Goal: Task Accomplishment & Management: Manage account settings

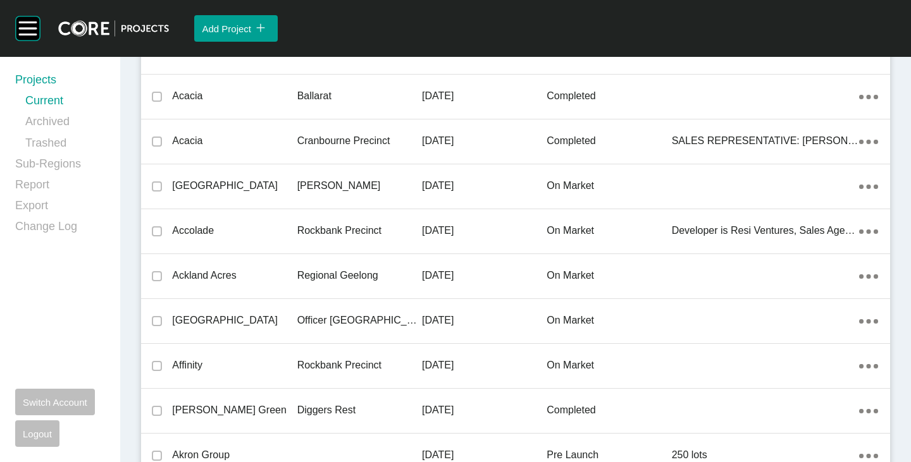
scroll to position [10223, 0]
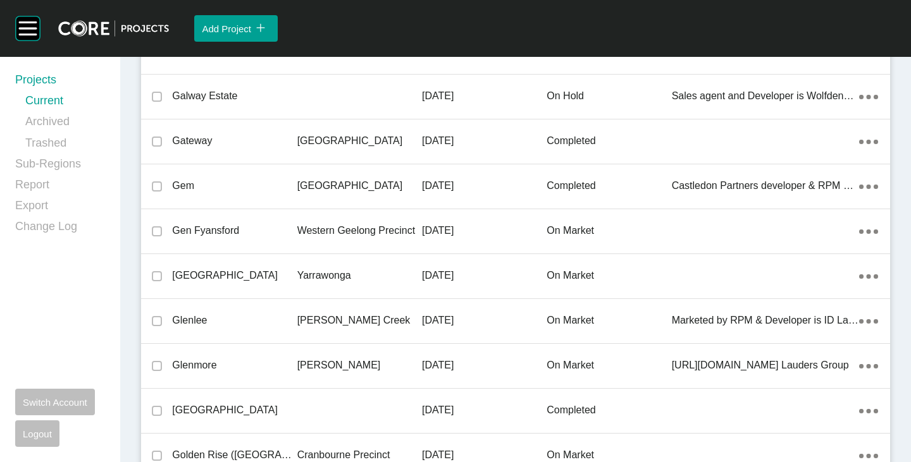
click at [228, 226] on p "Gen Fyansford" at bounding box center [234, 231] width 125 height 14
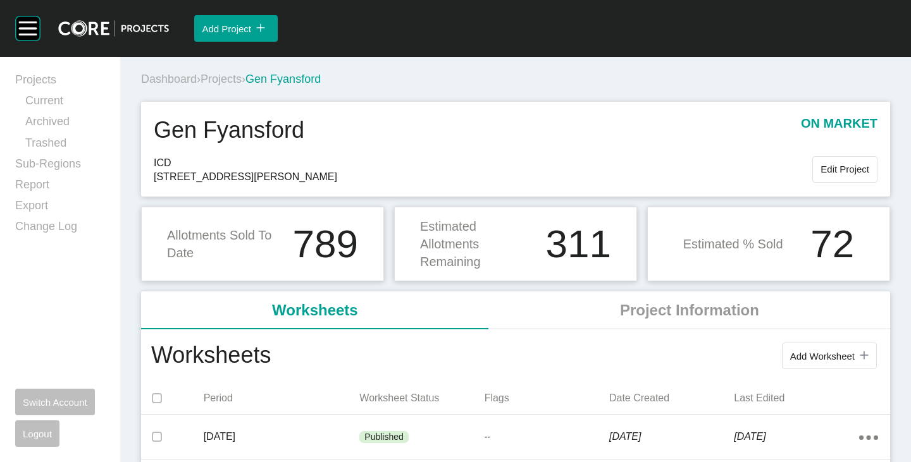
scroll to position [63, 0]
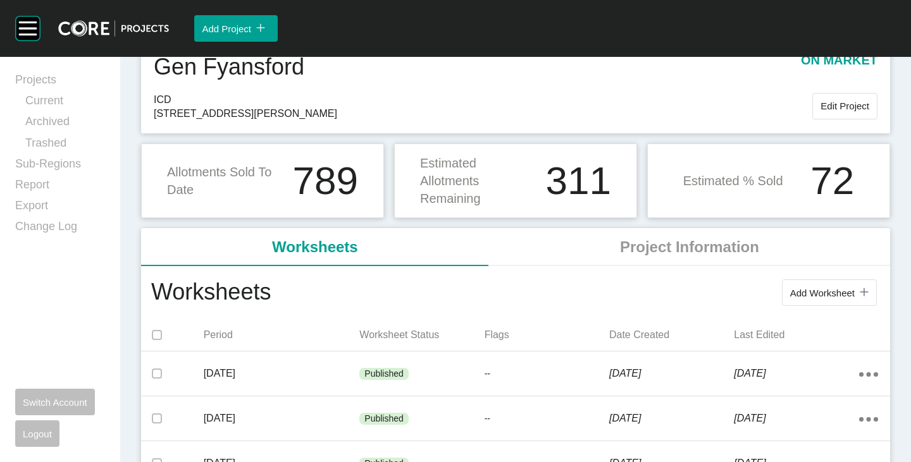
click at [825, 299] on div "Add Worksheet icon/tick copy 11 Created with Sketch." at bounding box center [829, 293] width 78 height 11
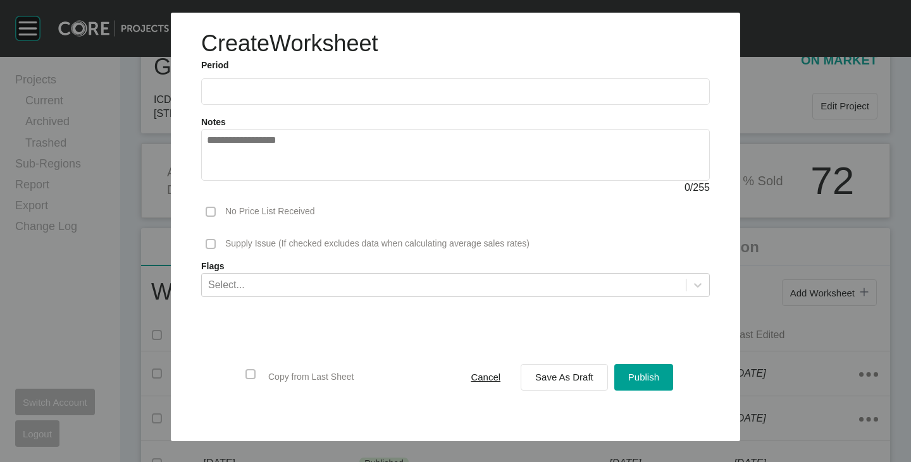
click at [228, 89] on input "text" at bounding box center [455, 91] width 497 height 11
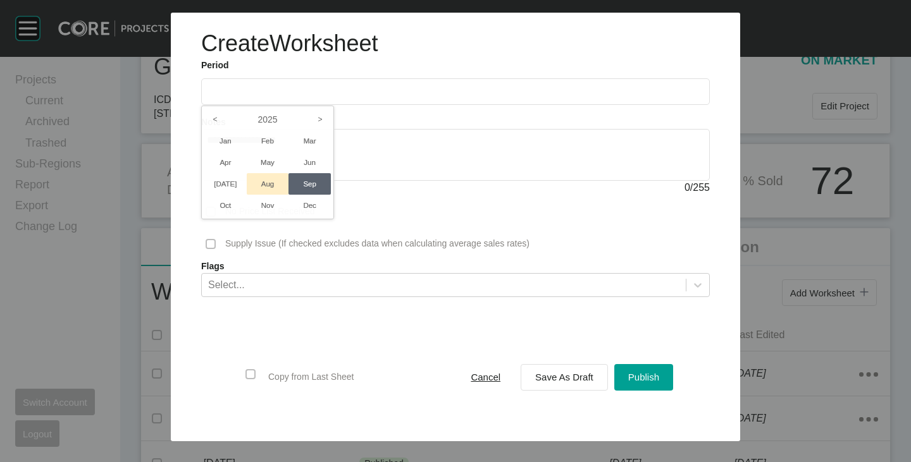
click at [280, 178] on li "Aug" at bounding box center [268, 184] width 42 height 22
type input "**********"
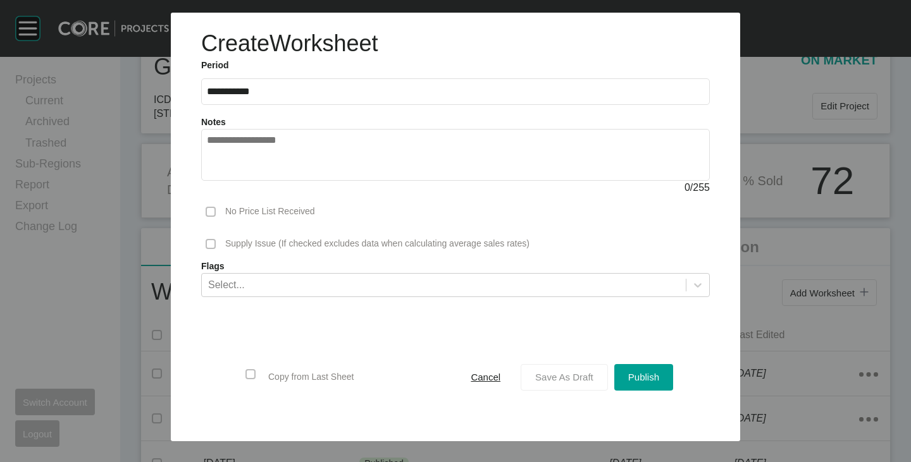
click at [538, 378] on span "Save As Draft" at bounding box center [564, 377] width 58 height 11
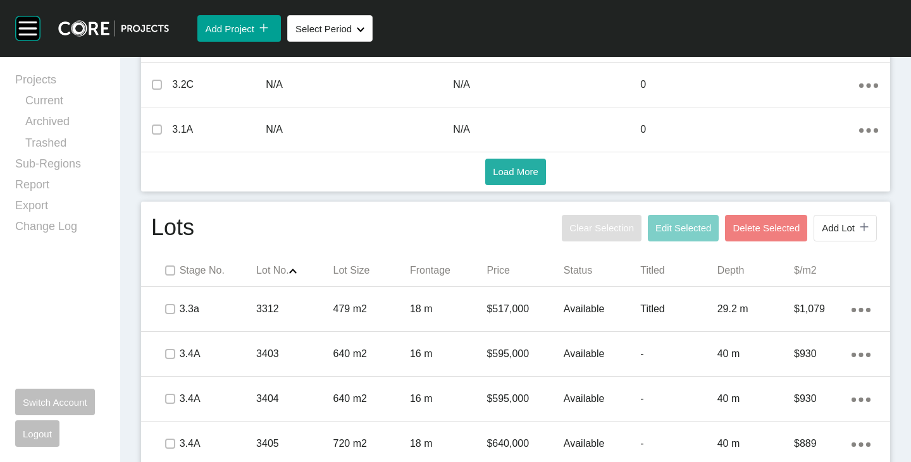
scroll to position [662, 0]
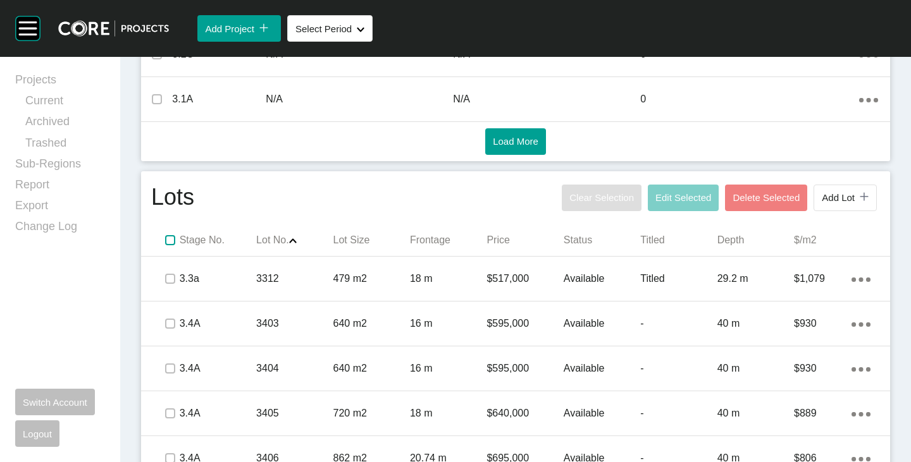
click at [165, 236] on label at bounding box center [170, 240] width 10 height 10
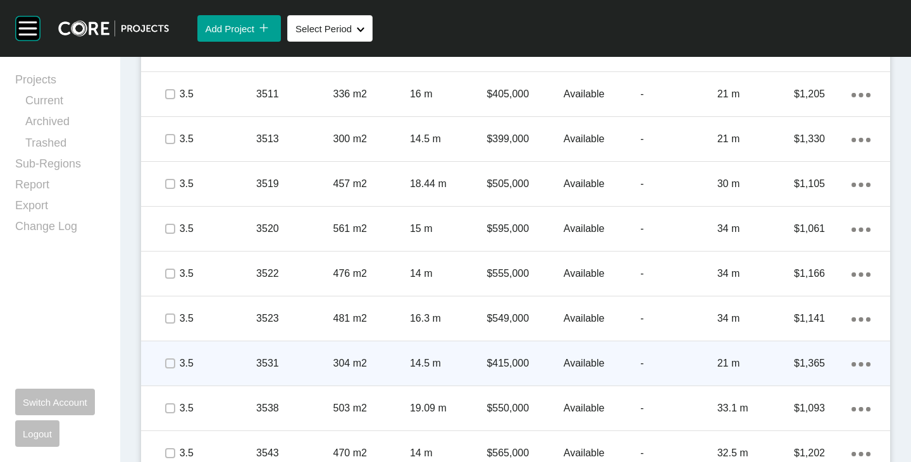
scroll to position [1295, 0]
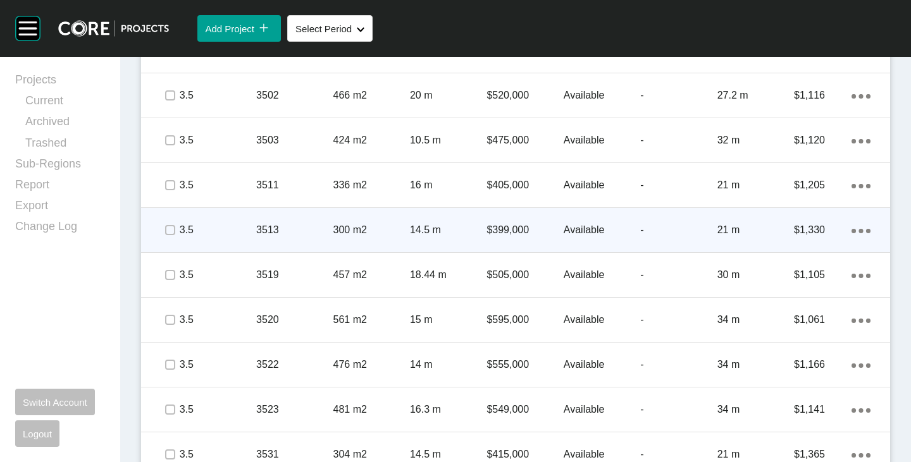
click at [175, 228] on span at bounding box center [169, 230] width 19 height 19
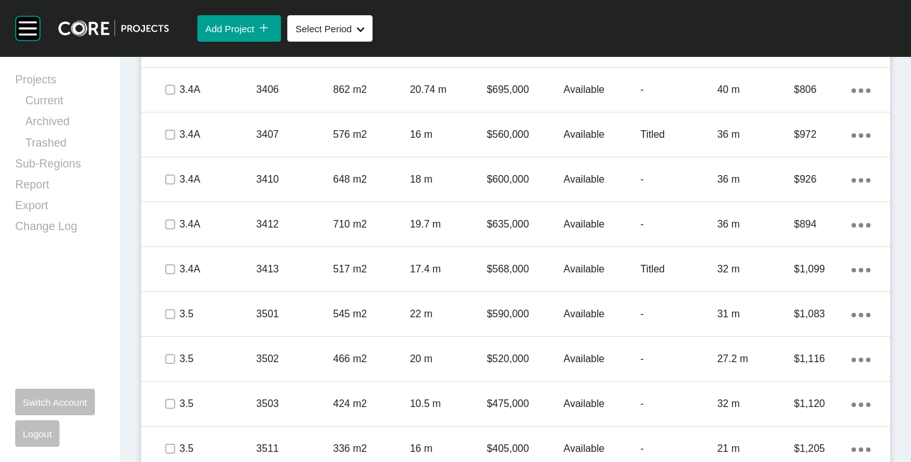
scroll to position [979, 0]
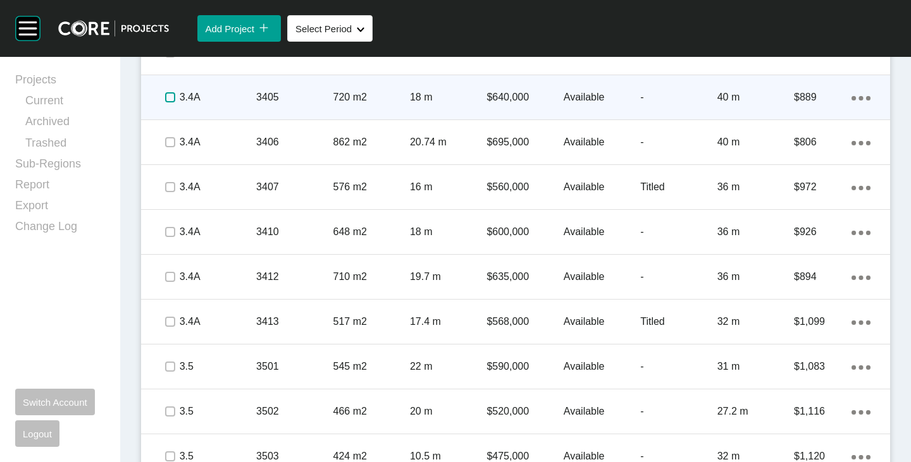
click at [165, 97] on label at bounding box center [170, 97] width 10 height 10
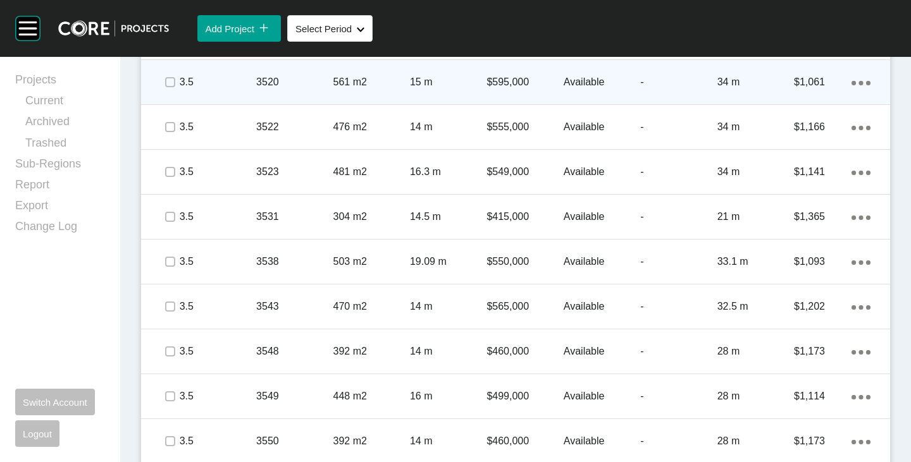
scroll to position [1548, 0]
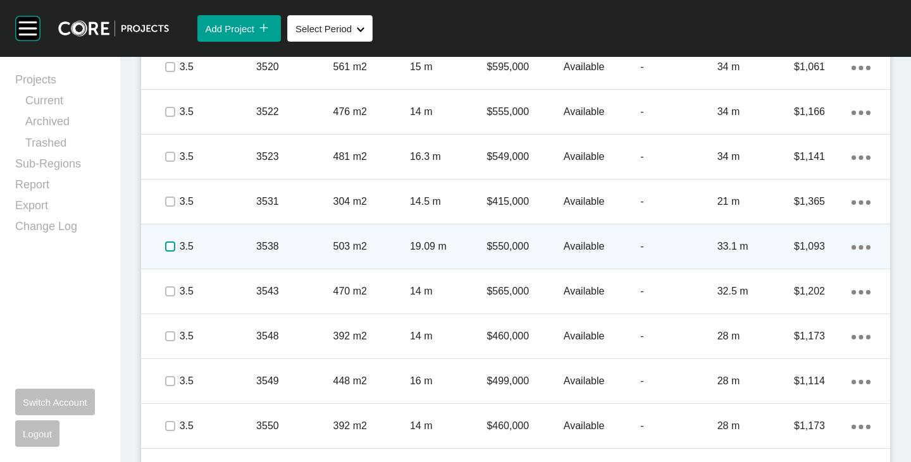
click at [170, 245] on label at bounding box center [170, 247] width 10 height 10
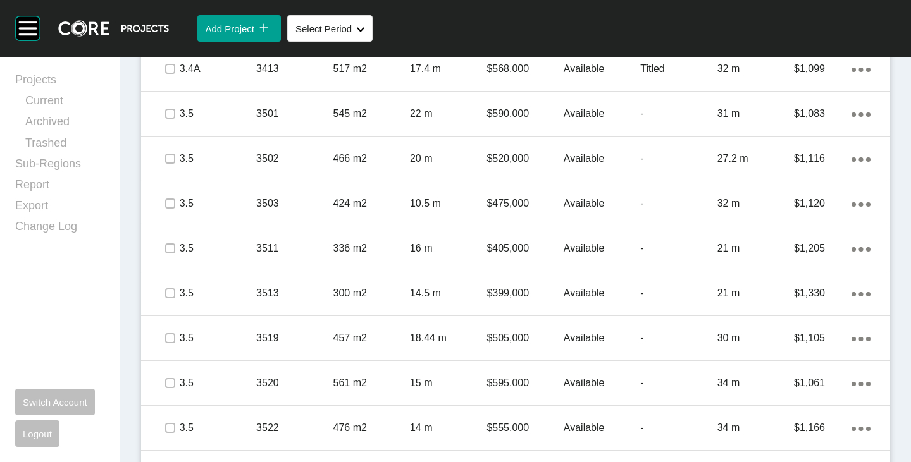
scroll to position [979, 0]
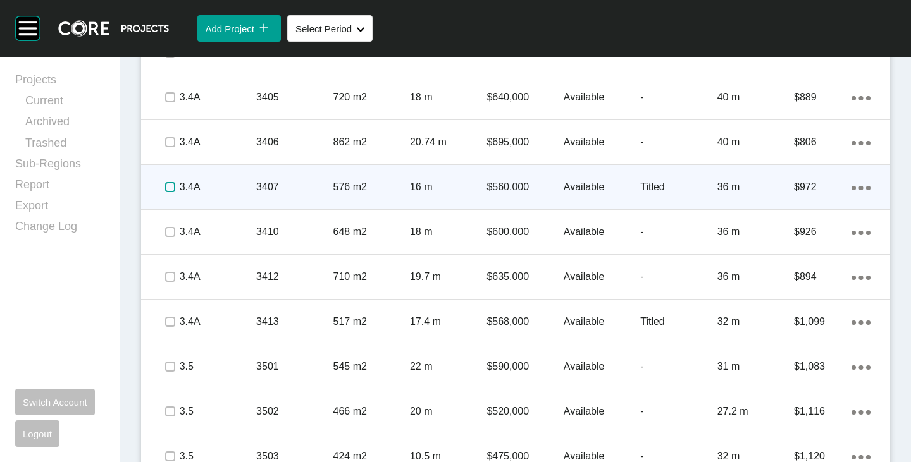
click at [168, 185] on label at bounding box center [170, 187] width 10 height 10
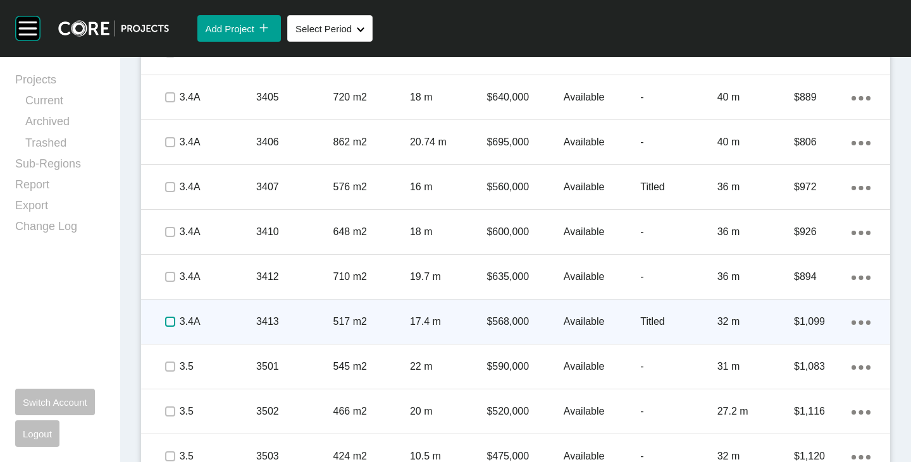
click at [167, 319] on label at bounding box center [170, 322] width 10 height 10
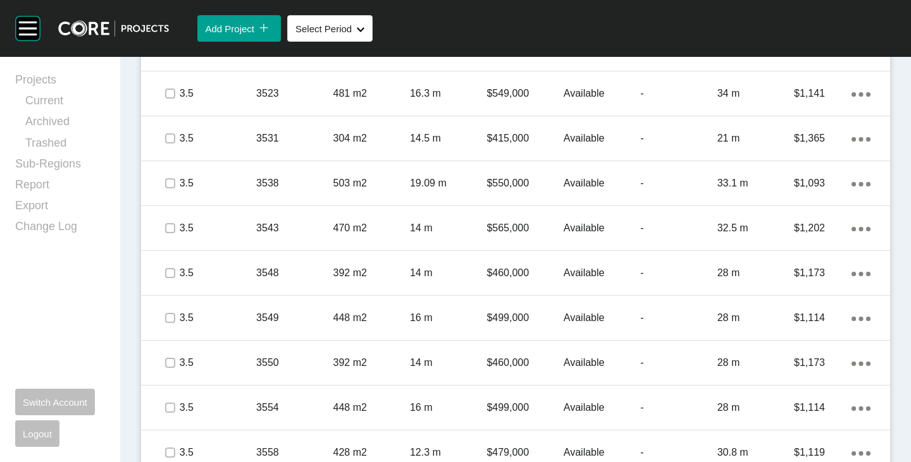
scroll to position [1674, 0]
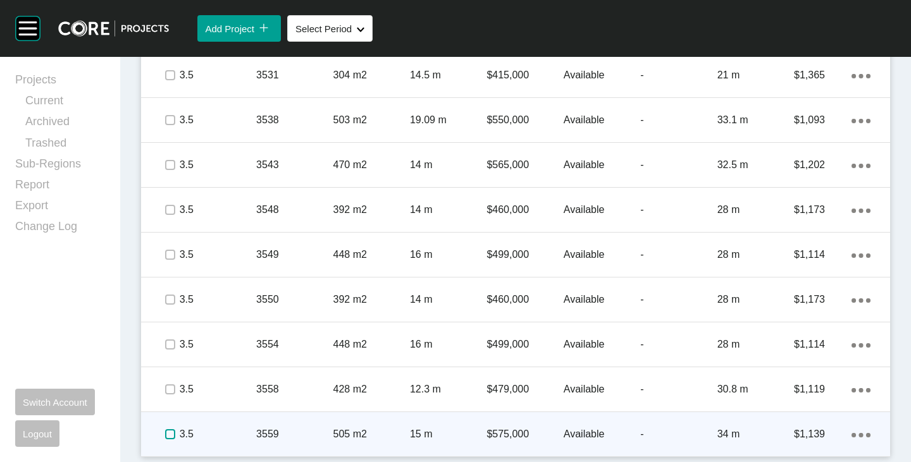
click at [170, 431] on label at bounding box center [170, 435] width 10 height 10
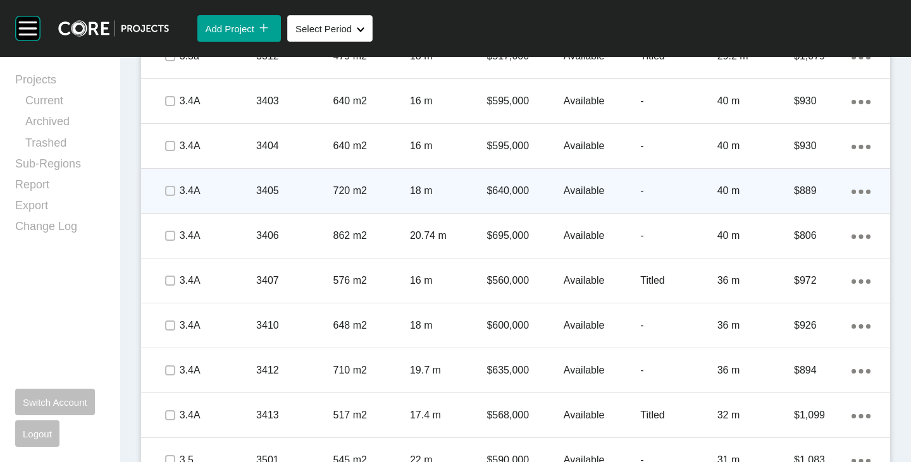
scroll to position [852, 0]
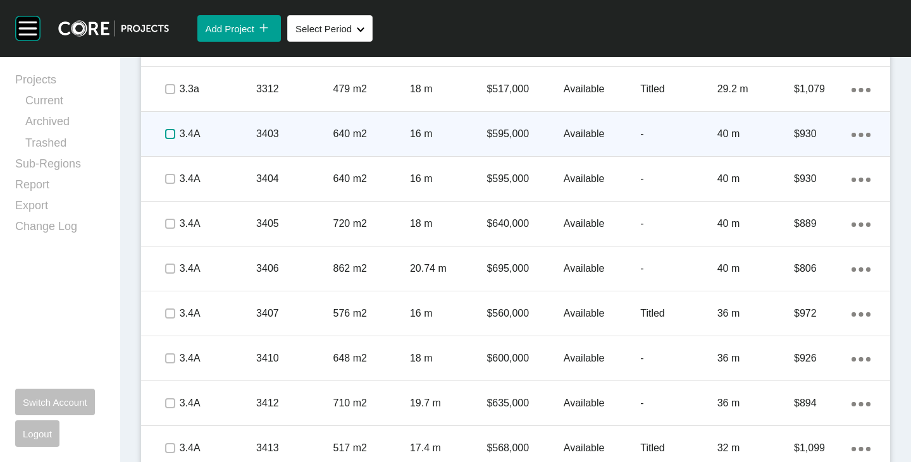
click at [165, 132] on label at bounding box center [170, 134] width 10 height 10
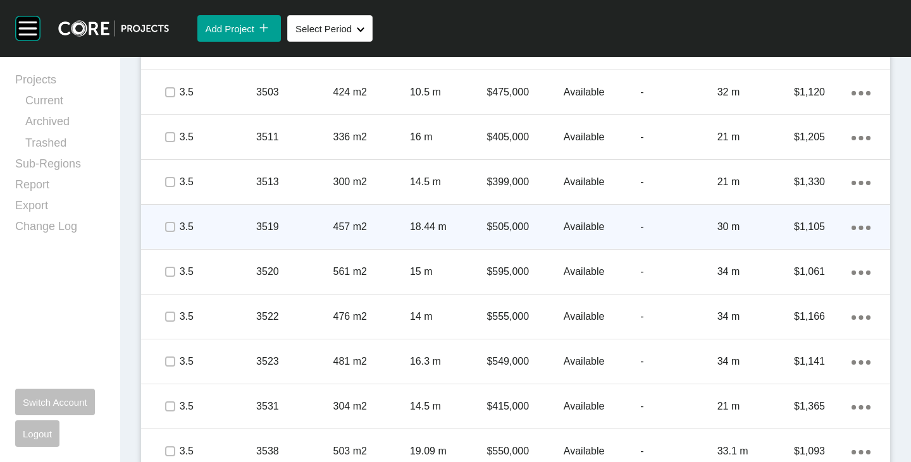
scroll to position [1358, 0]
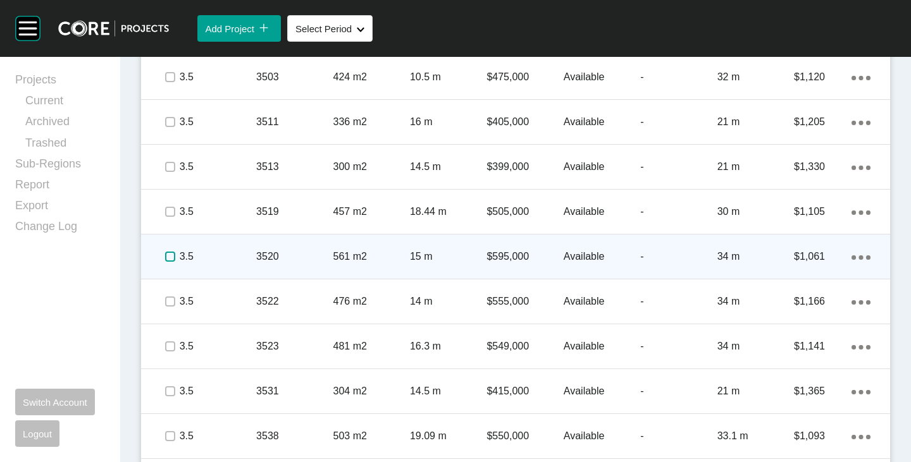
click at [170, 256] on label at bounding box center [170, 257] width 10 height 10
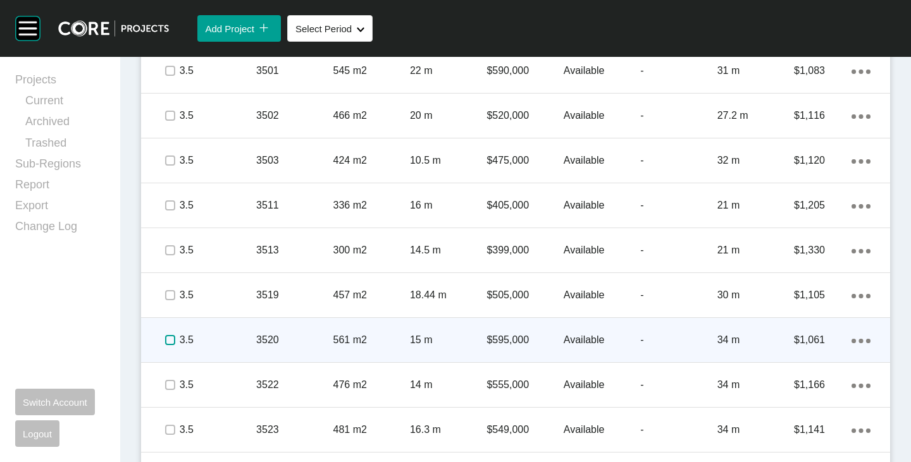
scroll to position [1232, 0]
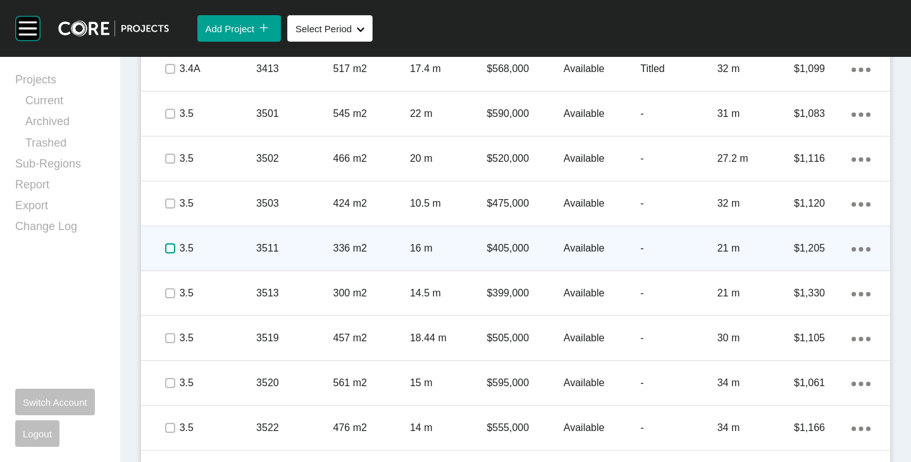
click at [170, 247] on label at bounding box center [170, 249] width 10 height 10
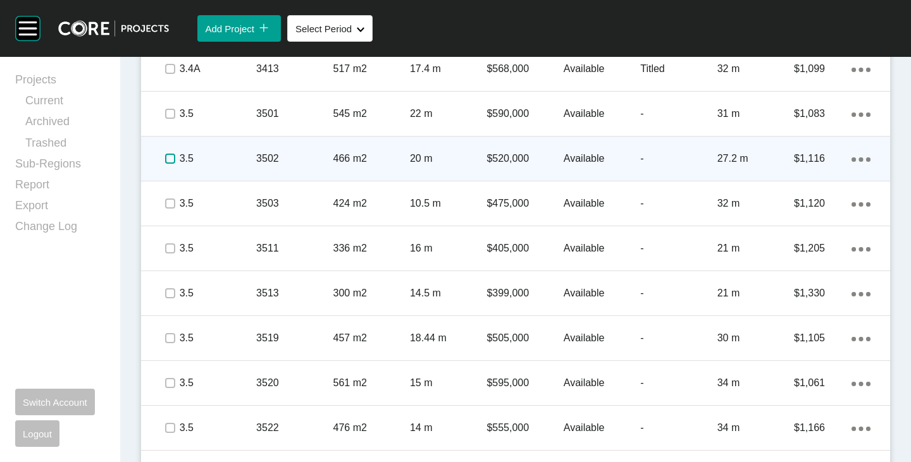
click at [171, 159] on label at bounding box center [170, 159] width 10 height 10
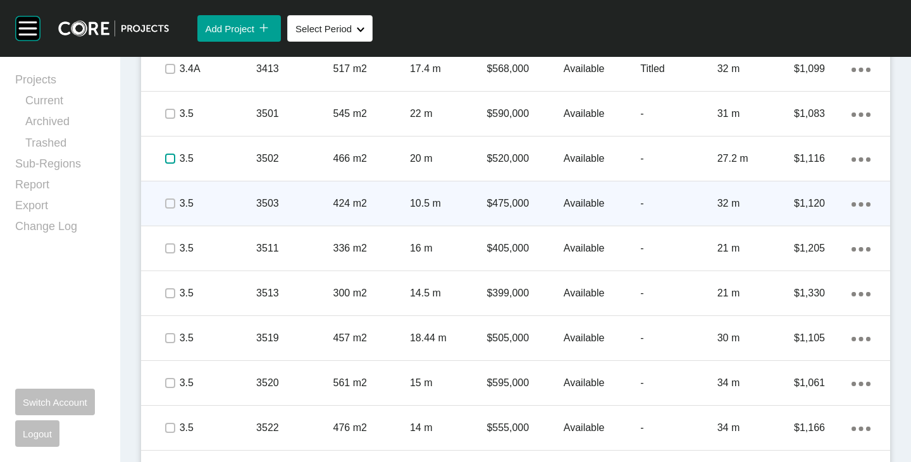
scroll to position [1358, 0]
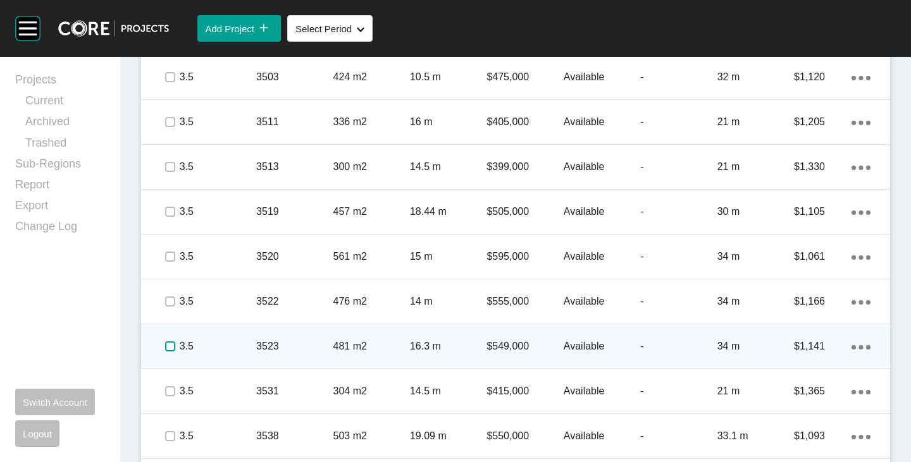
click at [170, 345] on label at bounding box center [170, 347] width 10 height 10
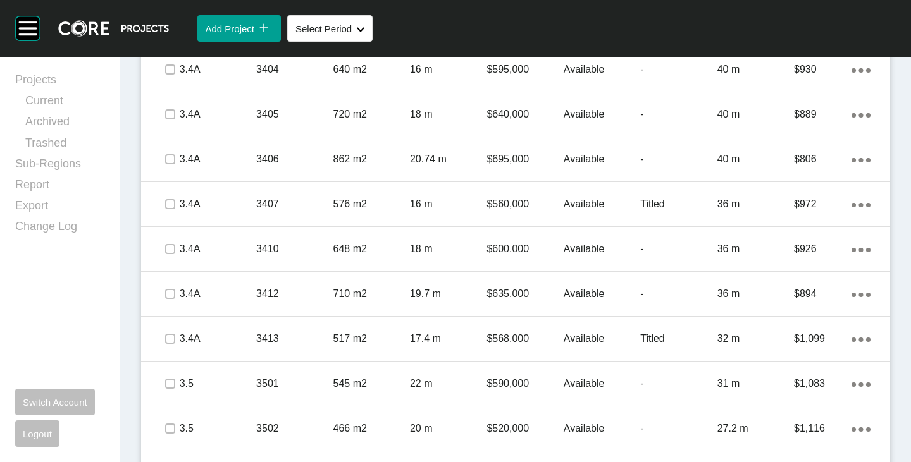
scroll to position [915, 0]
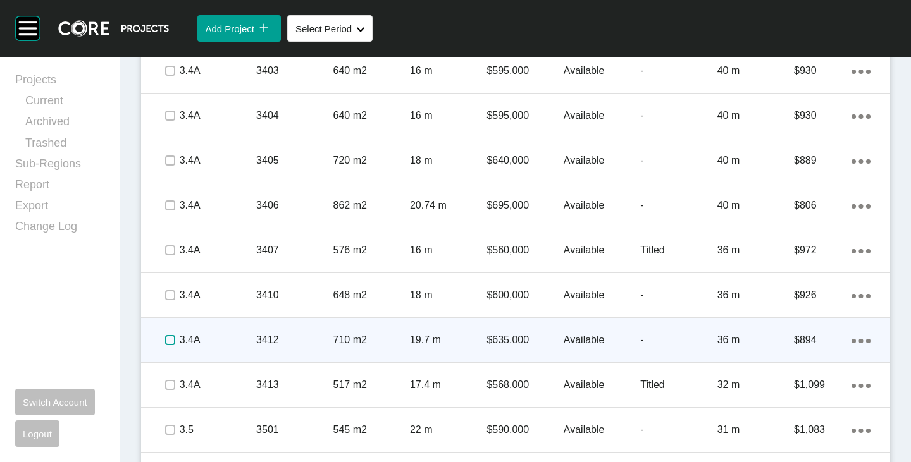
click at [169, 345] on label at bounding box center [170, 340] width 10 height 10
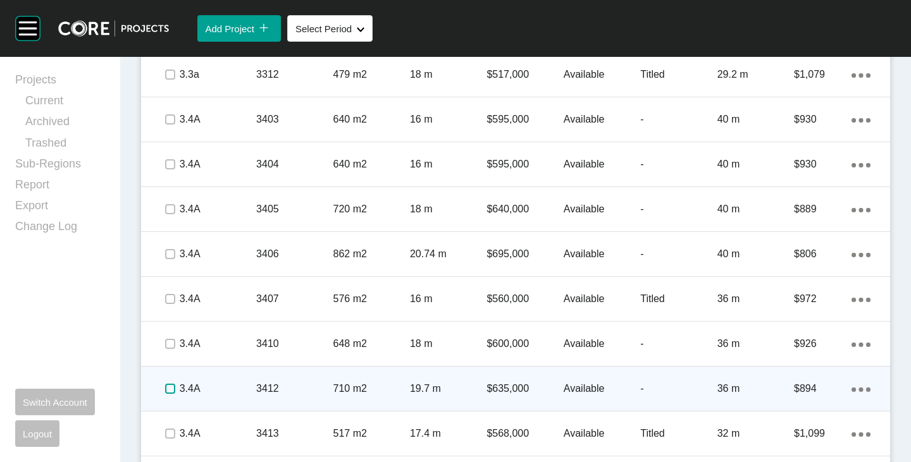
scroll to position [852, 0]
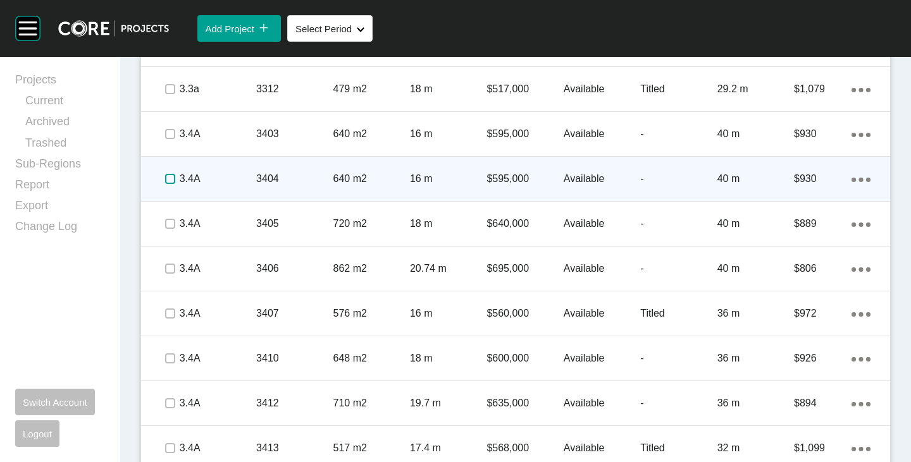
click at [169, 178] on label at bounding box center [170, 179] width 10 height 10
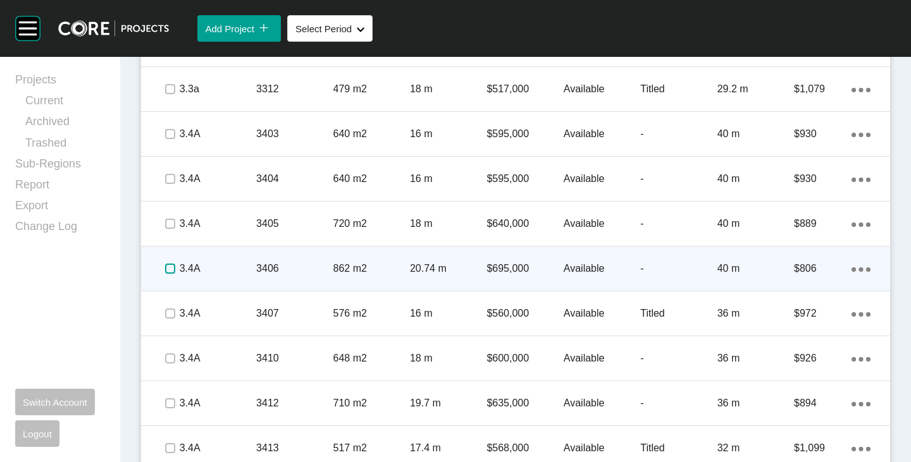
click at [173, 271] on label at bounding box center [170, 269] width 10 height 10
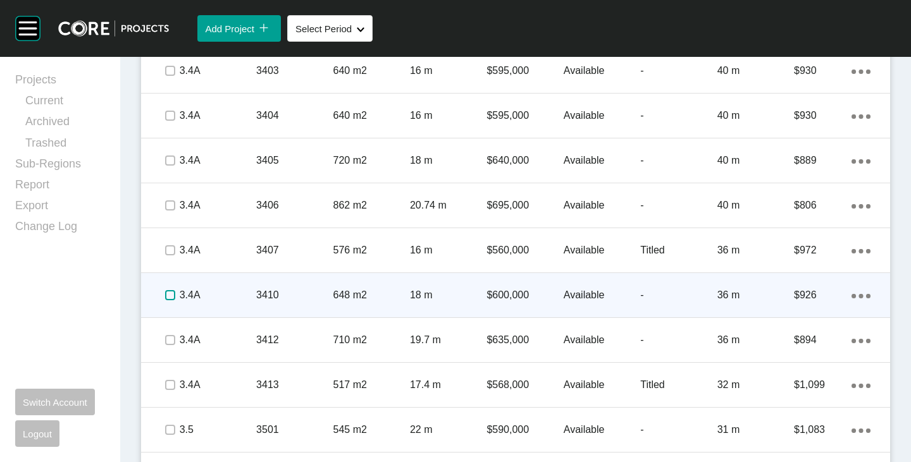
click at [169, 295] on label at bounding box center [170, 295] width 10 height 10
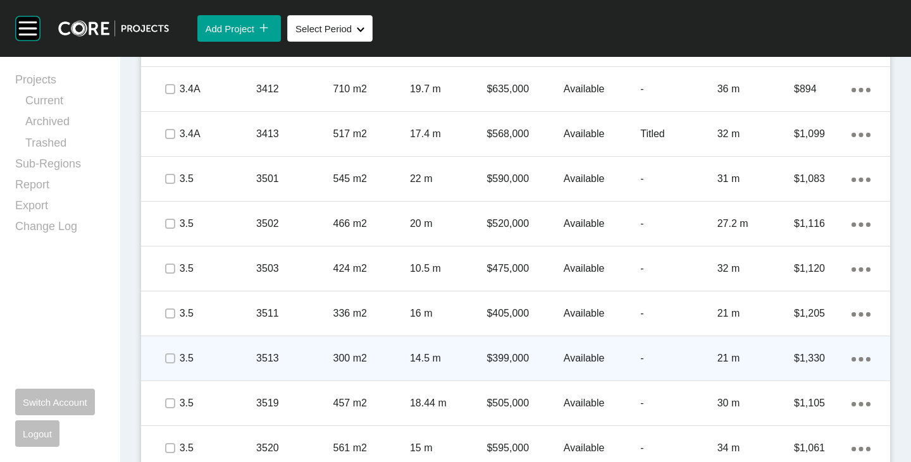
scroll to position [1168, 0]
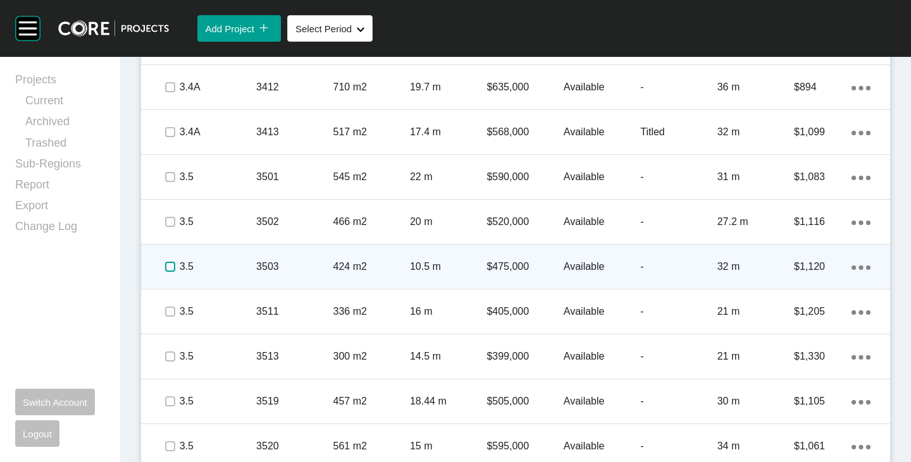
click at [166, 265] on label at bounding box center [170, 267] width 10 height 10
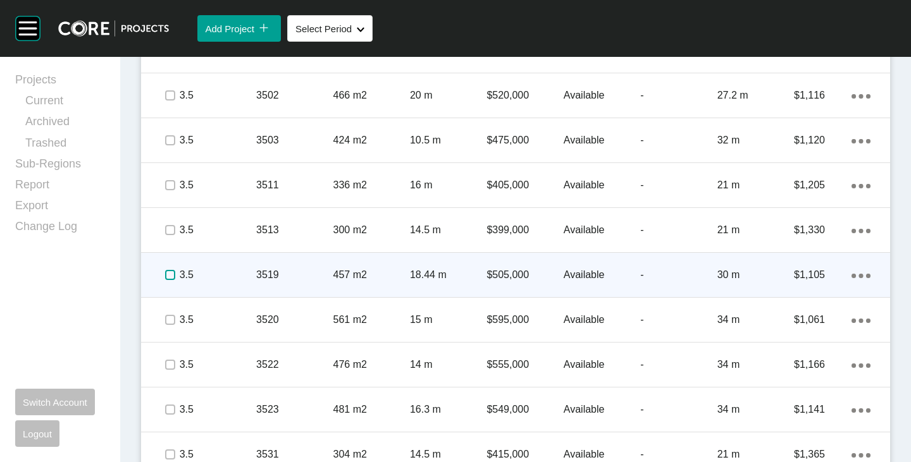
click at [170, 275] on label at bounding box center [170, 275] width 10 height 10
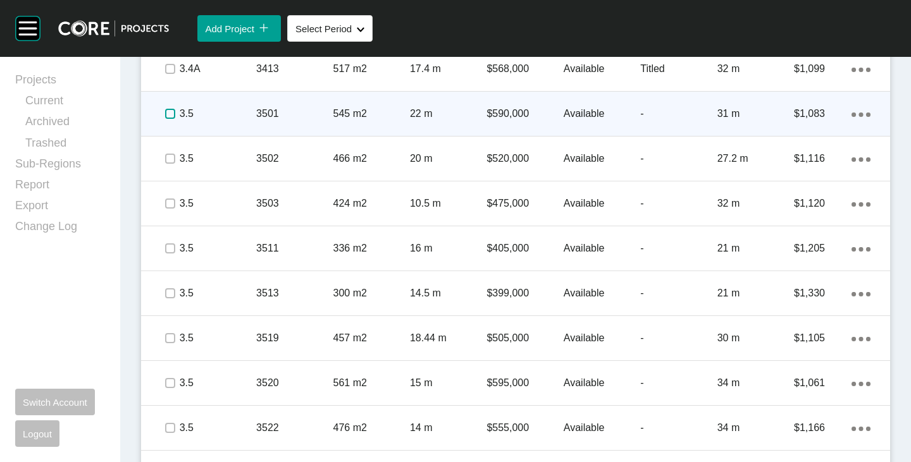
click at [171, 114] on label at bounding box center [170, 114] width 10 height 10
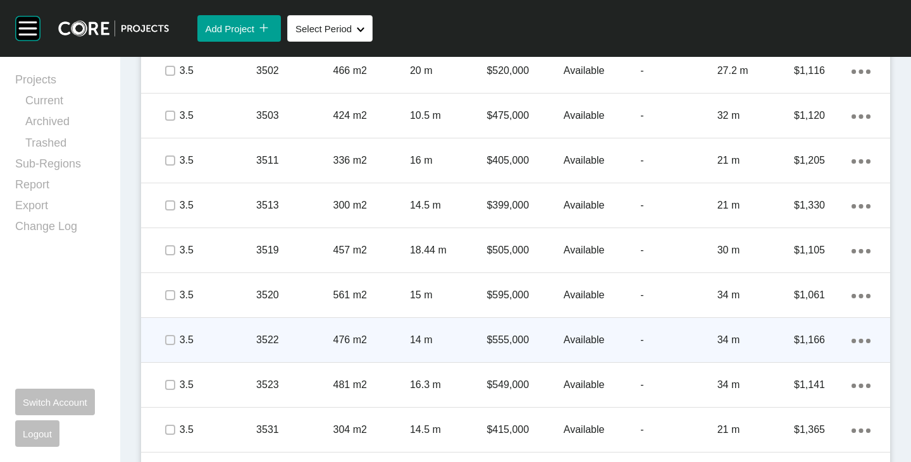
scroll to position [1358, 0]
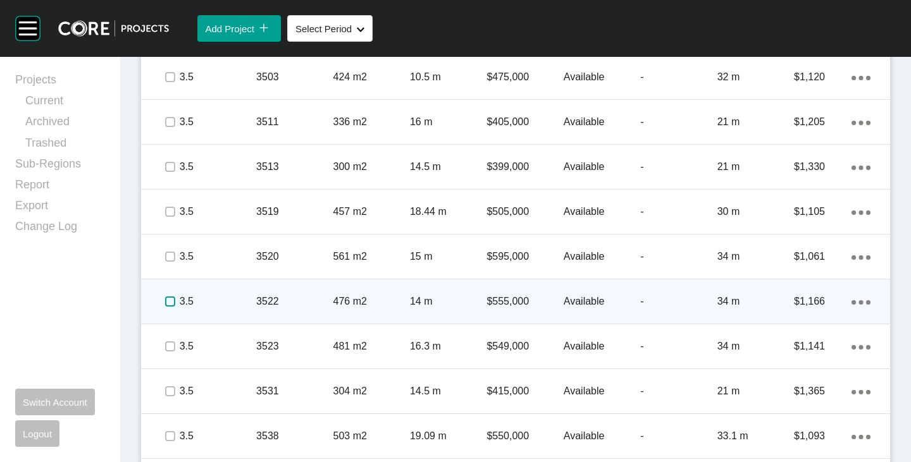
click at [171, 301] on label at bounding box center [170, 302] width 10 height 10
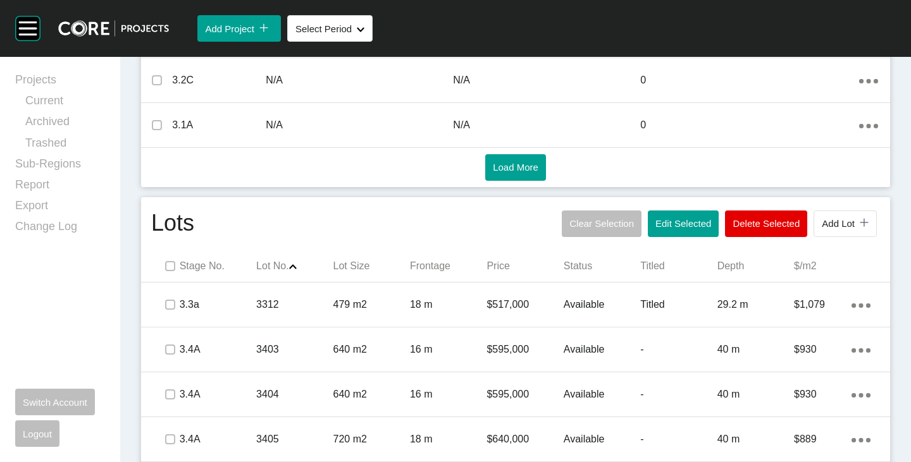
scroll to position [662, 0]
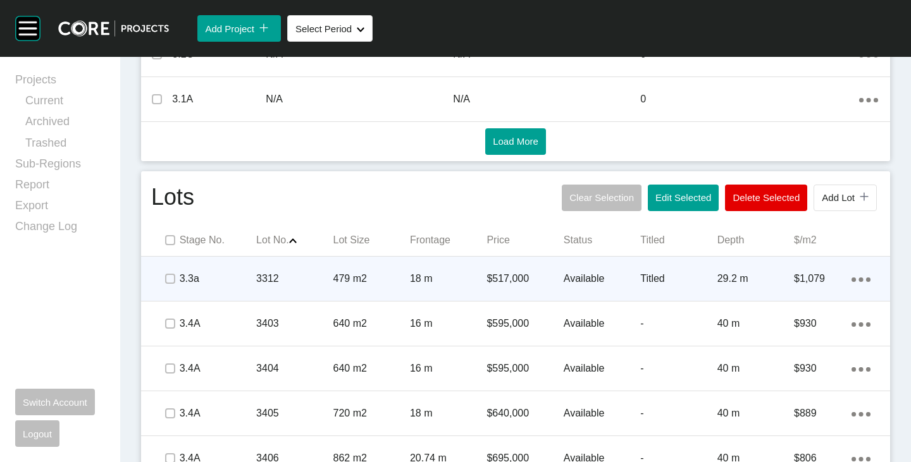
click at [576, 277] on p "Available" at bounding box center [602, 279] width 77 height 14
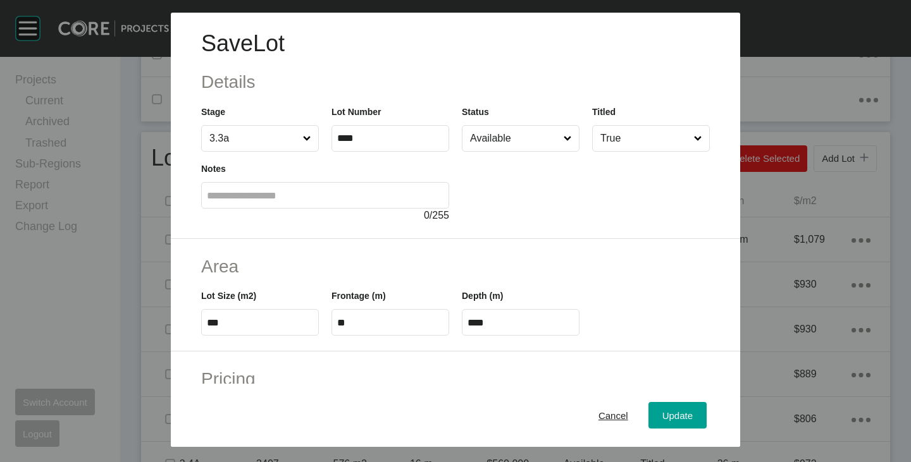
click at [521, 138] on input "Available" at bounding box center [514, 138] width 94 height 25
click at [659, 405] on button "Update" at bounding box center [677, 415] width 58 height 27
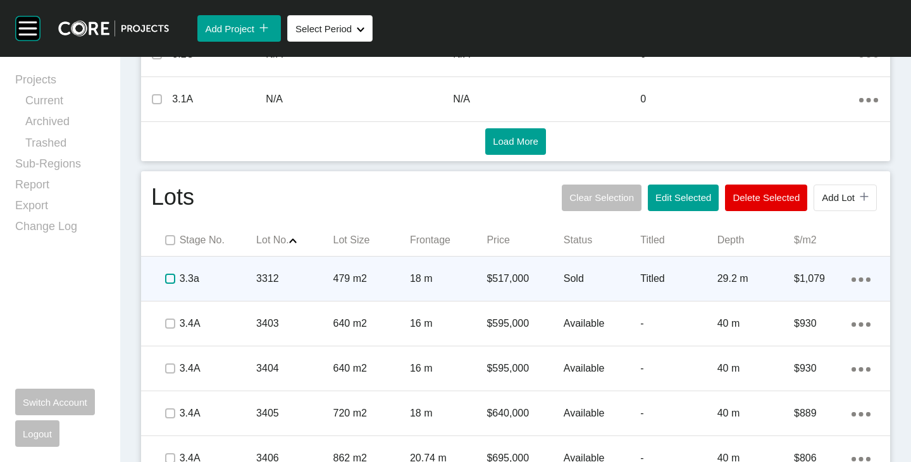
click at [170, 276] on label at bounding box center [170, 279] width 10 height 10
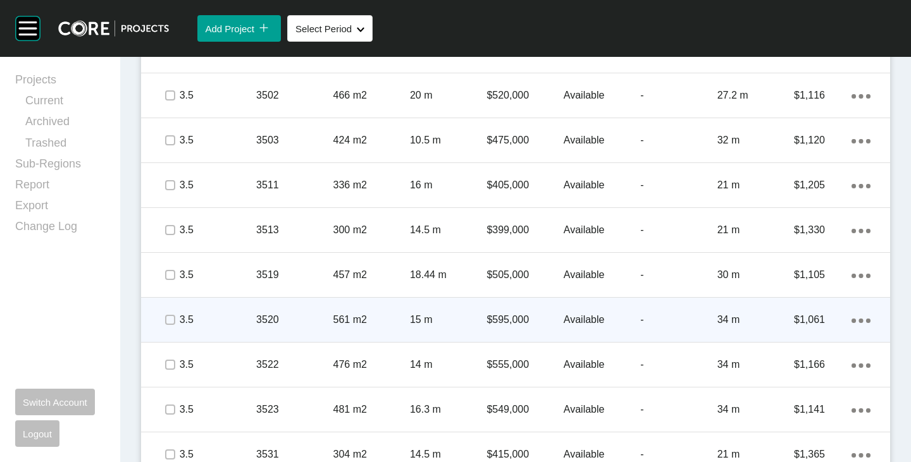
scroll to position [1358, 0]
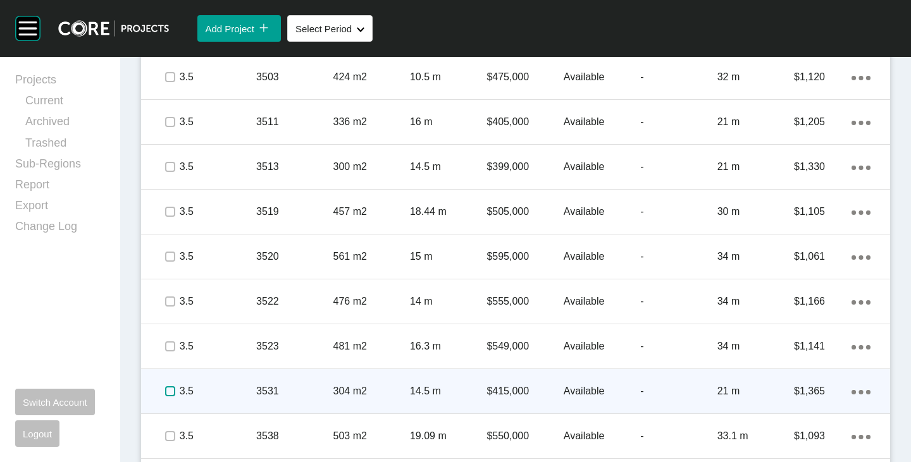
click at [171, 392] on label at bounding box center [170, 392] width 10 height 10
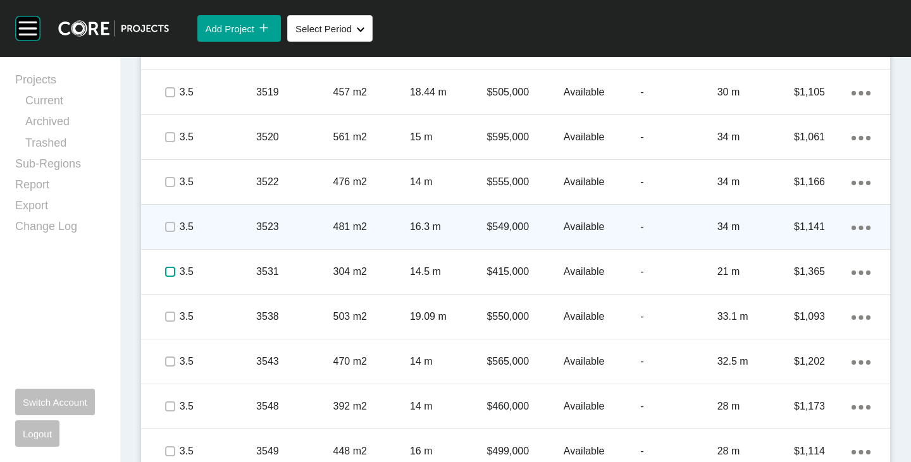
scroll to position [1485, 0]
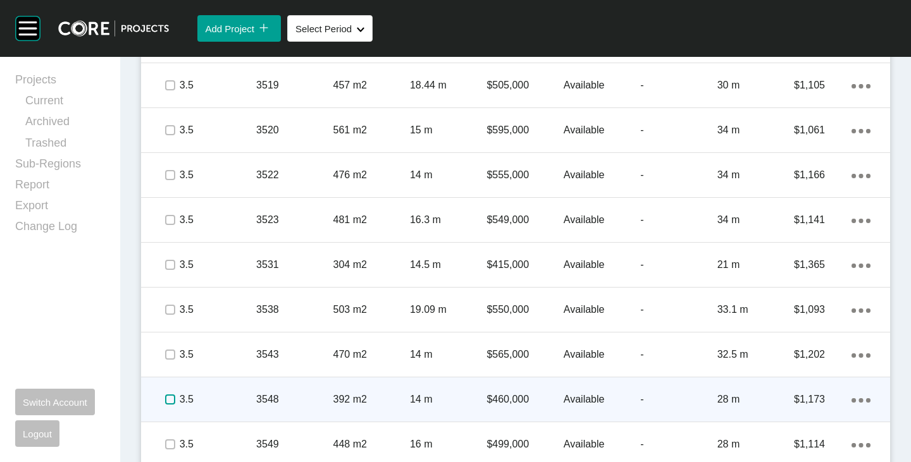
click at [170, 400] on label at bounding box center [170, 400] width 10 height 10
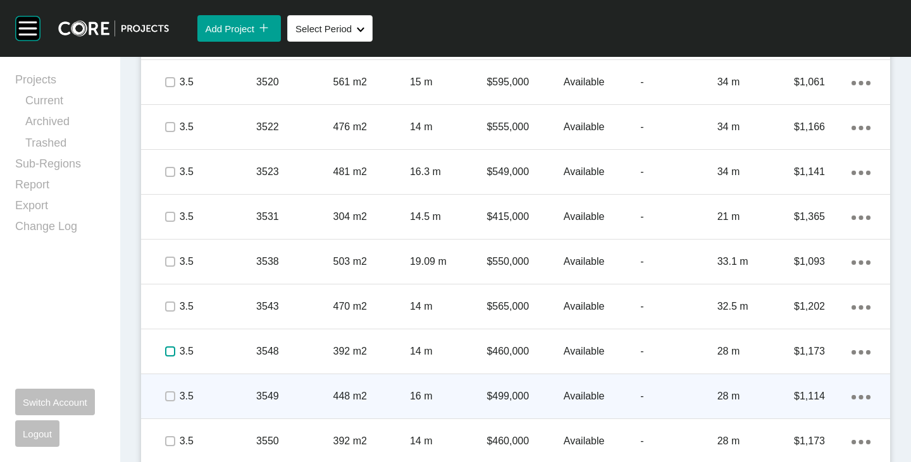
scroll to position [1548, 0]
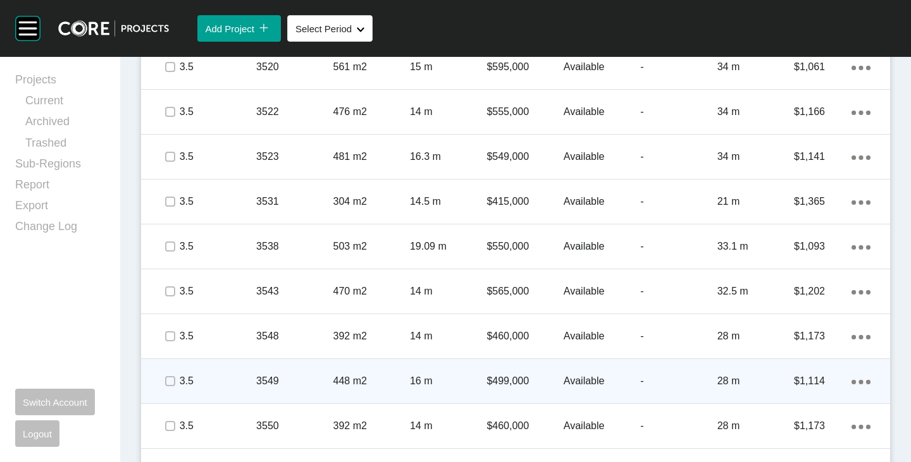
click at [566, 378] on p "Available" at bounding box center [602, 381] width 77 height 14
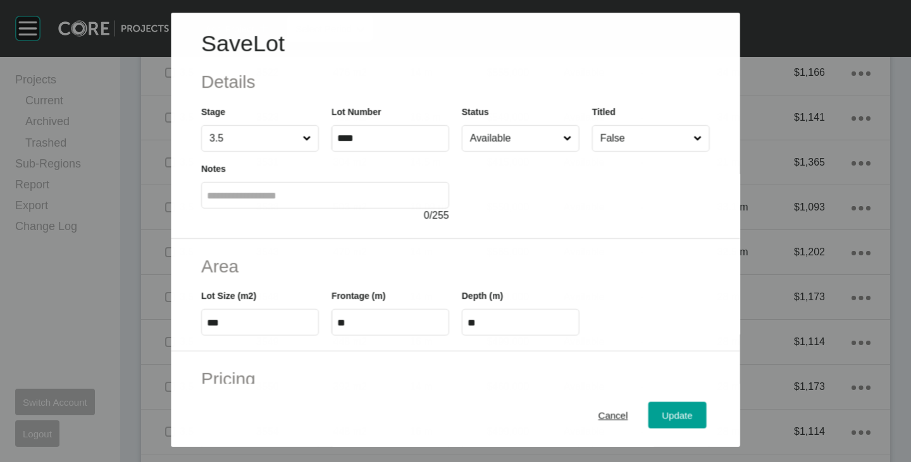
scroll to position [1509, 0]
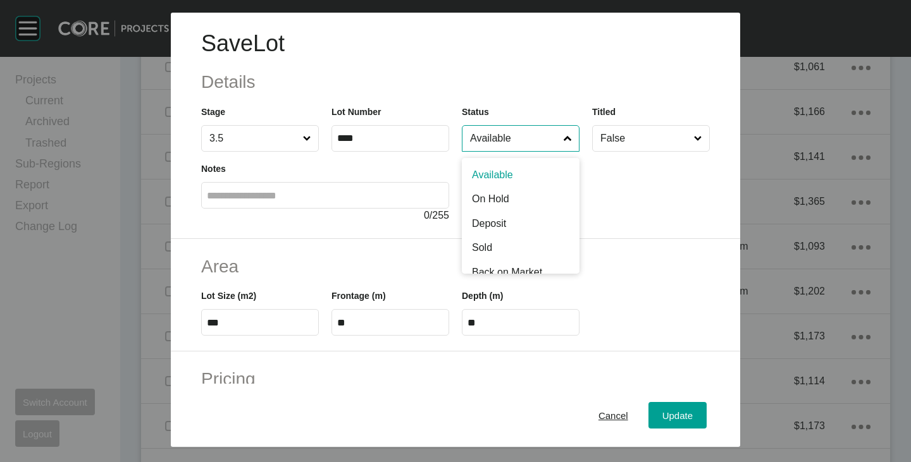
click at [489, 135] on input "Available" at bounding box center [514, 138] width 94 height 25
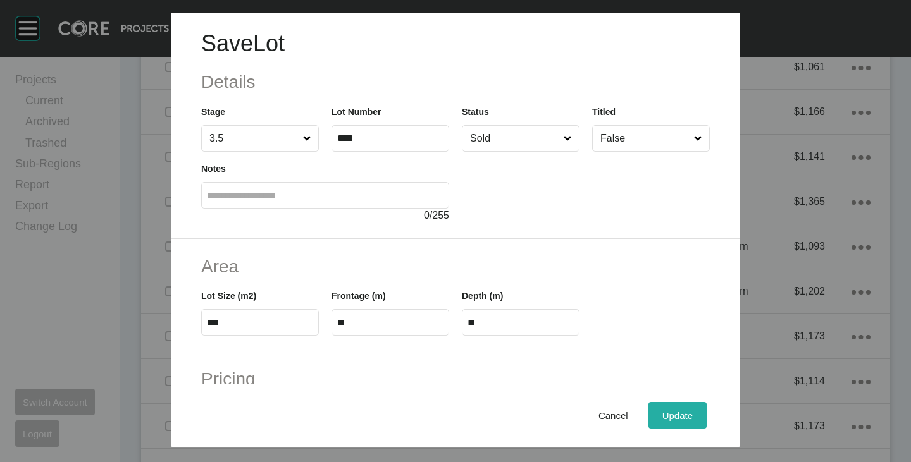
click at [662, 413] on span "Update" at bounding box center [677, 416] width 30 height 11
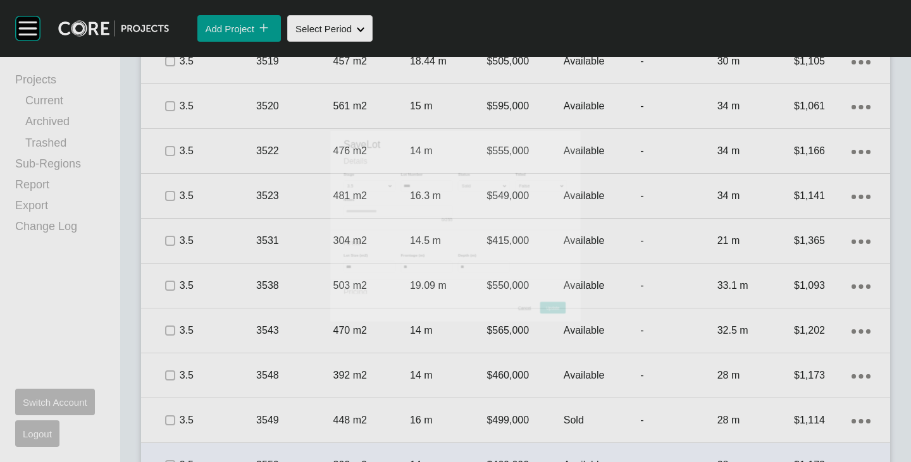
scroll to position [1548, 0]
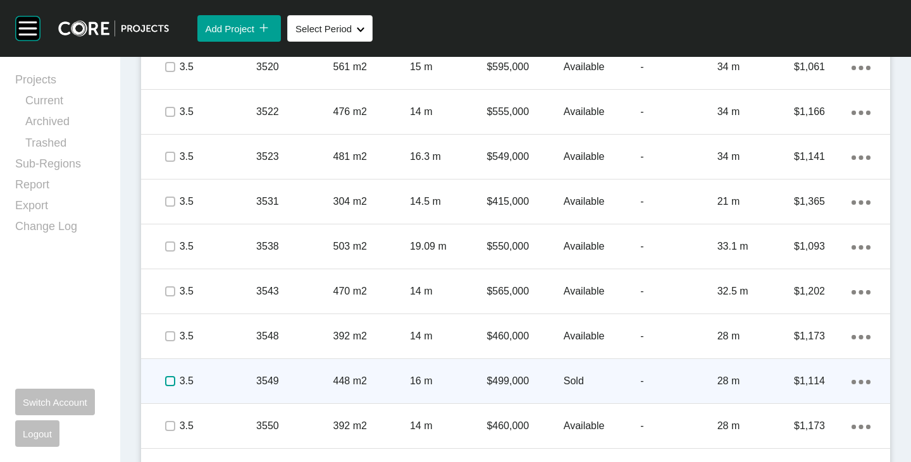
click at [174, 379] on label at bounding box center [170, 381] width 10 height 10
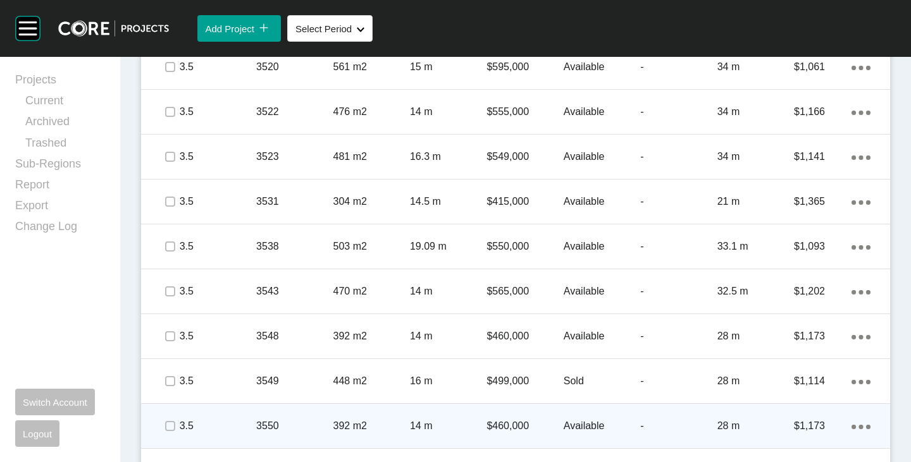
click at [585, 421] on p "Available" at bounding box center [602, 426] width 77 height 14
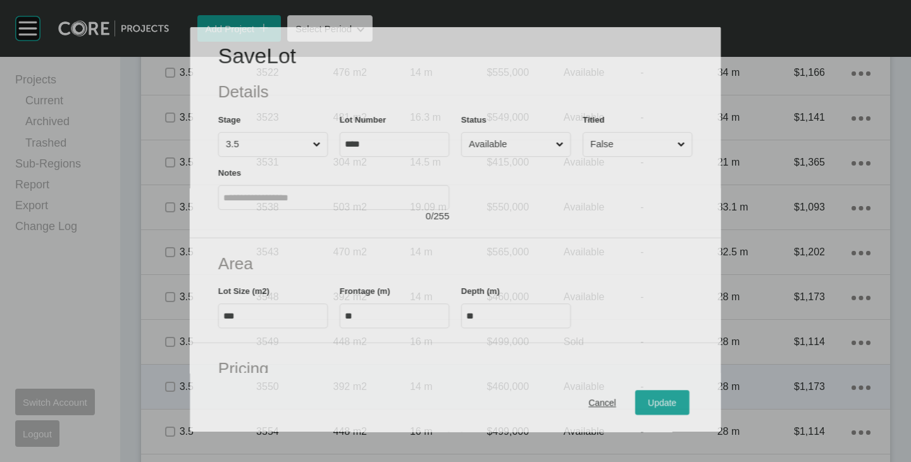
scroll to position [1509, 0]
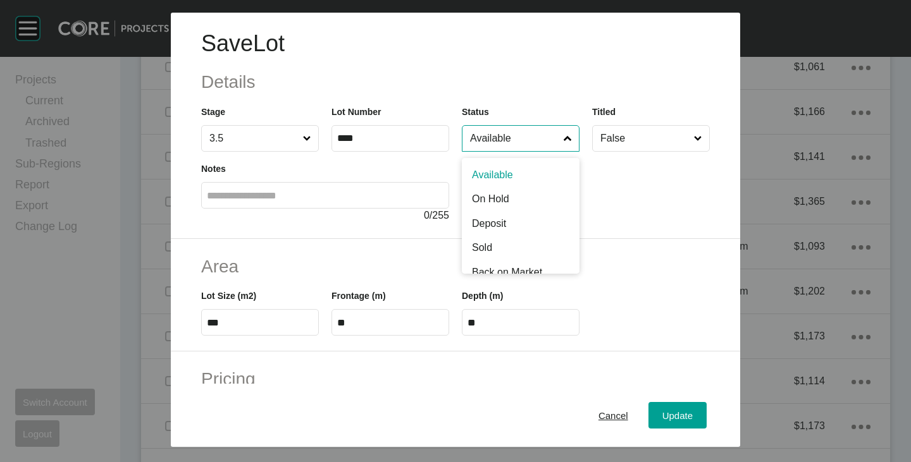
click at [497, 135] on input "Available" at bounding box center [514, 138] width 94 height 25
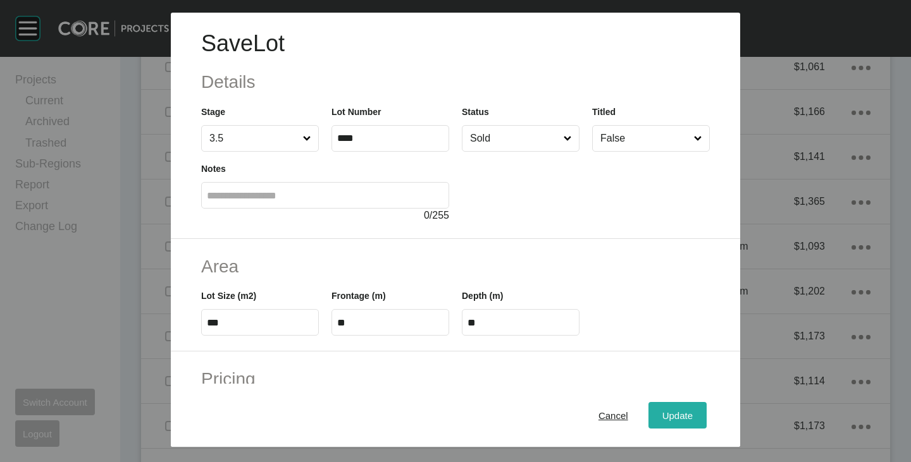
click at [662, 412] on span "Update" at bounding box center [677, 416] width 30 height 11
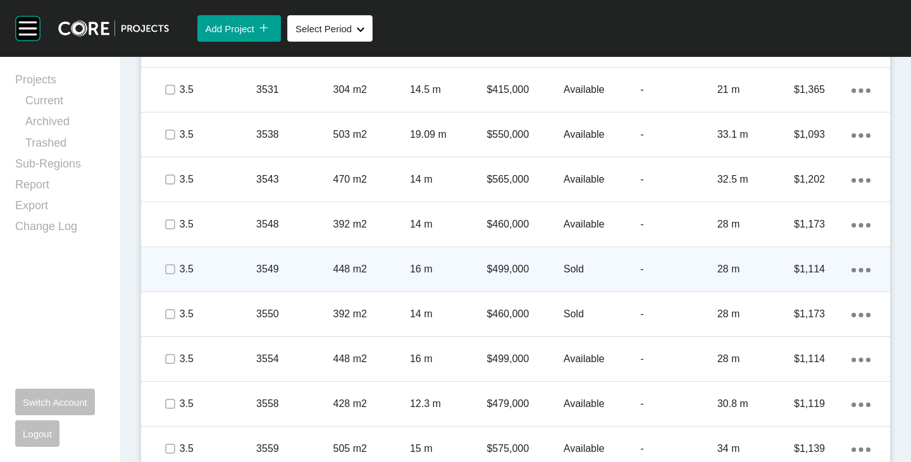
scroll to position [1674, 0]
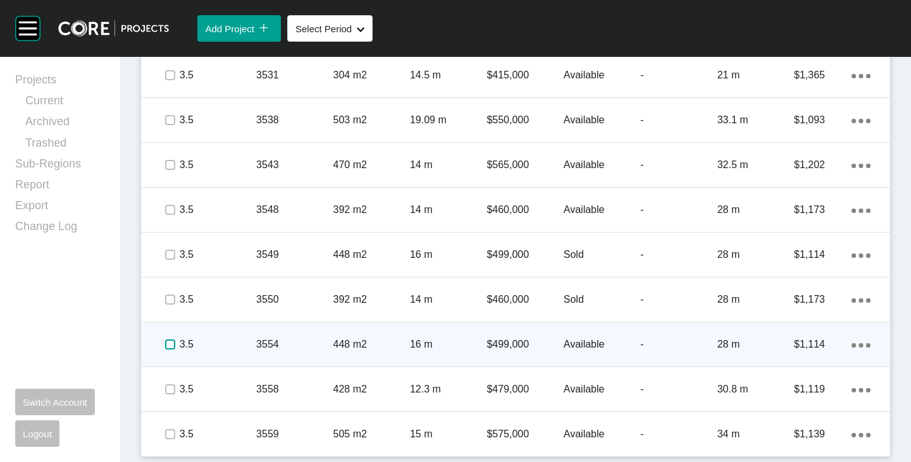
click at [168, 345] on label at bounding box center [170, 345] width 10 height 10
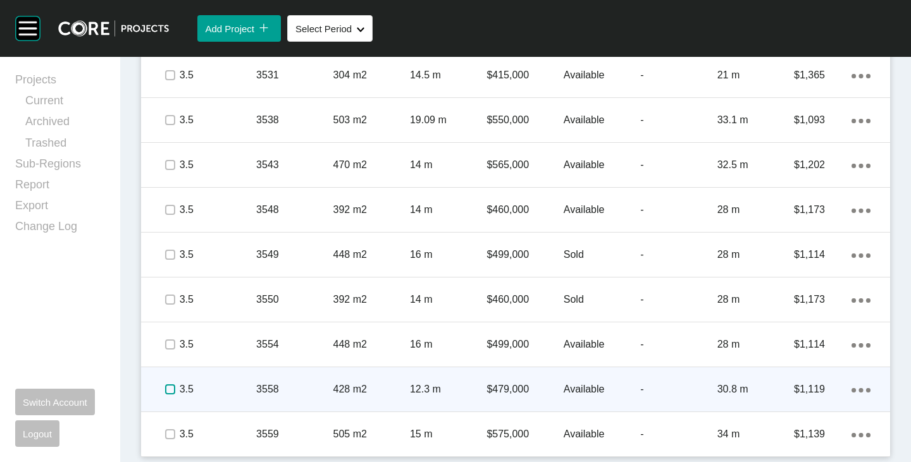
click at [170, 387] on label at bounding box center [170, 390] width 10 height 10
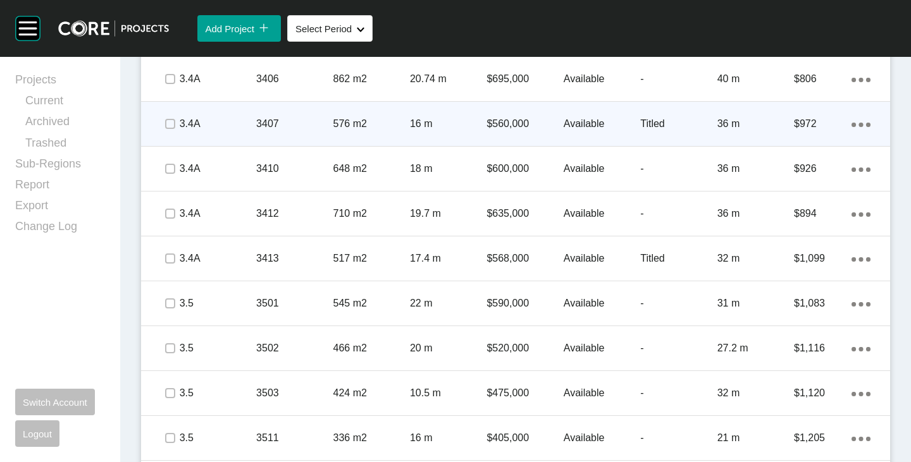
scroll to position [852, 0]
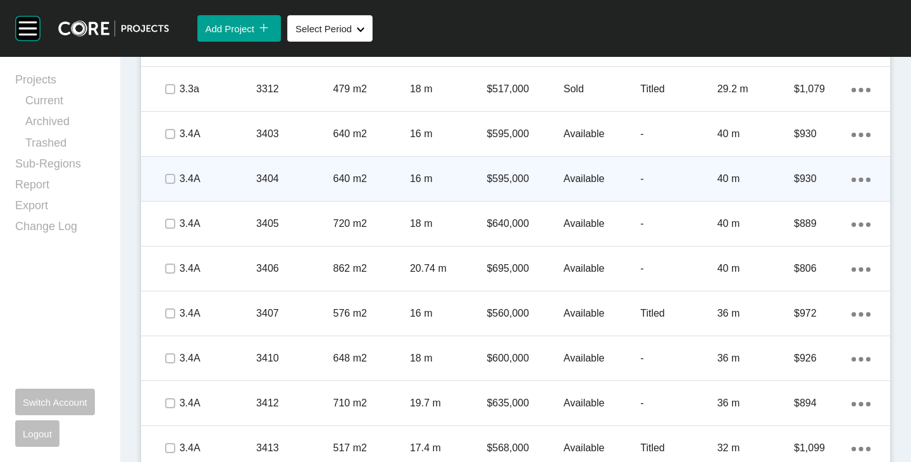
click at [511, 182] on p "$595,000" at bounding box center [524, 179] width 77 height 14
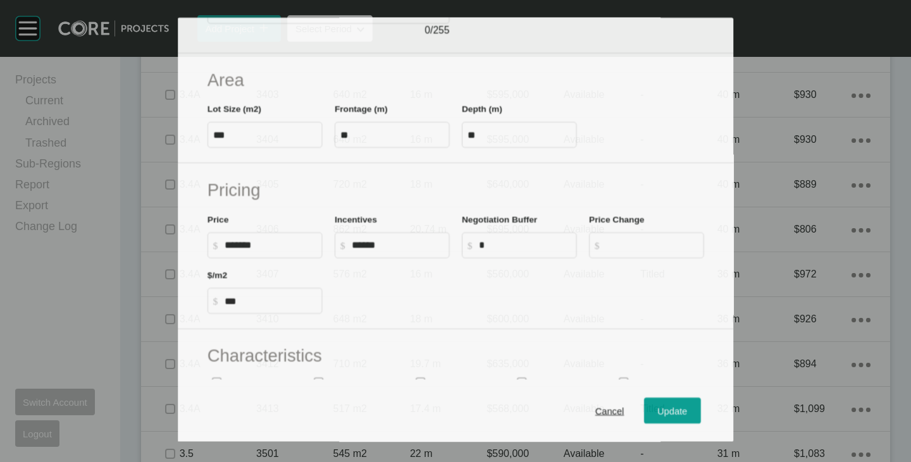
scroll to position [813, 0]
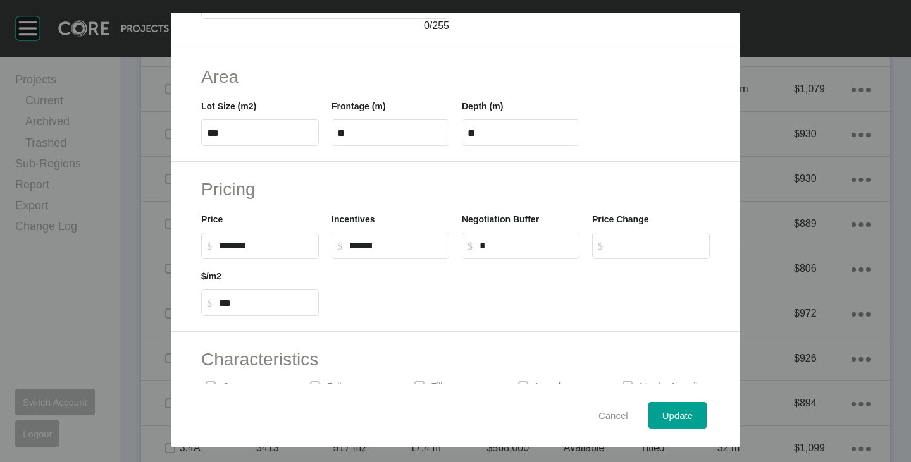
click at [615, 415] on span "Cancel" at bounding box center [613, 416] width 30 height 11
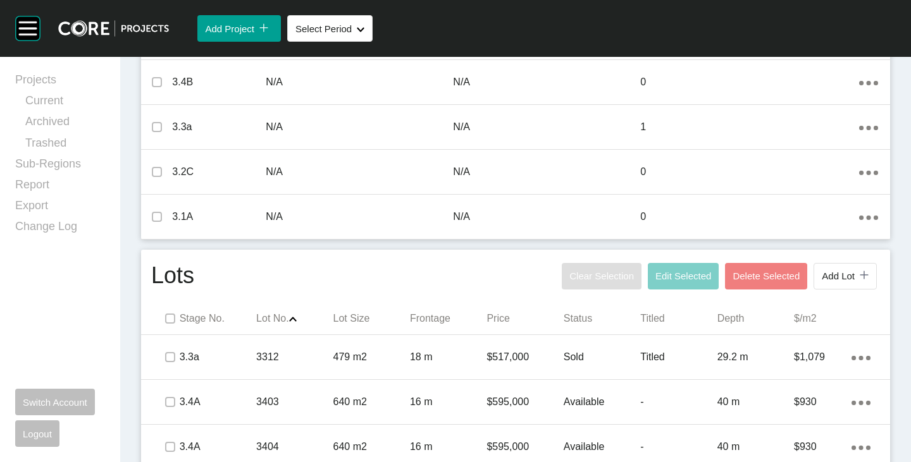
scroll to position [560, 0]
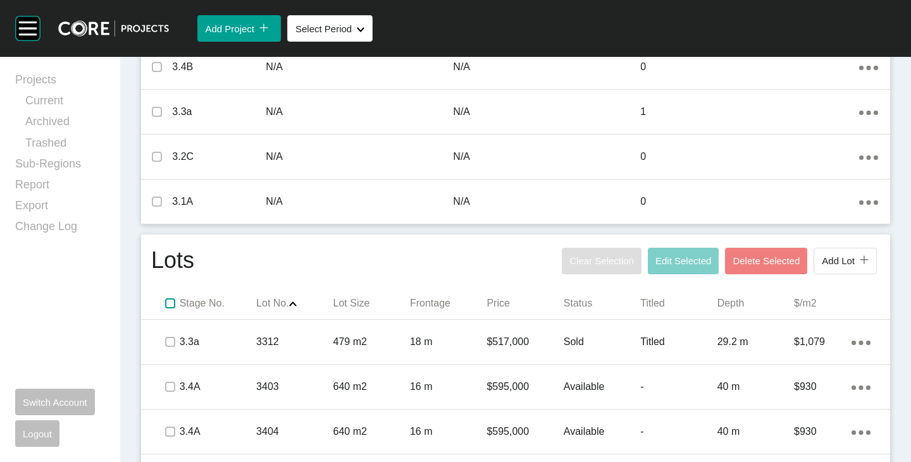
click at [166, 307] on label at bounding box center [170, 304] width 10 height 10
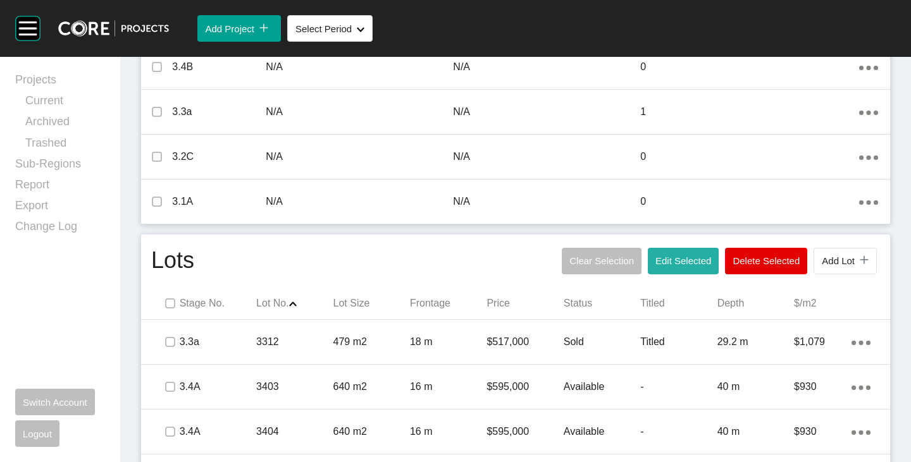
click at [662, 260] on span "Edit Selected" at bounding box center [683, 261] width 56 height 11
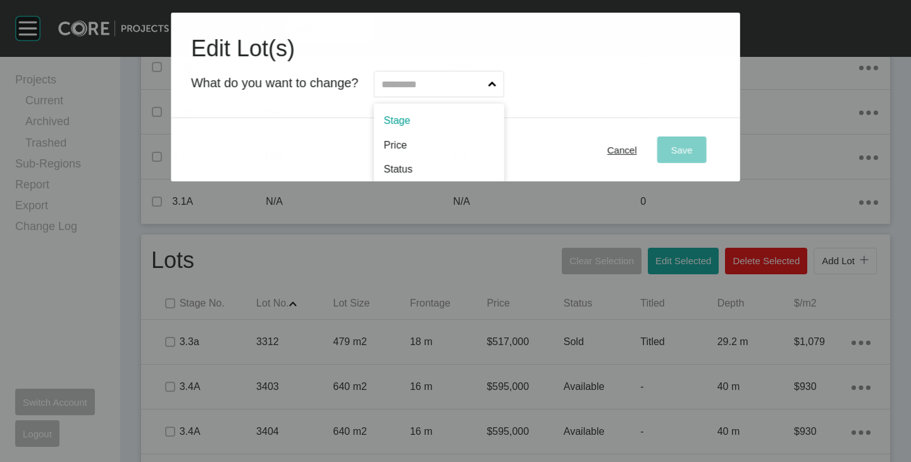
click at [432, 78] on input "text" at bounding box center [433, 83] width 106 height 25
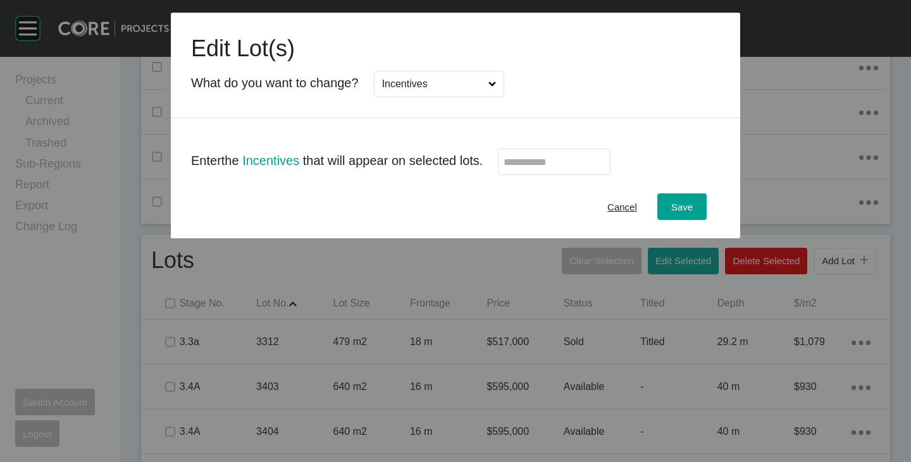
scroll to position [0, 0]
click at [541, 166] on input "text" at bounding box center [554, 162] width 101 height 11
type input "******"
click at [509, 220] on div "Cancel Save" at bounding box center [455, 206] width 569 height 63
click at [696, 205] on button "Save" at bounding box center [681, 207] width 49 height 27
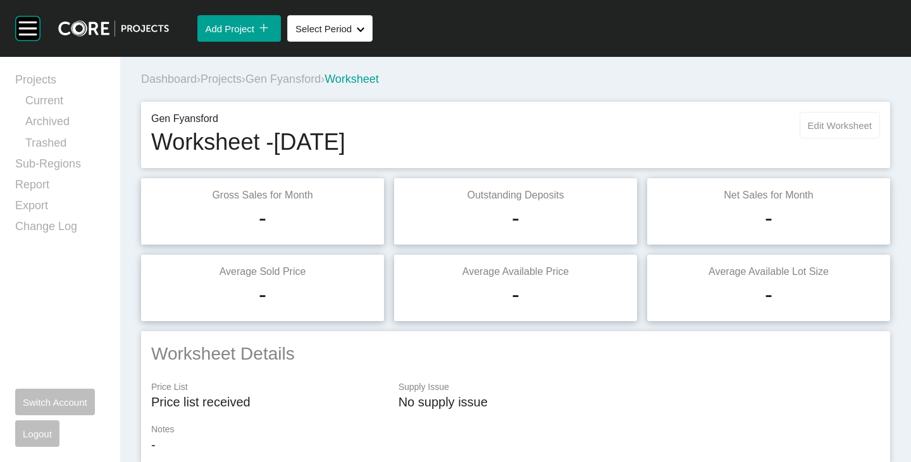
click at [832, 121] on span "Edit Worksheet" at bounding box center [840, 125] width 64 height 11
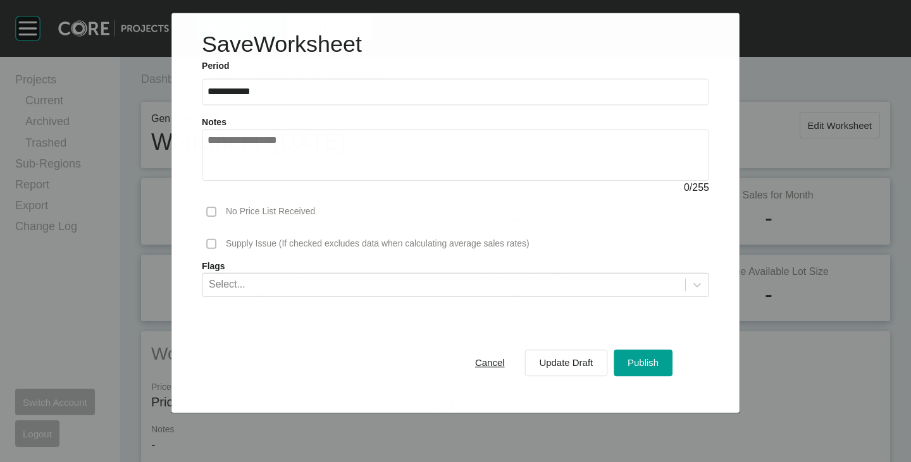
click at [395, 158] on textarea at bounding box center [455, 155] width 496 height 40
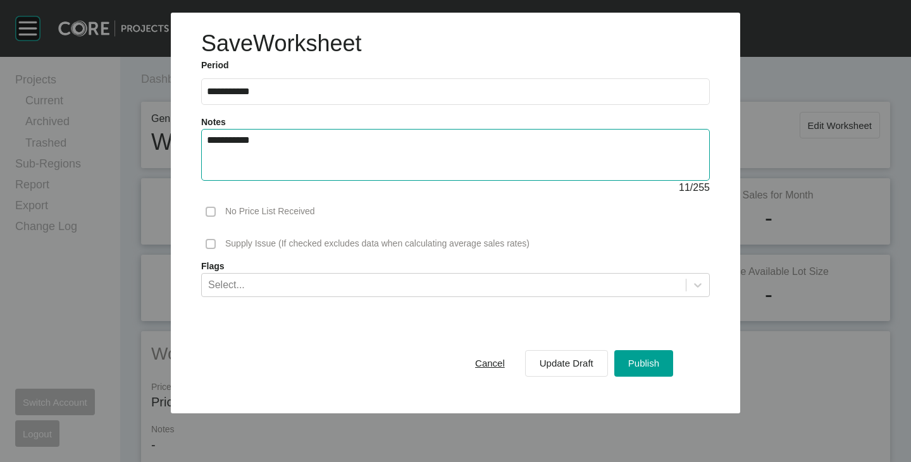
type textarea "**********"
click at [378, 364] on div "Cancel Update Draft Publish" at bounding box center [455, 364] width 509 height 70
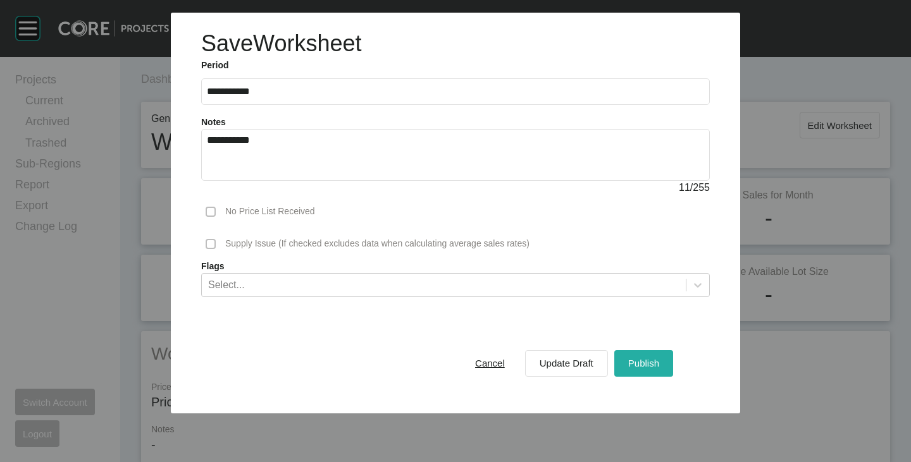
click at [650, 366] on span "Publish" at bounding box center [643, 363] width 31 height 11
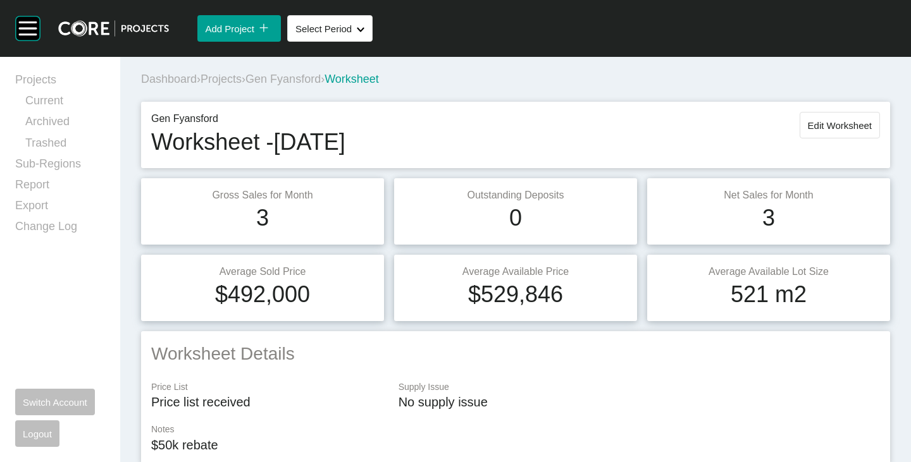
click at [313, 85] on span "Gen Fyansford" at bounding box center [282, 79] width 75 height 13
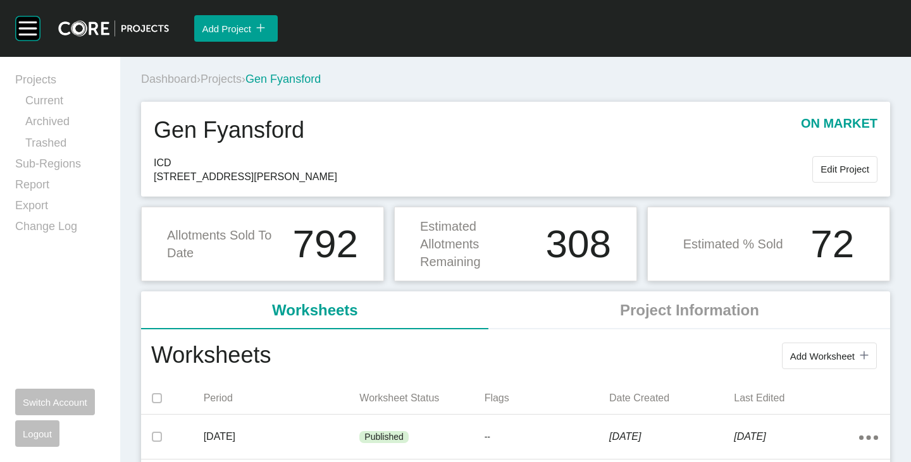
click at [218, 78] on span "Projects" at bounding box center [221, 79] width 41 height 13
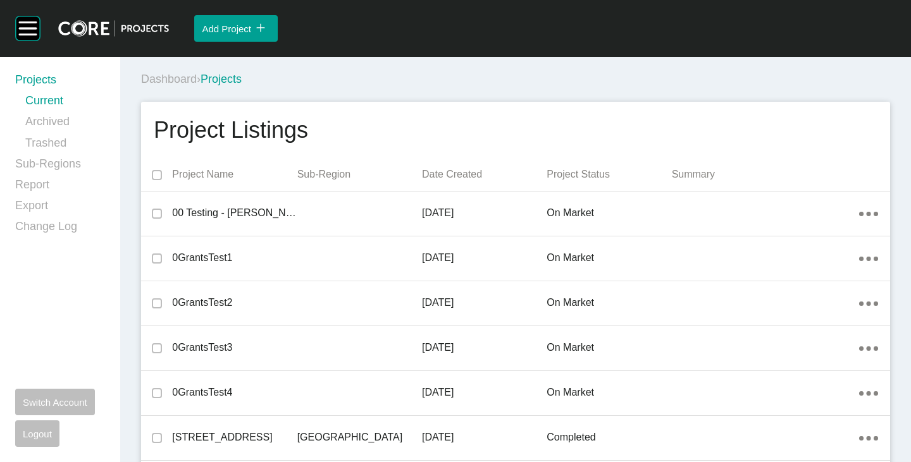
scroll to position [3351, 0]
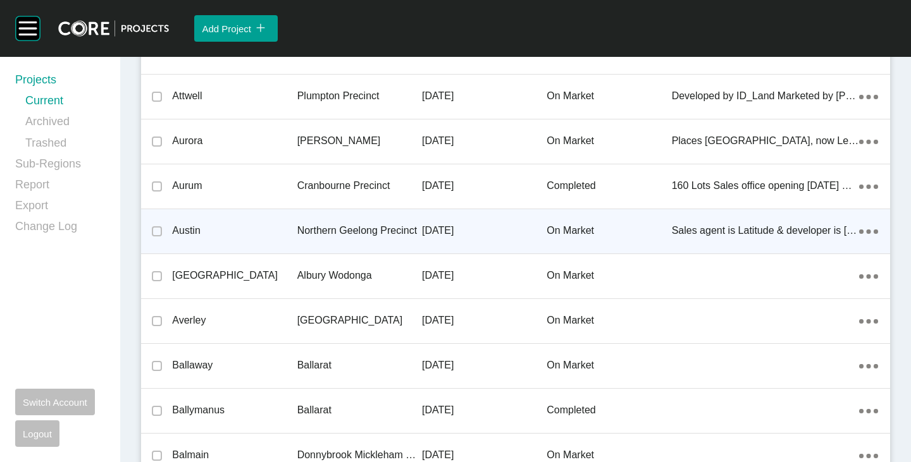
click at [192, 228] on p "Austin" at bounding box center [234, 231] width 125 height 14
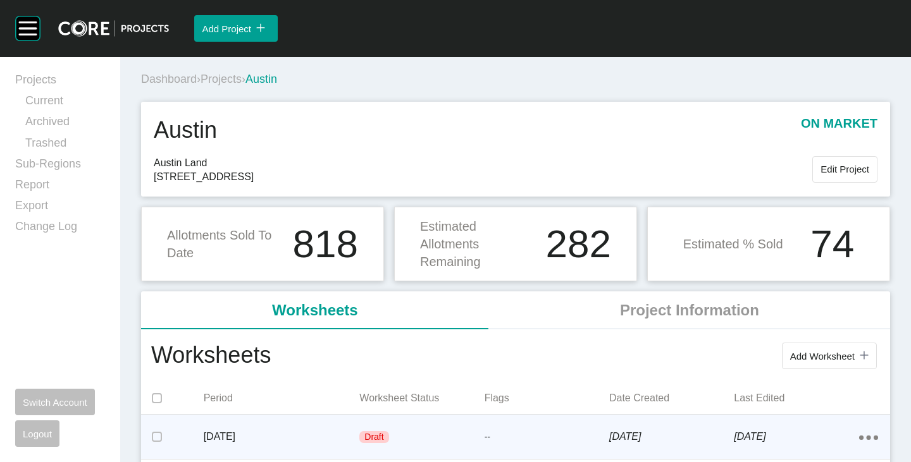
click at [252, 429] on div "[DATE]" at bounding box center [282, 437] width 156 height 39
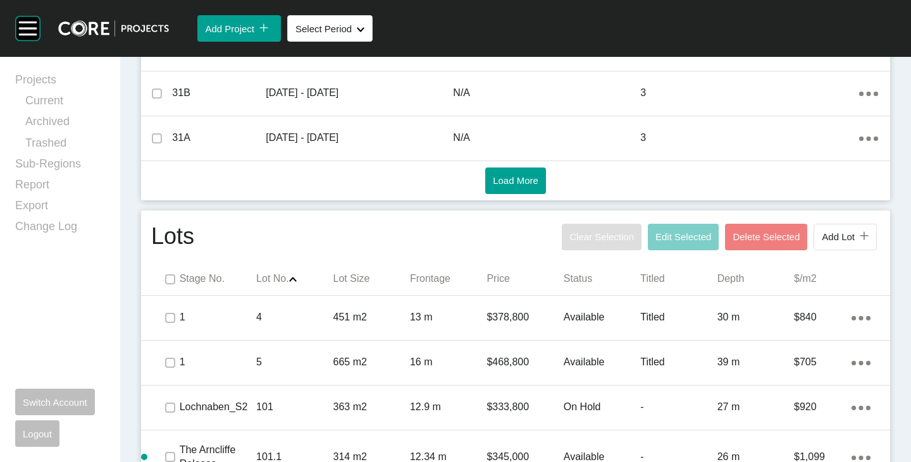
scroll to position [759, 0]
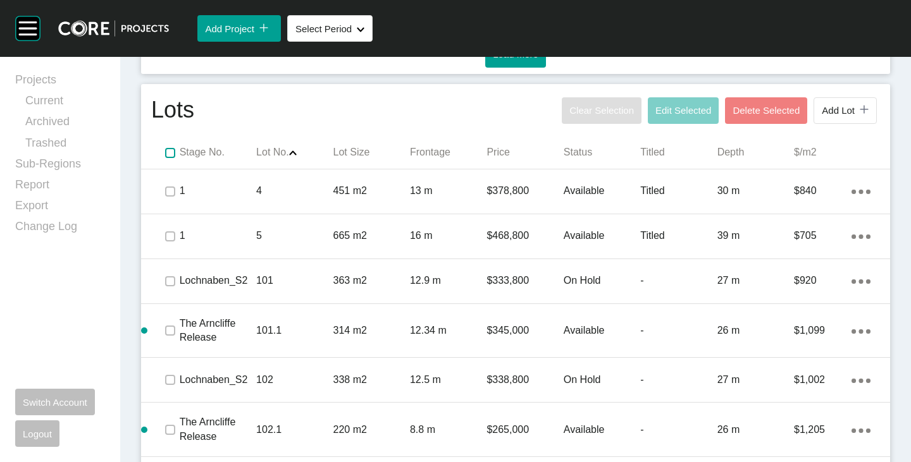
click at [166, 158] on label at bounding box center [170, 153] width 10 height 10
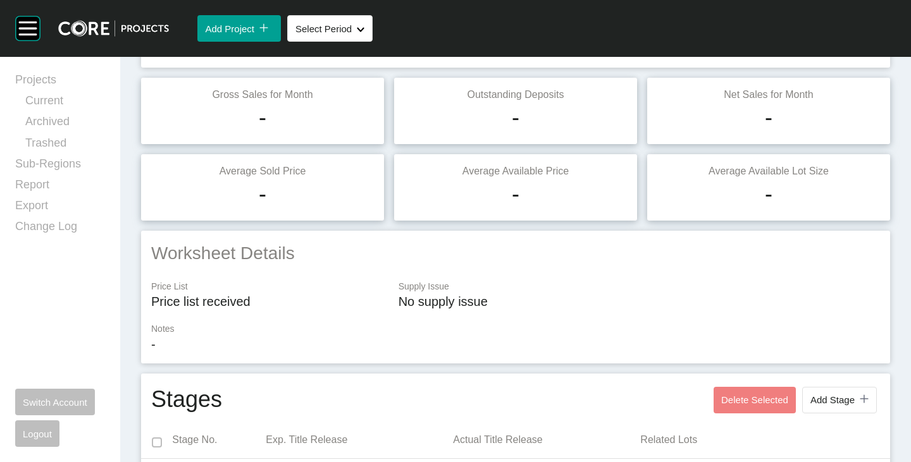
scroll to position [0, 0]
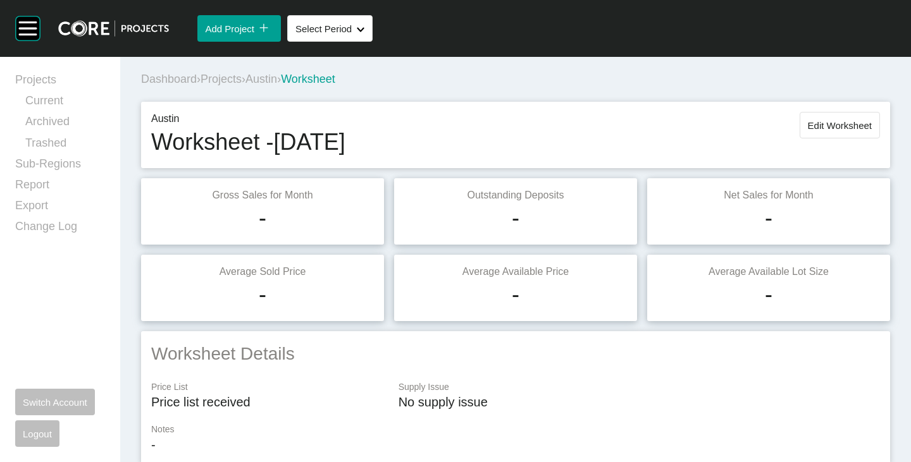
drag, startPoint x: 270, startPoint y: 88, endPoint x: 272, endPoint y: 80, distance: 7.8
click at [270, 87] on div "Dashboard › Projects › Austin › Worksheet" at bounding box center [518, 79] width 754 height 35
click at [273, 80] on span "Austin" at bounding box center [261, 79] width 32 height 13
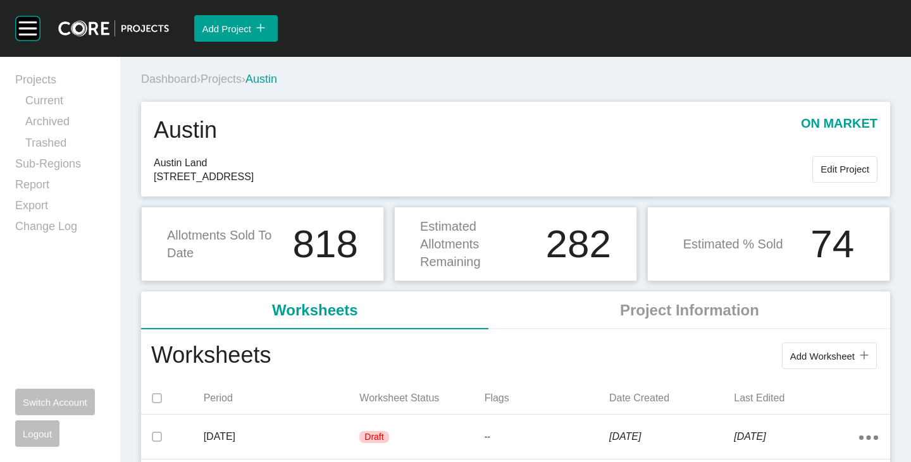
click at [223, 75] on span "Projects" at bounding box center [221, 79] width 41 height 13
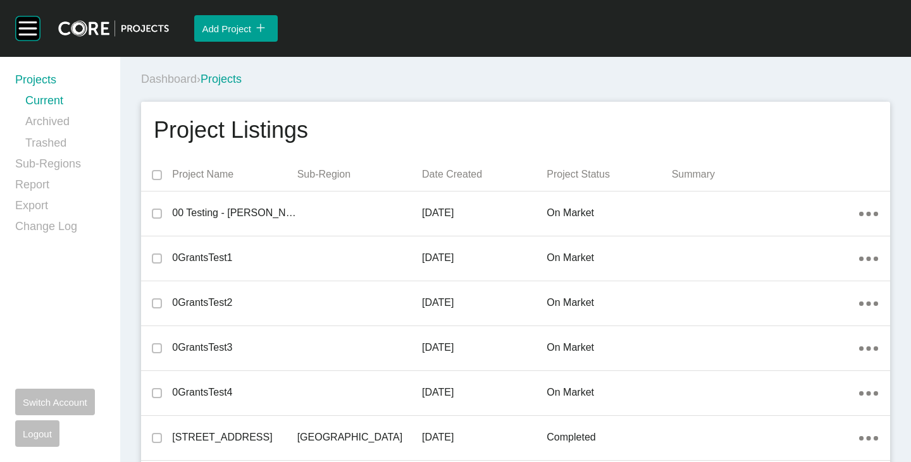
scroll to position [3575, 0]
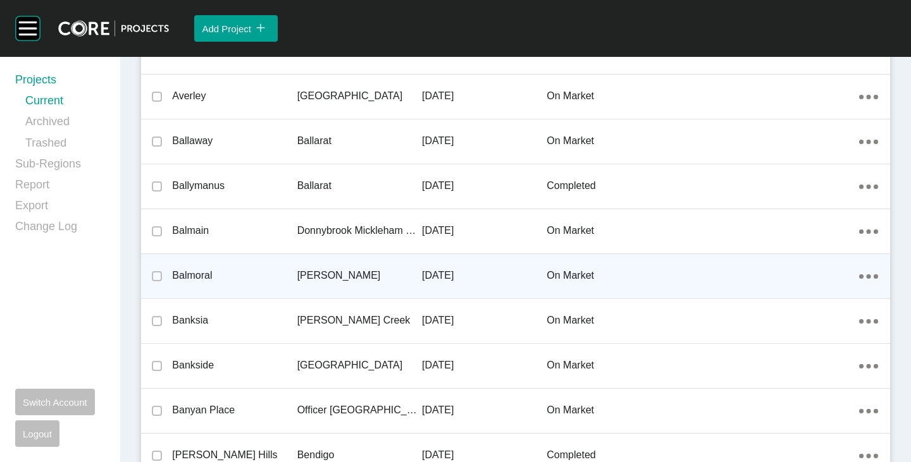
click at [189, 273] on p "Balmoral" at bounding box center [234, 276] width 125 height 14
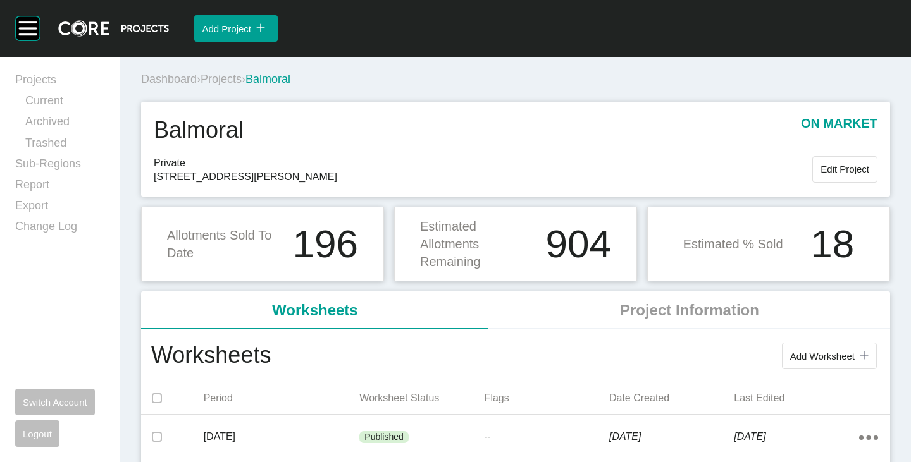
scroll to position [127, 0]
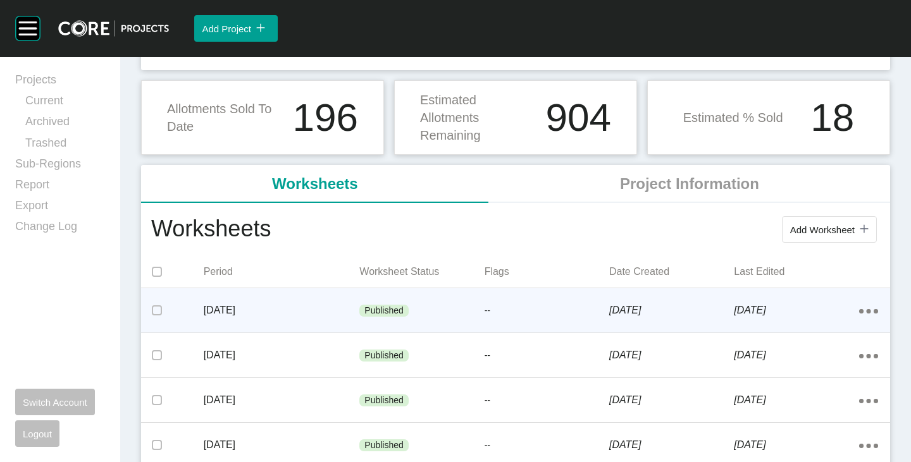
click at [354, 297] on div "[DATE]" at bounding box center [282, 310] width 156 height 39
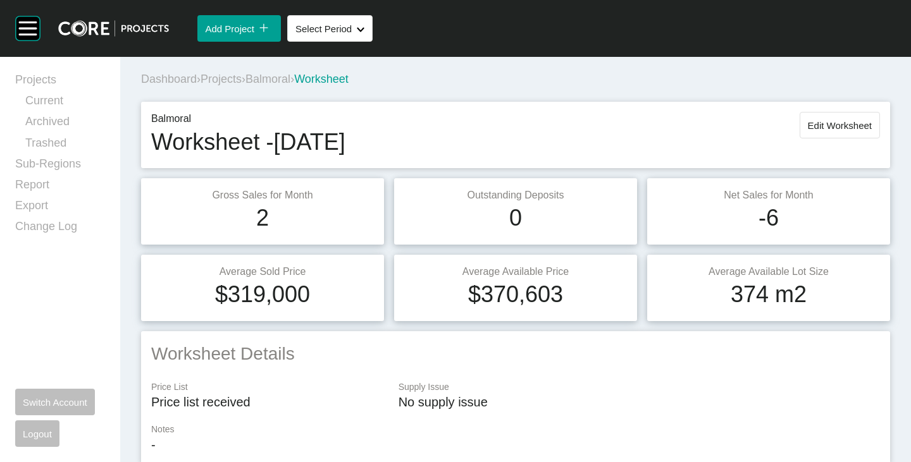
click at [290, 80] on span "Balmoral" at bounding box center [267, 79] width 45 height 13
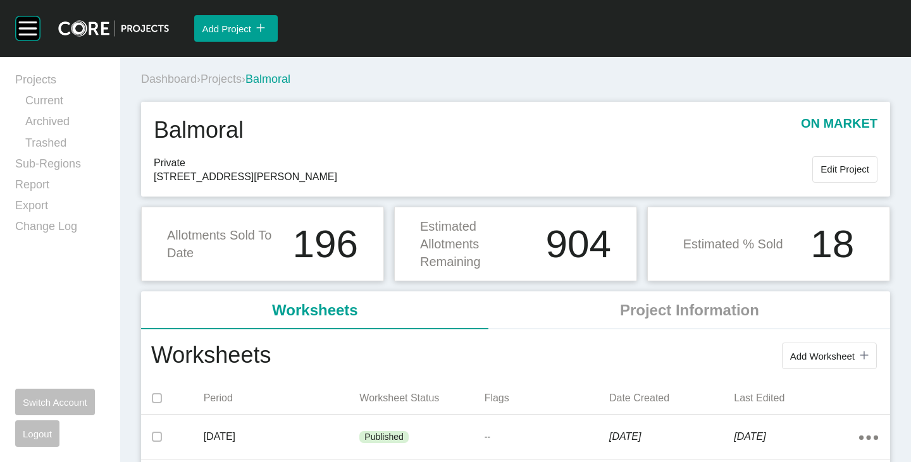
click at [222, 82] on span "Projects" at bounding box center [221, 79] width 41 height 13
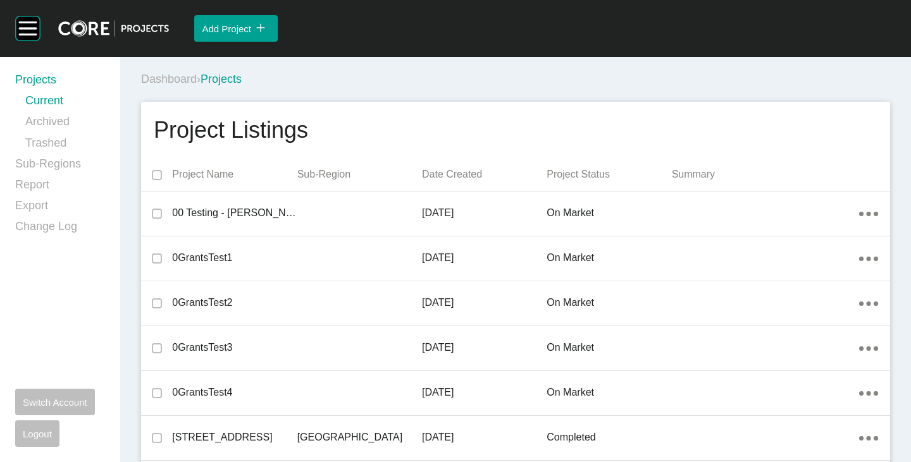
scroll to position [3351, 0]
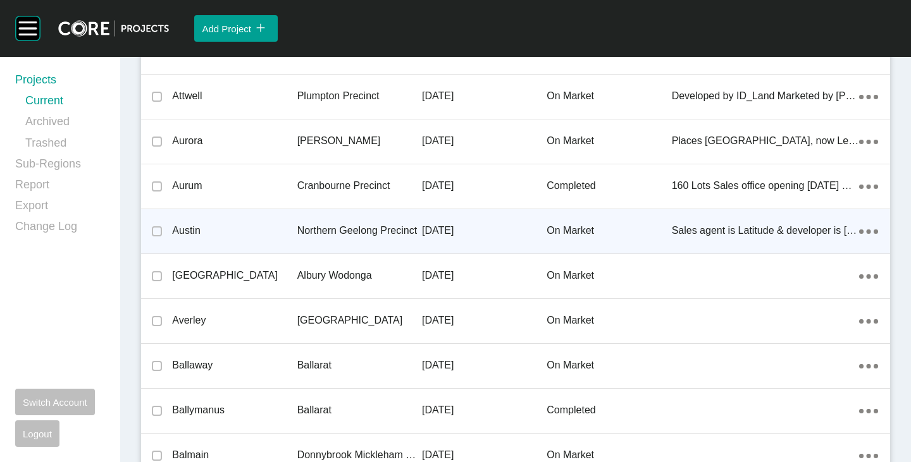
click at [182, 226] on p "Austin" at bounding box center [234, 231] width 125 height 14
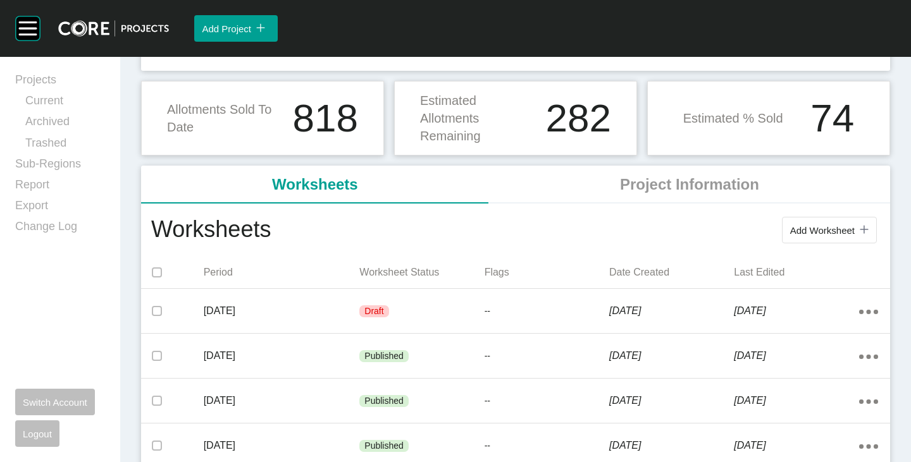
scroll to position [127, 0]
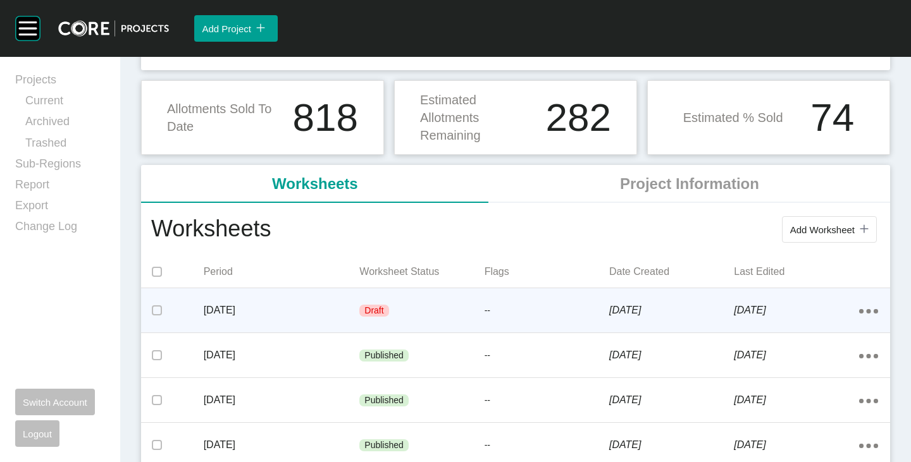
click at [290, 315] on p "[DATE]" at bounding box center [282, 311] width 156 height 14
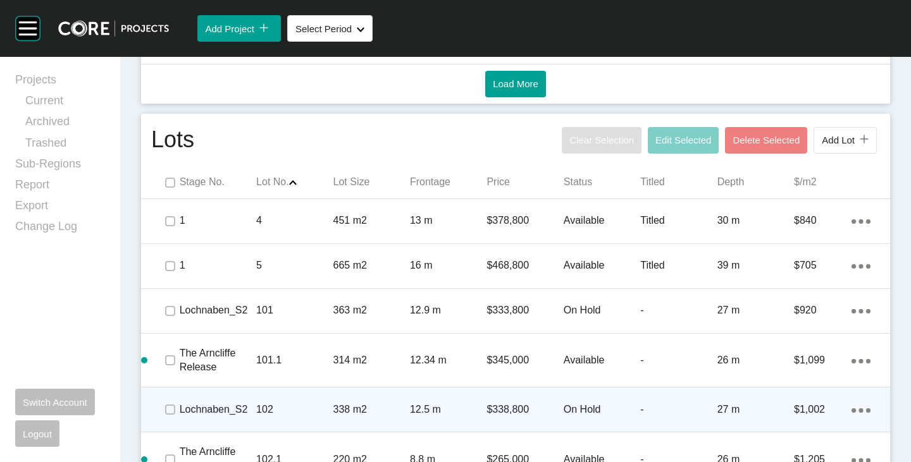
scroll to position [850, 0]
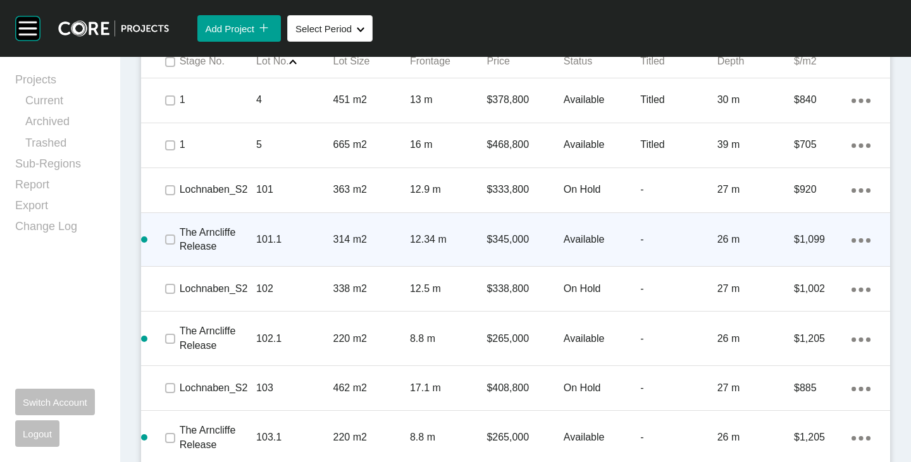
click at [851, 238] on div "Action Menu Dots Copy 6 Created with Sketch." at bounding box center [860, 240] width 19 height 14
click at [798, 259] on link "Delete" at bounding box center [799, 261] width 47 height 19
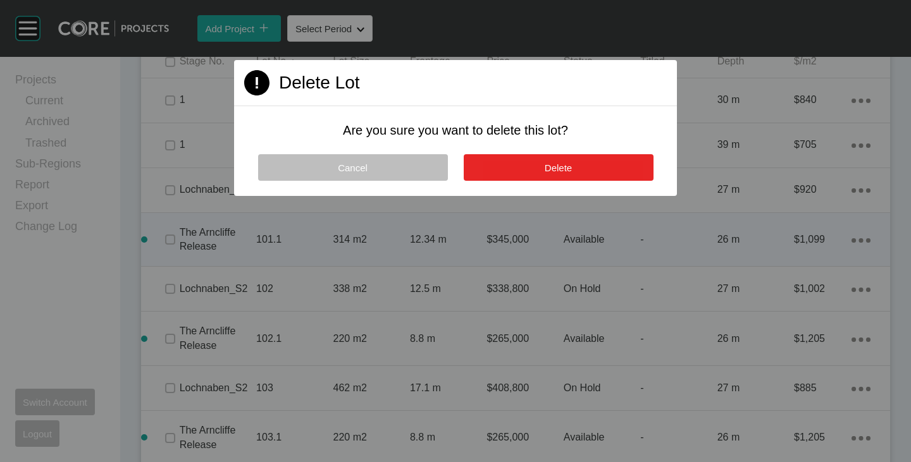
click at [572, 163] on span "Delete" at bounding box center [558, 168] width 27 height 11
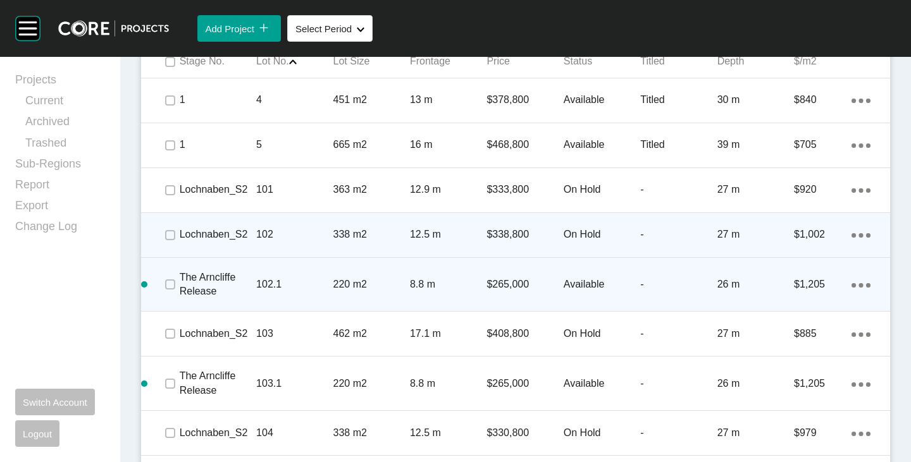
click at [859, 103] on ellipse at bounding box center [861, 101] width 4 height 4
click at [807, 304] on link "Delete" at bounding box center [799, 306] width 47 height 19
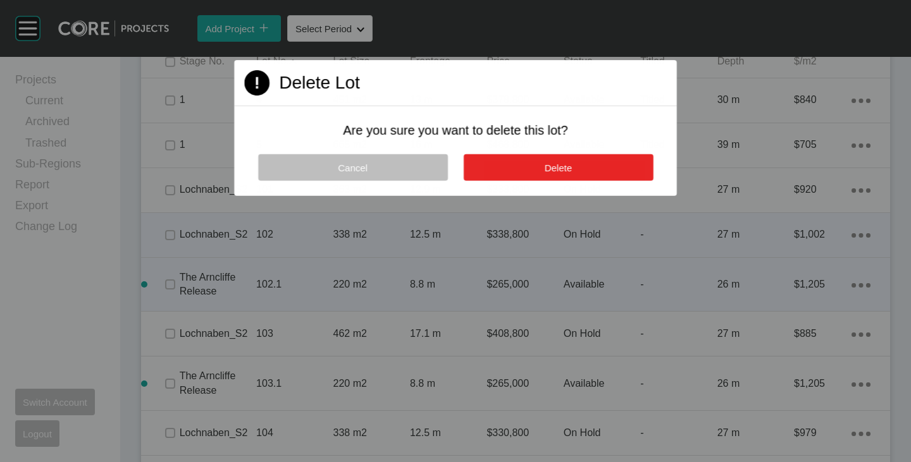
click at [586, 167] on button "Delete" at bounding box center [558, 167] width 190 height 27
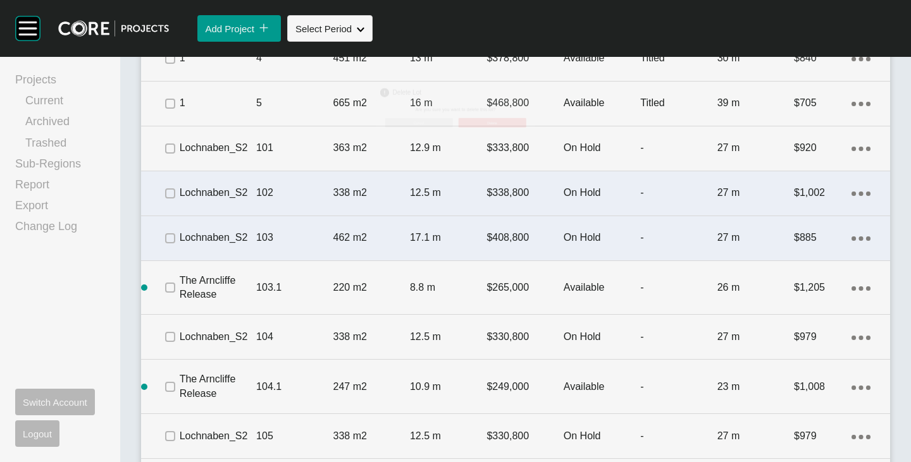
scroll to position [977, 0]
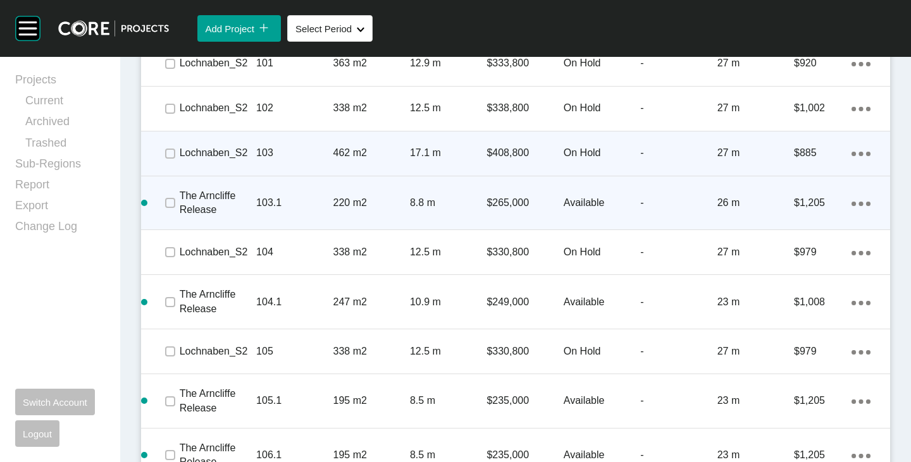
click at [803, 218] on link "Delete" at bounding box center [799, 225] width 47 height 19
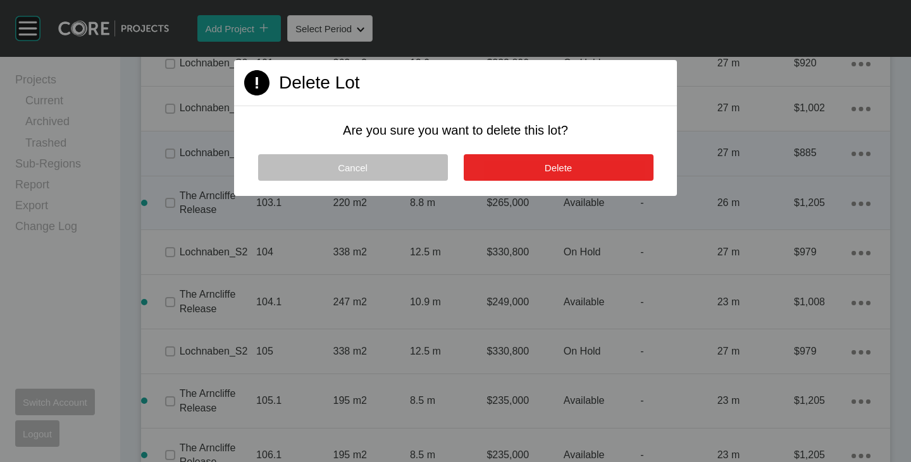
click at [612, 164] on button "Delete" at bounding box center [559, 167] width 190 height 27
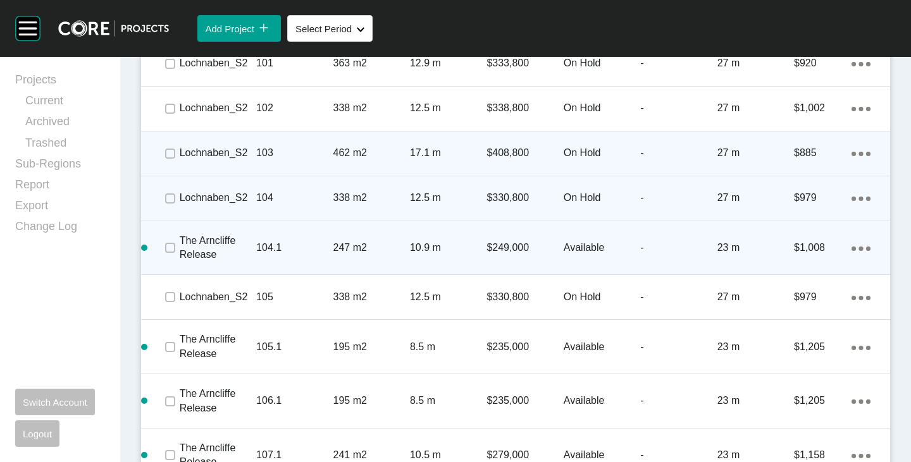
click at [858, 247] on icon "Action Menu Dots Copy 6 Created with Sketch." at bounding box center [860, 249] width 19 height 4
click at [798, 268] on link "Delete" at bounding box center [799, 270] width 47 height 19
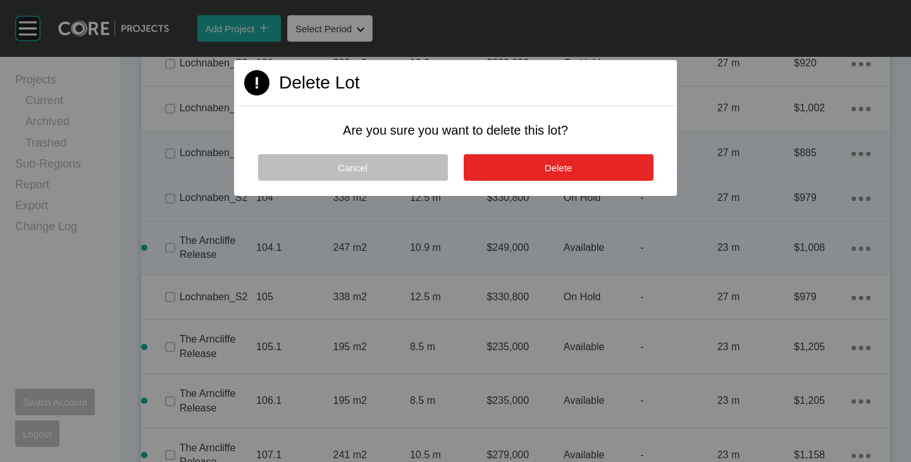
click at [539, 163] on button "Delete" at bounding box center [559, 167] width 190 height 27
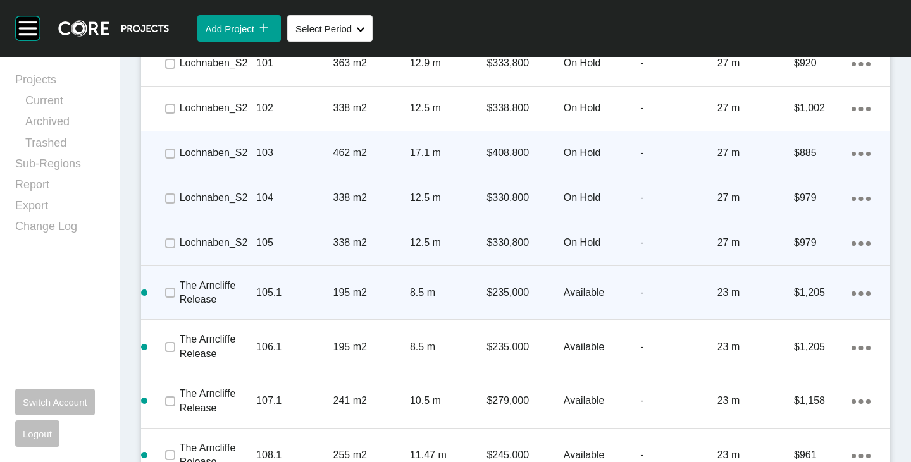
click at [854, 290] on div "Action Menu Dots Copy 6 Created with Sketch." at bounding box center [860, 293] width 19 height 14
click at [789, 311] on link "Delete" at bounding box center [799, 315] width 47 height 19
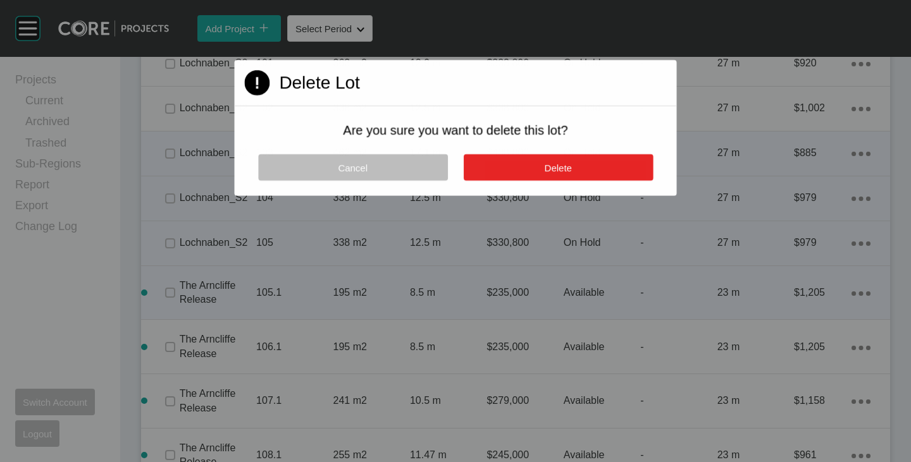
click at [559, 164] on span "Delete" at bounding box center [558, 167] width 27 height 11
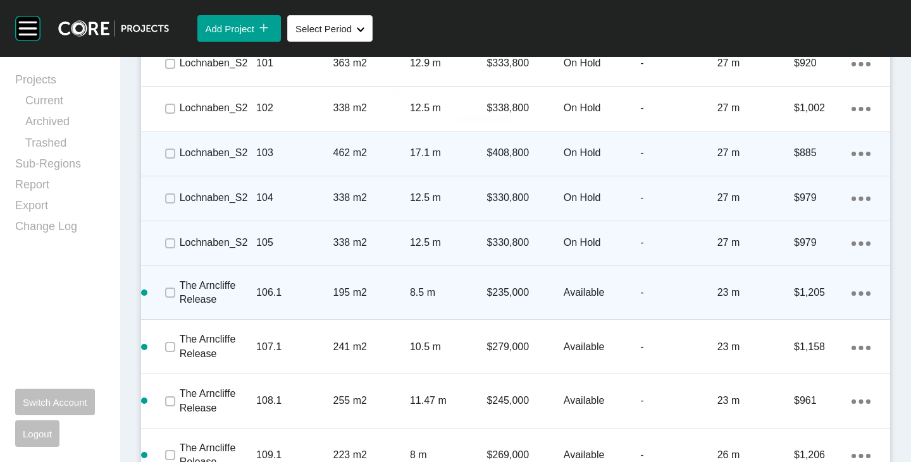
click at [793, 311] on link "Delete" at bounding box center [799, 315] width 47 height 19
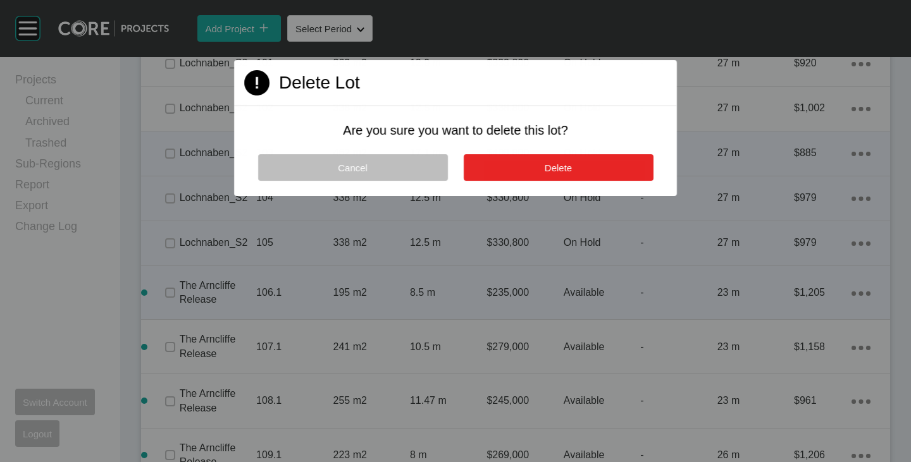
click at [576, 167] on button "Delete" at bounding box center [558, 167] width 190 height 27
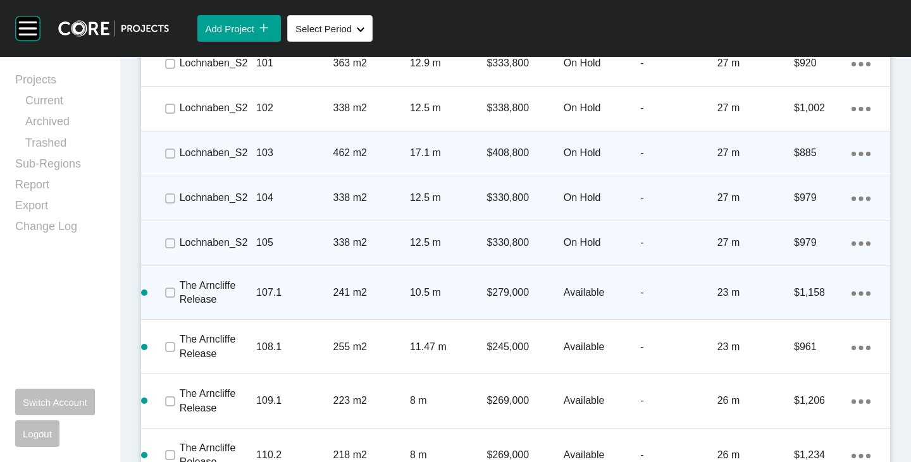
click at [851, 292] on icon "Action Menu Dots Copy 6 Created with Sketch." at bounding box center [860, 294] width 19 height 4
click at [793, 314] on link "Delete" at bounding box center [799, 315] width 47 height 19
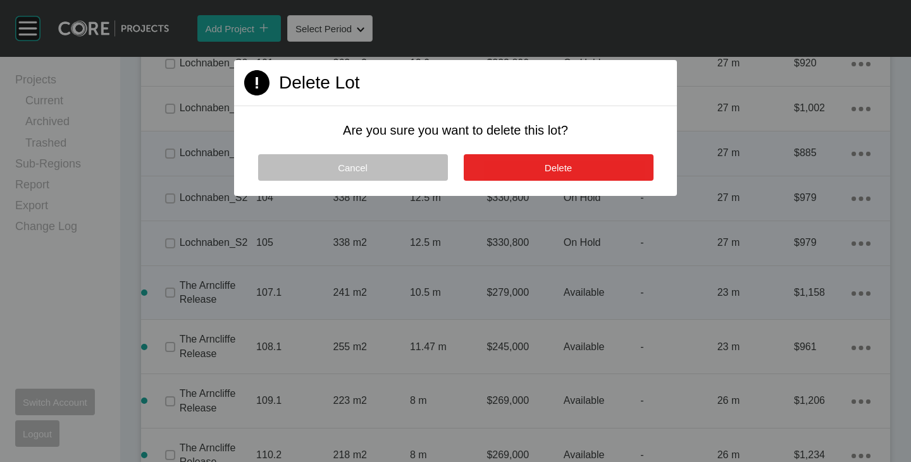
click at [557, 160] on button "Delete" at bounding box center [559, 167] width 190 height 27
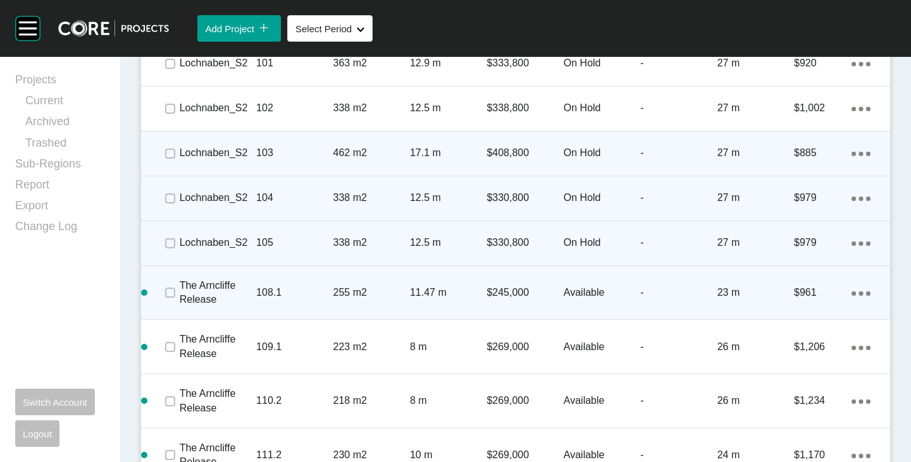
click at [856, 290] on div "Action Menu Dots Copy 6 Created with Sketch." at bounding box center [860, 293] width 19 height 14
click at [790, 317] on link "Delete" at bounding box center [799, 315] width 47 height 19
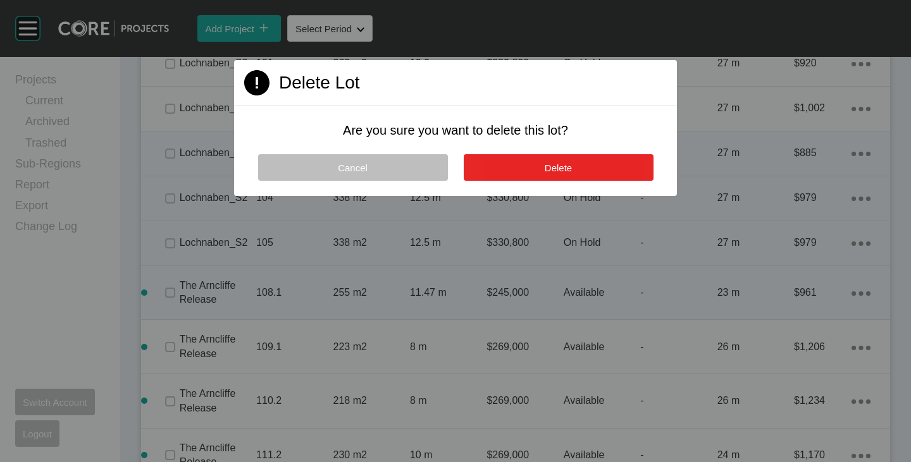
click at [586, 163] on button "Delete" at bounding box center [559, 167] width 190 height 27
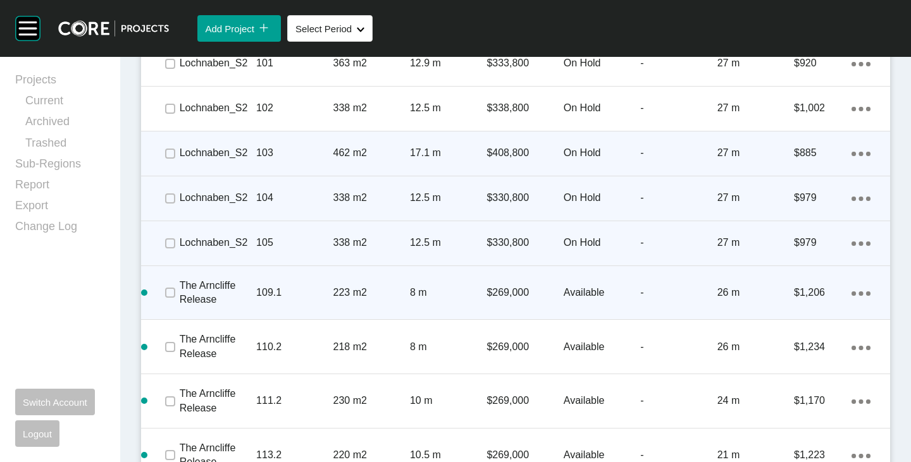
click at [853, 292] on icon "Action Menu Dots Copy 6 Created with Sketch." at bounding box center [860, 294] width 19 height 4
click at [798, 316] on link "Delete" at bounding box center [799, 315] width 47 height 19
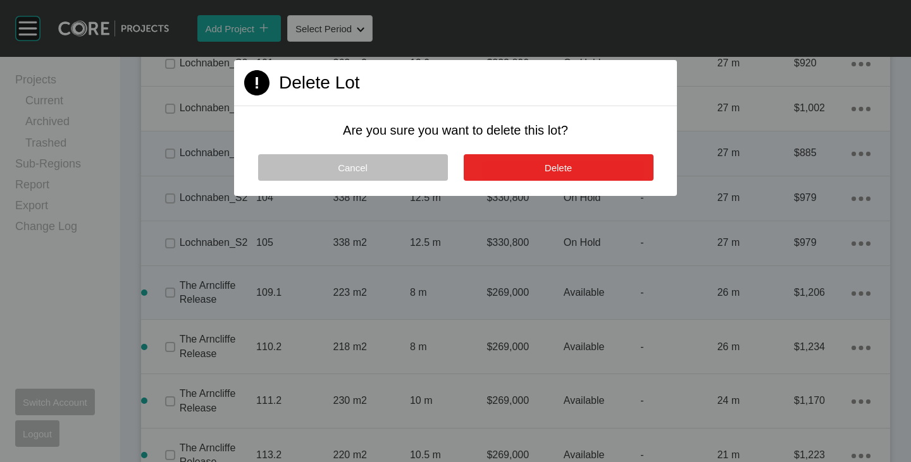
click at [611, 172] on button "Delete" at bounding box center [559, 167] width 190 height 27
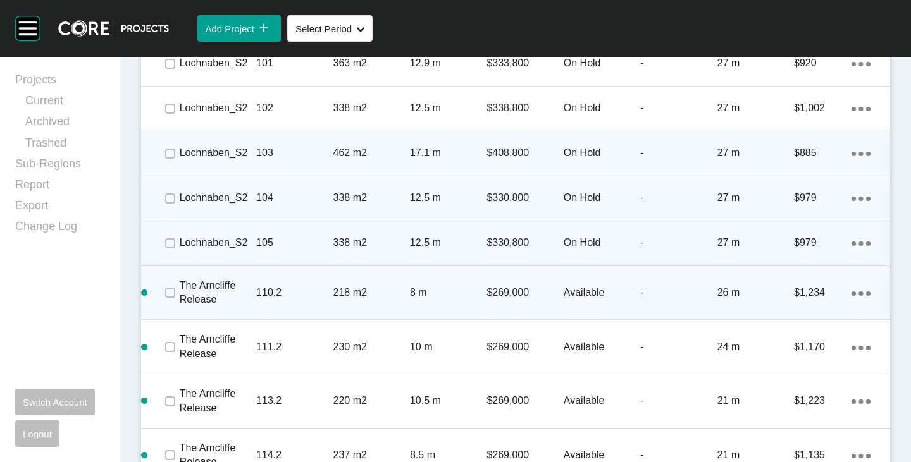
click at [795, 313] on link "Delete" at bounding box center [799, 315] width 47 height 19
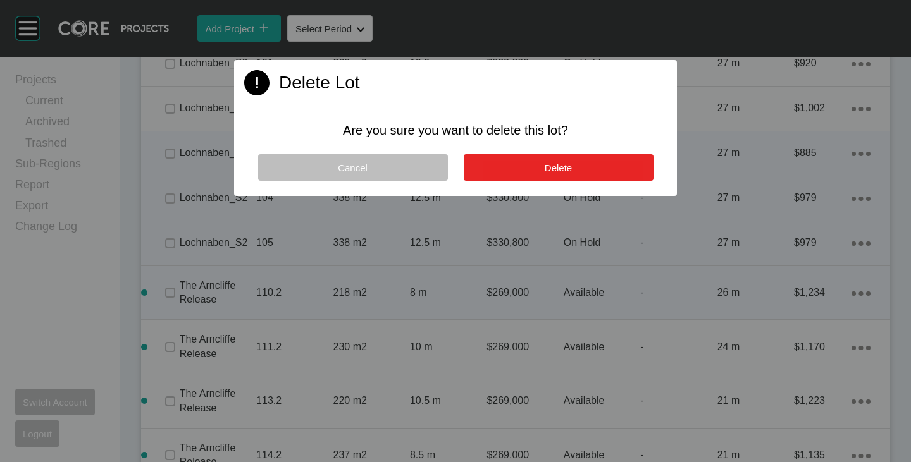
click at [534, 173] on button "Delete" at bounding box center [559, 167] width 190 height 27
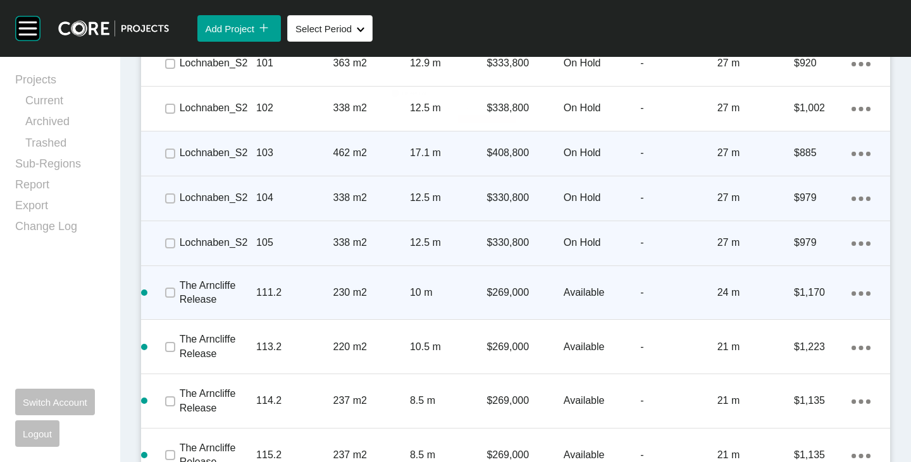
drag, startPoint x: 834, startPoint y: 293, endPoint x: 841, endPoint y: 291, distance: 7.8
click at [834, 292] on p "$1,170" at bounding box center [823, 293] width 58 height 14
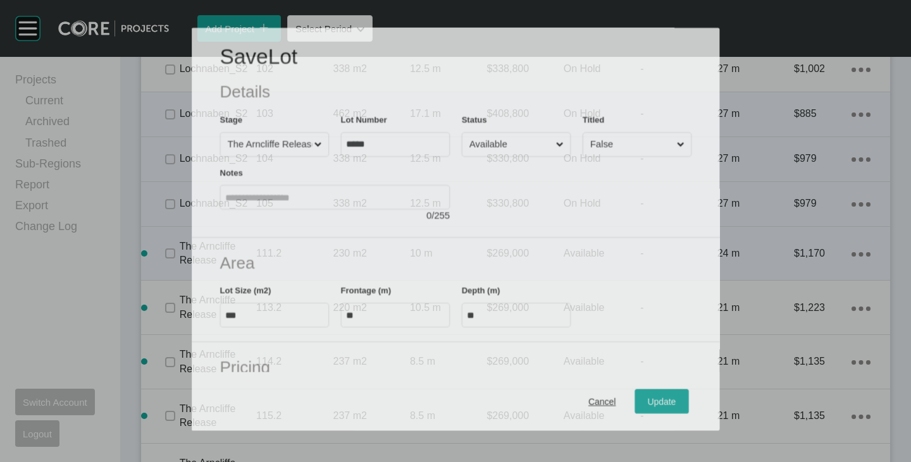
scroll to position [938, 0]
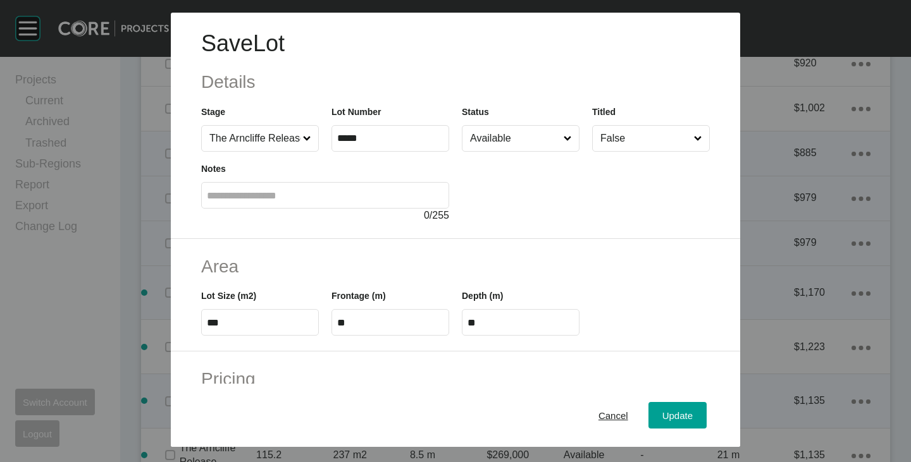
click at [598, 418] on span "Cancel" at bounding box center [613, 416] width 30 height 11
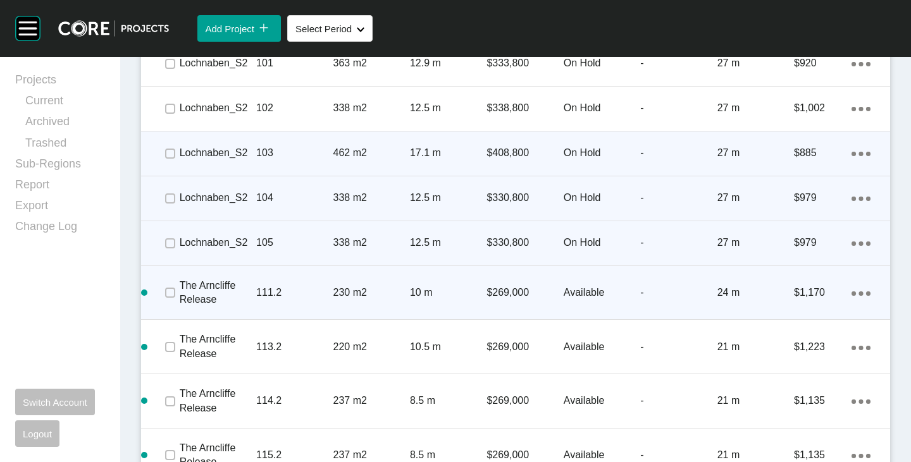
click at [789, 317] on link "Delete" at bounding box center [799, 315] width 47 height 19
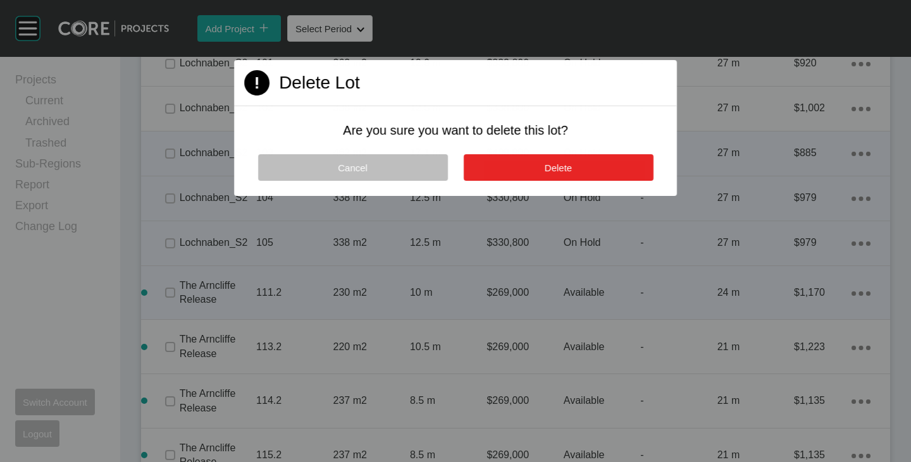
click at [598, 164] on button "Delete" at bounding box center [558, 167] width 190 height 27
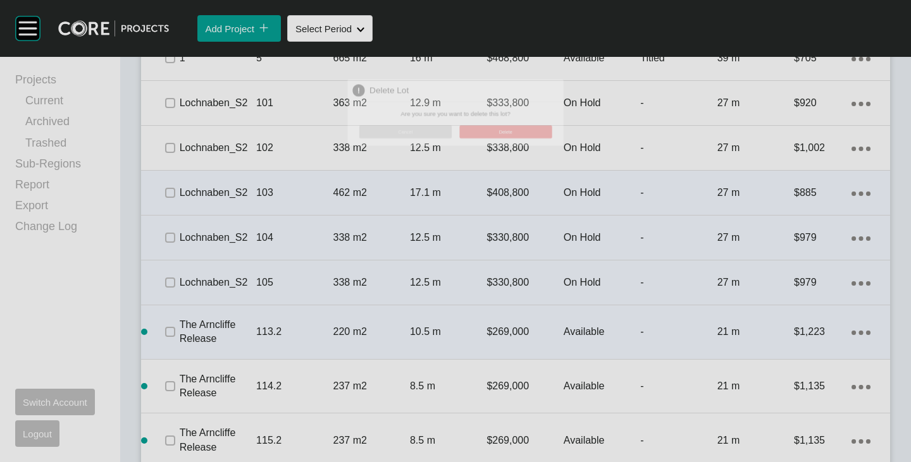
scroll to position [977, 0]
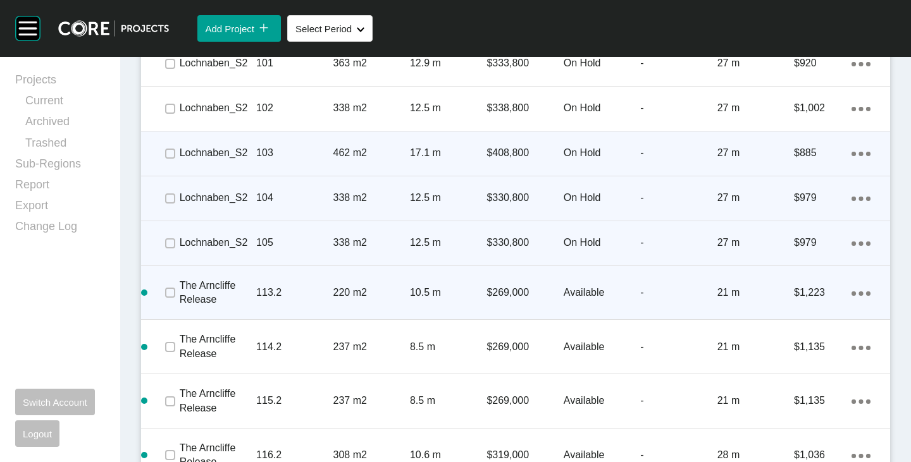
click at [851, 291] on div "Action Menu Dots Copy 6 Created with Sketch." at bounding box center [860, 293] width 19 height 14
click at [803, 311] on link "Delete" at bounding box center [799, 315] width 47 height 19
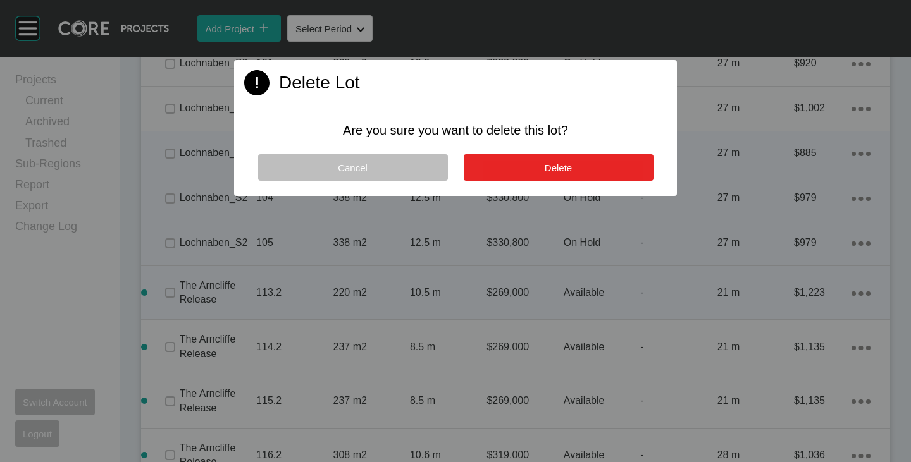
click at [572, 159] on button "Delete" at bounding box center [559, 167] width 190 height 27
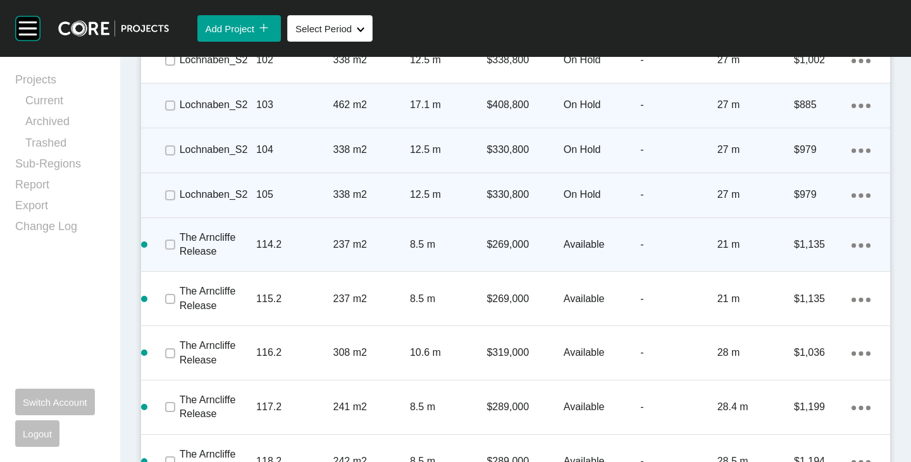
scroll to position [1040, 0]
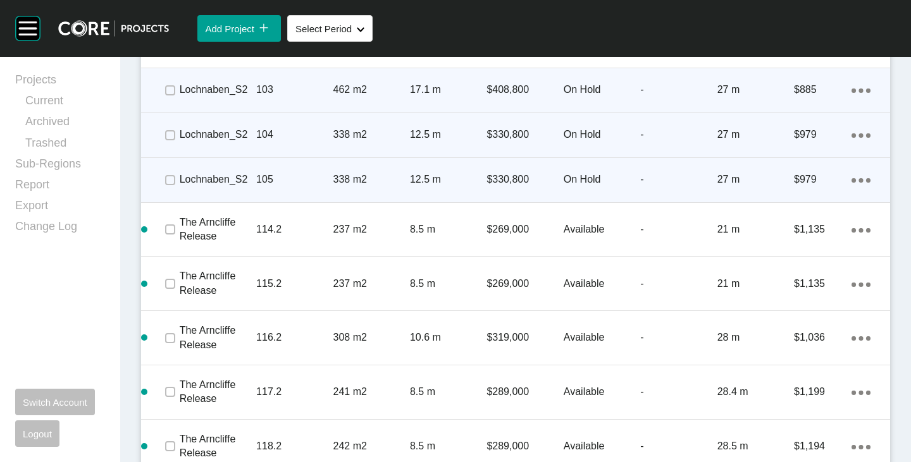
click at [851, 227] on div "Action Menu Dots Copy 6 Created with Sketch." at bounding box center [860, 230] width 19 height 14
click at [806, 245] on link "Delete" at bounding box center [799, 251] width 47 height 19
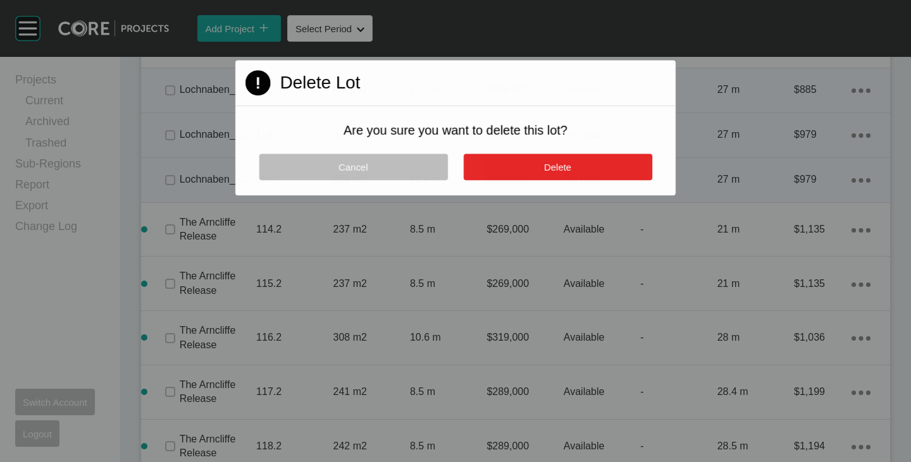
click at [546, 163] on span "Delete" at bounding box center [557, 167] width 27 height 11
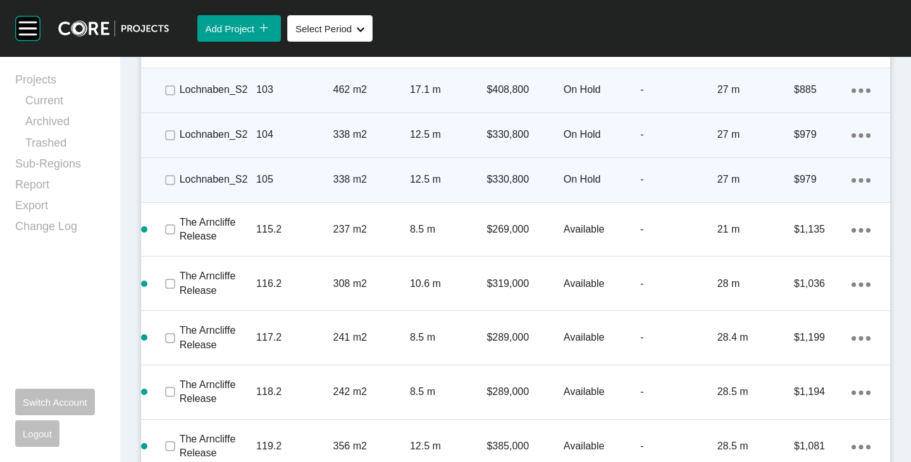
click at [853, 226] on div "Action Menu Dots Copy 6 Created with Sketch." at bounding box center [860, 230] width 19 height 14
click at [800, 249] on link "Delete" at bounding box center [799, 251] width 47 height 19
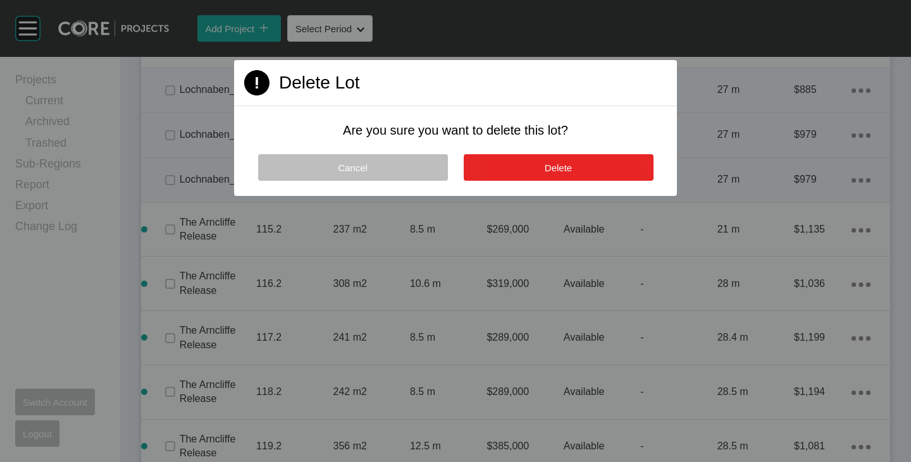
click at [558, 176] on button "Delete" at bounding box center [559, 167] width 190 height 27
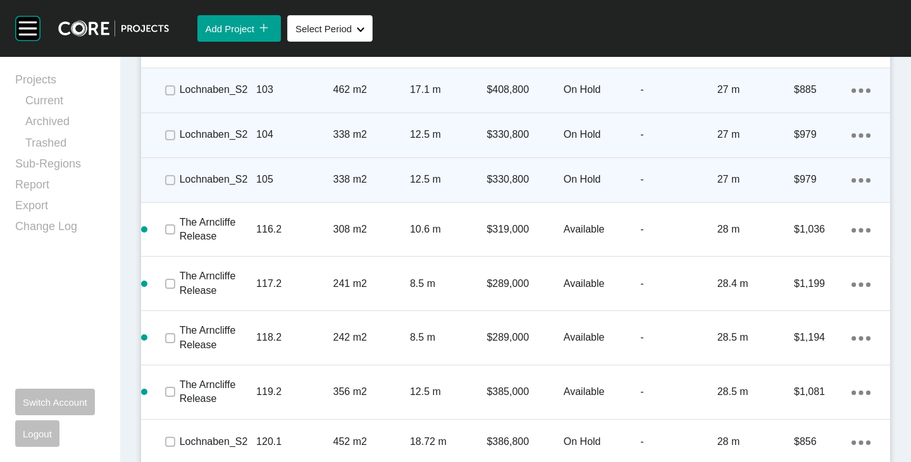
click at [804, 249] on link "Delete" at bounding box center [799, 251] width 47 height 19
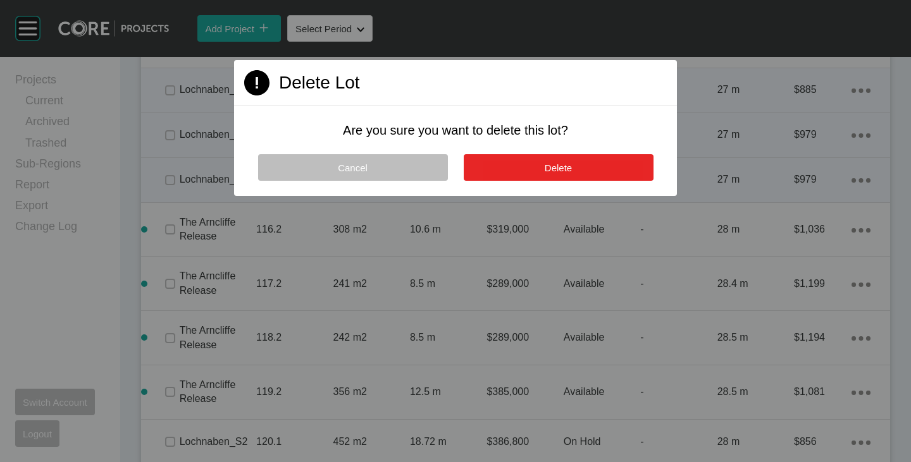
click at [592, 161] on button "Delete" at bounding box center [559, 167] width 190 height 27
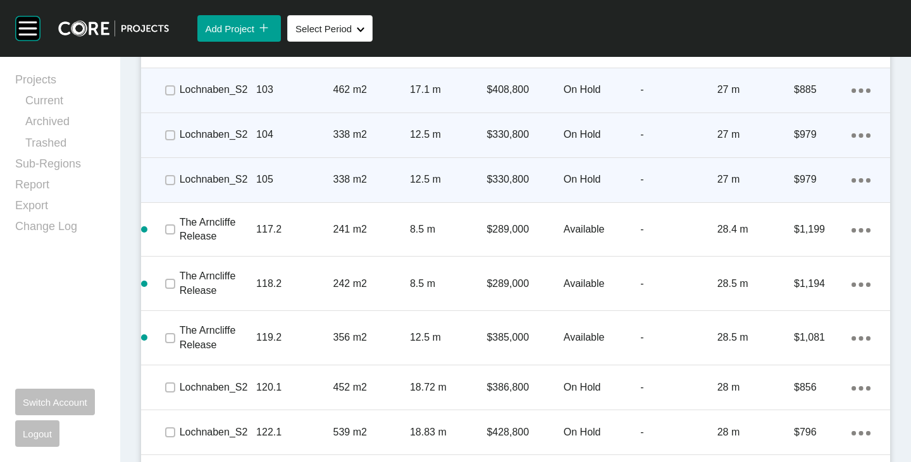
click at [794, 248] on link "Delete" at bounding box center [799, 251] width 47 height 19
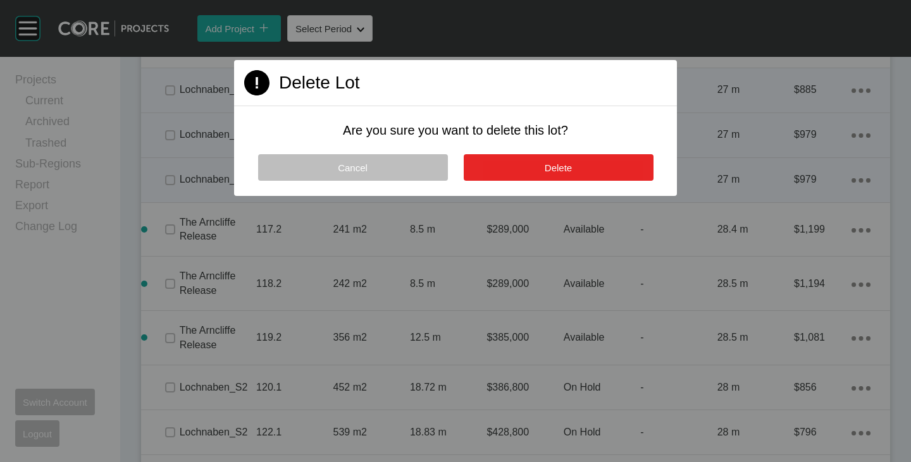
click at [570, 160] on button "Delete" at bounding box center [559, 167] width 190 height 27
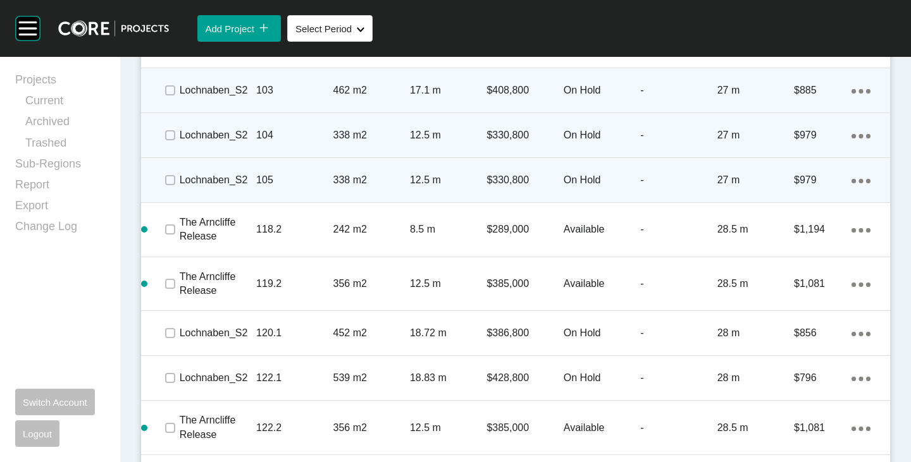
click at [802, 248] on link "Delete" at bounding box center [799, 251] width 47 height 19
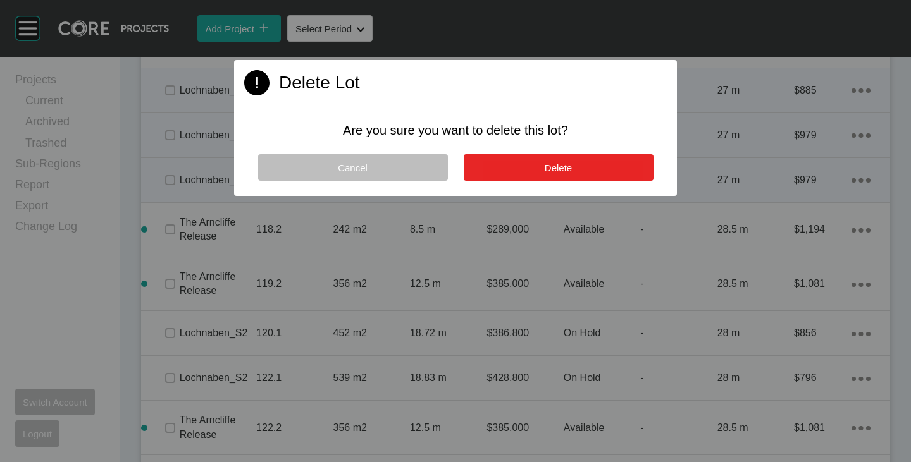
click at [590, 170] on button "Delete" at bounding box center [559, 167] width 190 height 27
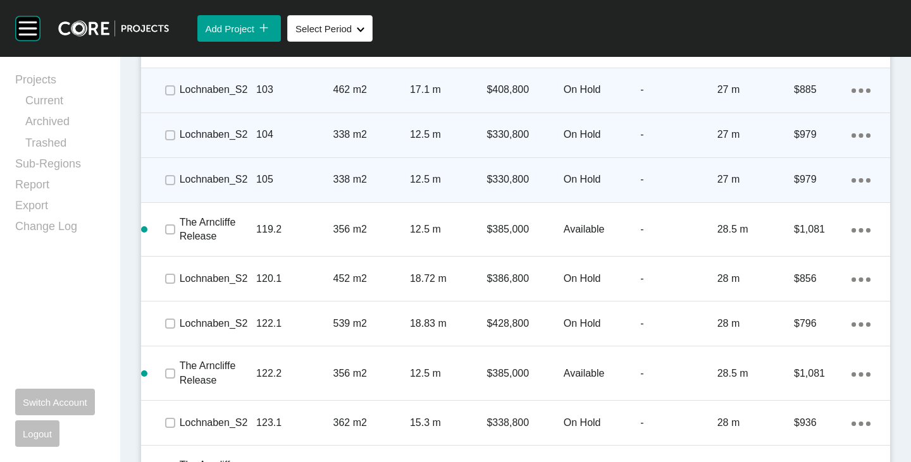
click at [793, 250] on link "Delete" at bounding box center [799, 251] width 47 height 19
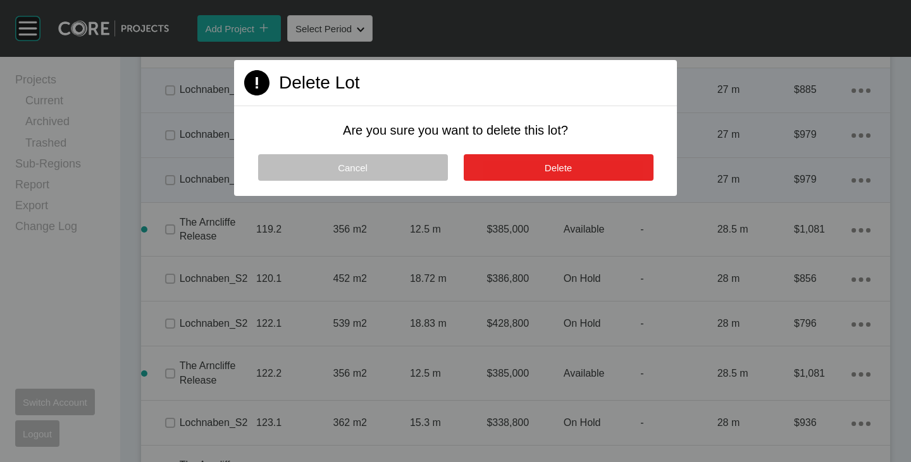
click at [563, 164] on span "Delete" at bounding box center [558, 168] width 27 height 11
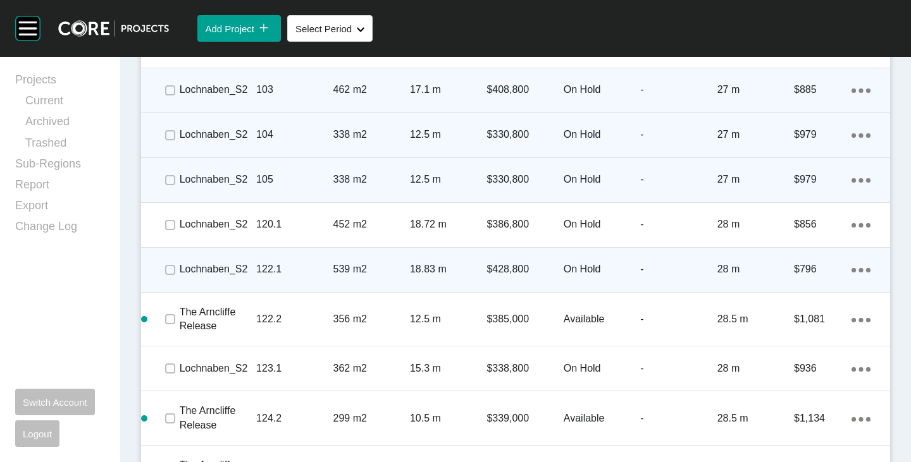
scroll to position [1103, 0]
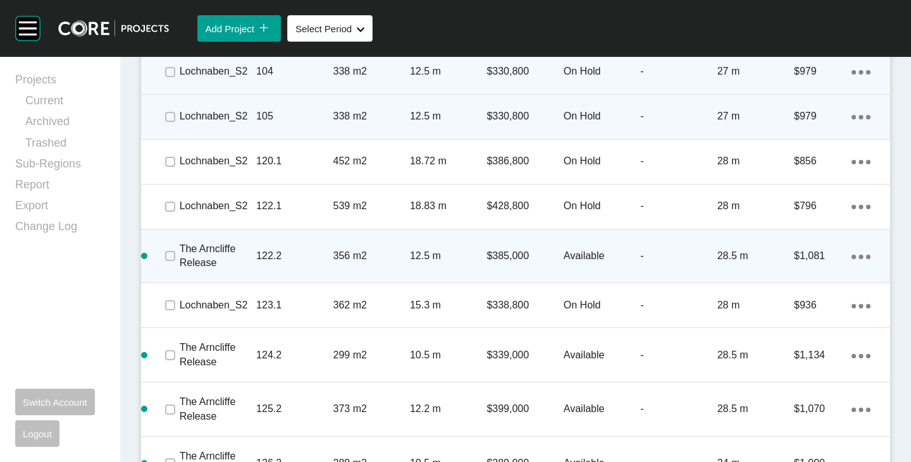
click at [855, 260] on div "Action Menu Dots Copy 6 Created with Sketch." at bounding box center [860, 256] width 19 height 14
click at [800, 277] on link "Delete" at bounding box center [799, 278] width 47 height 19
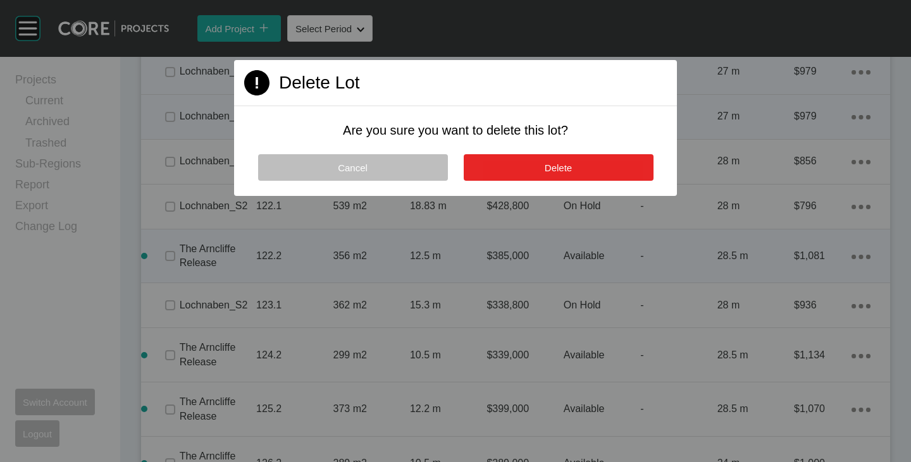
click at [572, 165] on span "Delete" at bounding box center [558, 168] width 27 height 11
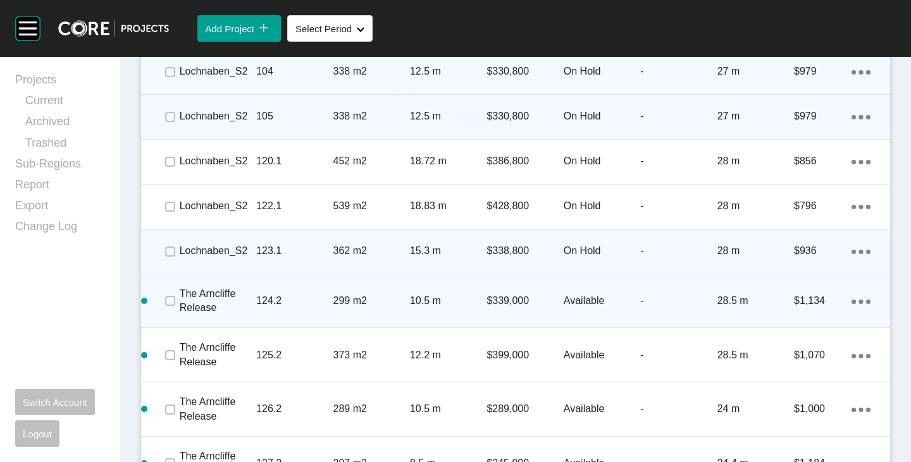
click at [807, 317] on link "Delete" at bounding box center [799, 323] width 47 height 19
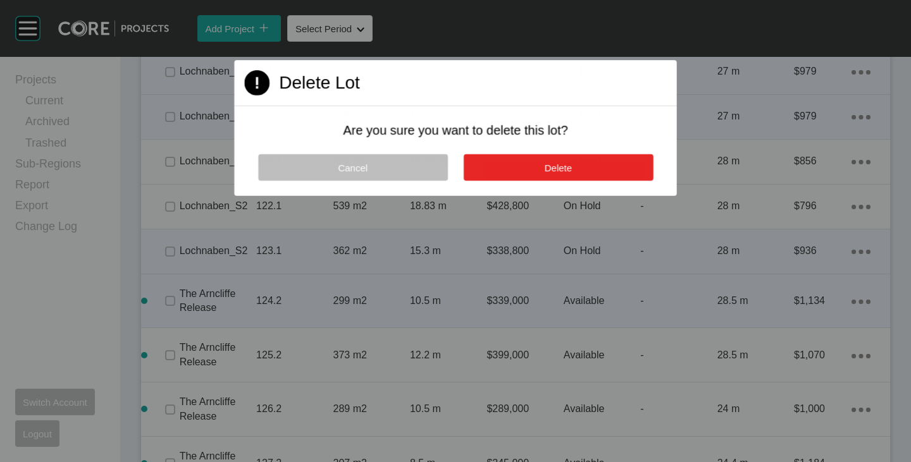
click at [584, 172] on button "Delete" at bounding box center [558, 167] width 190 height 27
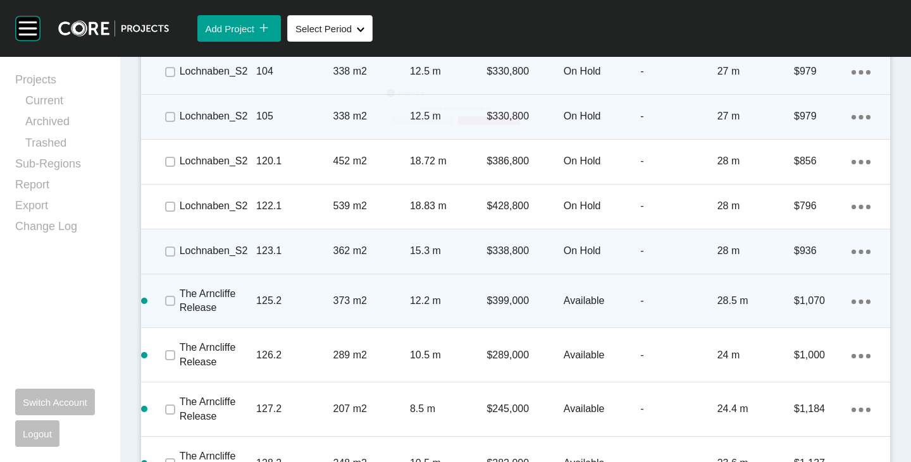
click at [851, 299] on div "Action Menu Dots Copy 6 Created with Sketch." at bounding box center [860, 301] width 19 height 14
click at [789, 319] on link "Delete" at bounding box center [799, 323] width 47 height 19
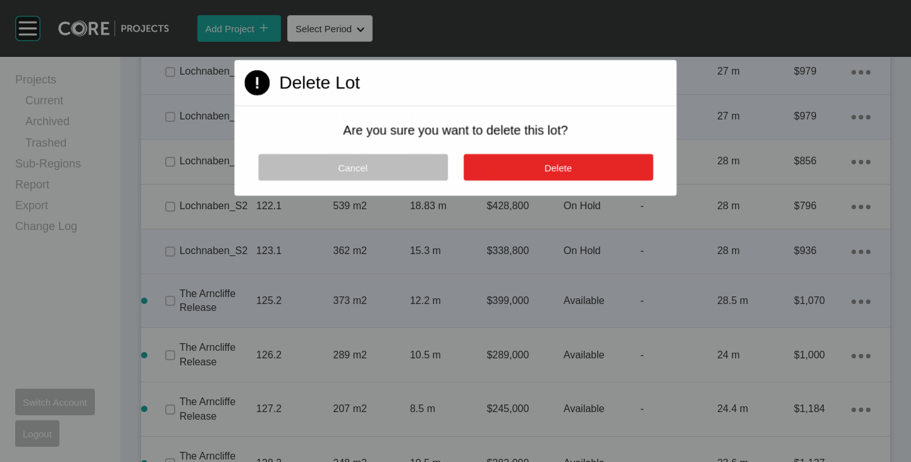
click at [526, 168] on button "Delete" at bounding box center [558, 167] width 190 height 27
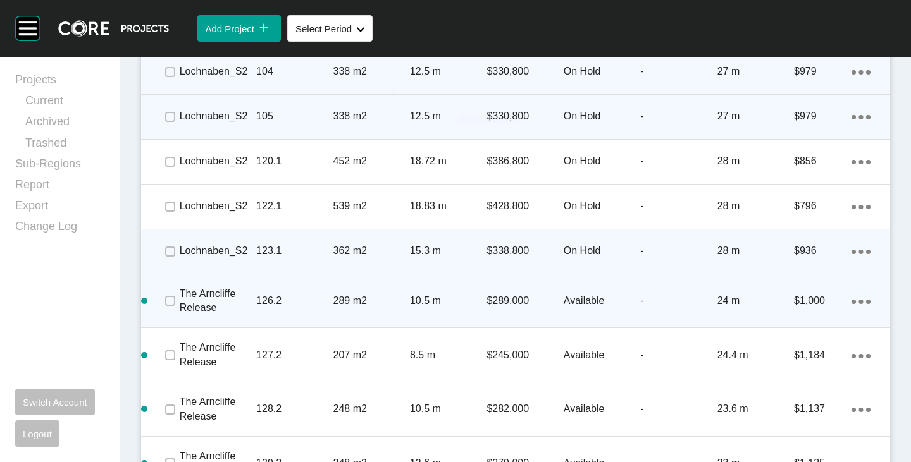
click at [851, 302] on icon "Action Menu Dots Copy 6 Created with Sketch." at bounding box center [860, 302] width 19 height 4
click at [800, 322] on link "Delete" at bounding box center [799, 323] width 47 height 19
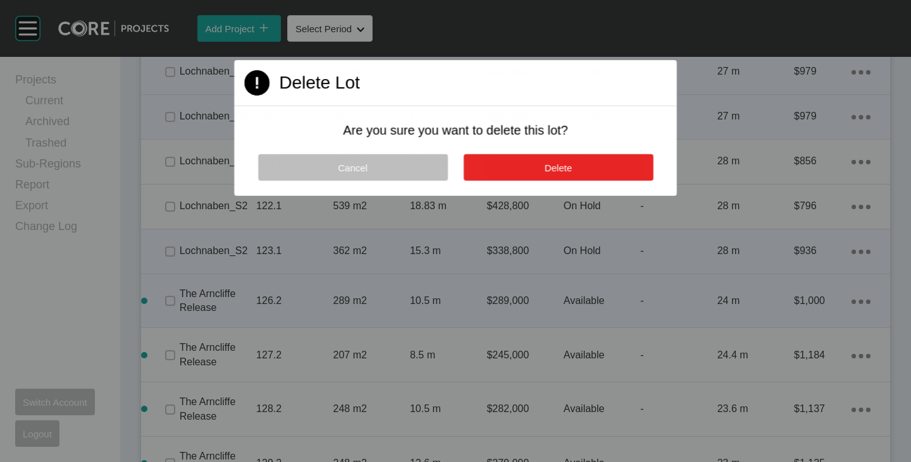
click at [521, 171] on button "Delete" at bounding box center [558, 167] width 190 height 27
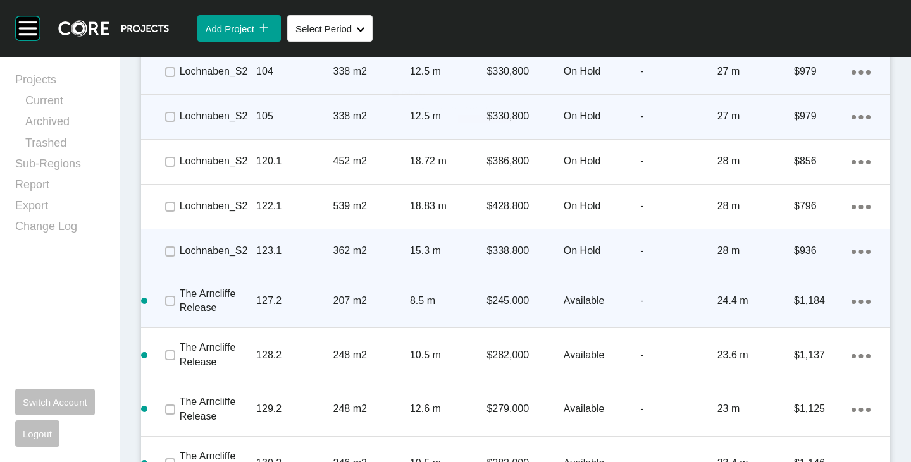
click at [851, 299] on div "Action Menu Dots Copy 6 Created with Sketch." at bounding box center [860, 301] width 19 height 14
click at [793, 319] on link "Delete" at bounding box center [799, 323] width 47 height 19
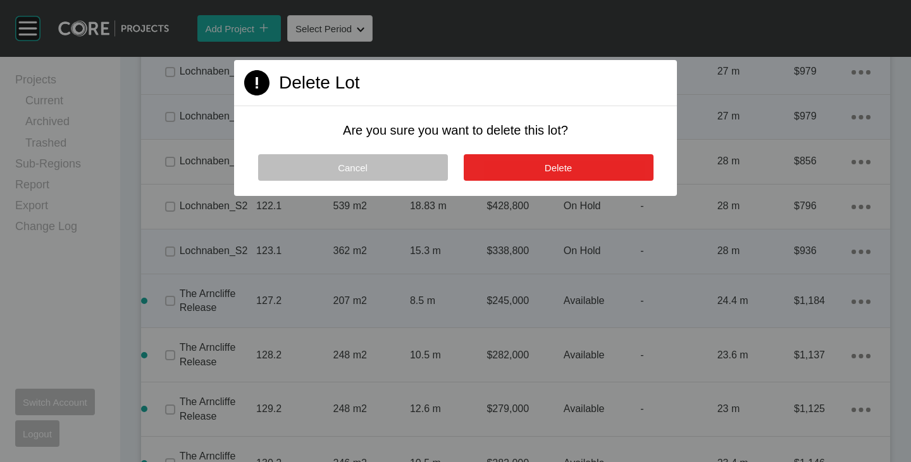
click at [562, 167] on span "Delete" at bounding box center [558, 168] width 27 height 11
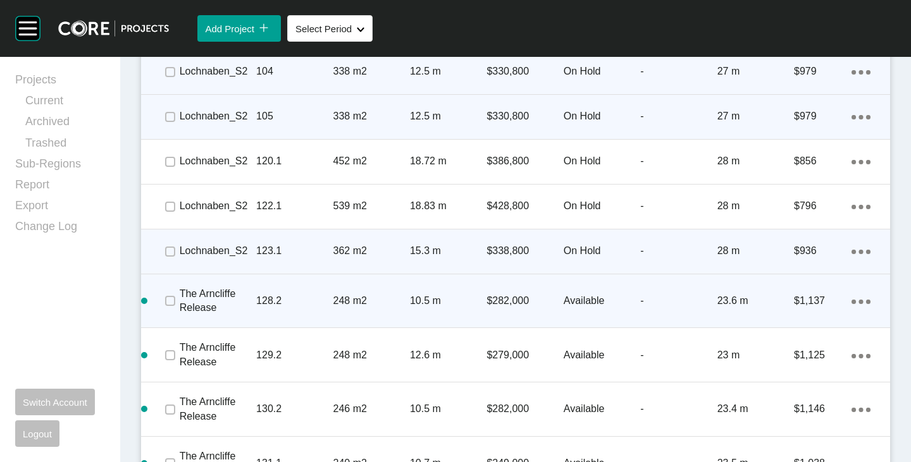
click at [851, 301] on icon "Action Menu Dots Copy 6 Created with Sketch." at bounding box center [860, 302] width 19 height 4
click at [783, 321] on link "Delete" at bounding box center [799, 323] width 47 height 19
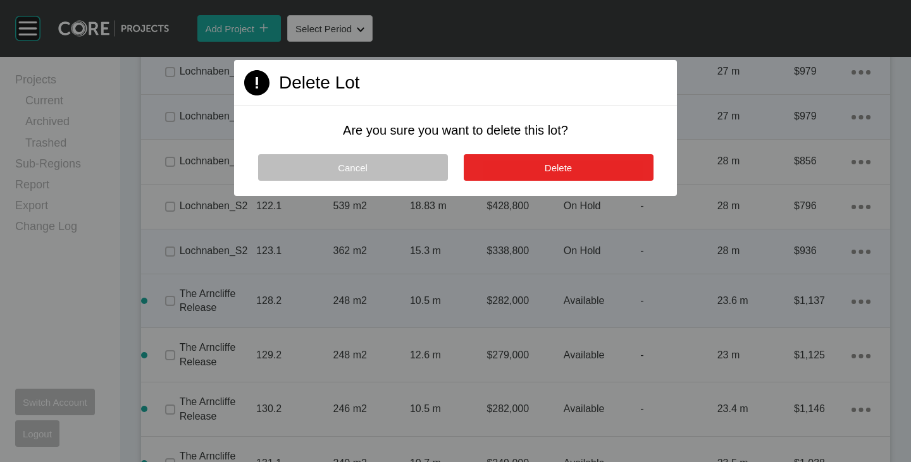
click at [589, 171] on button "Delete" at bounding box center [559, 167] width 190 height 27
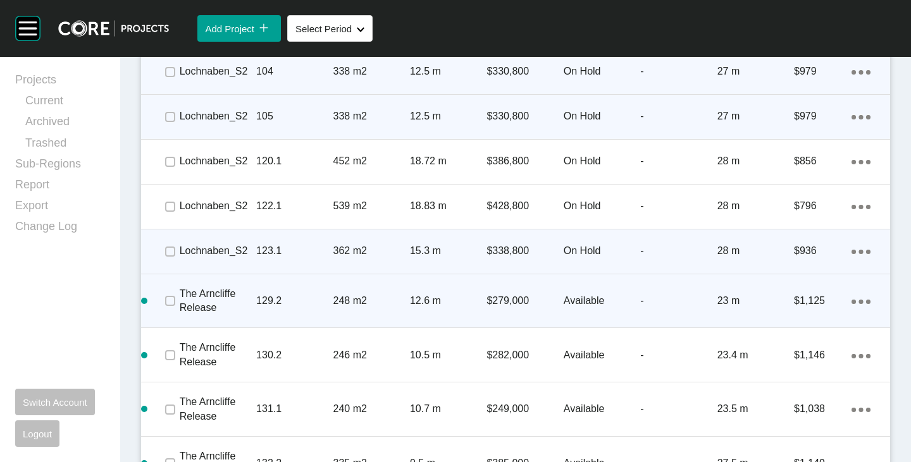
click at [851, 300] on icon "Action Menu Dots Copy 6 Created with Sketch." at bounding box center [860, 302] width 19 height 4
click at [798, 320] on link "Delete" at bounding box center [799, 323] width 47 height 19
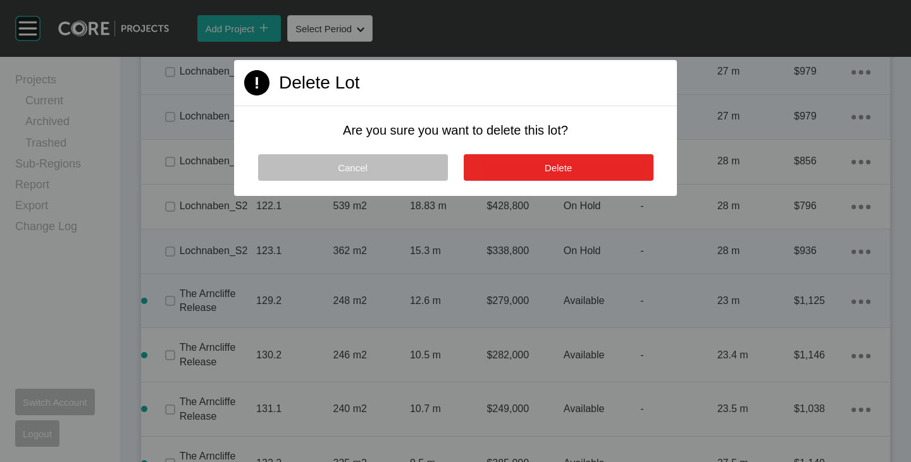
click at [535, 166] on button "Delete" at bounding box center [559, 167] width 190 height 27
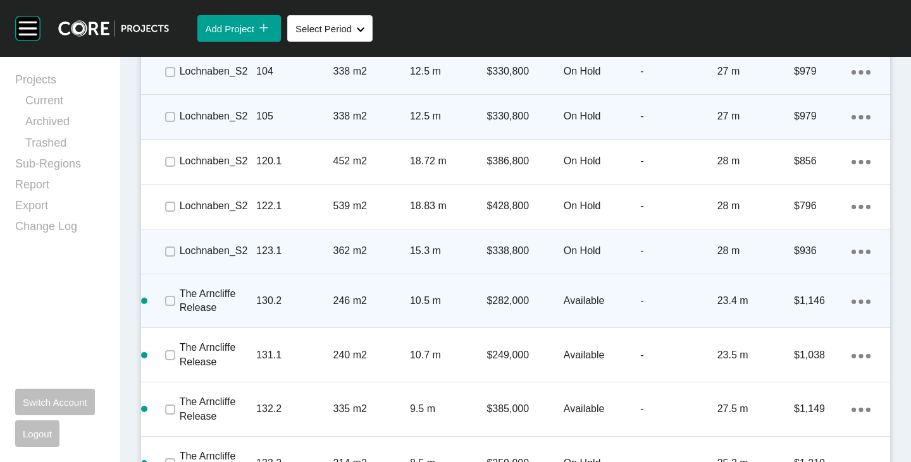
click at [853, 301] on icon "Action Menu Dots Copy 6 Created with Sketch." at bounding box center [860, 302] width 19 height 4
click at [806, 318] on link "Delete" at bounding box center [799, 323] width 47 height 19
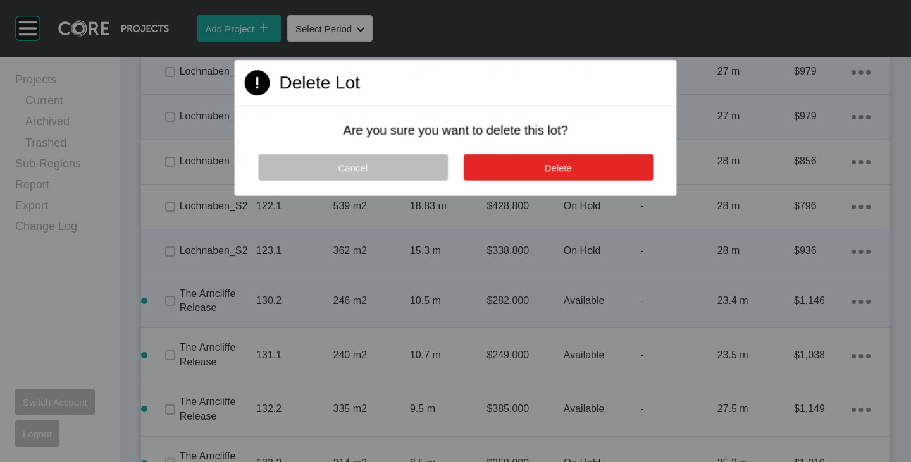
click at [579, 167] on button "Delete" at bounding box center [558, 167] width 190 height 27
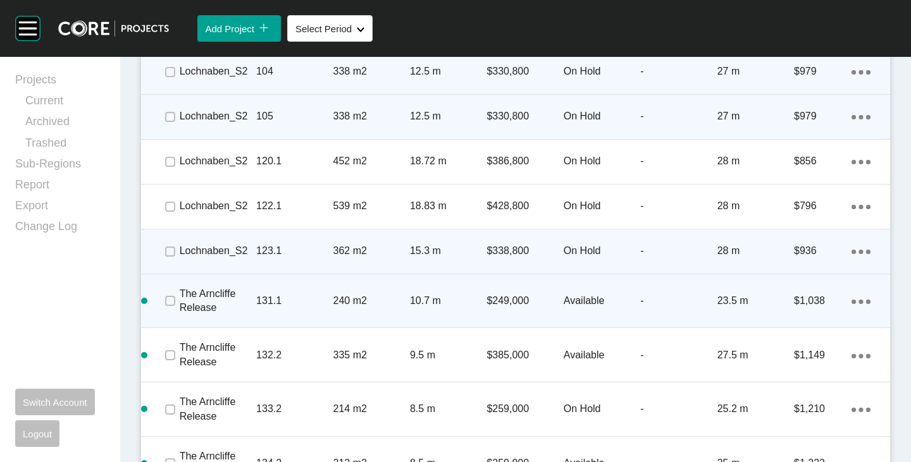
click at [786, 323] on link "Delete" at bounding box center [799, 323] width 47 height 19
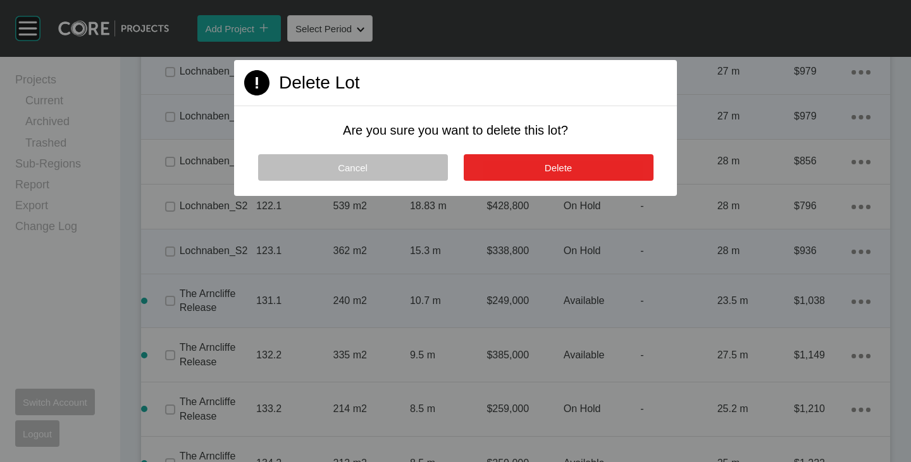
click at [569, 161] on button "Delete" at bounding box center [559, 167] width 190 height 27
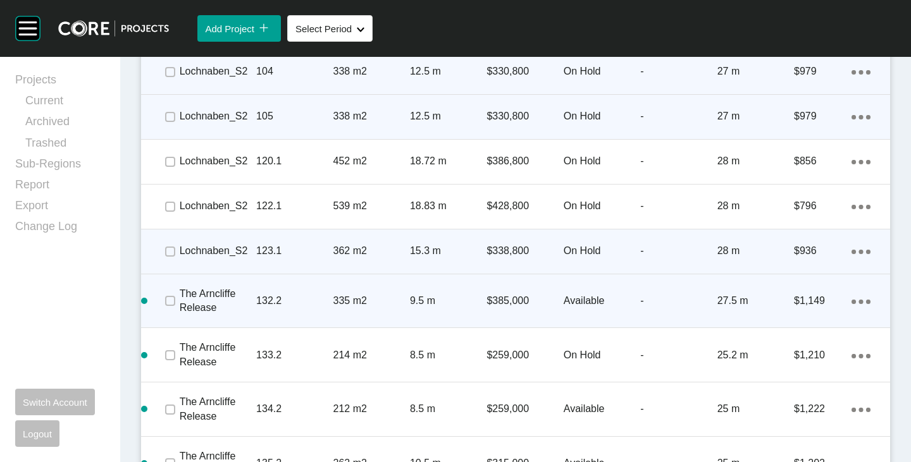
click at [855, 302] on icon "Action Menu Dots Copy 6 Created with Sketch." at bounding box center [860, 302] width 19 height 4
click at [791, 321] on link "Delete" at bounding box center [799, 323] width 47 height 19
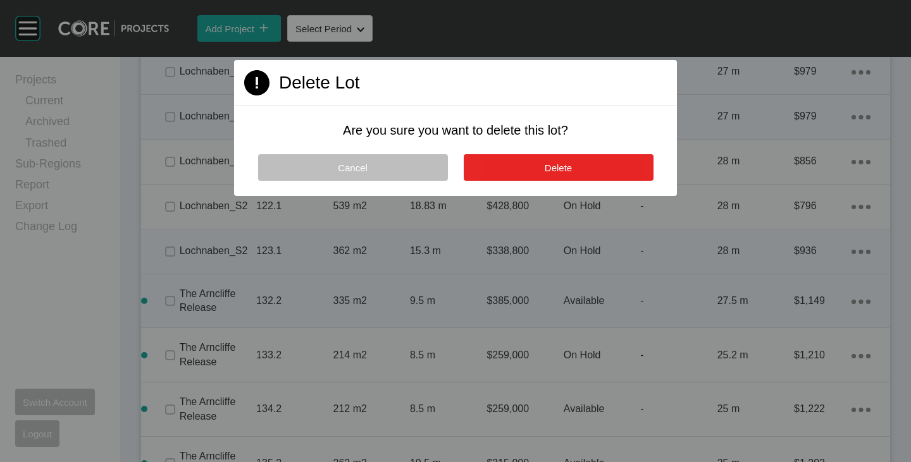
click at [545, 166] on span "Delete" at bounding box center [558, 168] width 27 height 11
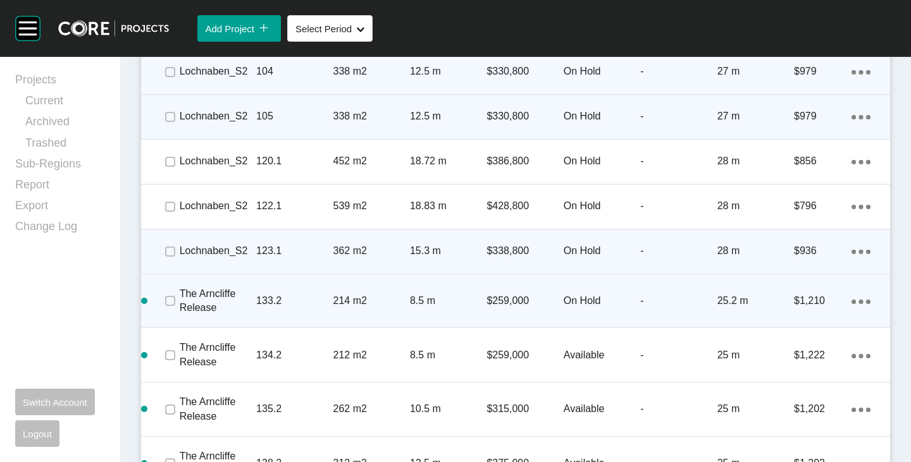
click at [793, 319] on link "Delete" at bounding box center [799, 323] width 47 height 19
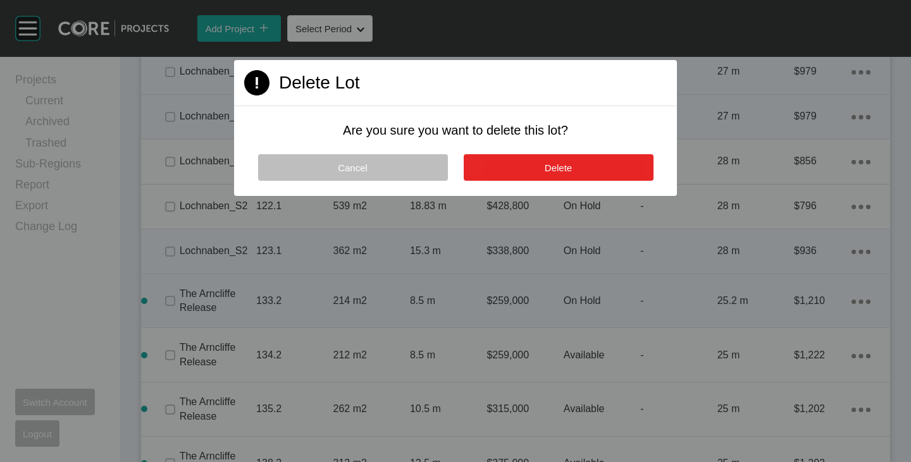
click at [598, 167] on button "Delete" at bounding box center [559, 167] width 190 height 27
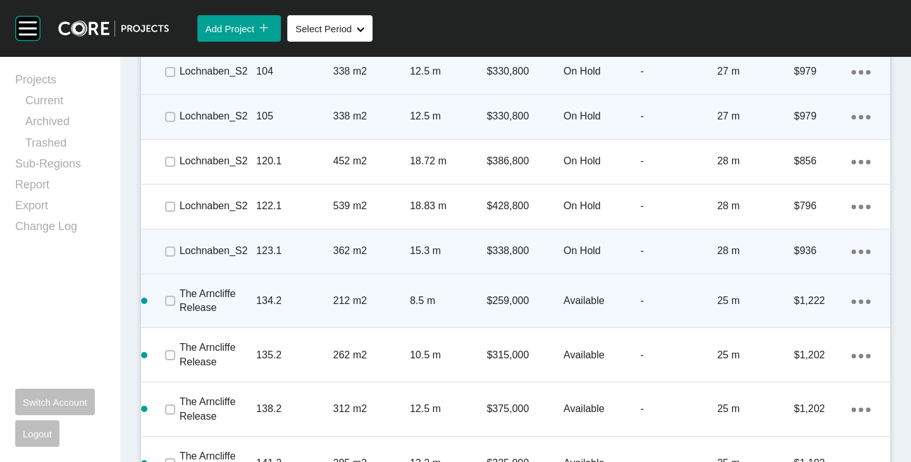
click at [858, 300] on icon "Action Menu Dots Copy 6 Created with Sketch." at bounding box center [860, 302] width 19 height 4
click at [786, 320] on link "Delete" at bounding box center [799, 323] width 47 height 19
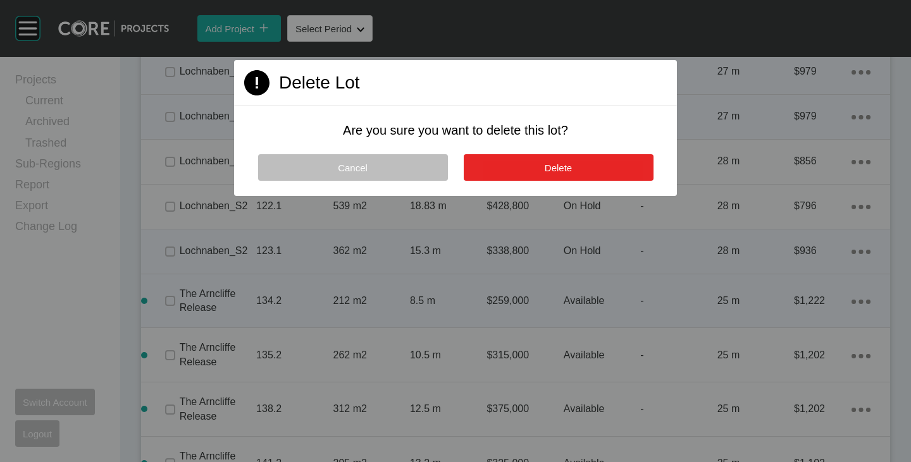
click at [578, 172] on button "Delete" at bounding box center [559, 167] width 190 height 27
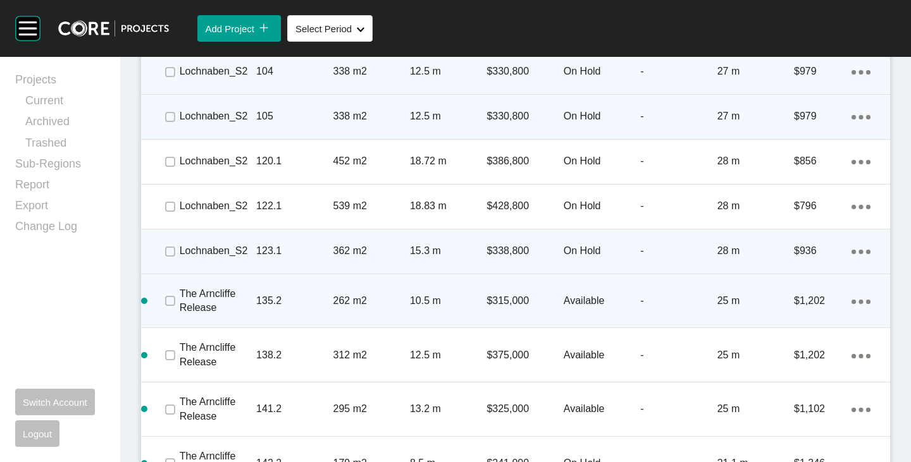
click at [855, 304] on icon "Action Menu Dots Copy 6 Created with Sketch." at bounding box center [860, 302] width 19 height 4
click at [805, 322] on link "Delete" at bounding box center [799, 323] width 47 height 19
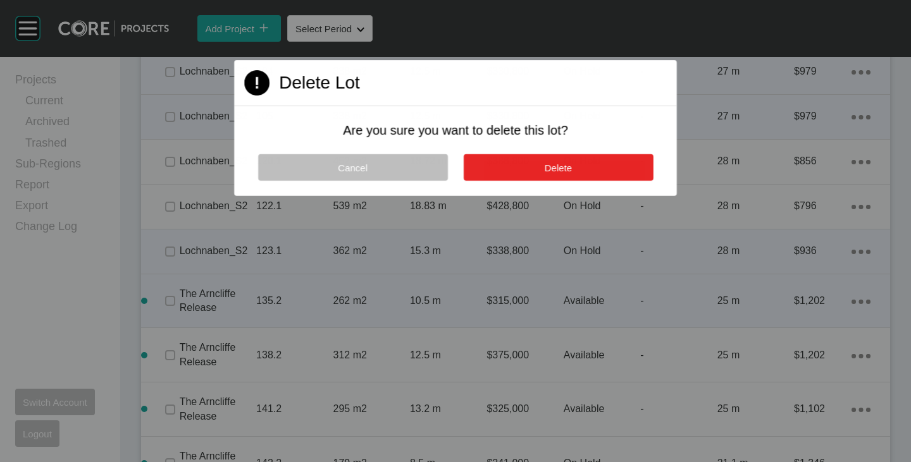
click at [582, 170] on button "Delete" at bounding box center [558, 167] width 190 height 27
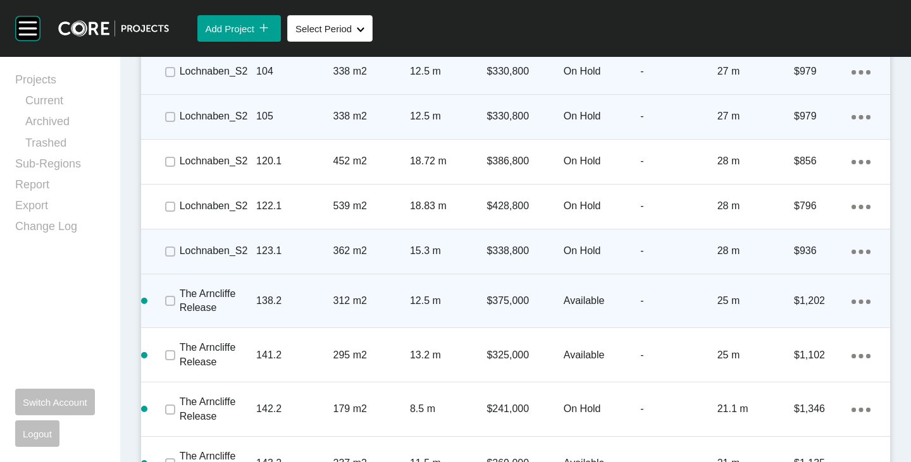
click at [798, 318] on link "Delete" at bounding box center [799, 323] width 47 height 19
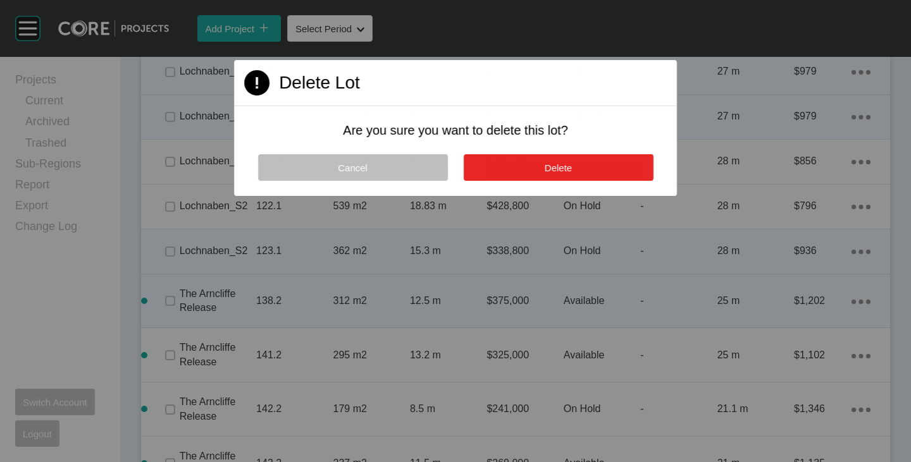
click at [610, 171] on button "Delete" at bounding box center [558, 167] width 190 height 27
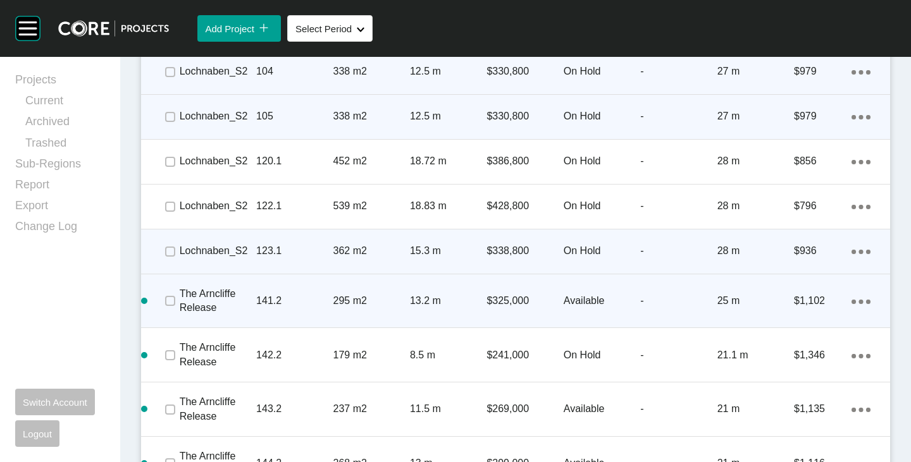
click at [851, 300] on icon "Action Menu Dots Copy 6 Created with Sketch." at bounding box center [860, 302] width 19 height 4
click at [801, 319] on link "Delete" at bounding box center [799, 323] width 47 height 19
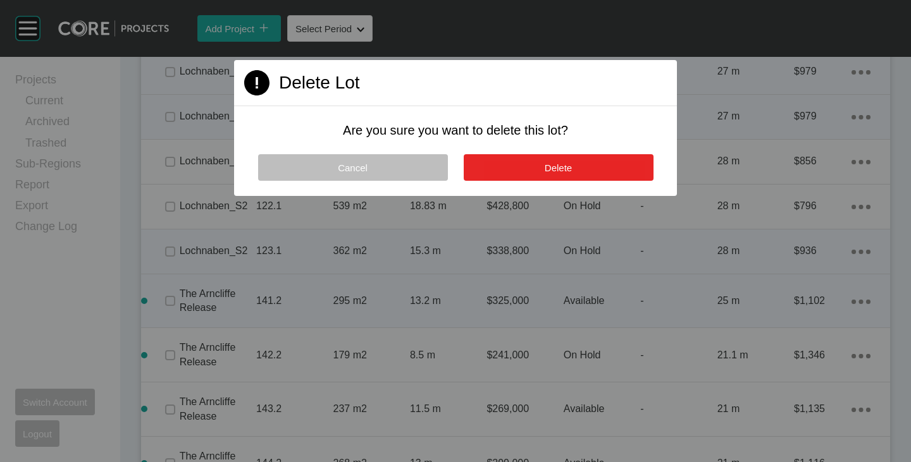
click at [583, 166] on button "Delete" at bounding box center [559, 167] width 190 height 27
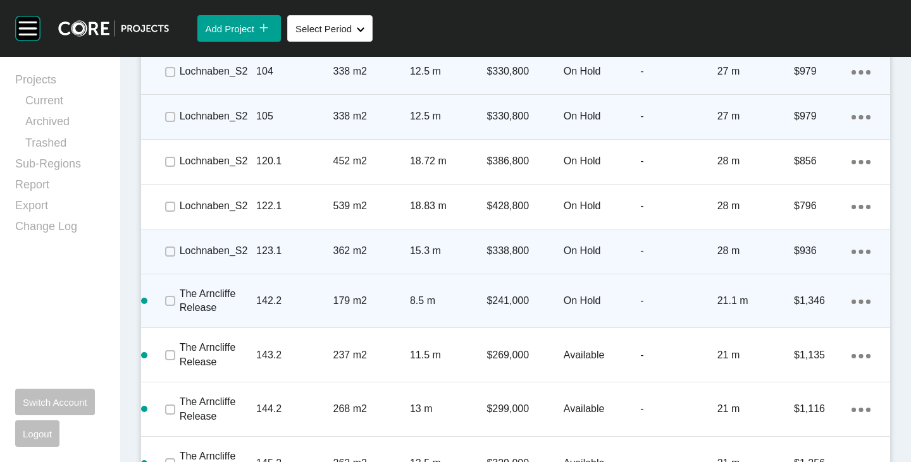
click at [785, 319] on link "Delete" at bounding box center [799, 323] width 47 height 19
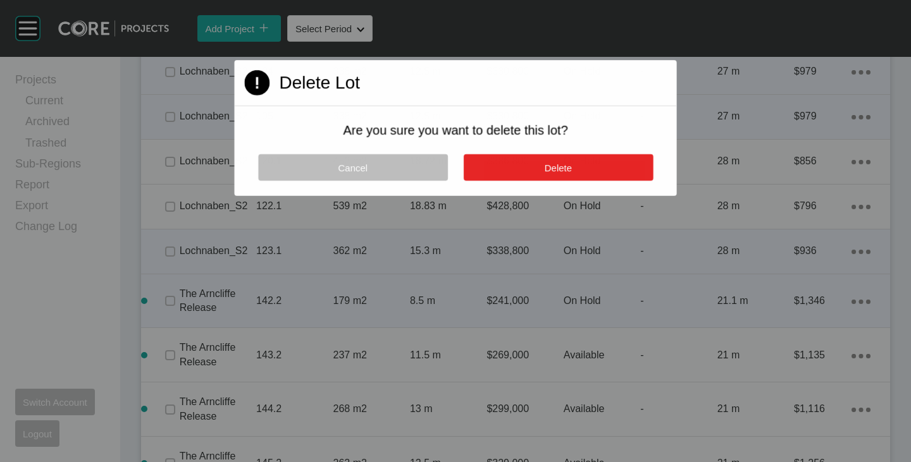
click at [574, 170] on button "Delete" at bounding box center [558, 167] width 190 height 27
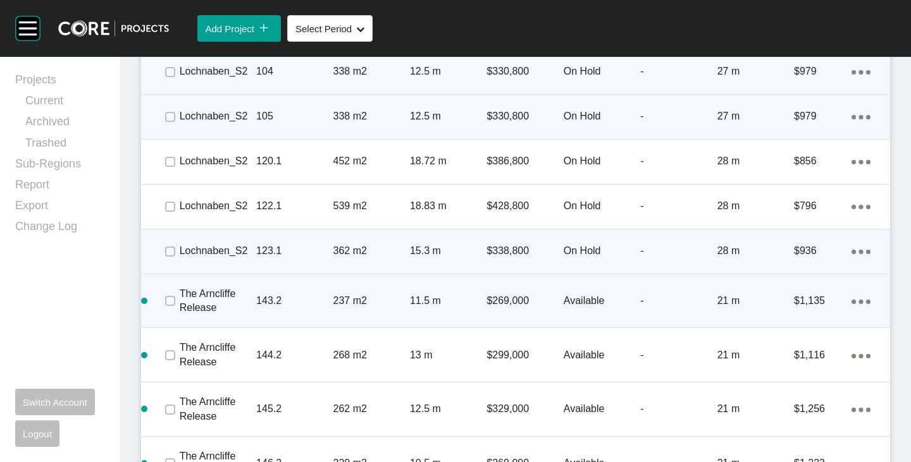
click at [855, 302] on icon "Action Menu Dots Copy 6 Created with Sketch." at bounding box center [860, 302] width 19 height 4
click at [798, 320] on link "Delete" at bounding box center [799, 323] width 47 height 19
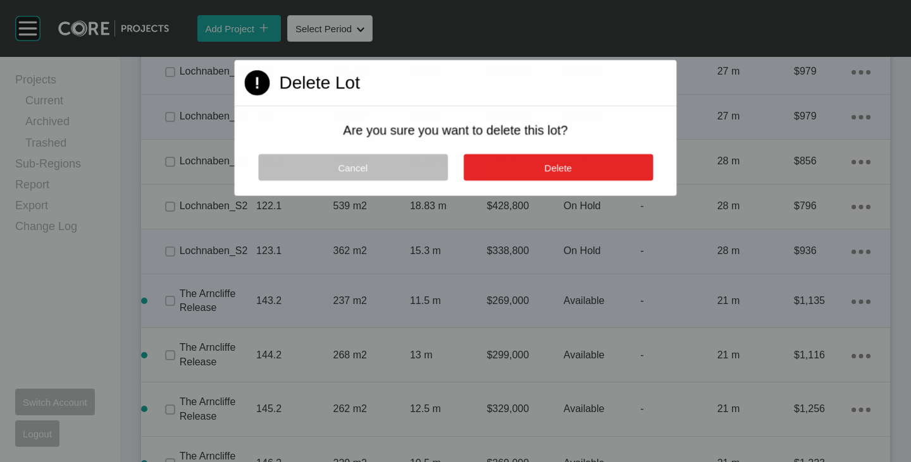
click at [535, 154] on button "Delete" at bounding box center [557, 167] width 189 height 27
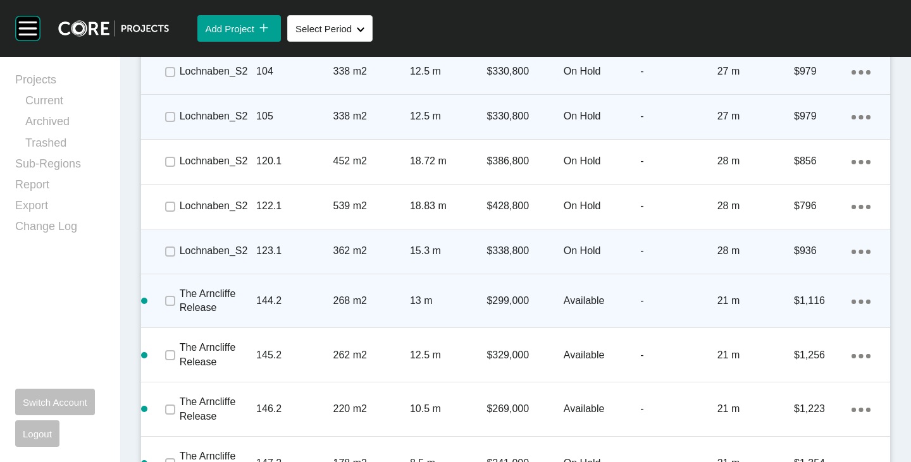
click at [797, 318] on link "Delete" at bounding box center [799, 323] width 47 height 19
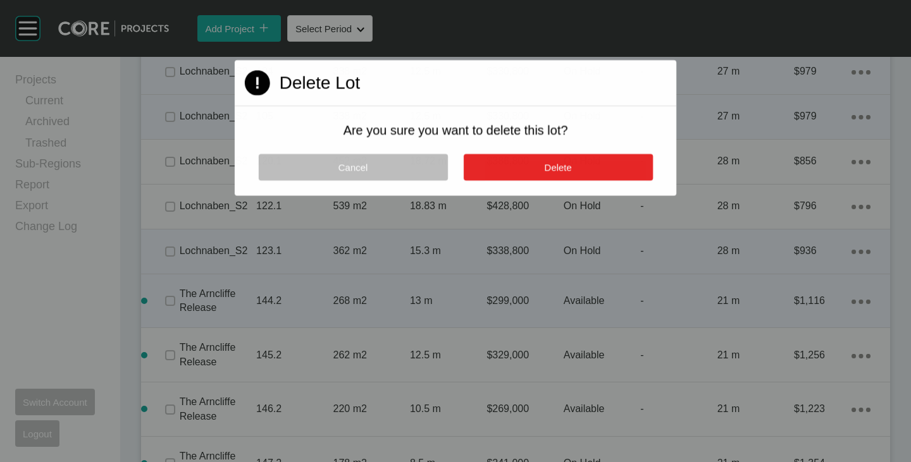
click at [547, 172] on span "Delete" at bounding box center [557, 167] width 27 height 11
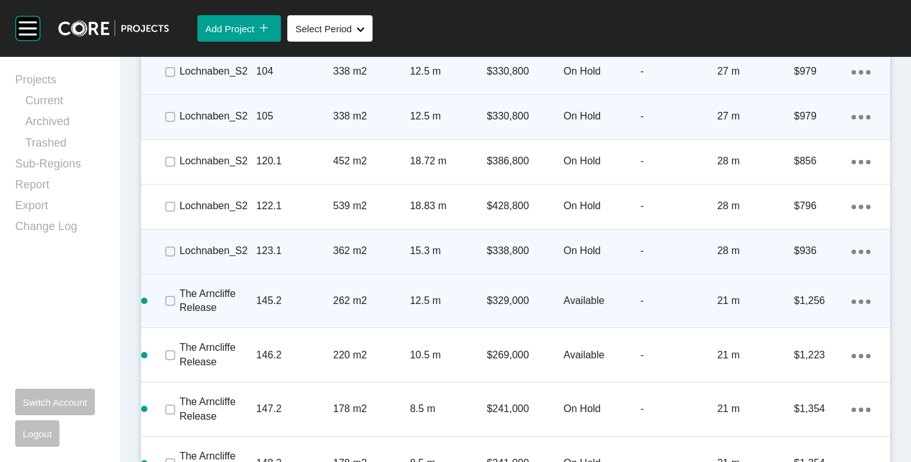
click at [851, 304] on icon "Action Menu Dots Copy 6 Created with Sketch." at bounding box center [860, 302] width 19 height 4
click at [782, 321] on link "Delete" at bounding box center [799, 323] width 47 height 19
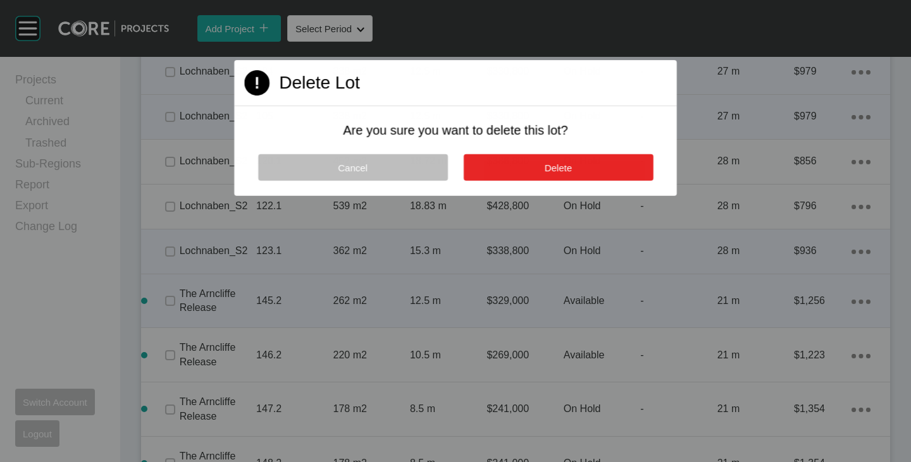
click at [580, 173] on button "Delete" at bounding box center [558, 167] width 190 height 27
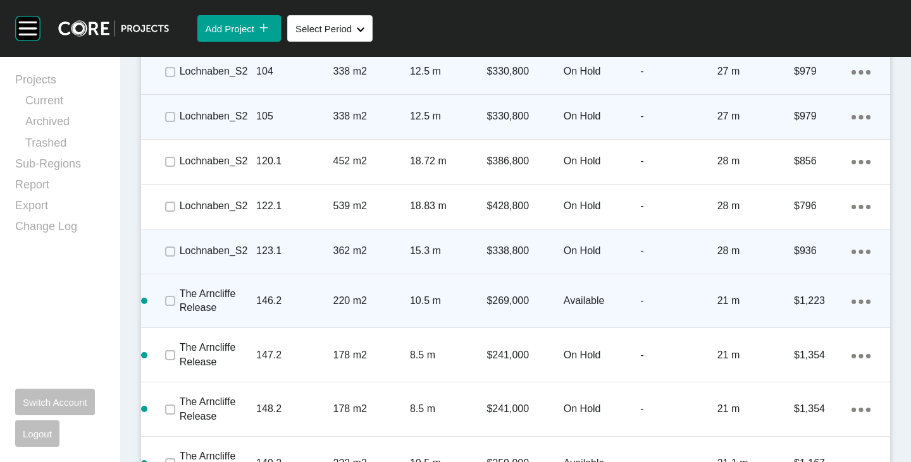
click at [788, 323] on link "Delete" at bounding box center [799, 323] width 47 height 19
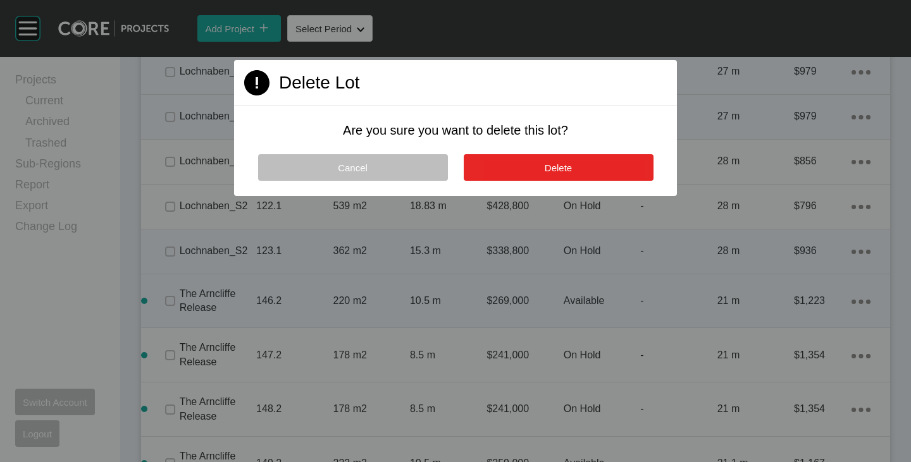
click at [509, 159] on button "Delete" at bounding box center [559, 167] width 190 height 27
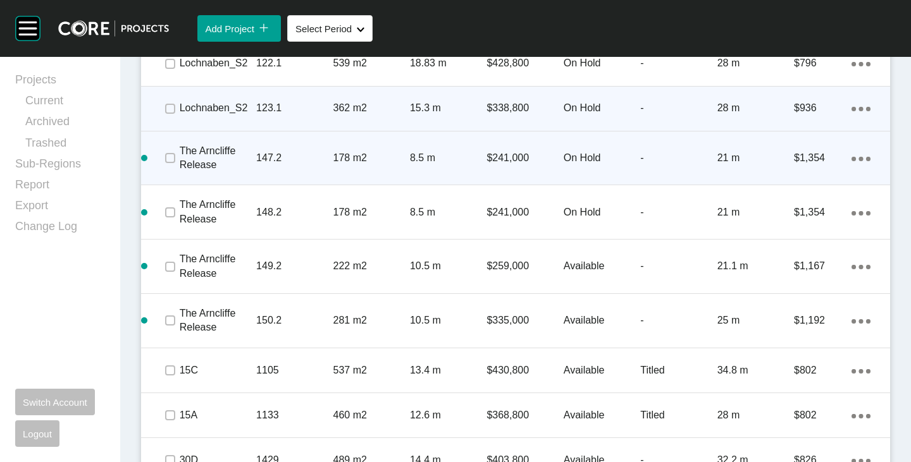
scroll to position [1293, 0]
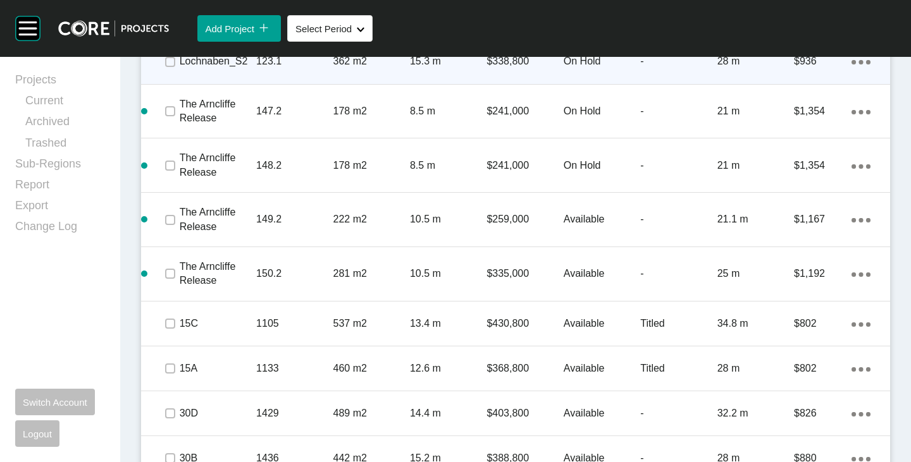
click at [854, 113] on icon "Action Menu Dots Copy 6 Created with Sketch." at bounding box center [860, 112] width 19 height 4
click at [801, 135] on link "Delete" at bounding box center [799, 133] width 47 height 19
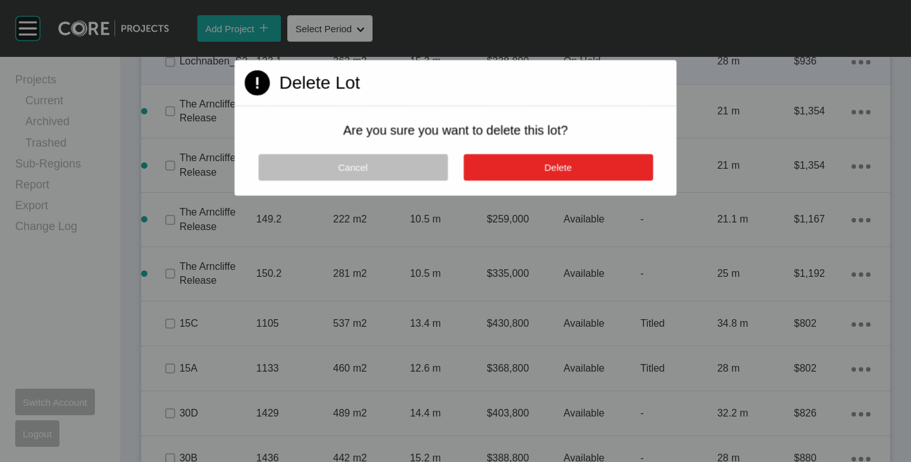
click at [557, 161] on button "Delete" at bounding box center [557, 167] width 189 height 27
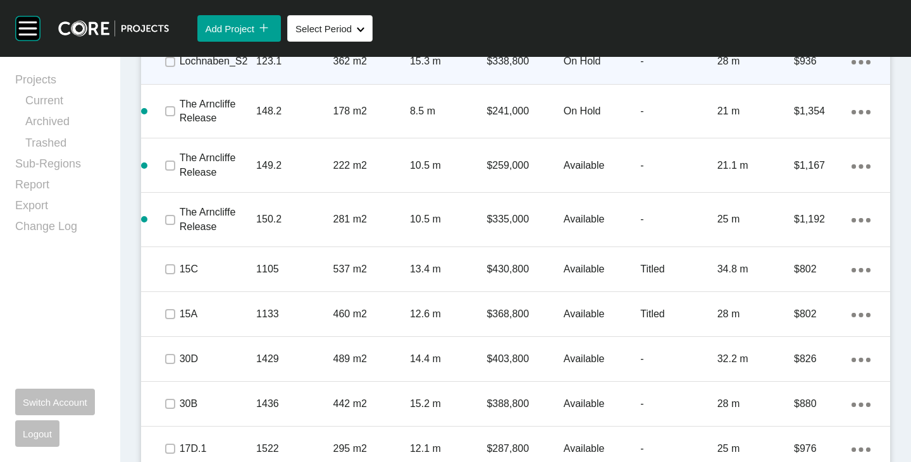
click at [810, 133] on link "Delete" at bounding box center [799, 133] width 47 height 19
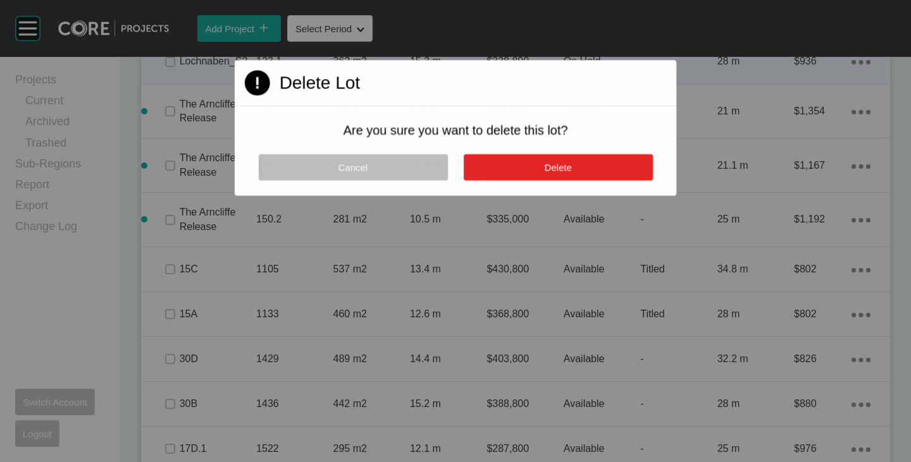
click at [590, 169] on button "Delete" at bounding box center [557, 167] width 189 height 27
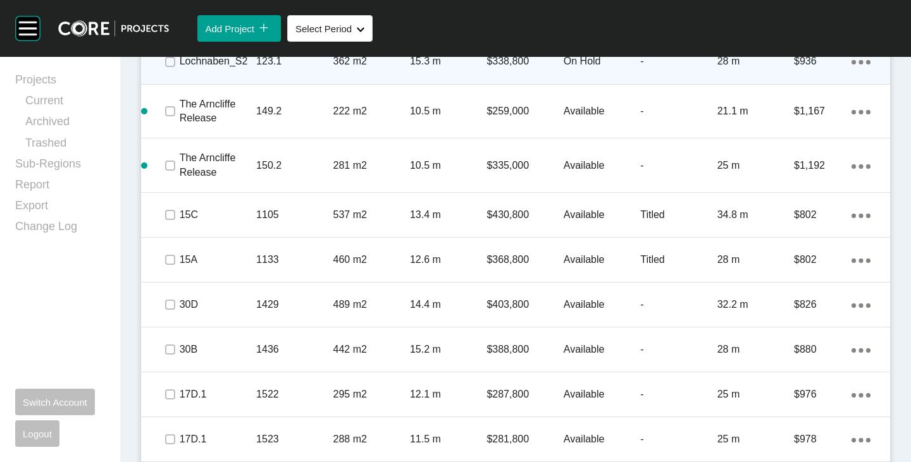
click at [807, 128] on link "Delete" at bounding box center [799, 133] width 47 height 19
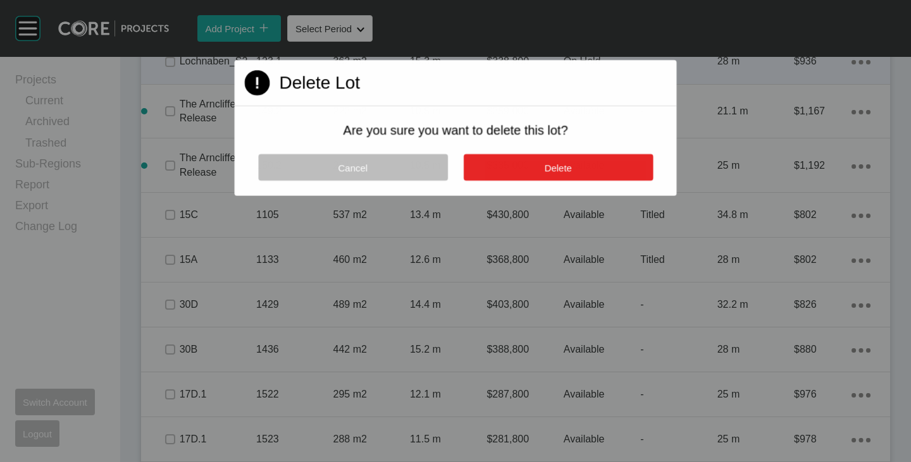
click at [589, 178] on button "Delete" at bounding box center [558, 167] width 190 height 27
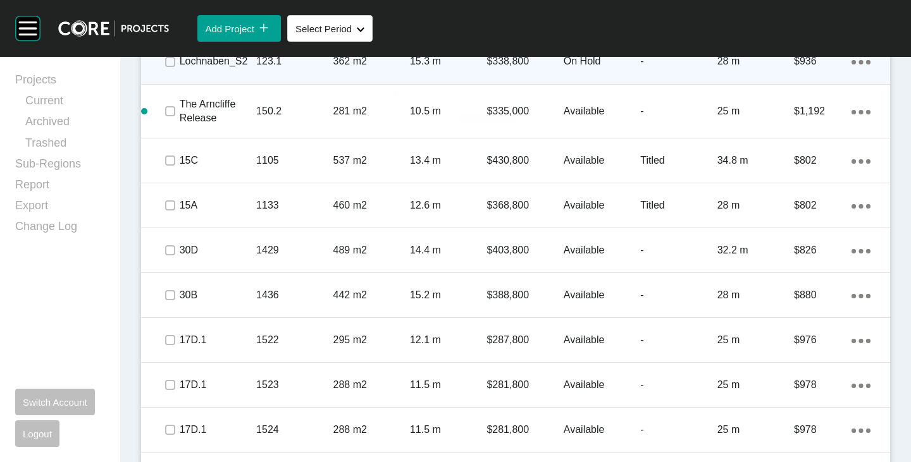
click at [798, 134] on link "Delete" at bounding box center [799, 133] width 47 height 19
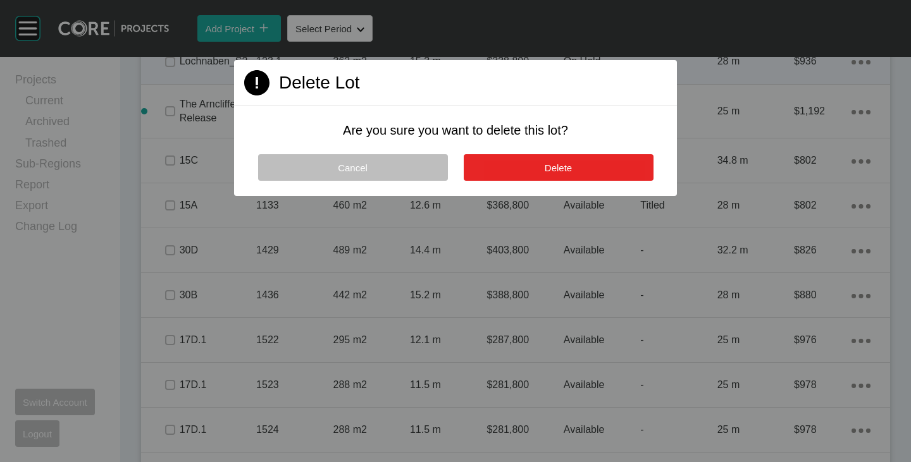
click at [621, 169] on button "Delete" at bounding box center [559, 167] width 190 height 27
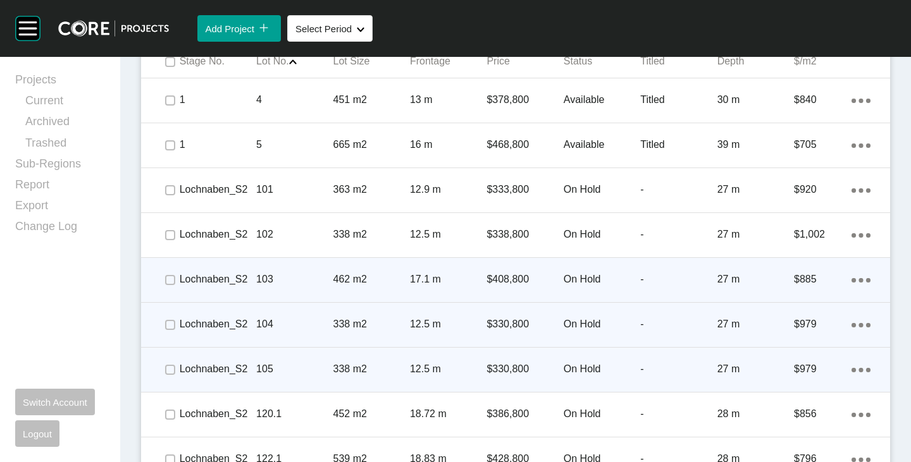
scroll to position [724, 0]
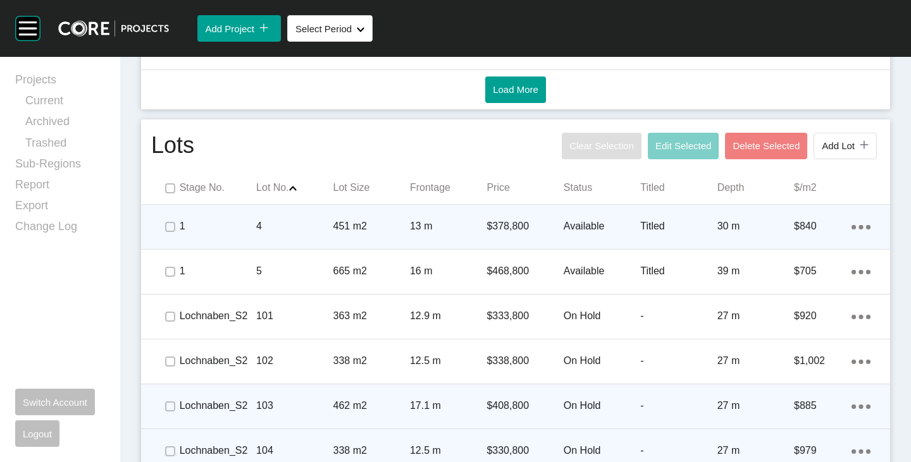
drag, startPoint x: 850, startPoint y: 226, endPoint x: 834, endPoint y: 233, distance: 16.7
click at [851, 226] on icon "Action Menu Dots Copy 6 Created with Sketch." at bounding box center [860, 227] width 19 height 4
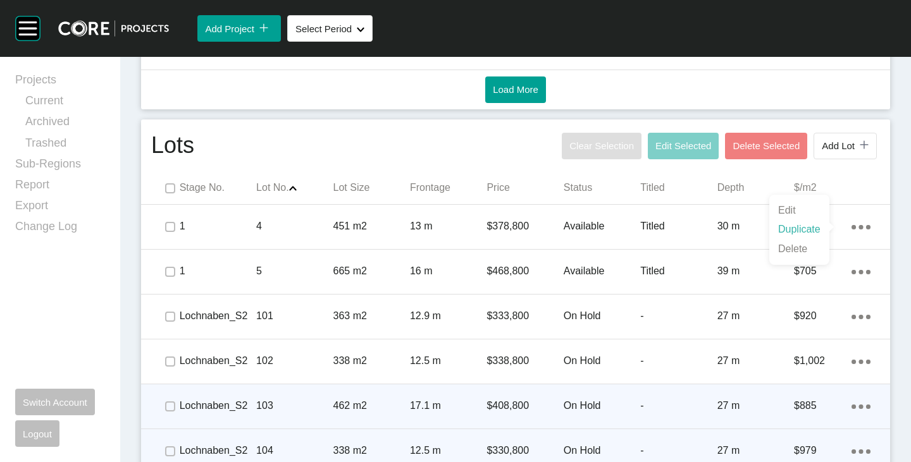
click at [811, 232] on link "Duplicate" at bounding box center [799, 229] width 47 height 19
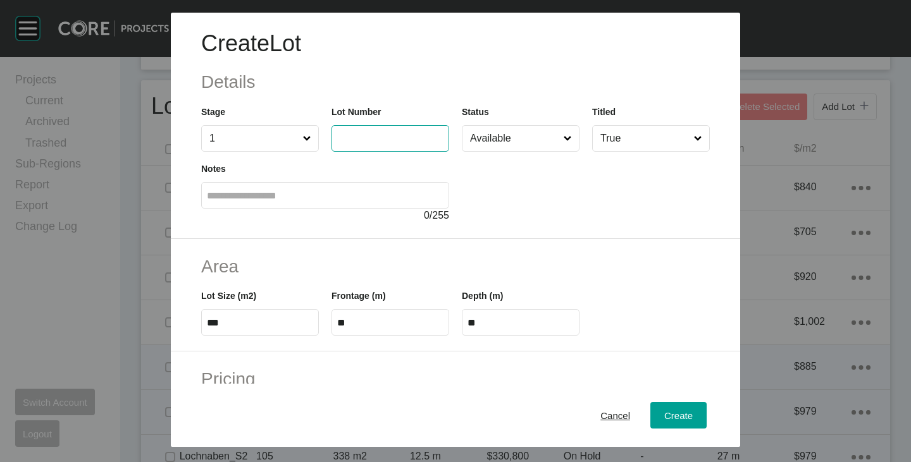
click at [378, 139] on input "text" at bounding box center [390, 138] width 106 height 11
type input "*"
click at [500, 197] on div at bounding box center [586, 187] width 248 height 71
type input "*"
click at [505, 131] on input "Available" at bounding box center [514, 138] width 94 height 25
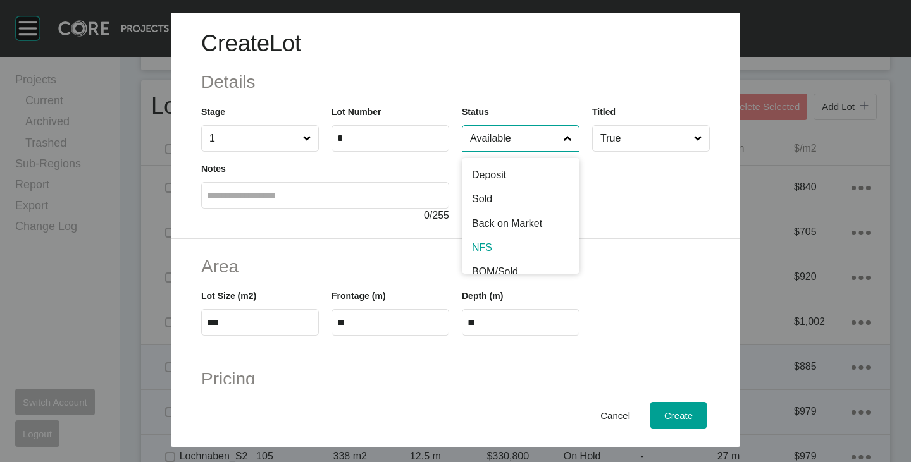
scroll to position [63, 0]
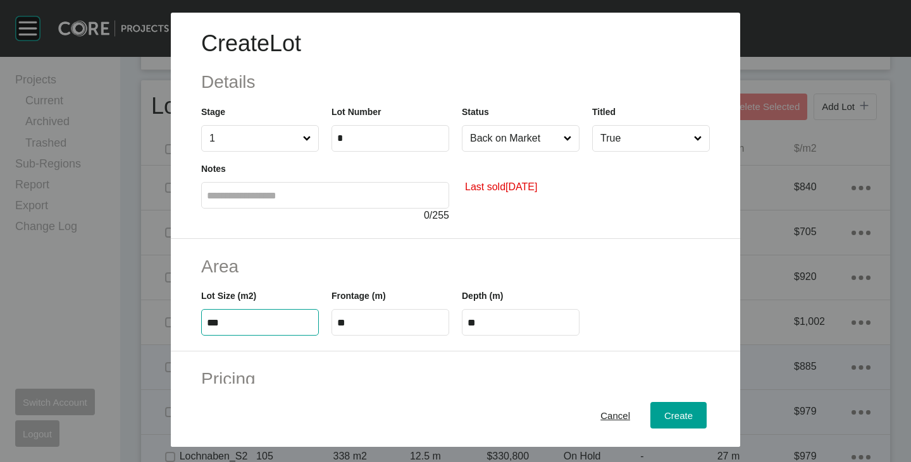
click at [228, 321] on input "***" at bounding box center [260, 323] width 106 height 11
type input "***"
type input "****"
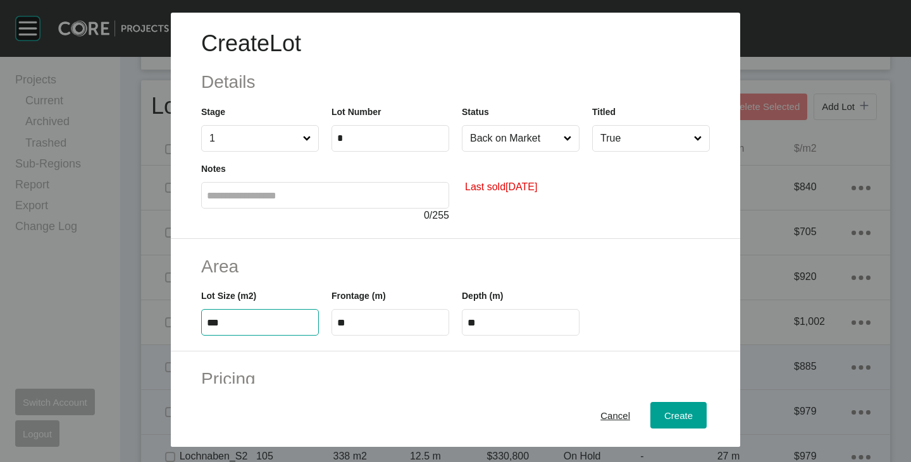
type input "***"
click at [311, 240] on div "Area Lot Size (m2) *** Frontage (m) ** Depth (m) ****" at bounding box center [455, 295] width 569 height 113
click at [351, 321] on input "**" at bounding box center [390, 323] width 106 height 11
type input "**"
click at [449, 249] on div "Area Lot Size (m2) *** Frontage (m) ** Depth (m) ****" at bounding box center [455, 295] width 569 height 113
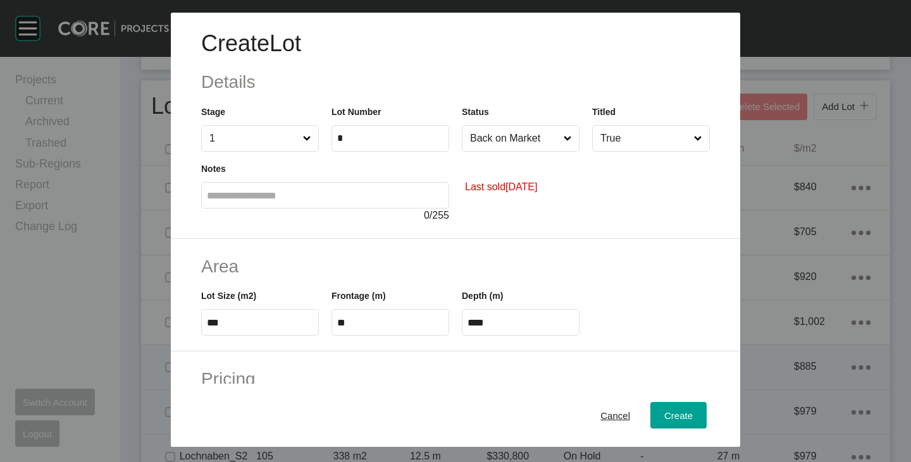
click at [480, 323] on input "****" at bounding box center [520, 323] width 106 height 11
type input "**"
click at [521, 276] on div "Create Lot Details Stage 1 Lot Number * Status Back on Market Titled True Notes…" at bounding box center [455, 231] width 911 height 462
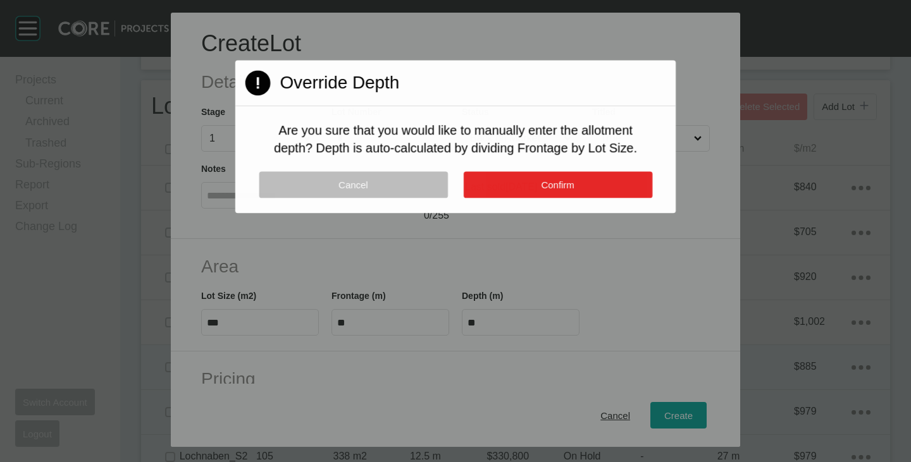
click at [550, 174] on button "Confirm" at bounding box center [557, 184] width 189 height 27
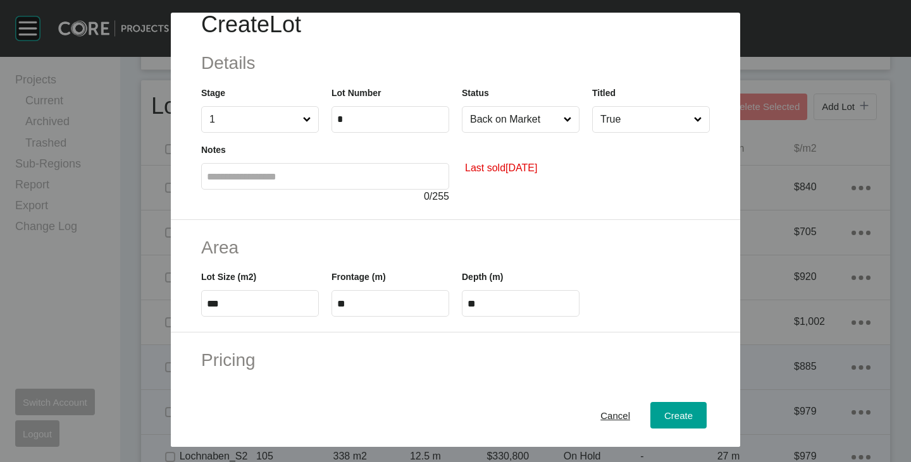
scroll to position [0, 0]
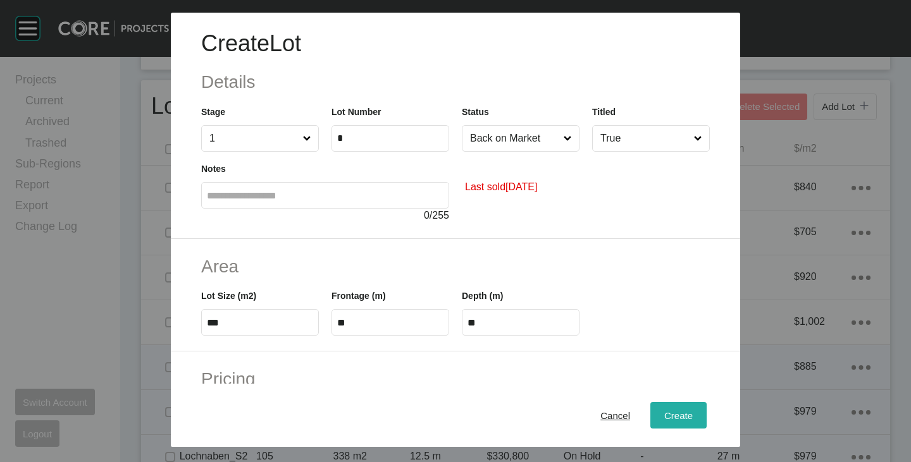
click at [675, 408] on div "Create" at bounding box center [678, 415] width 35 height 17
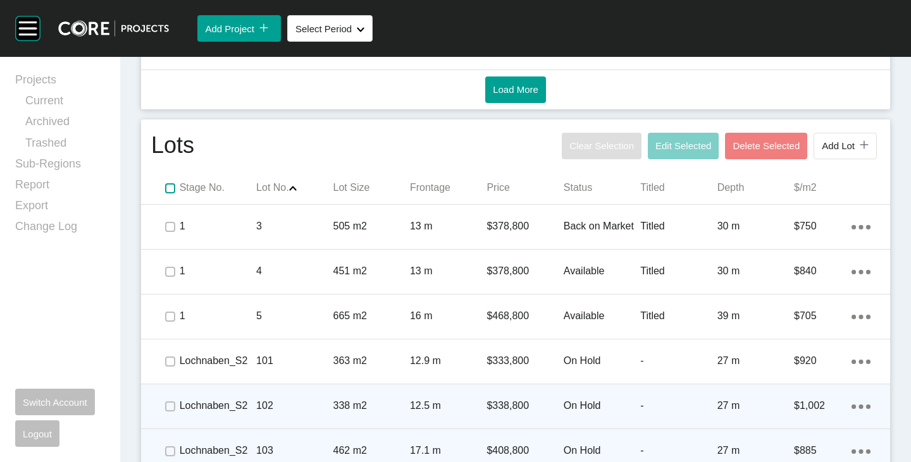
click at [168, 189] on label at bounding box center [170, 188] width 10 height 10
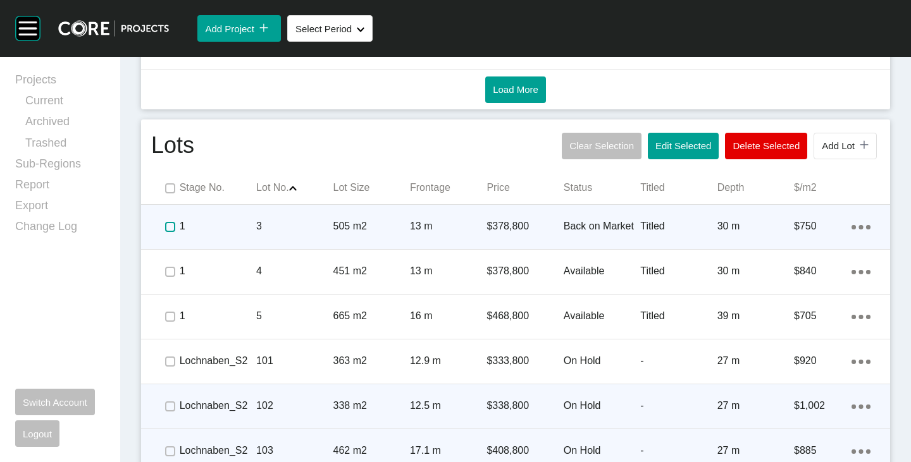
click at [172, 228] on label at bounding box center [170, 227] width 10 height 10
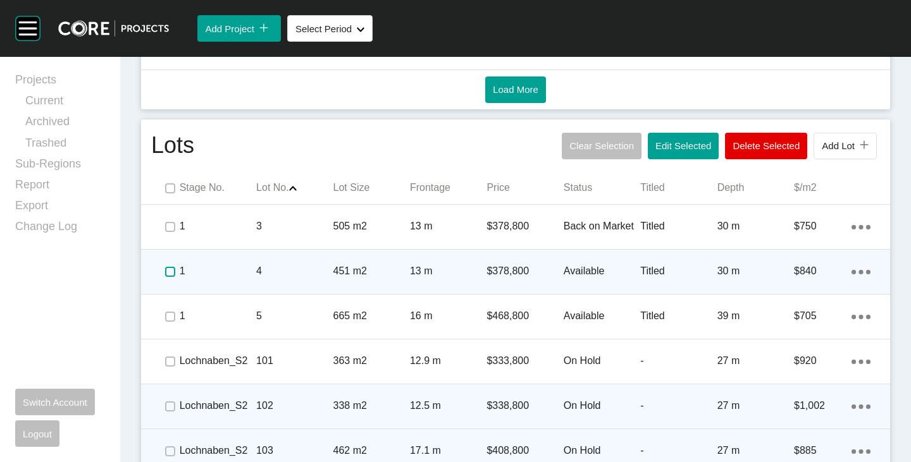
click at [170, 269] on label at bounding box center [170, 272] width 10 height 10
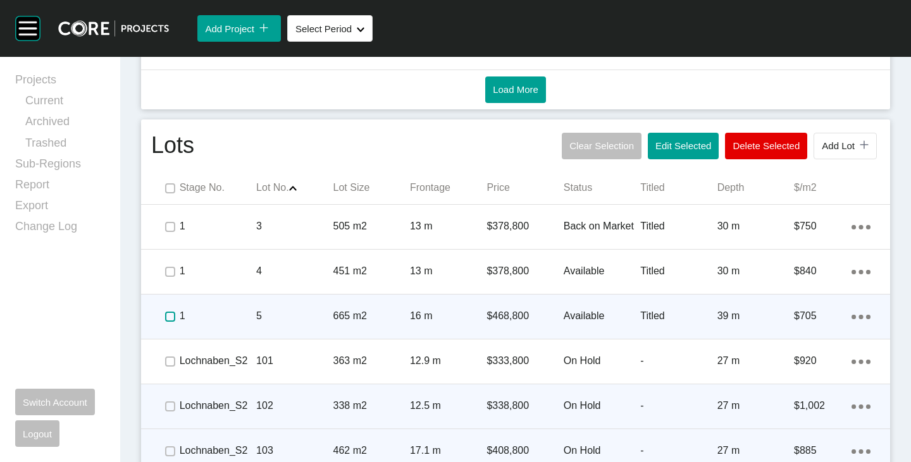
click at [169, 317] on label at bounding box center [170, 317] width 10 height 10
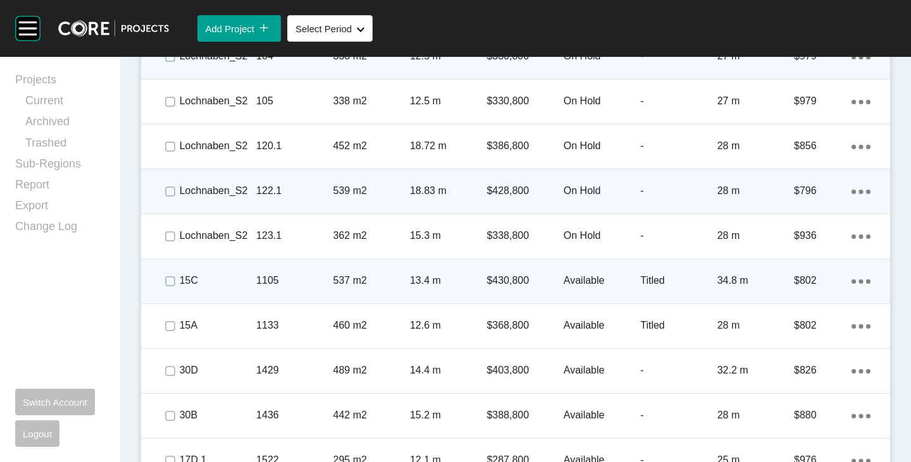
scroll to position [1167, 0]
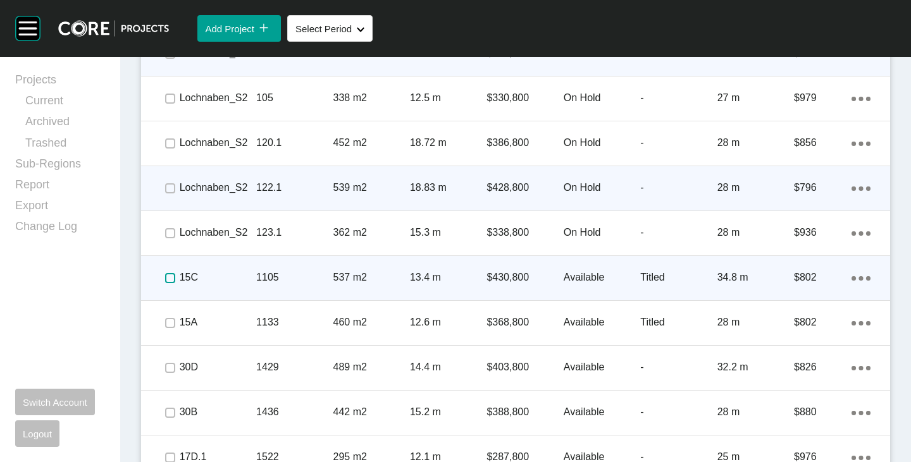
click at [166, 280] on label at bounding box center [170, 278] width 10 height 10
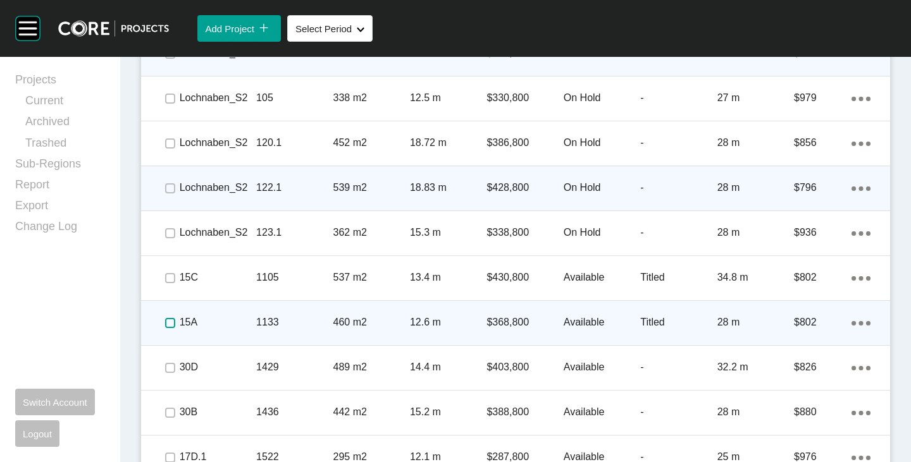
click at [166, 321] on label at bounding box center [170, 323] width 10 height 10
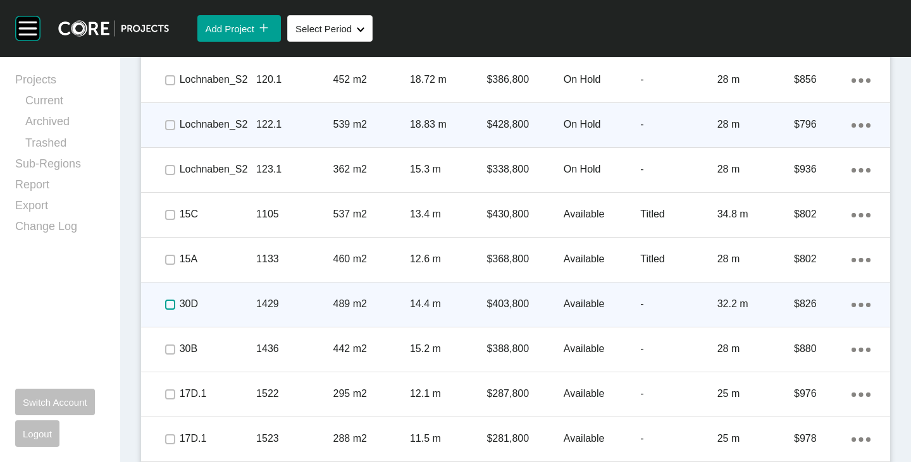
click at [167, 300] on label at bounding box center [170, 305] width 10 height 10
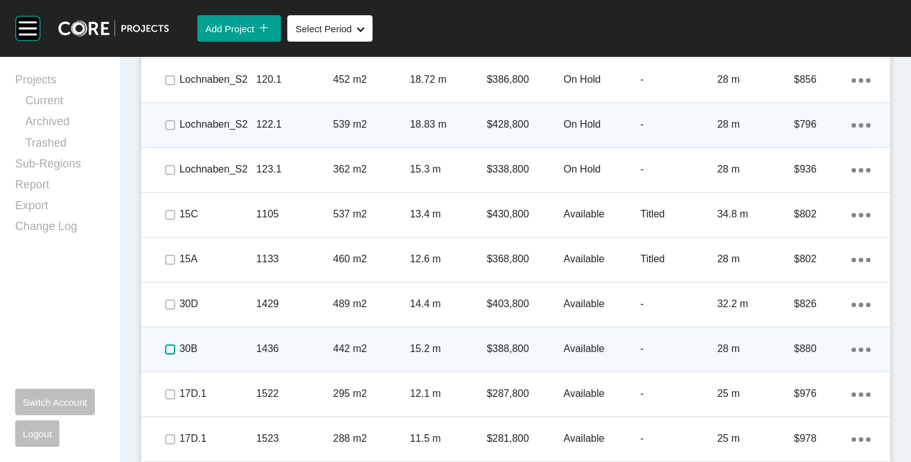
click at [166, 345] on label at bounding box center [170, 350] width 10 height 10
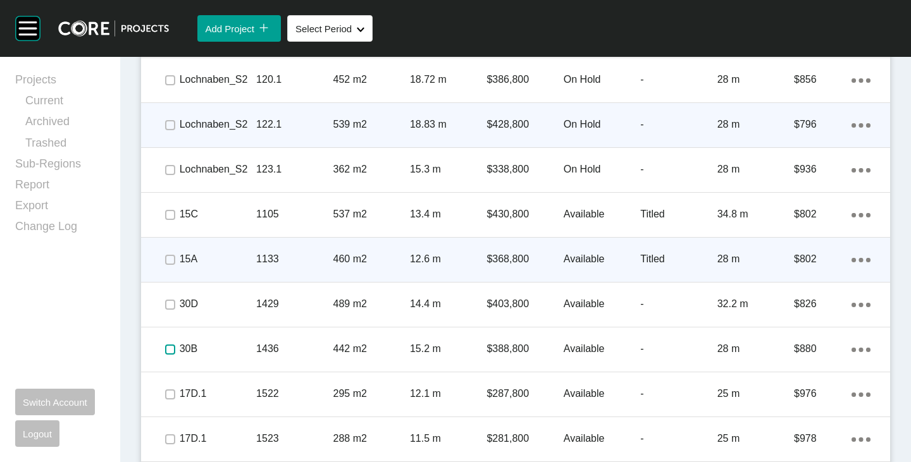
scroll to position [1293, 0]
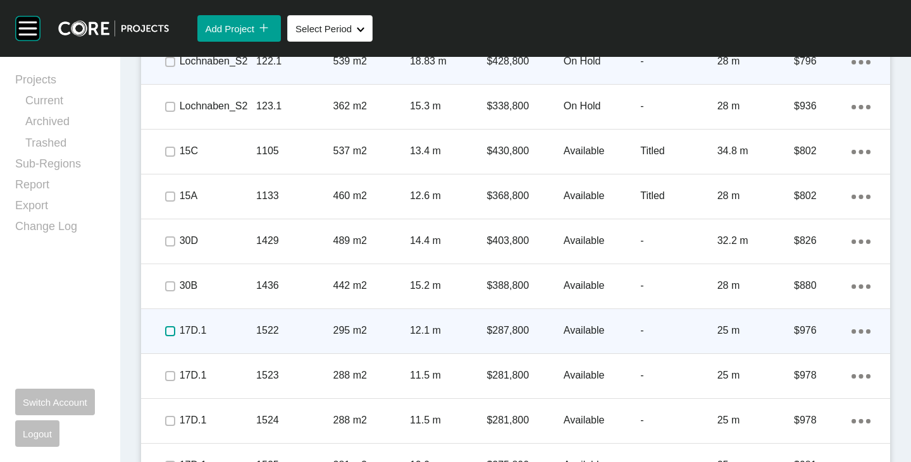
click at [167, 327] on label at bounding box center [170, 331] width 10 height 10
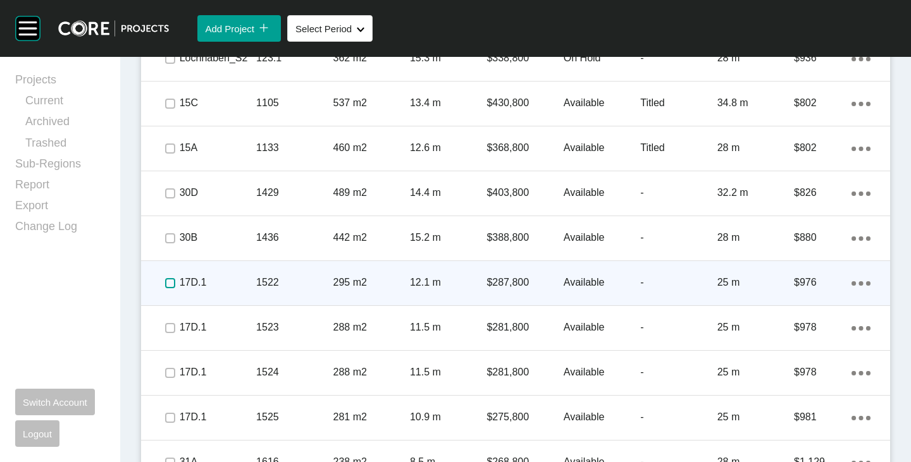
scroll to position [1356, 0]
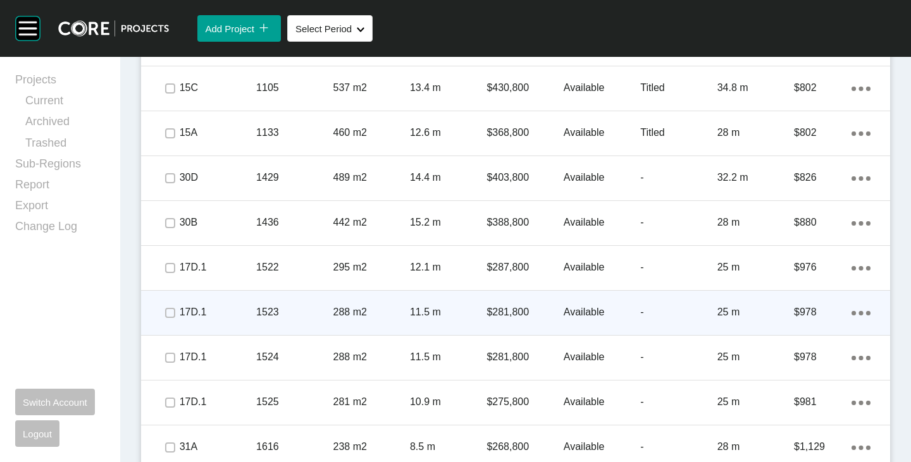
click at [167, 321] on span at bounding box center [169, 313] width 19 height 19
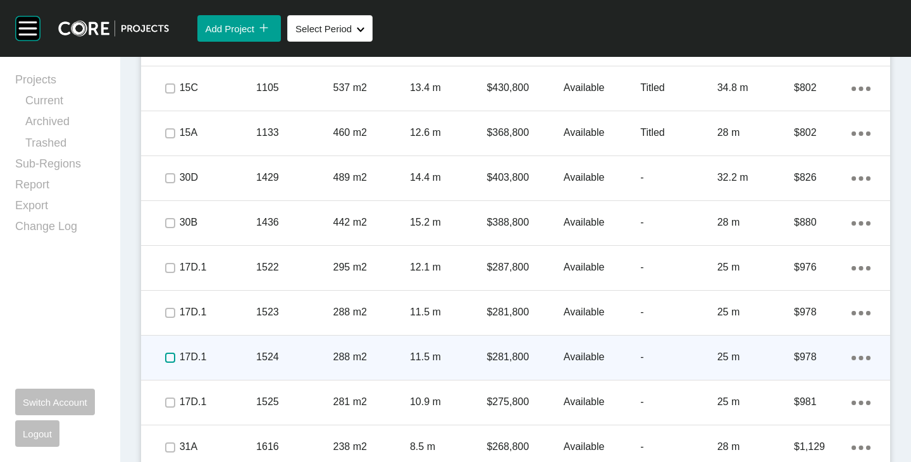
click at [168, 355] on label at bounding box center [170, 358] width 10 height 10
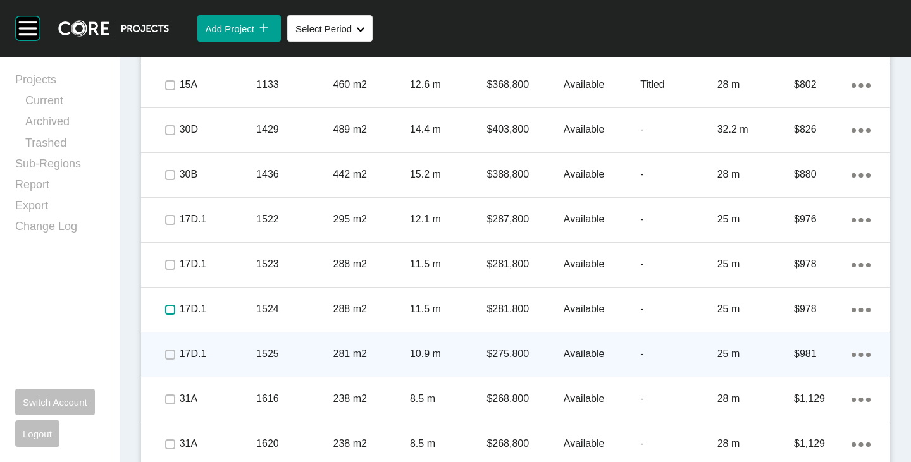
scroll to position [1420, 0]
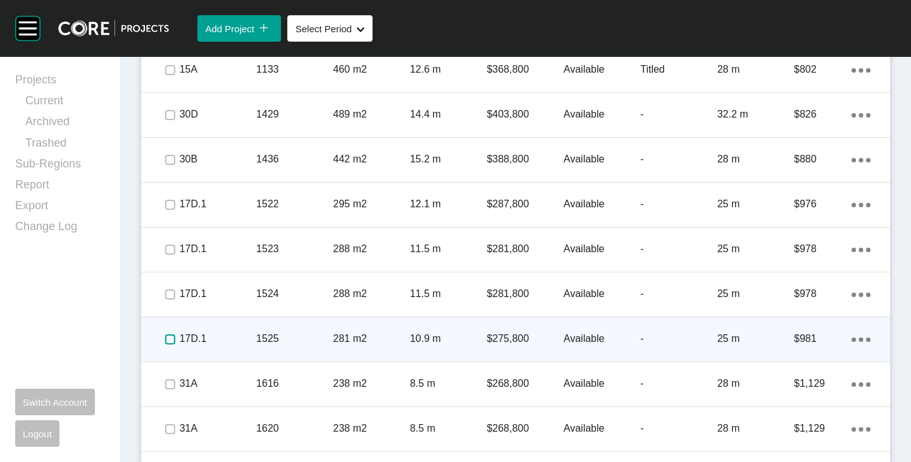
click at [168, 342] on label at bounding box center [170, 340] width 10 height 10
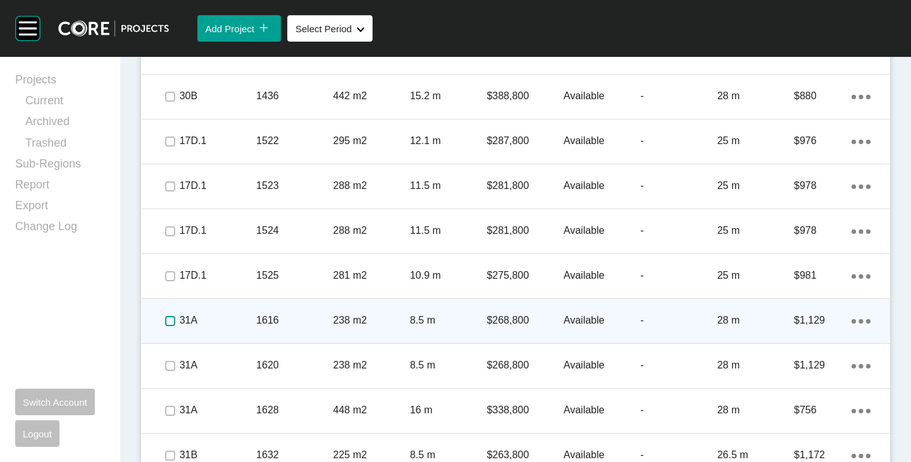
click at [170, 322] on label at bounding box center [170, 321] width 10 height 10
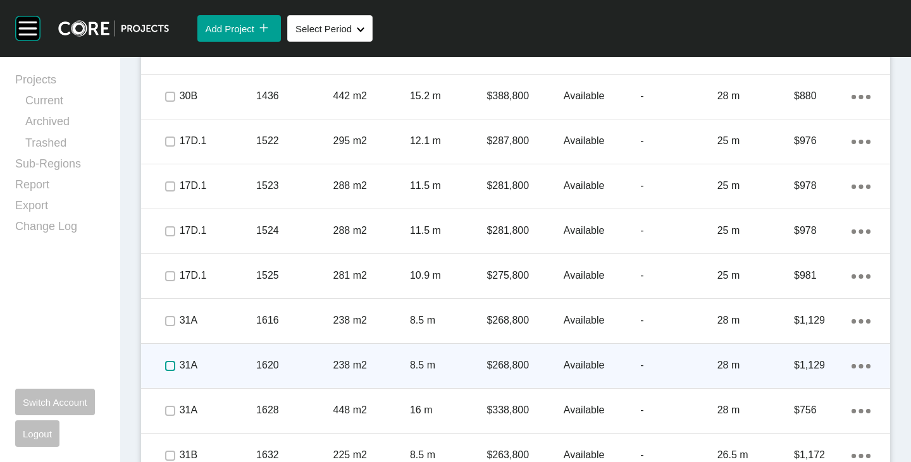
click at [165, 364] on label at bounding box center [170, 366] width 10 height 10
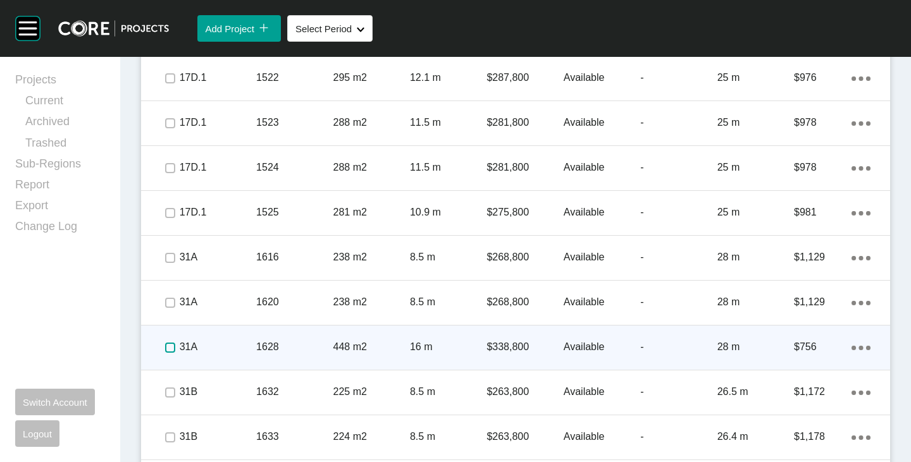
click at [166, 352] on label at bounding box center [170, 348] width 10 height 10
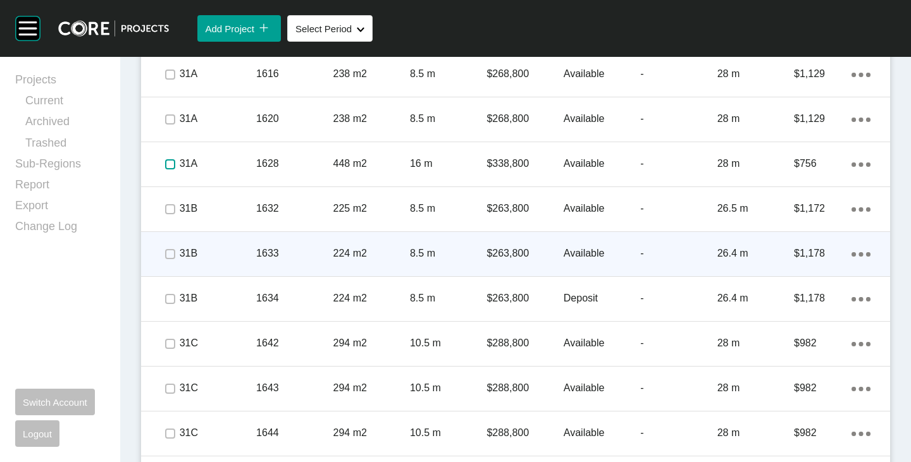
scroll to position [1736, 0]
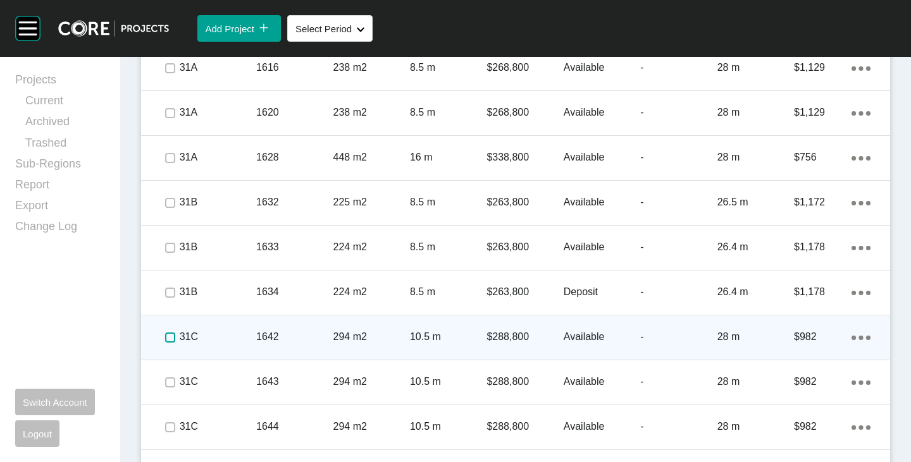
click at [171, 335] on label at bounding box center [170, 338] width 10 height 10
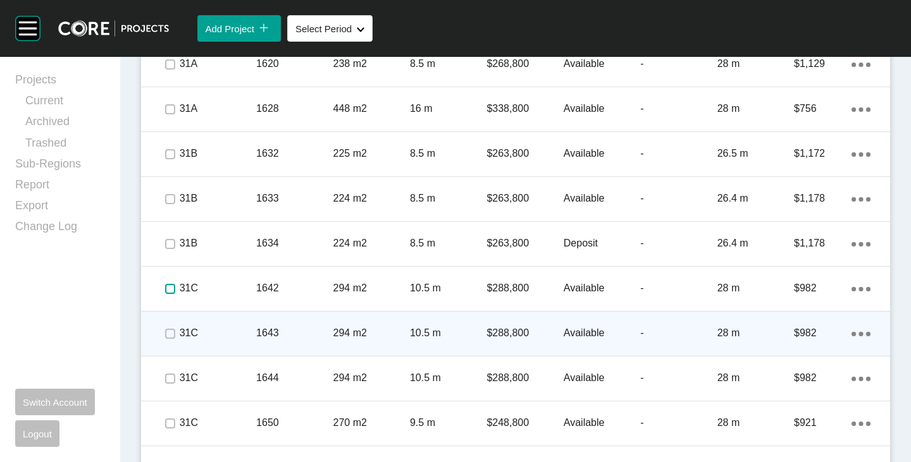
scroll to position [1799, 0]
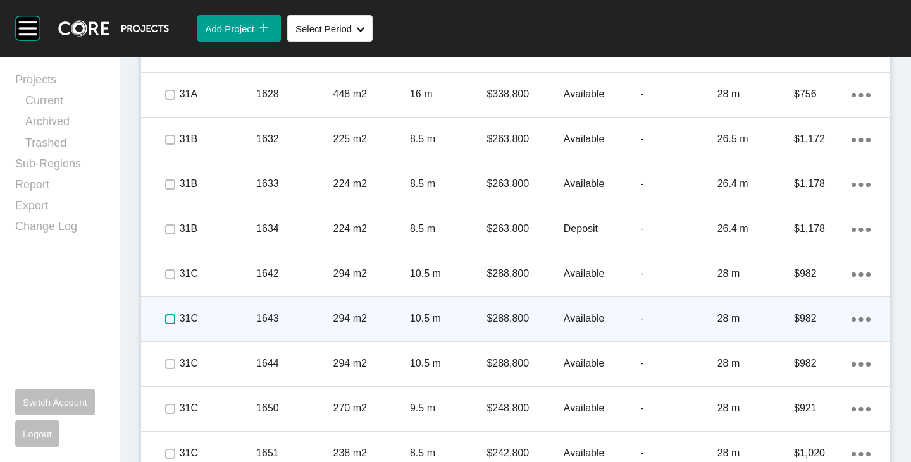
click at [168, 318] on label at bounding box center [170, 319] width 10 height 10
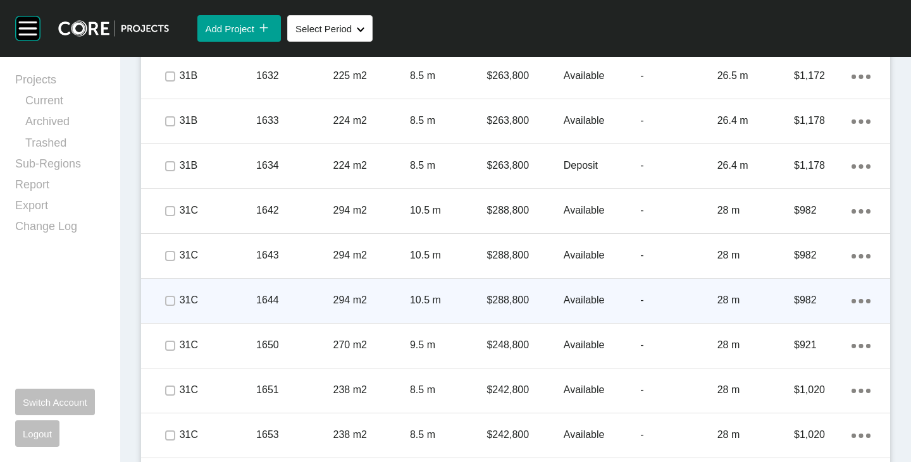
click at [168, 309] on span at bounding box center [169, 301] width 19 height 19
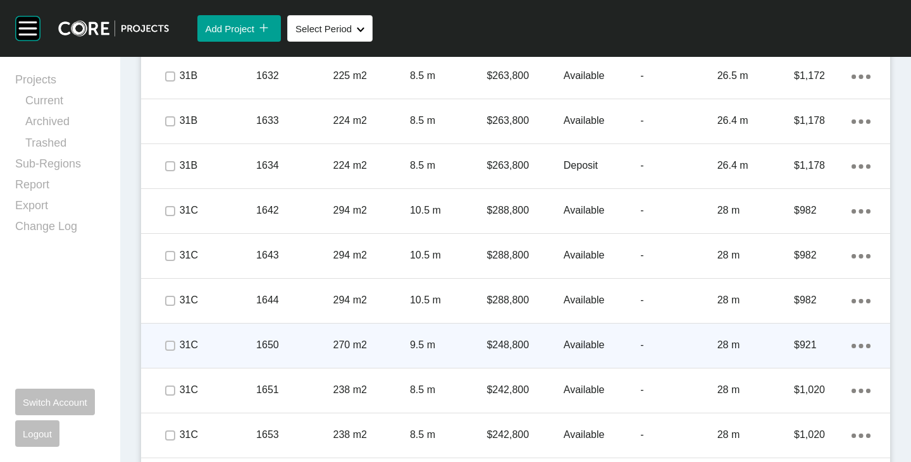
scroll to position [1926, 0]
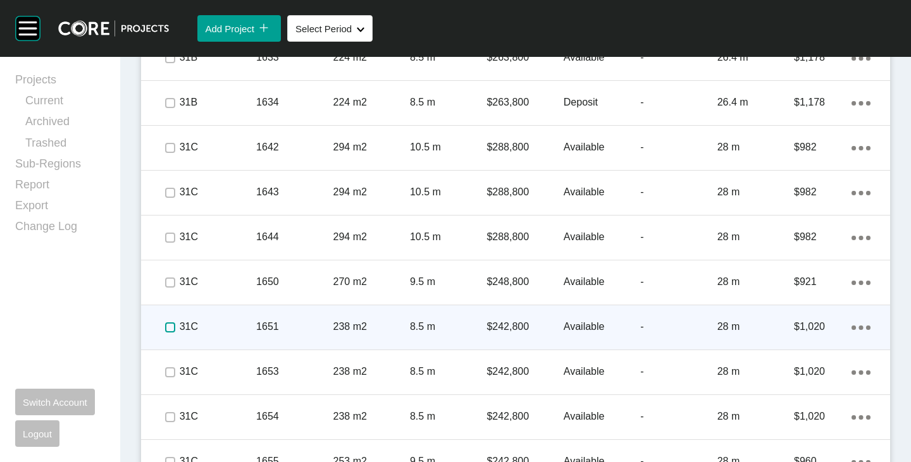
click at [166, 331] on label at bounding box center [170, 328] width 10 height 10
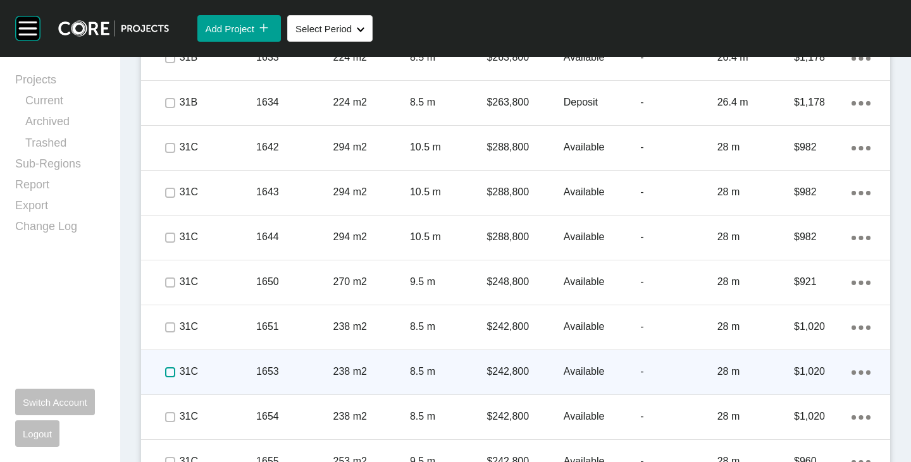
click at [168, 376] on label at bounding box center [170, 373] width 10 height 10
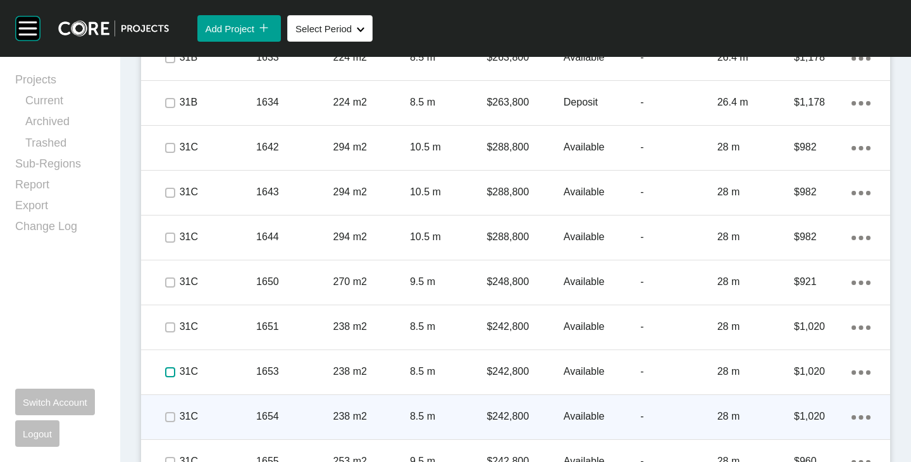
scroll to position [2052, 0]
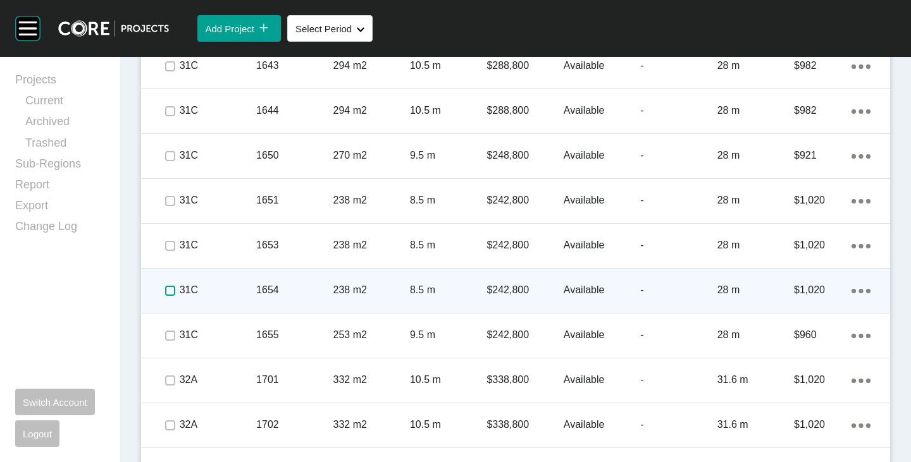
click at [172, 289] on label at bounding box center [170, 291] width 10 height 10
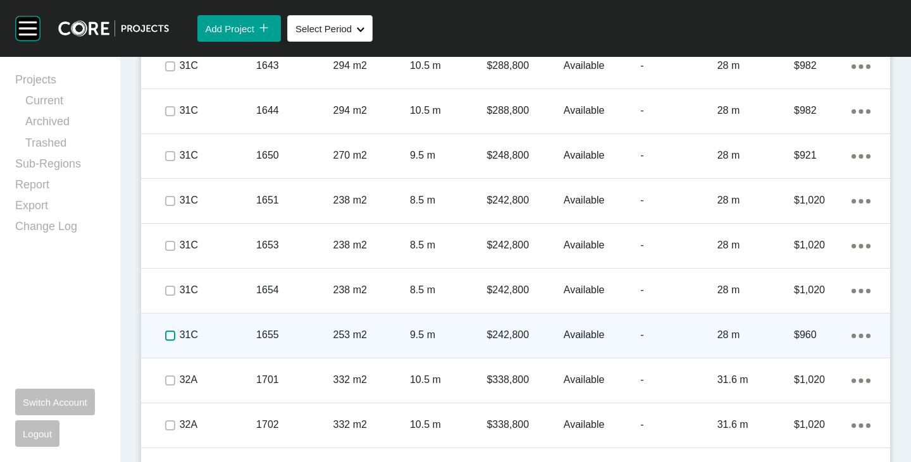
click at [166, 333] on label at bounding box center [170, 336] width 10 height 10
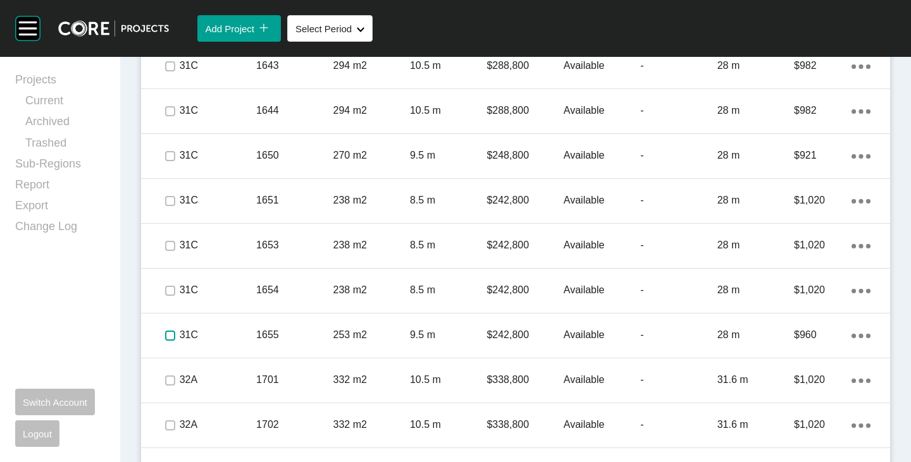
scroll to position [2305, 0]
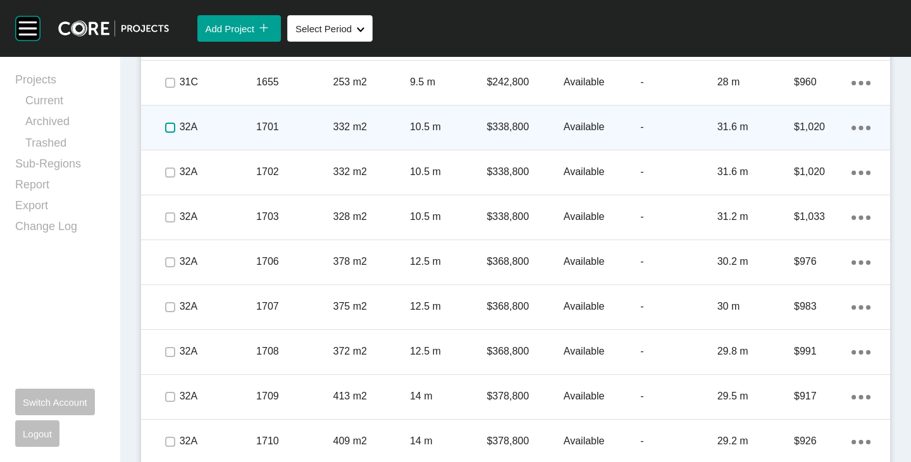
click at [165, 127] on label at bounding box center [170, 128] width 10 height 10
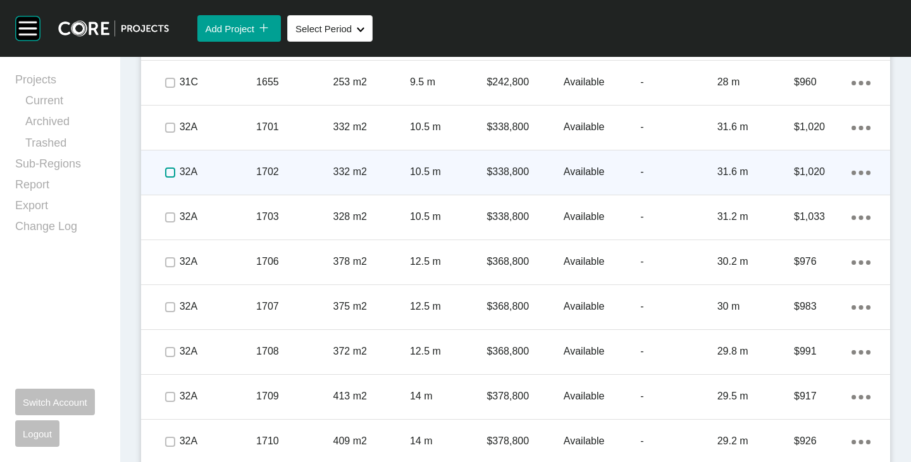
click at [167, 173] on label at bounding box center [170, 173] width 10 height 10
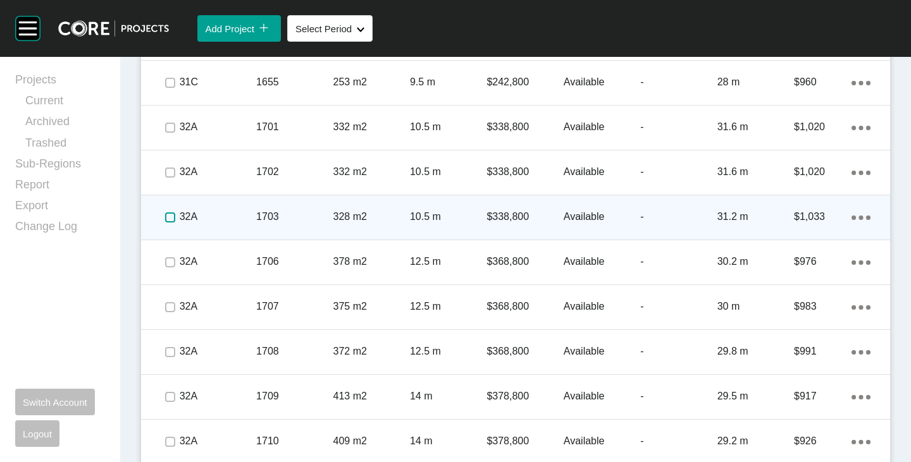
click at [167, 220] on label at bounding box center [170, 218] width 10 height 10
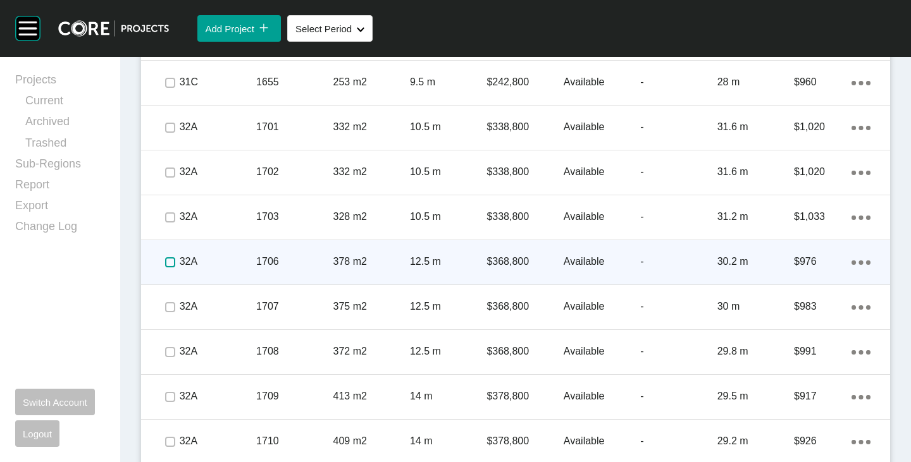
click at [168, 266] on label at bounding box center [170, 262] width 10 height 10
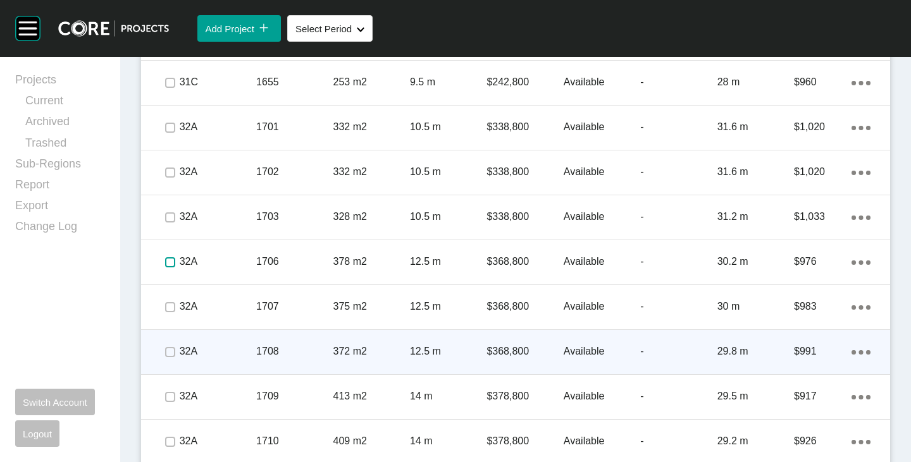
scroll to position [2432, 0]
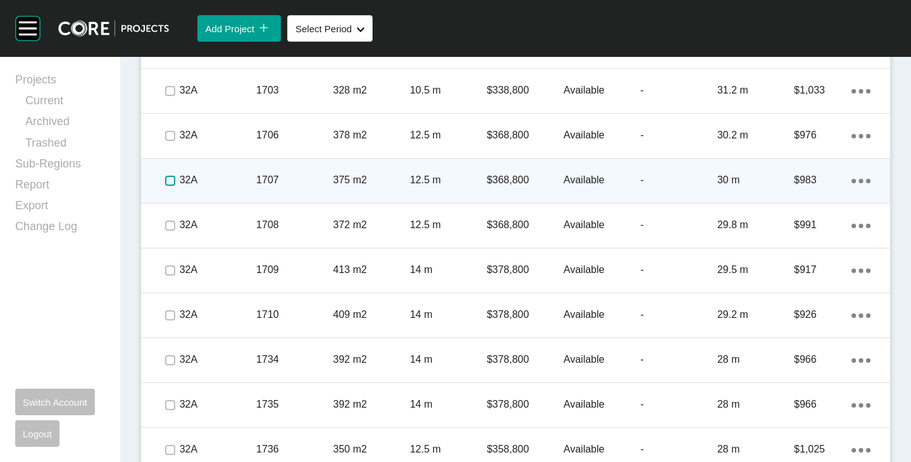
click at [168, 178] on label at bounding box center [170, 181] width 10 height 10
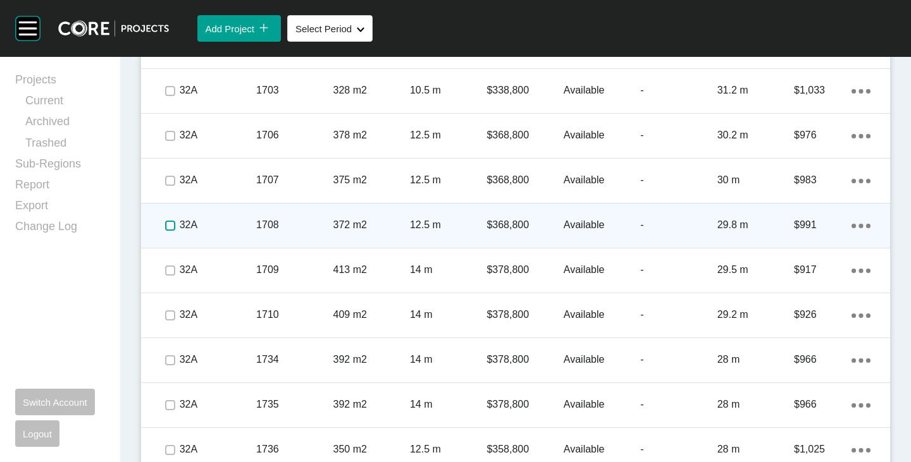
click at [168, 227] on label at bounding box center [170, 226] width 10 height 10
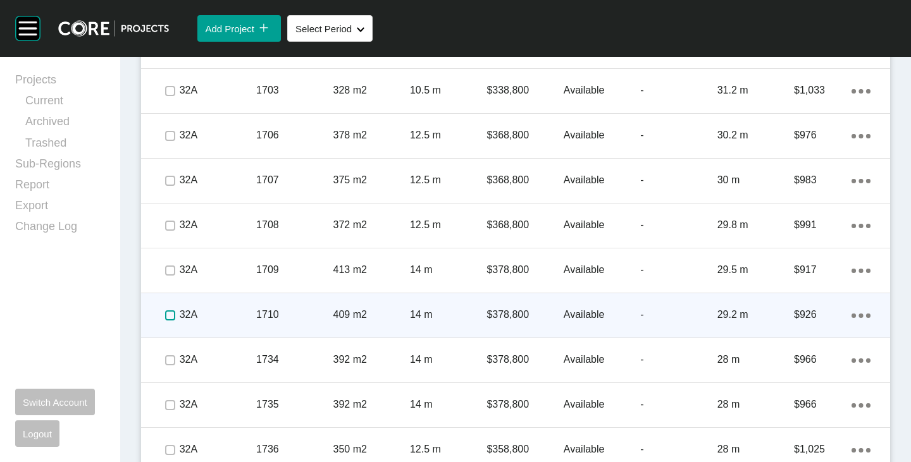
click at [170, 318] on label at bounding box center [170, 316] width 10 height 10
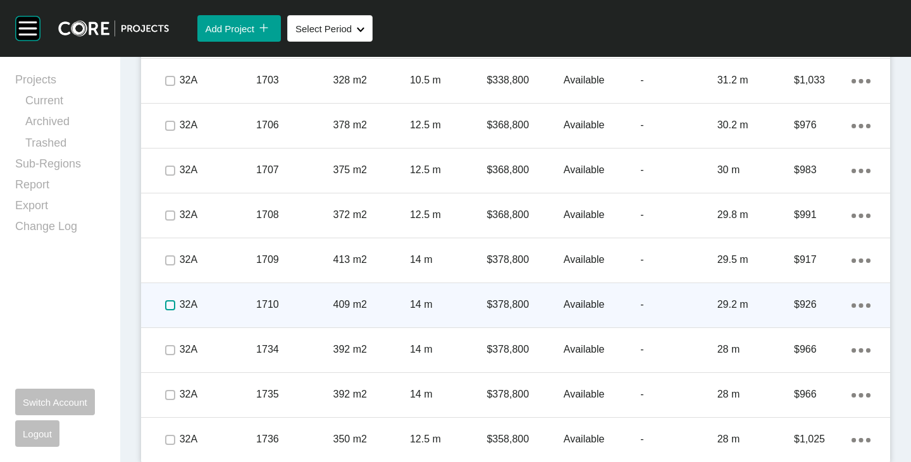
scroll to position [2448, 0]
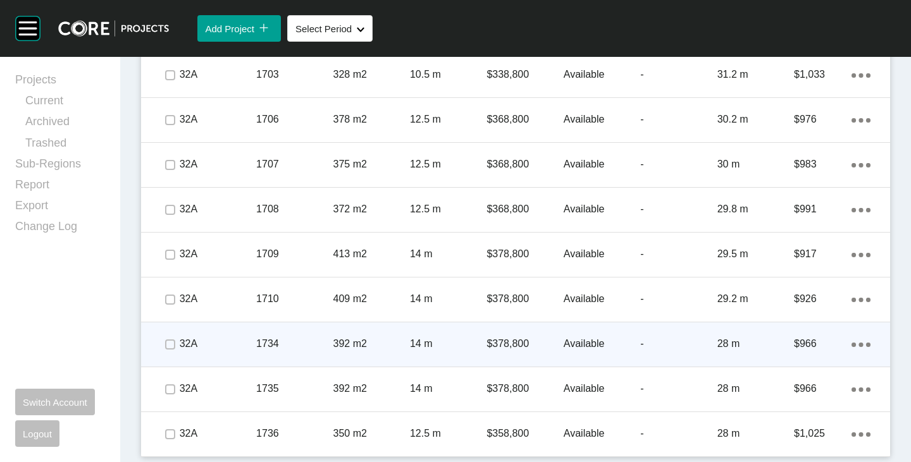
click at [164, 335] on span at bounding box center [169, 344] width 19 height 19
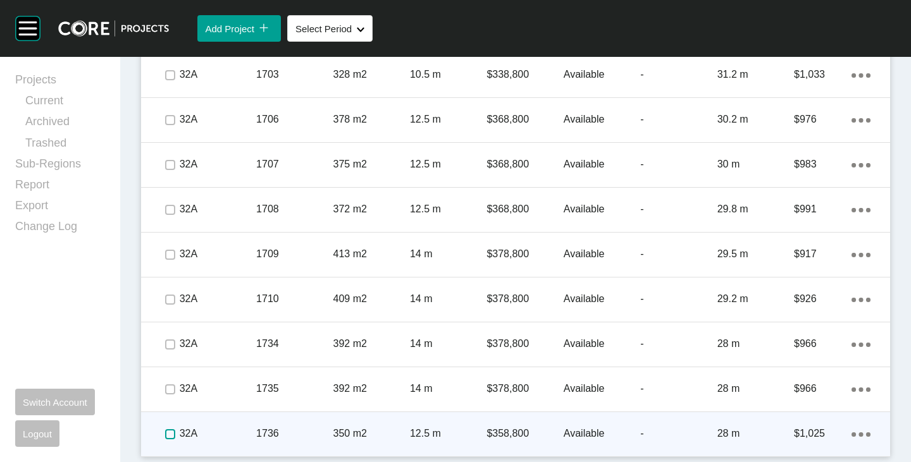
click at [172, 432] on label at bounding box center [170, 435] width 10 height 10
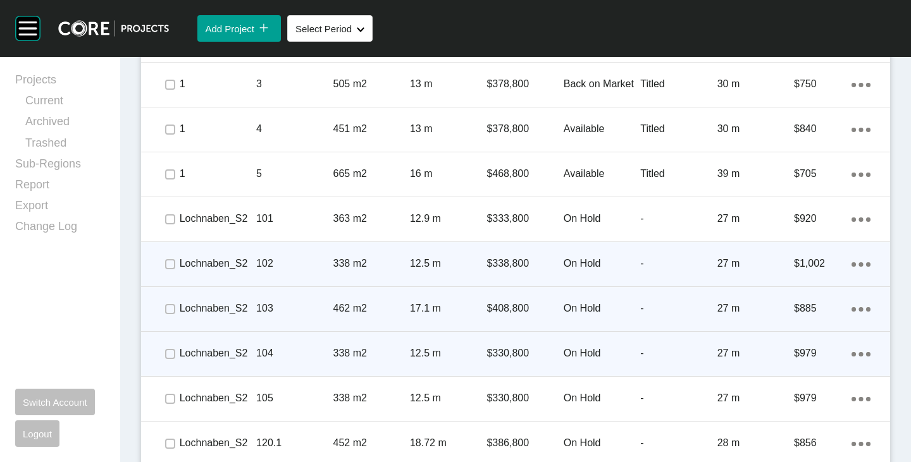
scroll to position [929, 0]
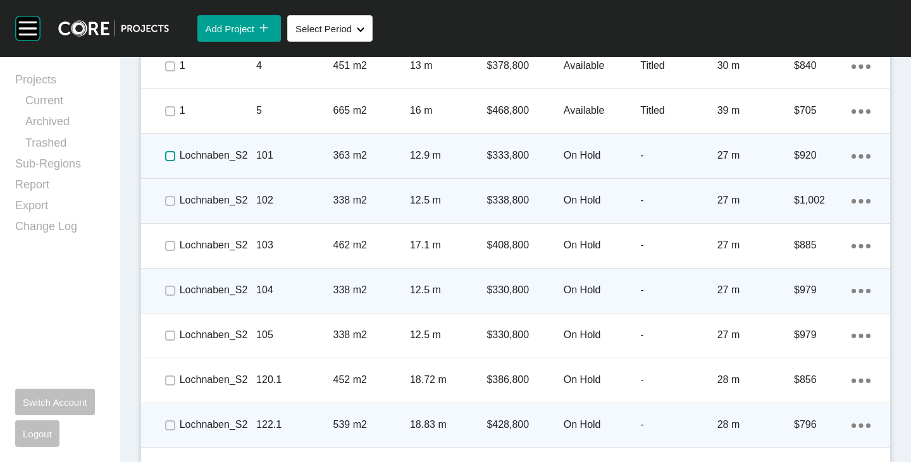
drag, startPoint x: 169, startPoint y: 155, endPoint x: 169, endPoint y: 170, distance: 14.5
click at [169, 155] on label at bounding box center [170, 156] width 10 height 10
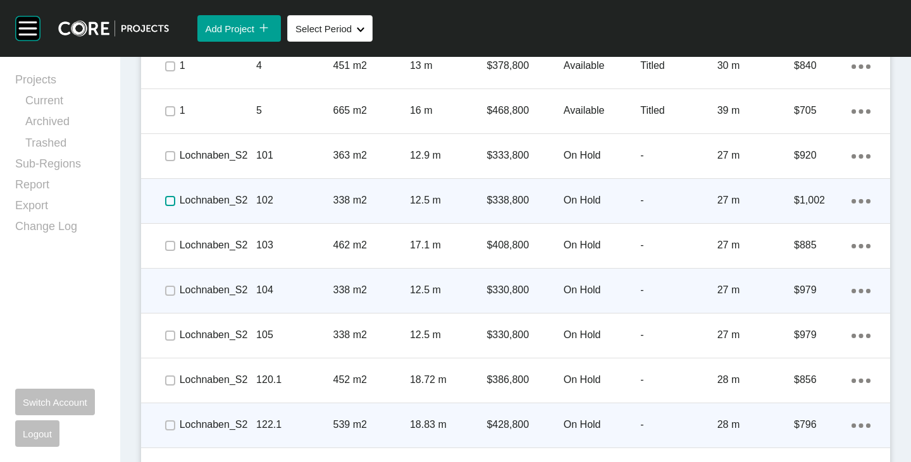
click at [167, 200] on label at bounding box center [170, 201] width 10 height 10
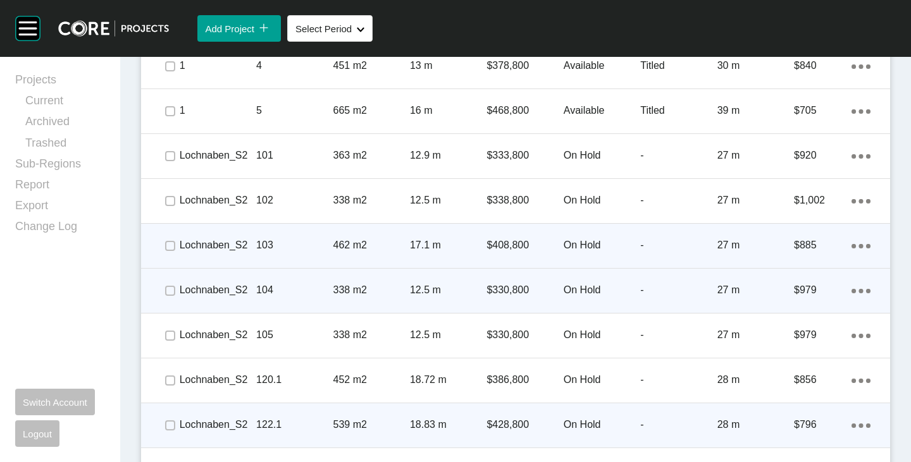
click at [175, 236] on div at bounding box center [169, 246] width 19 height 44
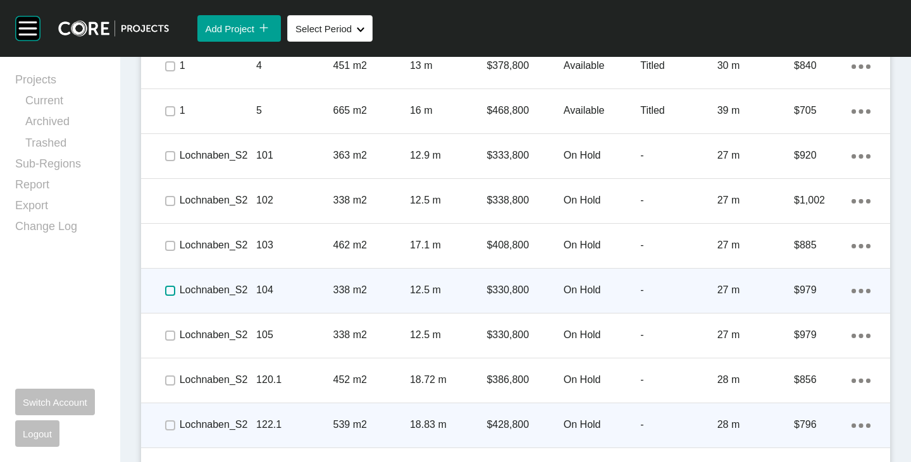
click at [173, 288] on label at bounding box center [170, 291] width 10 height 10
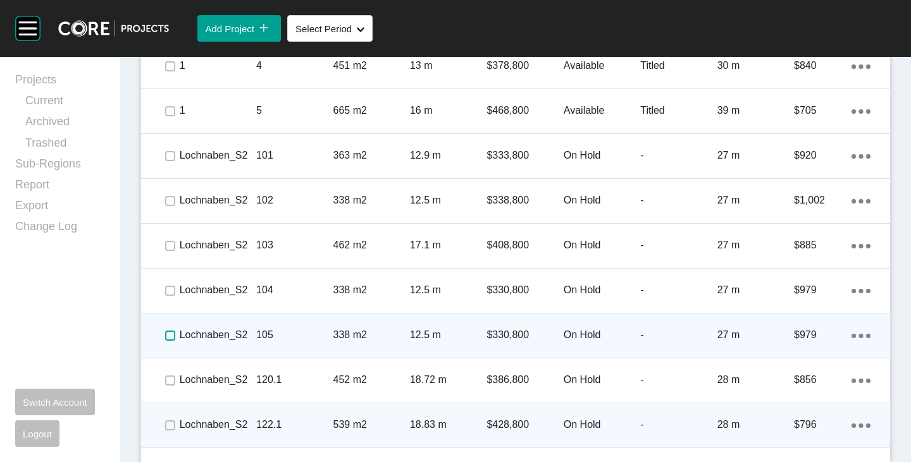
click at [174, 338] on label at bounding box center [170, 336] width 10 height 10
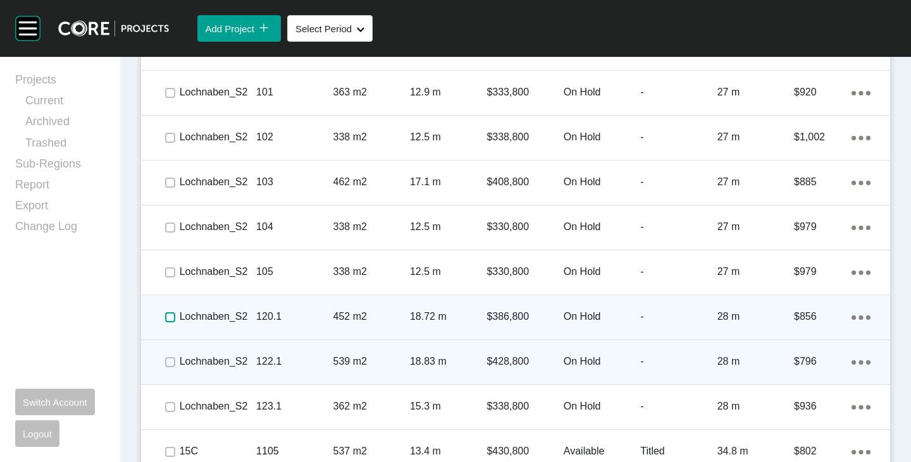
click at [170, 322] on label at bounding box center [170, 318] width 10 height 10
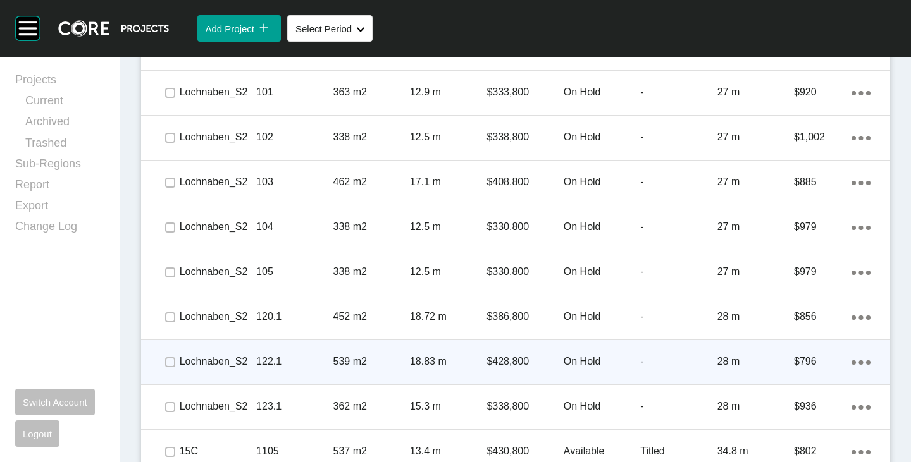
click at [175, 364] on span at bounding box center [169, 362] width 19 height 19
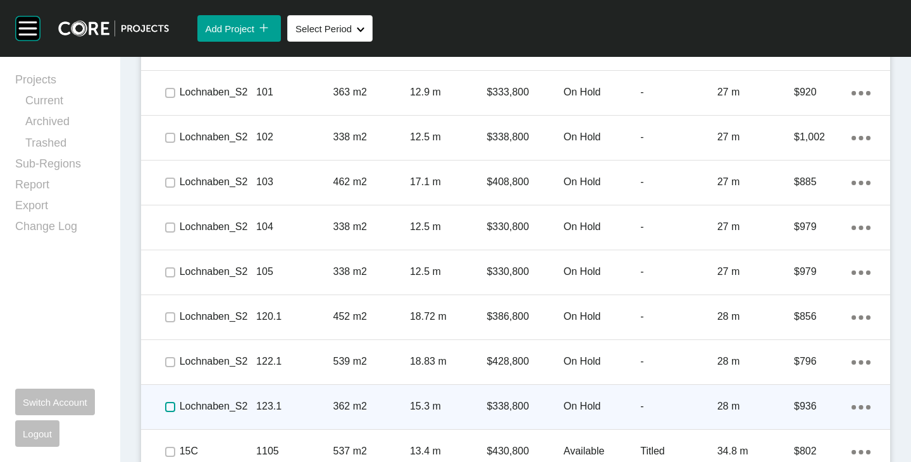
click at [172, 407] on label at bounding box center [170, 407] width 10 height 10
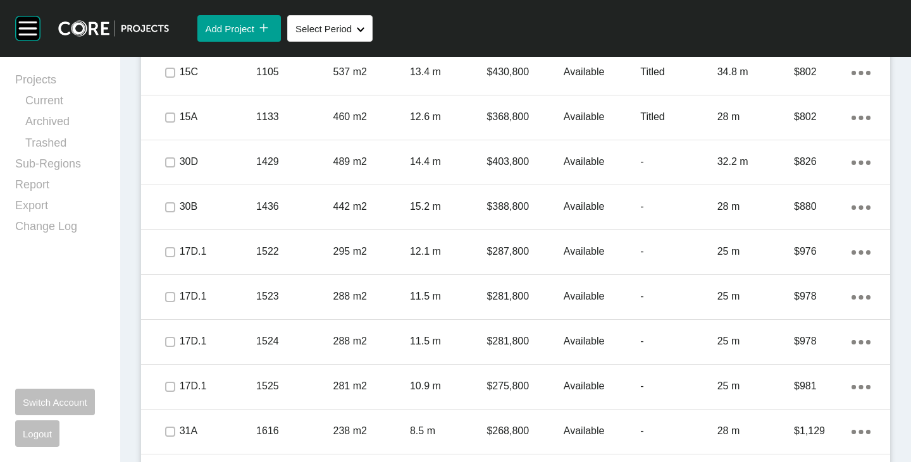
scroll to position [1625, 0]
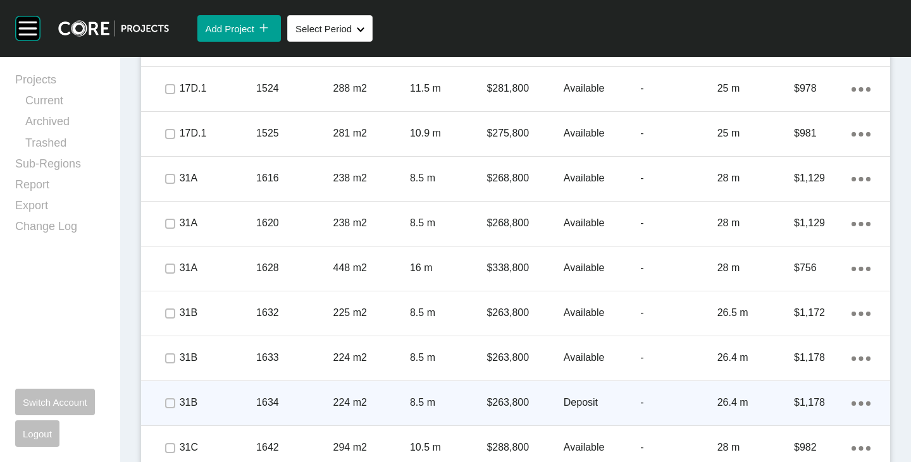
click at [567, 405] on p "Deposit" at bounding box center [602, 403] width 77 height 14
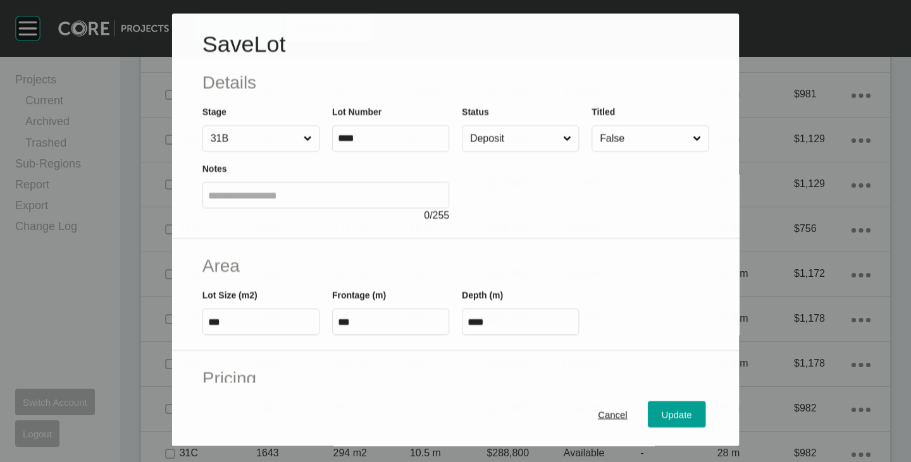
scroll to position [1586, 0]
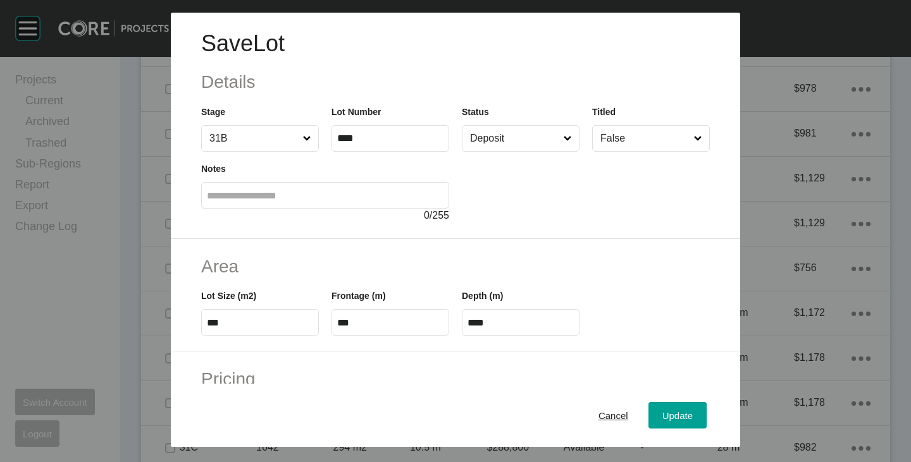
click at [504, 144] on input "Deposit" at bounding box center [514, 138] width 94 height 25
click at [664, 414] on span "Update" at bounding box center [677, 416] width 30 height 11
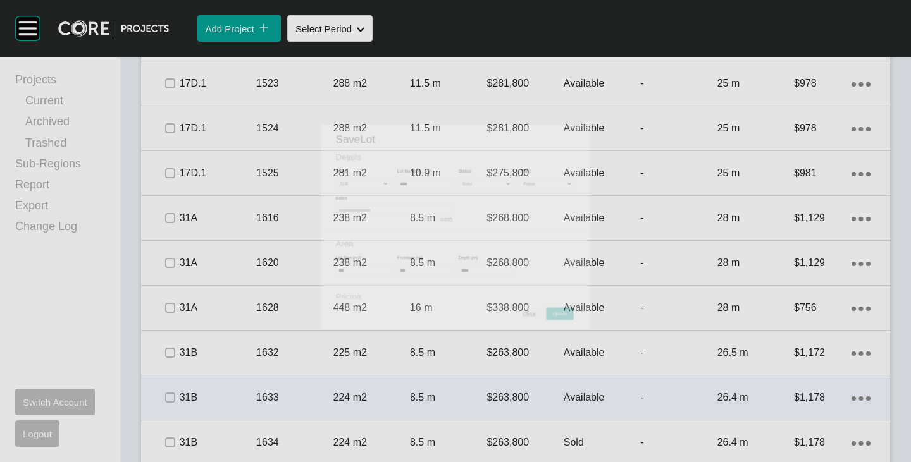
scroll to position [1625, 0]
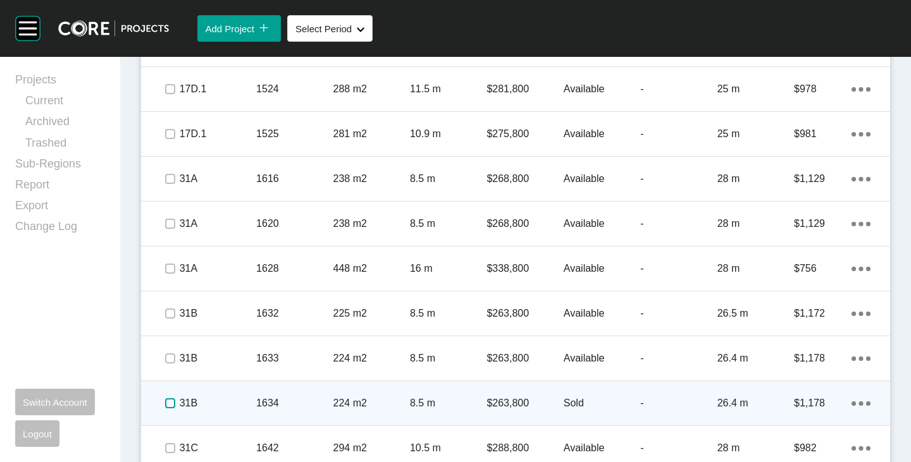
click at [168, 399] on label at bounding box center [170, 404] width 10 height 10
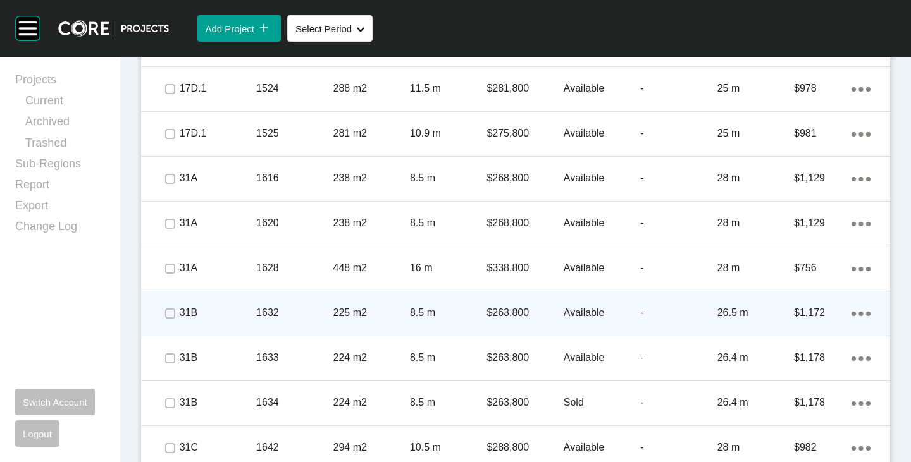
click at [581, 310] on p "Available" at bounding box center [602, 313] width 77 height 14
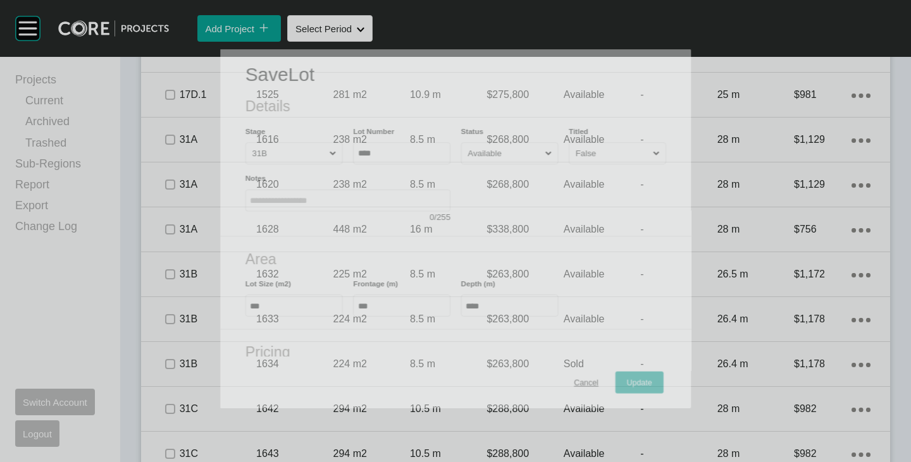
scroll to position [1586, 0]
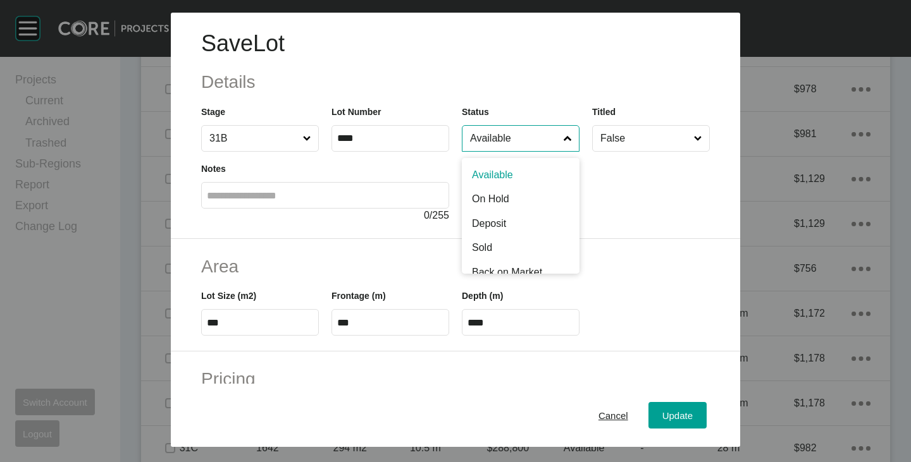
click at [507, 130] on input "Available" at bounding box center [514, 138] width 94 height 25
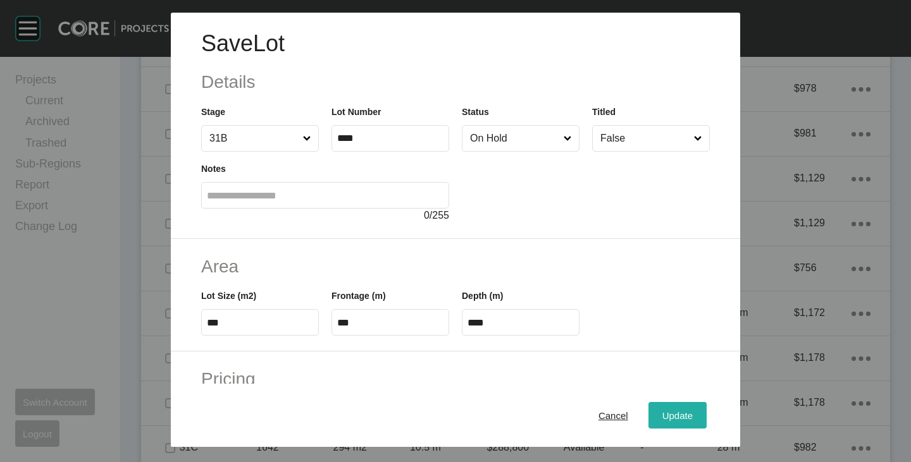
click at [659, 409] on div "Update" at bounding box center [677, 415] width 37 height 17
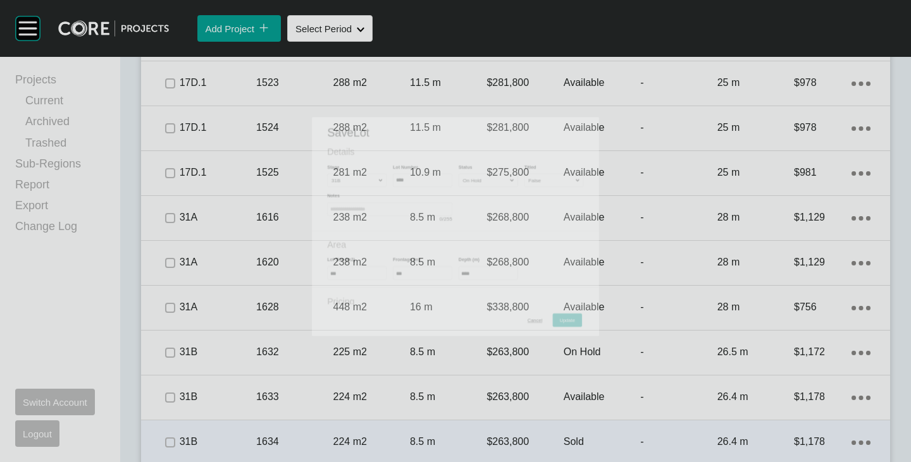
scroll to position [1625, 0]
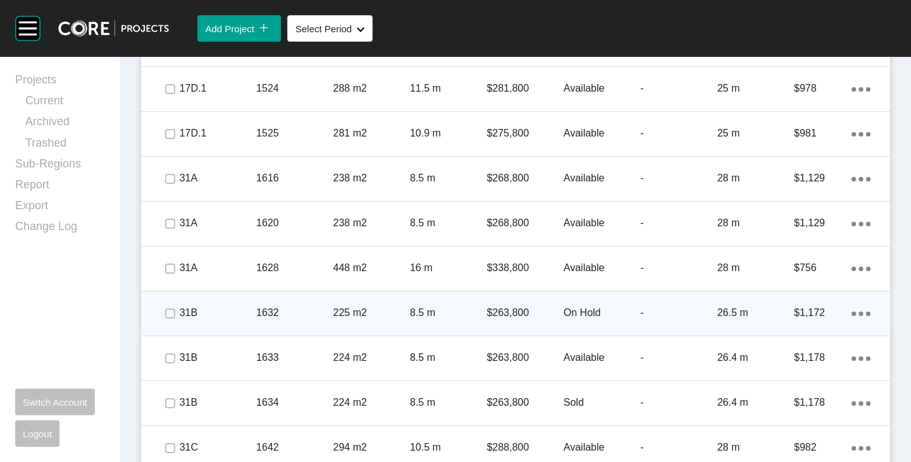
click at [175, 314] on span at bounding box center [169, 313] width 19 height 19
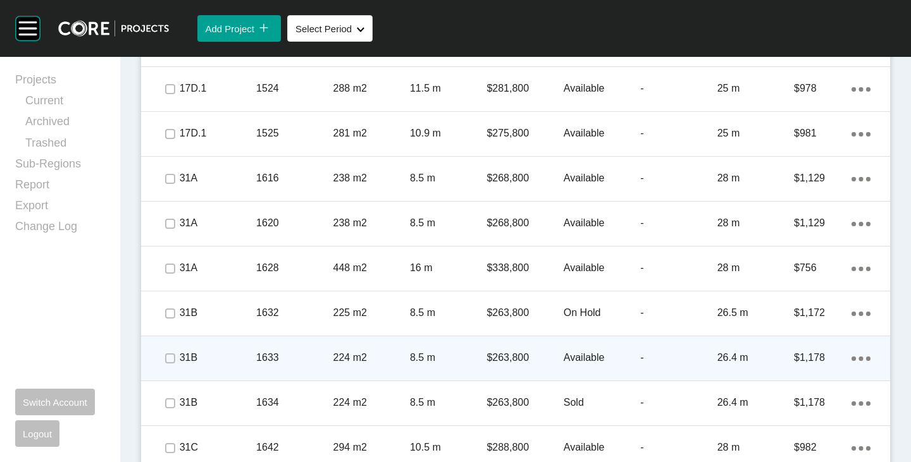
click at [567, 355] on p "Available" at bounding box center [602, 358] width 77 height 14
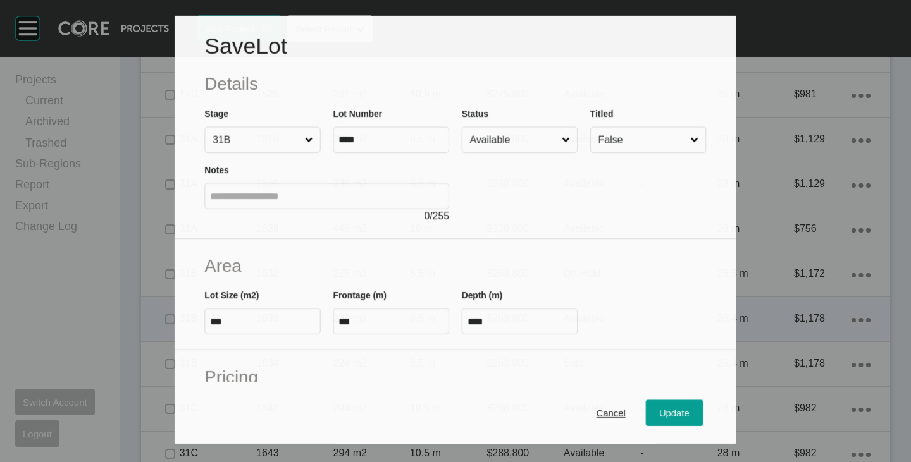
scroll to position [1586, 0]
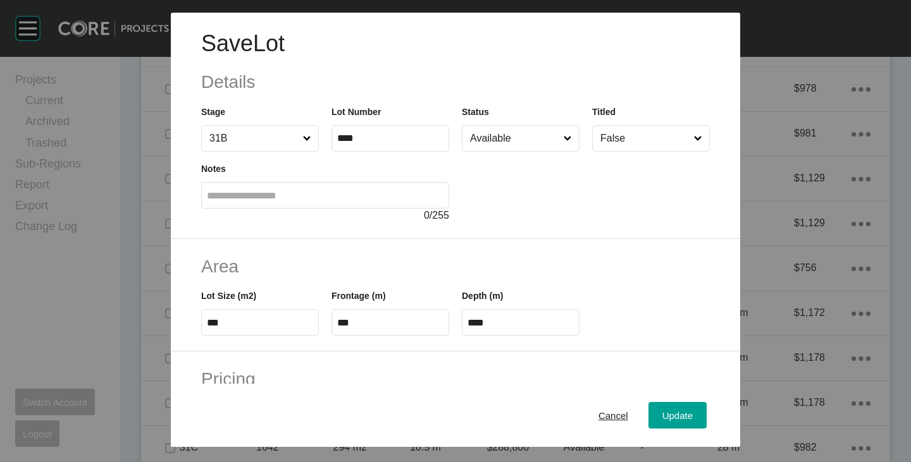
click at [504, 134] on input "Available" at bounding box center [514, 138] width 94 height 25
click at [662, 419] on span "Update" at bounding box center [677, 416] width 30 height 11
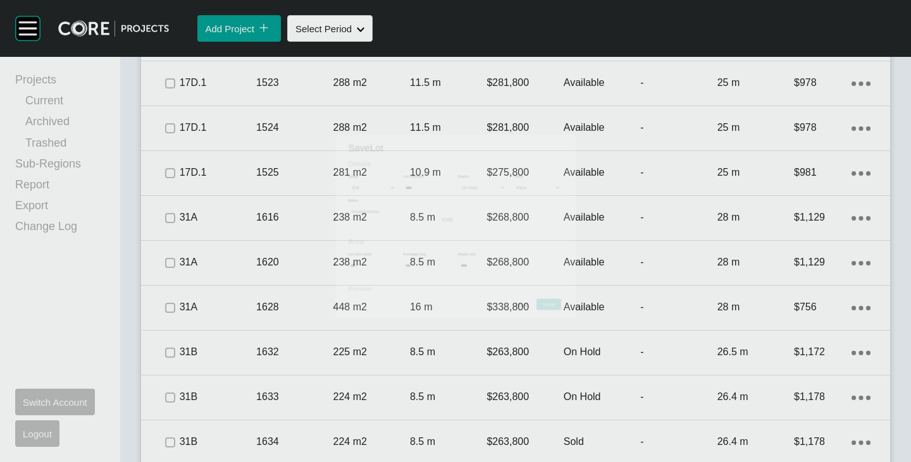
scroll to position [1625, 0]
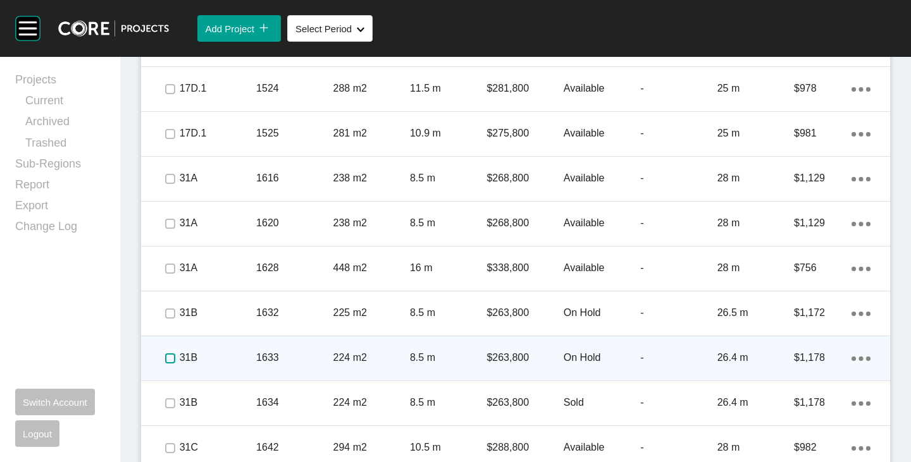
click at [172, 356] on label at bounding box center [170, 359] width 10 height 10
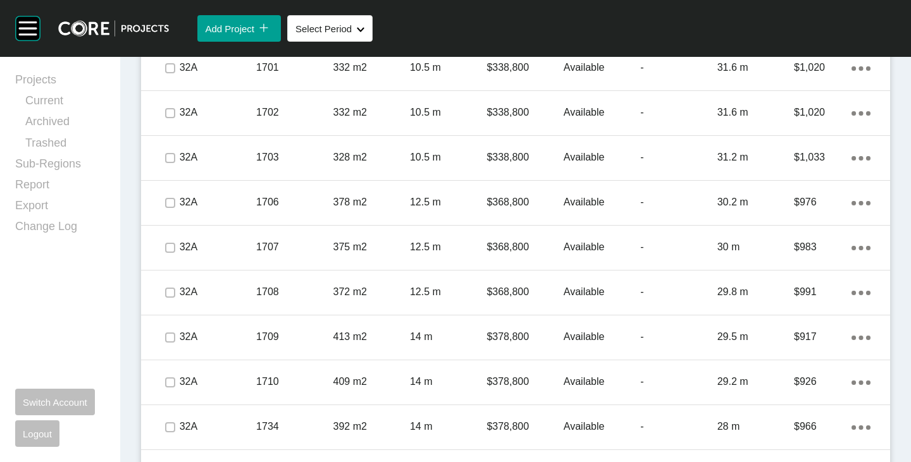
scroll to position [2384, 0]
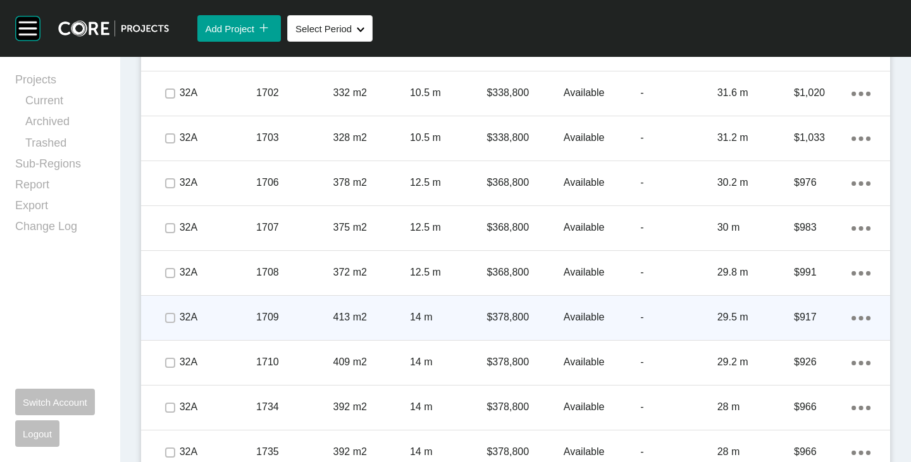
click at [576, 316] on p "Available" at bounding box center [602, 318] width 77 height 14
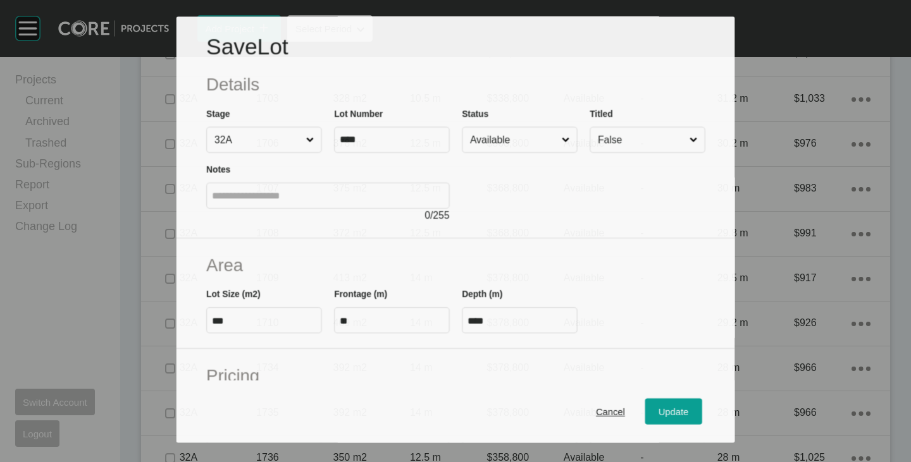
scroll to position [2345, 0]
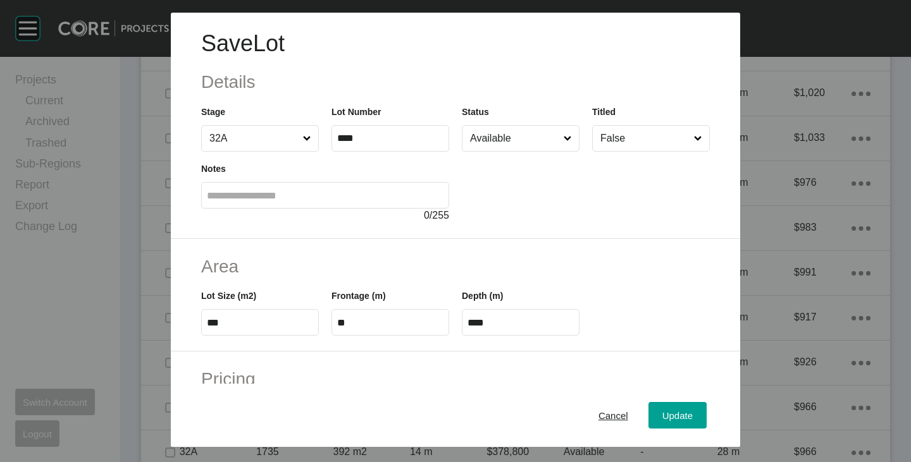
click at [505, 146] on input "Available" at bounding box center [514, 138] width 94 height 25
click at [662, 416] on span "Update" at bounding box center [677, 416] width 30 height 11
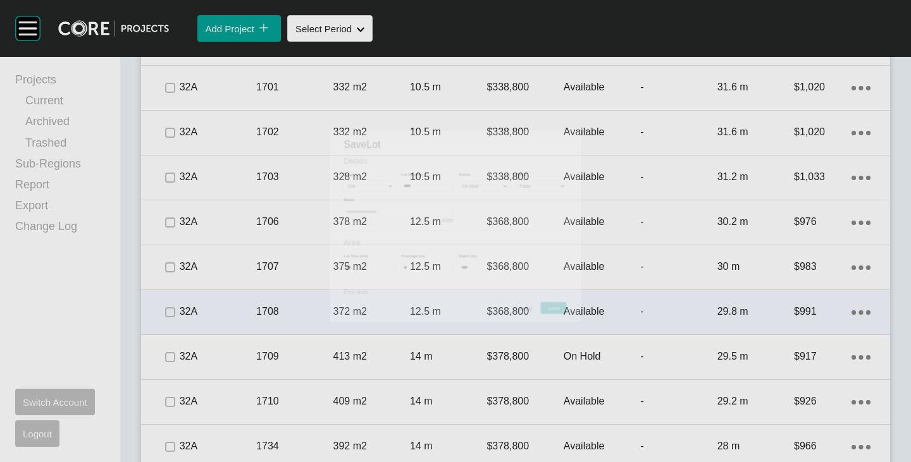
scroll to position [2384, 0]
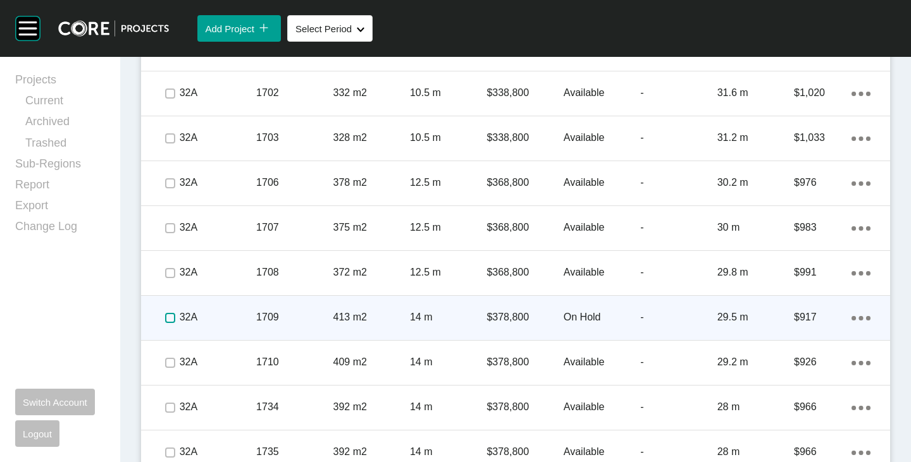
click at [173, 322] on label at bounding box center [170, 318] width 10 height 10
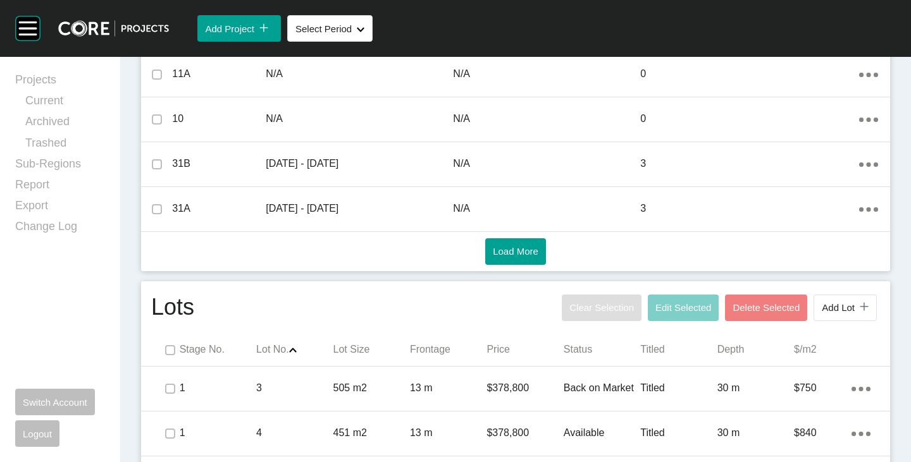
scroll to position [633, 0]
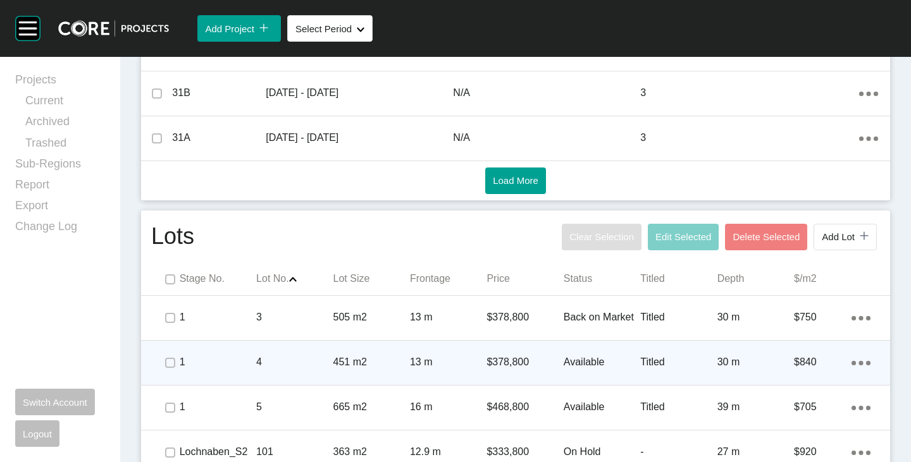
click at [574, 356] on p "Available" at bounding box center [602, 363] width 77 height 14
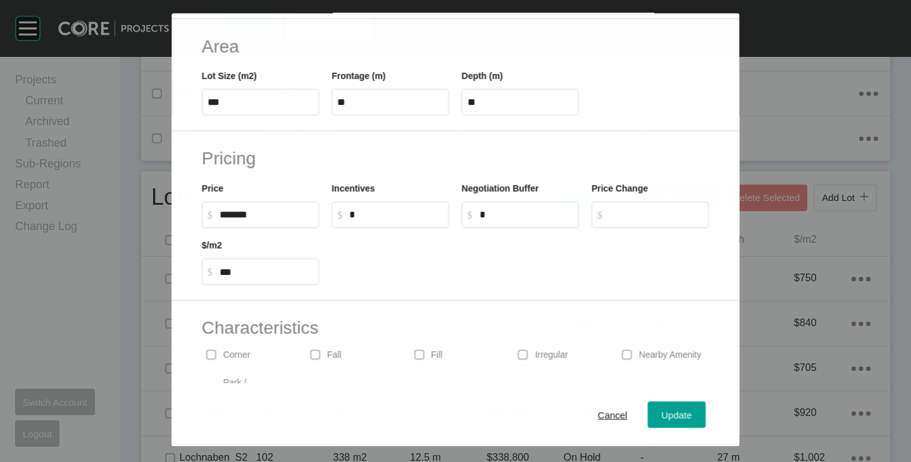
scroll to position [309, 0]
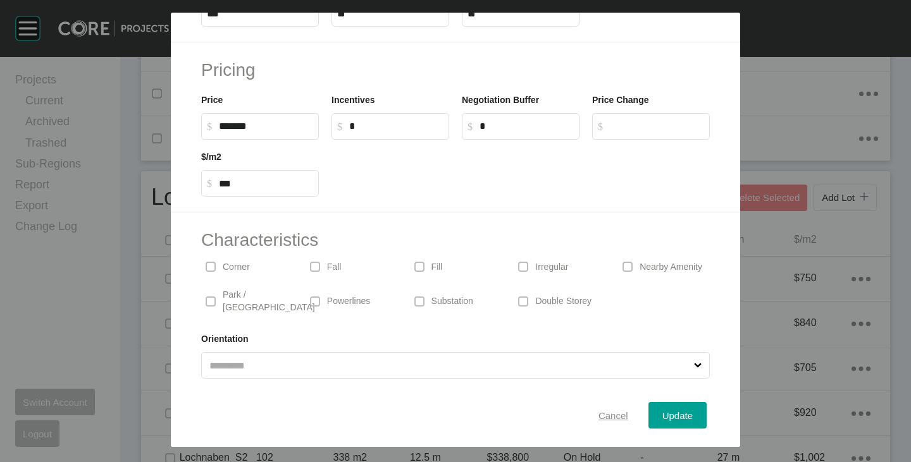
click at [614, 406] on button "Cancel" at bounding box center [614, 415] width 58 height 27
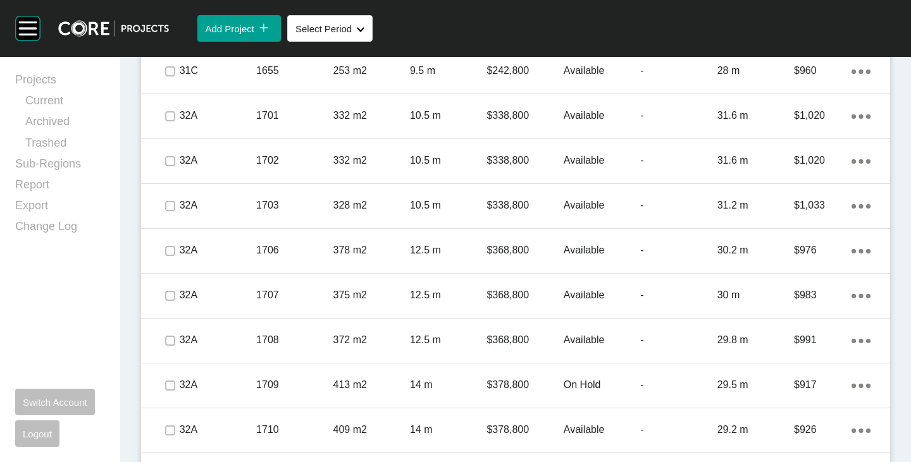
scroll to position [2341, 0]
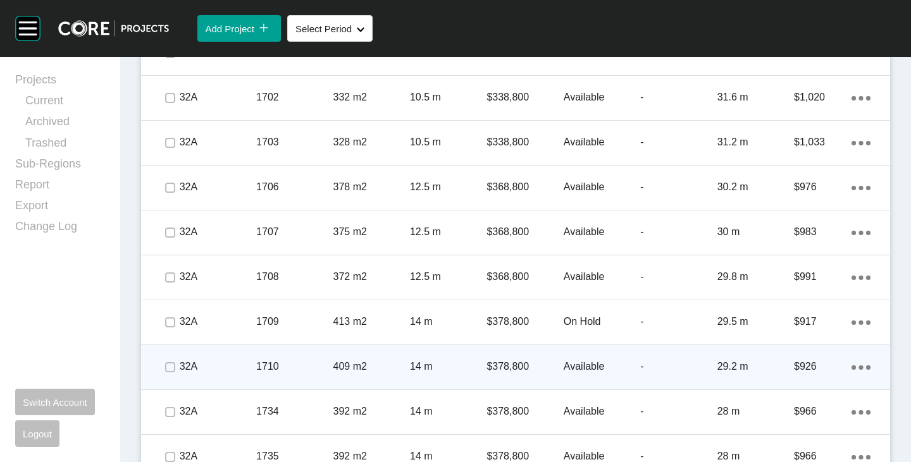
click at [513, 356] on div "$378,800" at bounding box center [524, 366] width 77 height 39
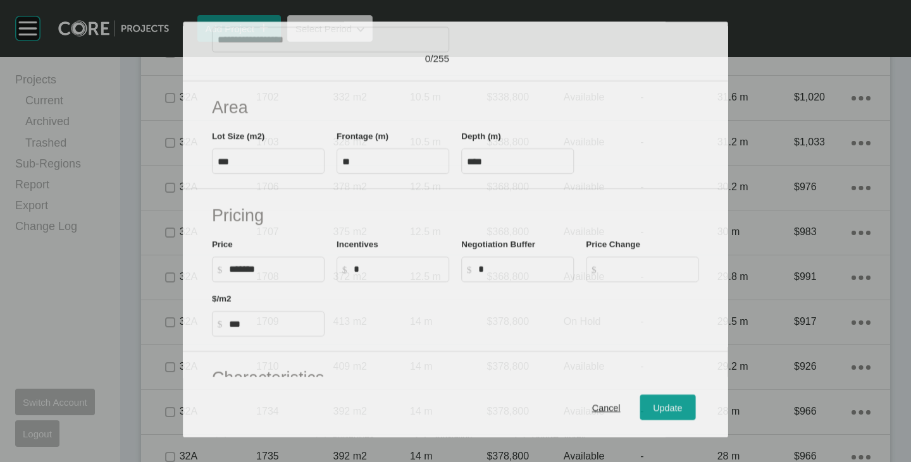
scroll to position [190, 0]
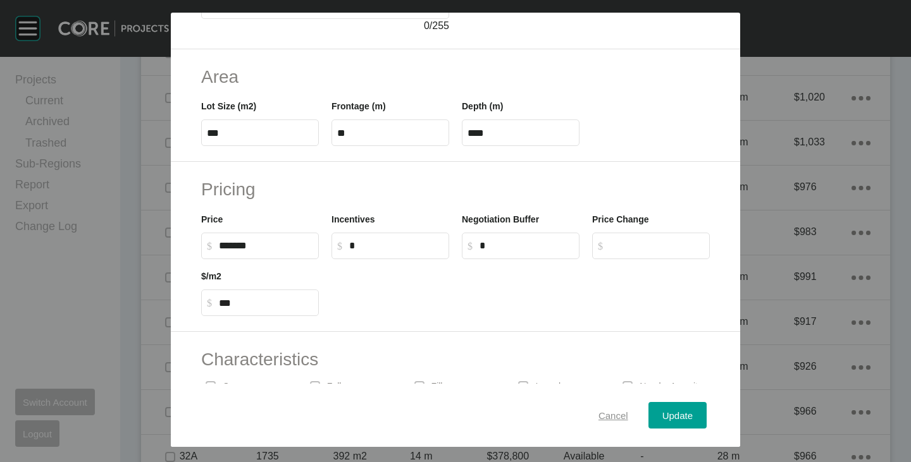
click at [599, 412] on span "Cancel" at bounding box center [613, 416] width 30 height 11
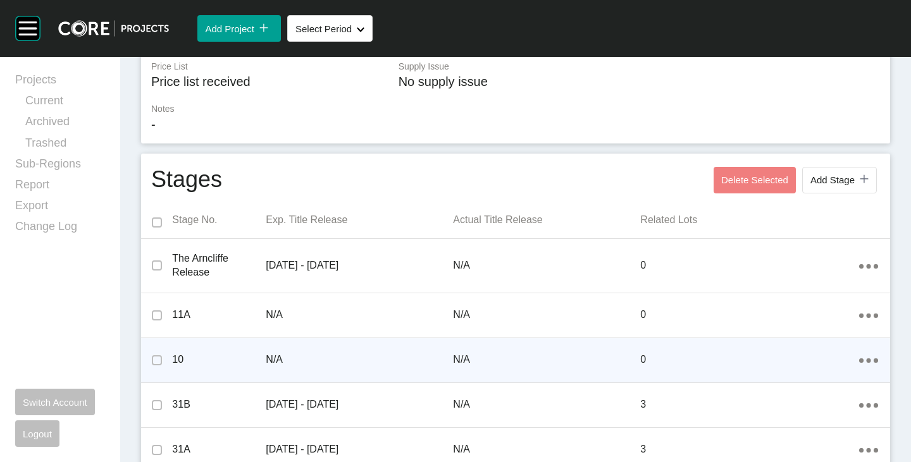
scroll to position [0, 0]
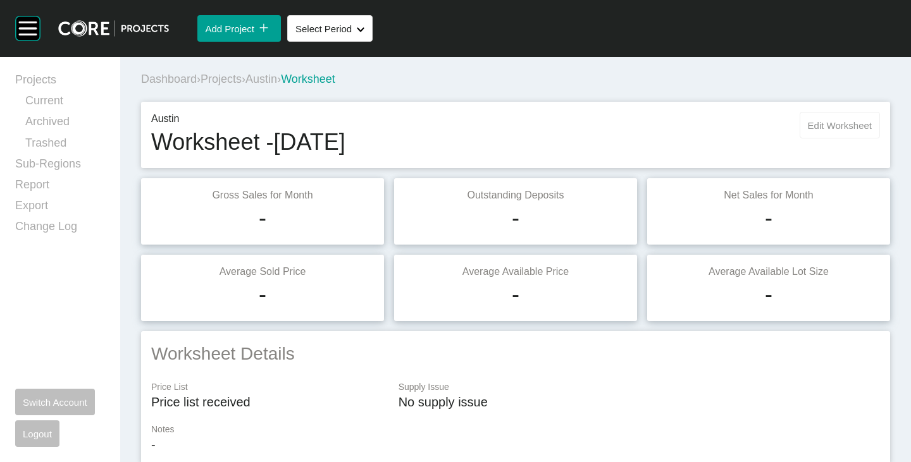
click at [851, 128] on span "Edit Worksheet" at bounding box center [840, 125] width 64 height 11
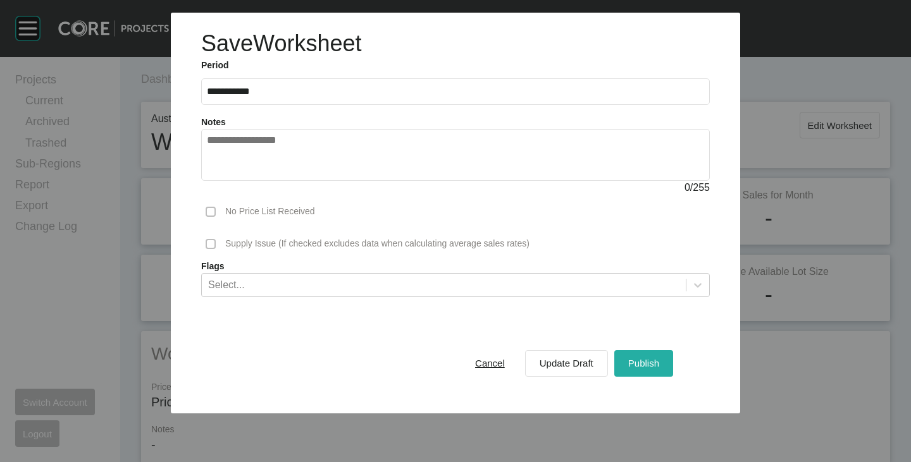
click at [635, 365] on span "Publish" at bounding box center [643, 363] width 31 height 11
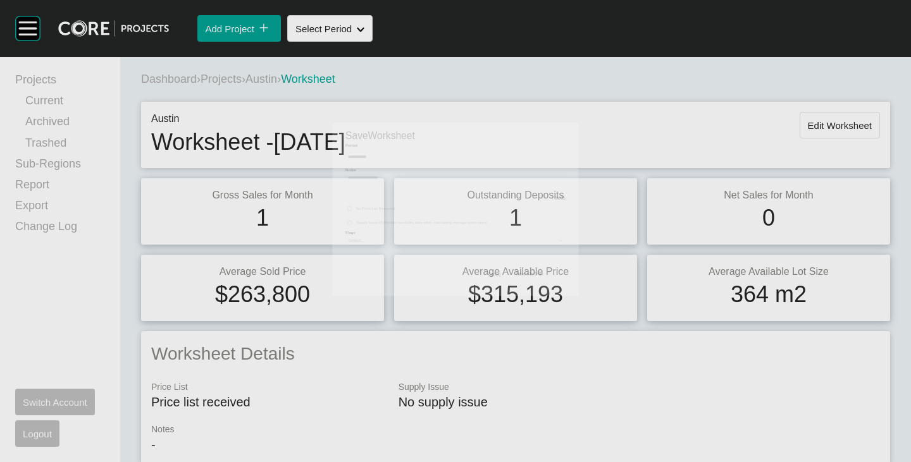
click at [270, 75] on span "Austin" at bounding box center [261, 79] width 32 height 13
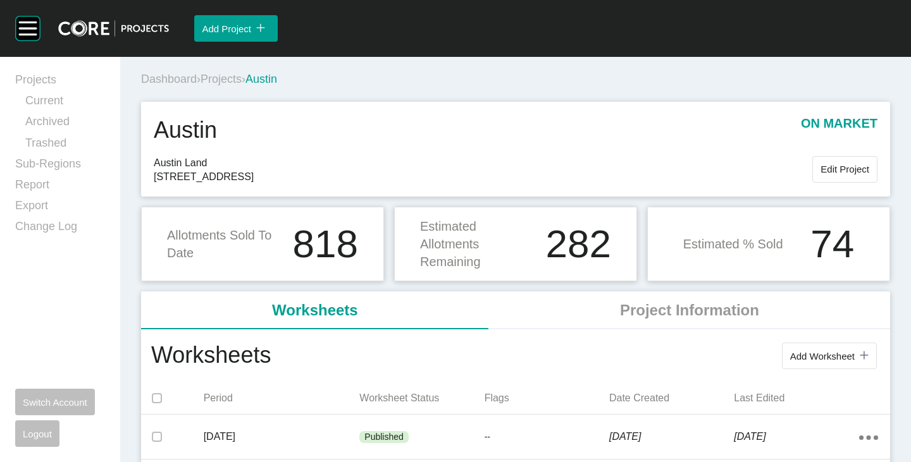
click at [236, 77] on span "Projects" at bounding box center [221, 79] width 41 height 13
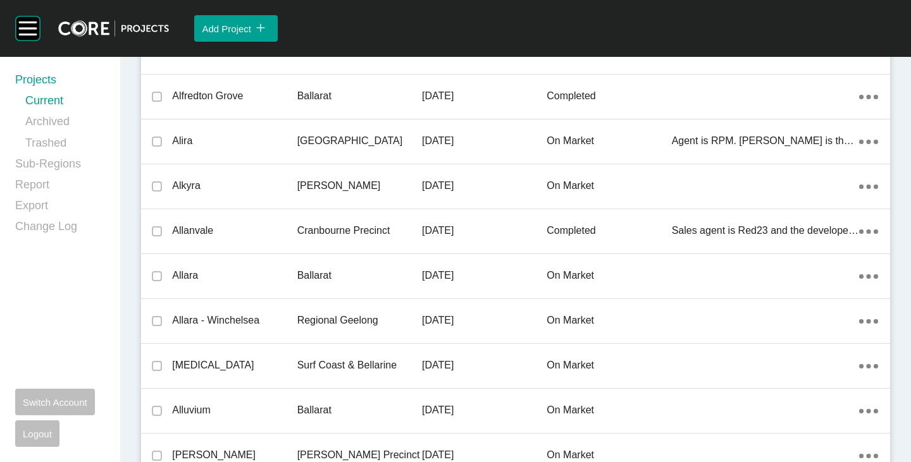
scroll to position [6764, 0]
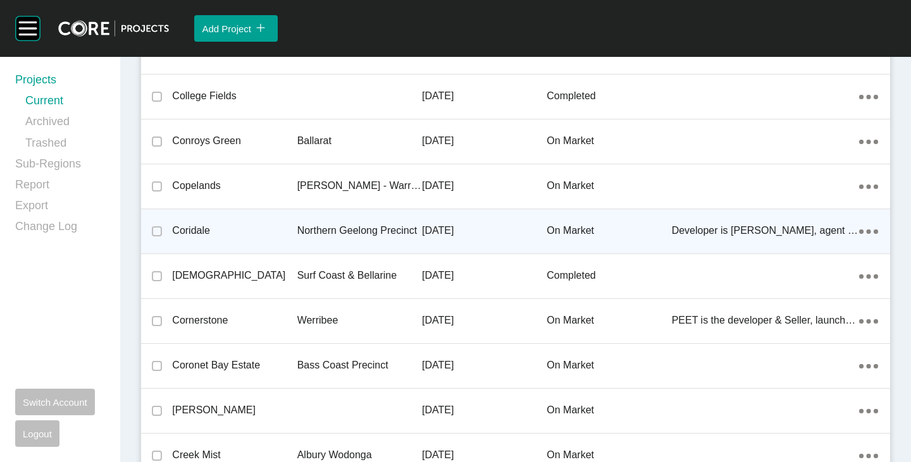
click at [194, 228] on p "Coridale" at bounding box center [234, 231] width 125 height 14
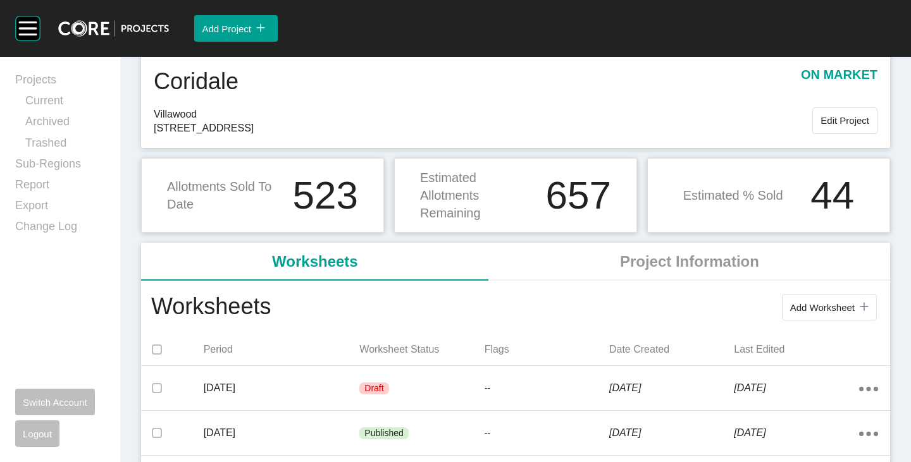
scroll to position [63, 0]
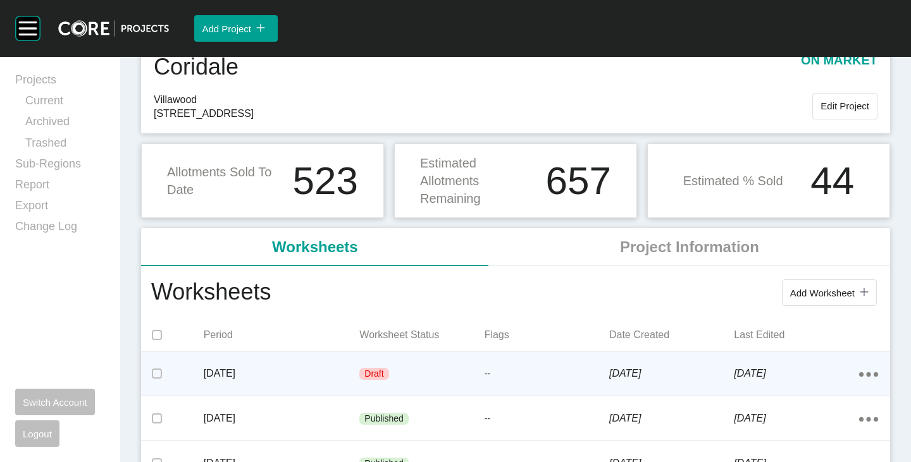
click at [302, 362] on div "[DATE]" at bounding box center [282, 373] width 156 height 39
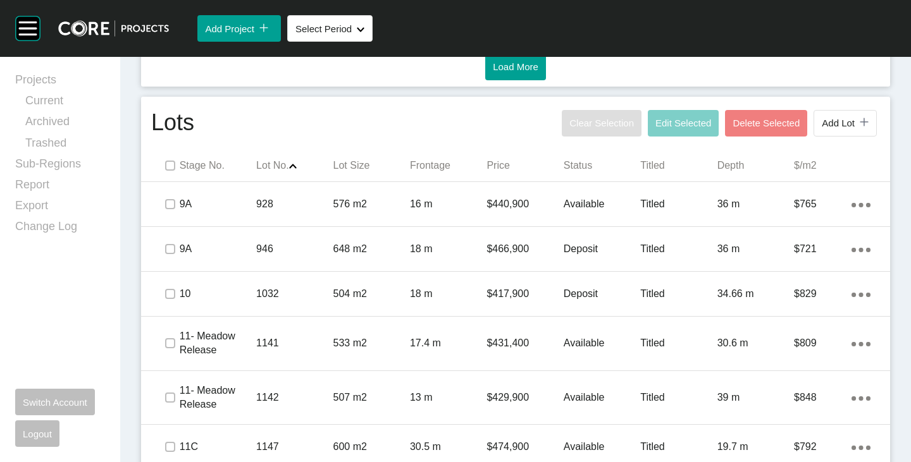
scroll to position [726, 0]
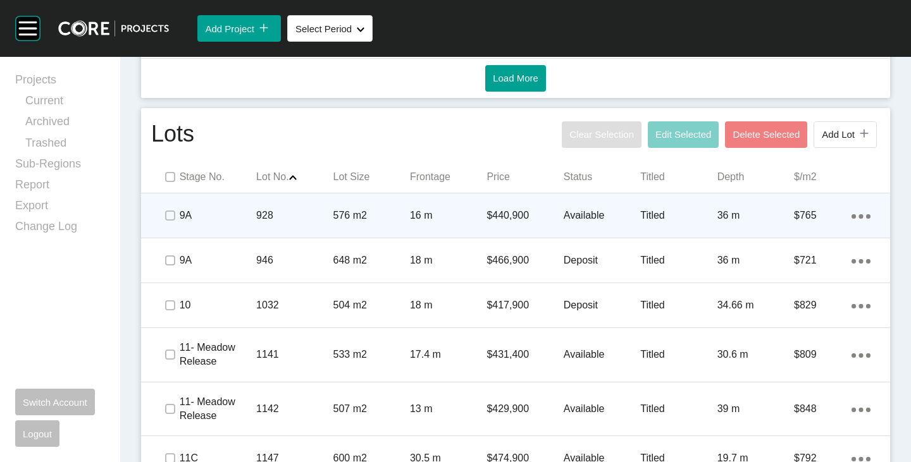
click at [567, 211] on p "Available" at bounding box center [602, 216] width 77 height 14
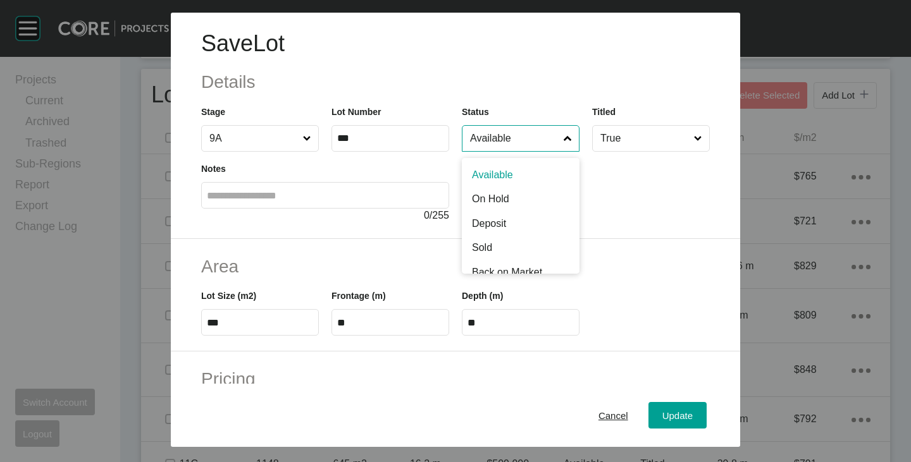
click at [485, 131] on input "Available" at bounding box center [514, 138] width 94 height 25
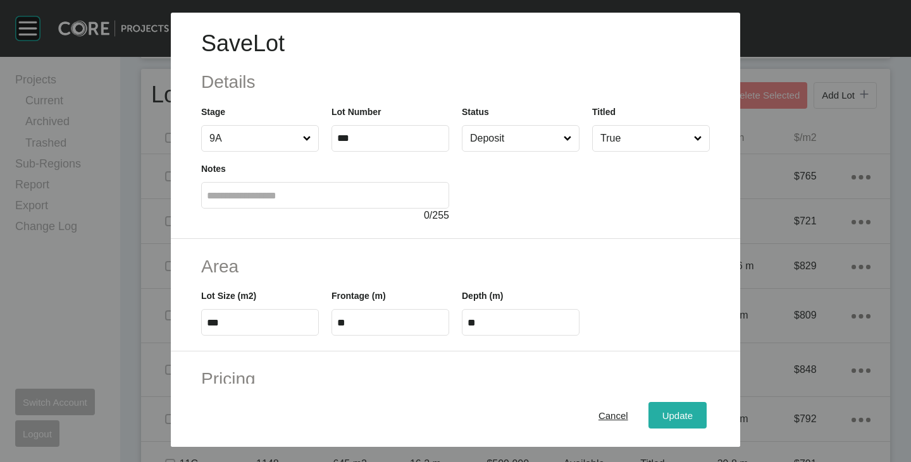
click at [681, 419] on span "Update" at bounding box center [677, 416] width 30 height 11
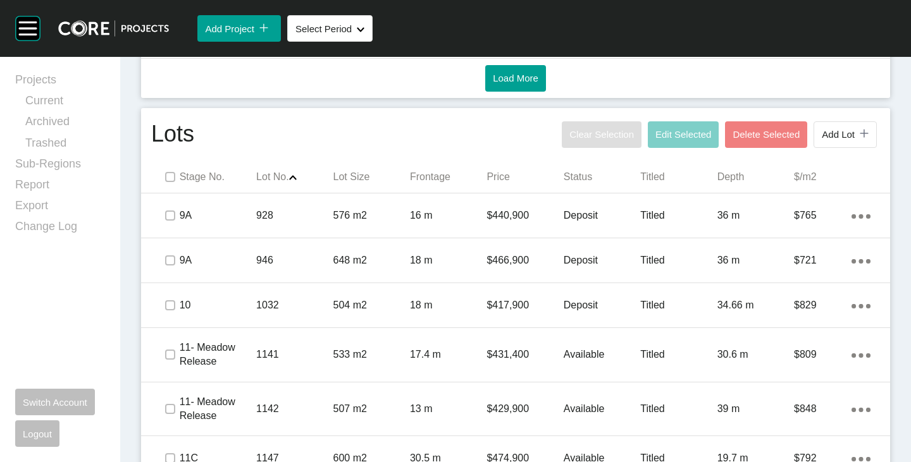
click at [162, 175] on span at bounding box center [169, 177] width 19 height 19
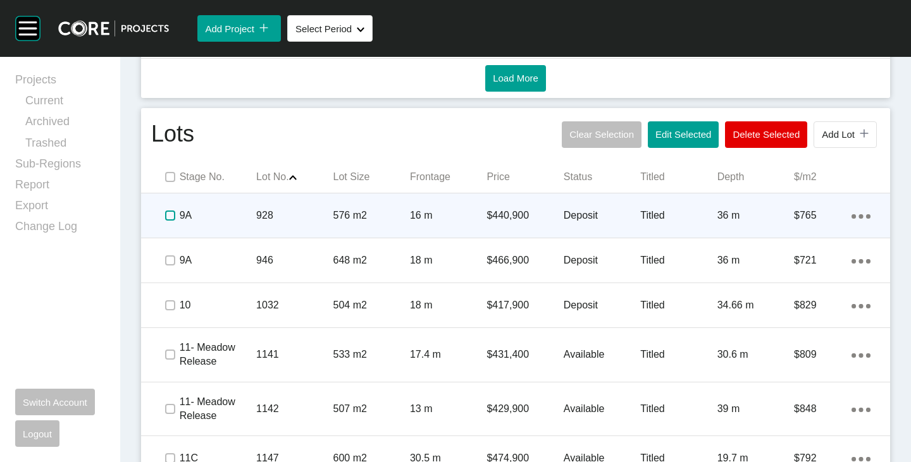
click at [166, 217] on label at bounding box center [170, 216] width 10 height 10
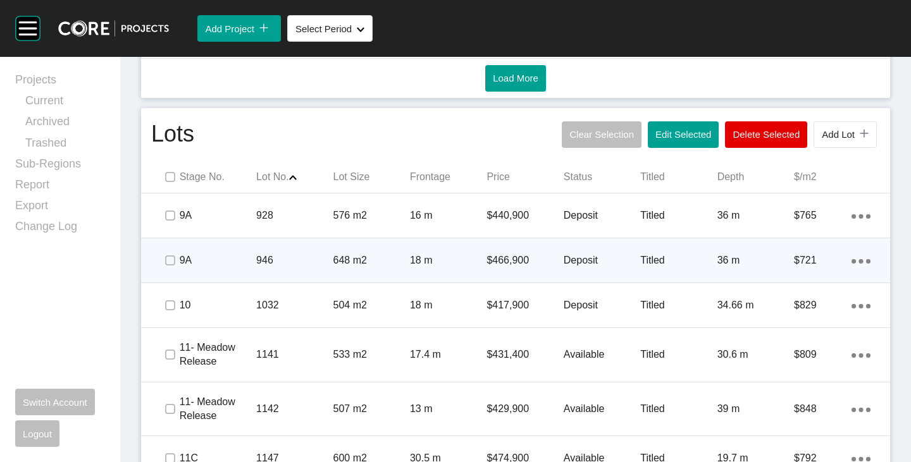
click at [167, 268] on span at bounding box center [169, 260] width 19 height 19
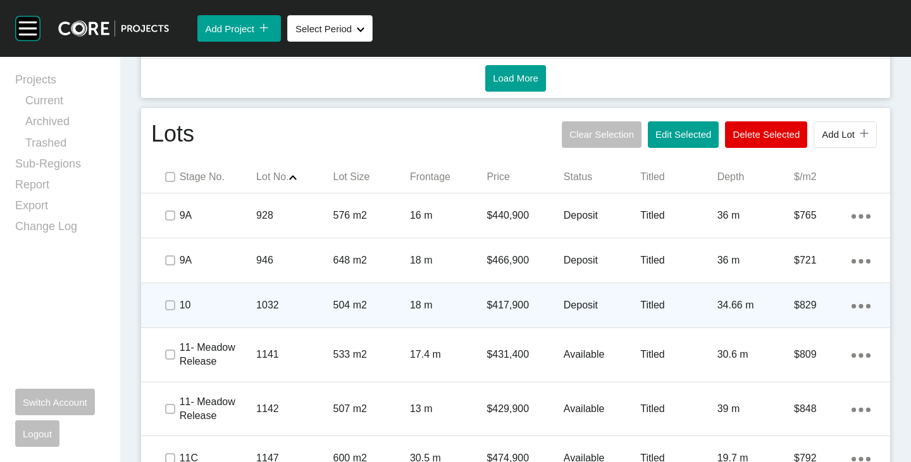
click at [566, 309] on p "Deposit" at bounding box center [602, 306] width 77 height 14
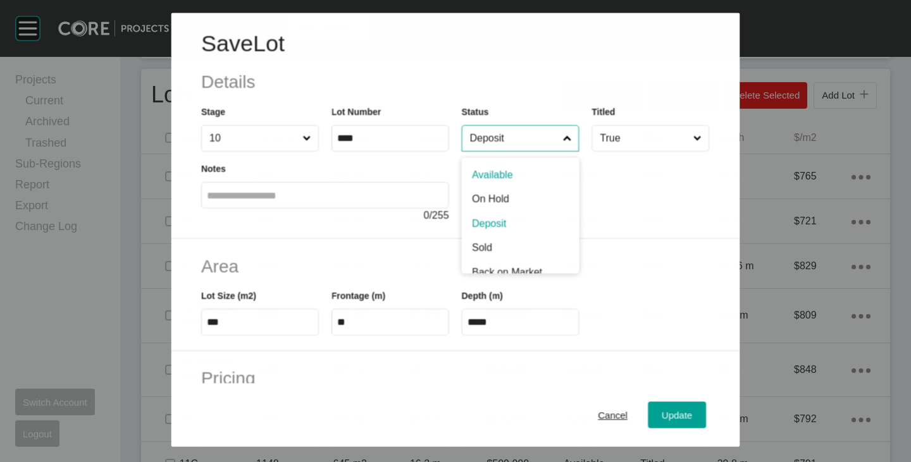
click at [515, 139] on input "Deposit" at bounding box center [513, 138] width 93 height 25
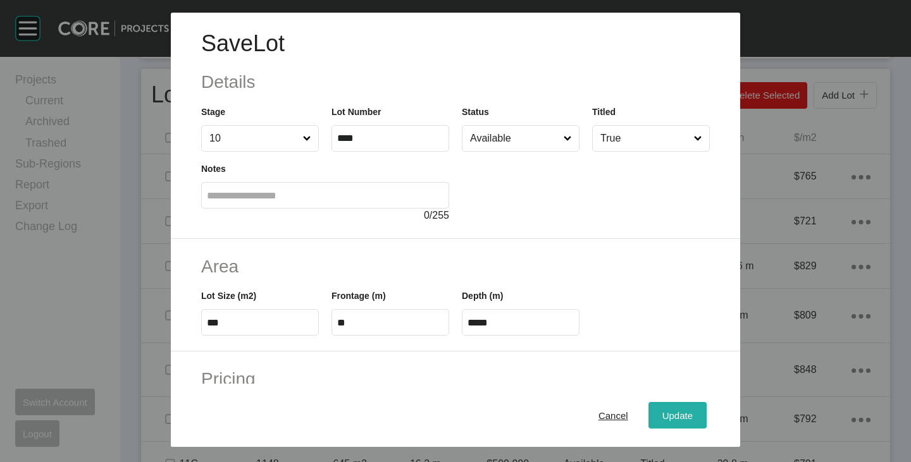
click at [648, 411] on button "Update" at bounding box center [677, 415] width 58 height 27
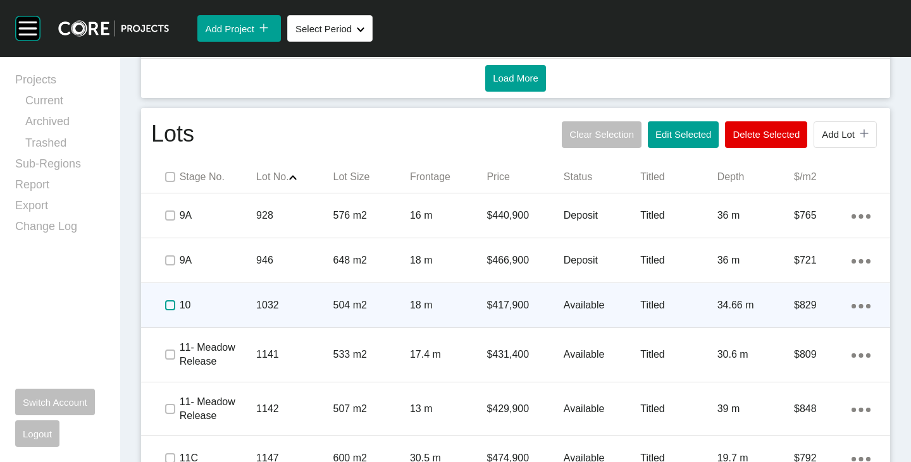
click at [167, 305] on label at bounding box center [170, 305] width 10 height 10
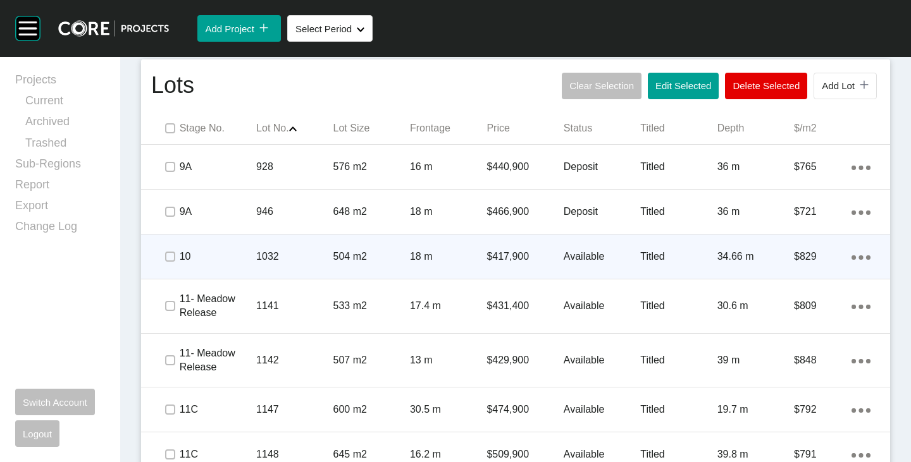
scroll to position [789, 0]
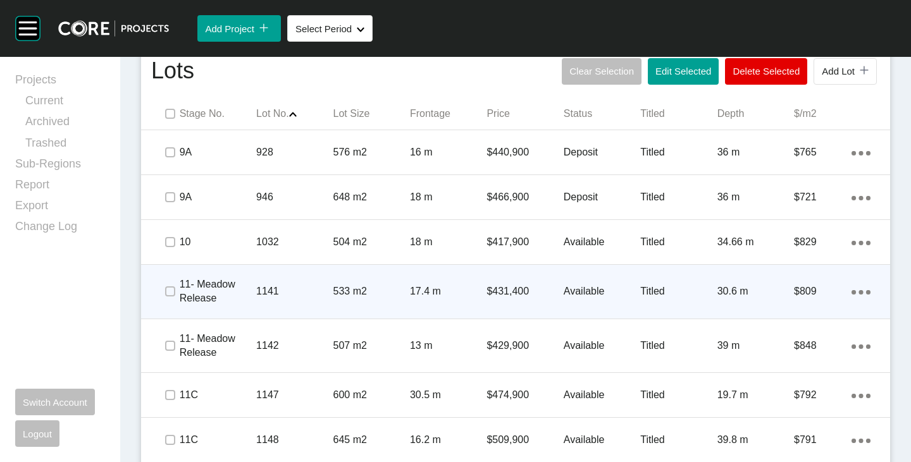
click at [162, 293] on span at bounding box center [169, 291] width 19 height 19
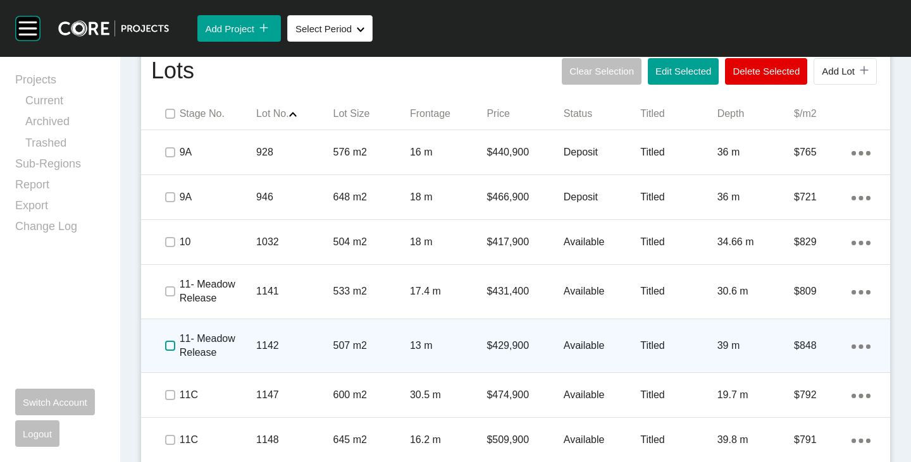
click at [170, 342] on label at bounding box center [170, 346] width 10 height 10
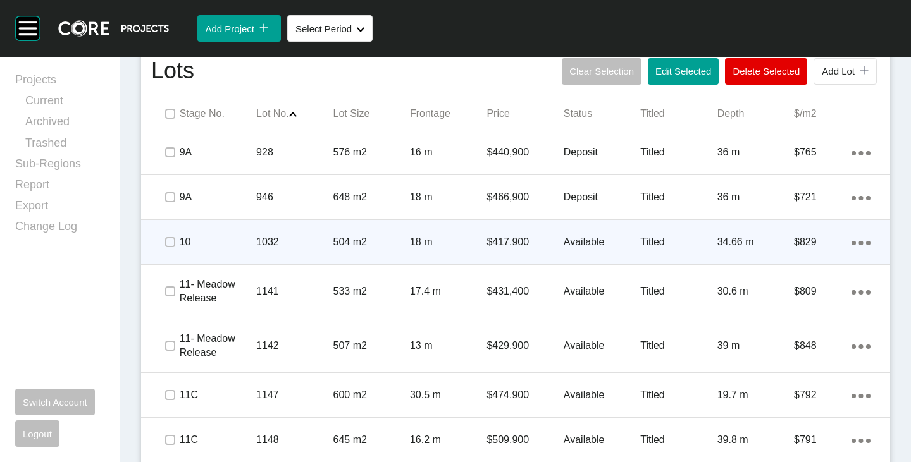
scroll to position [852, 0]
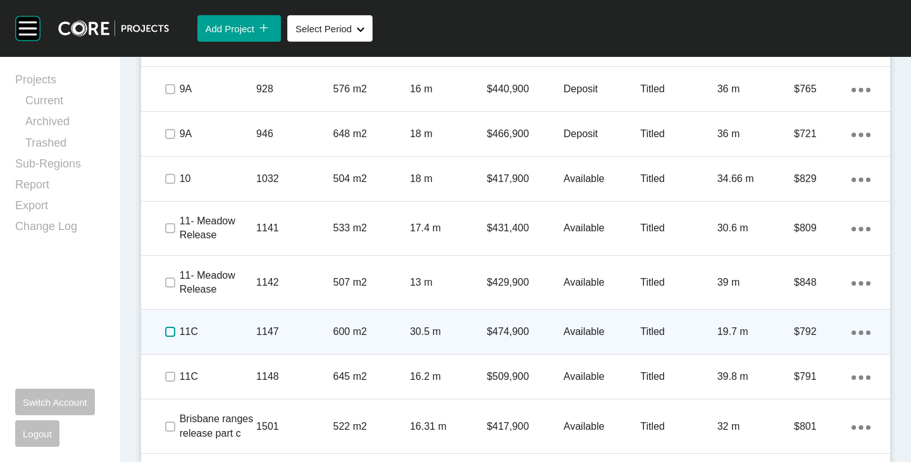
click at [168, 329] on label at bounding box center [170, 332] width 10 height 10
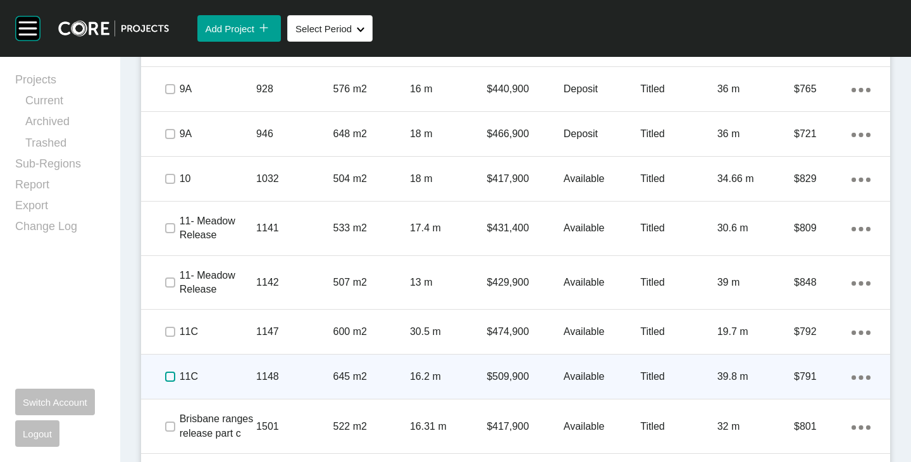
click at [166, 380] on label at bounding box center [170, 377] width 10 height 10
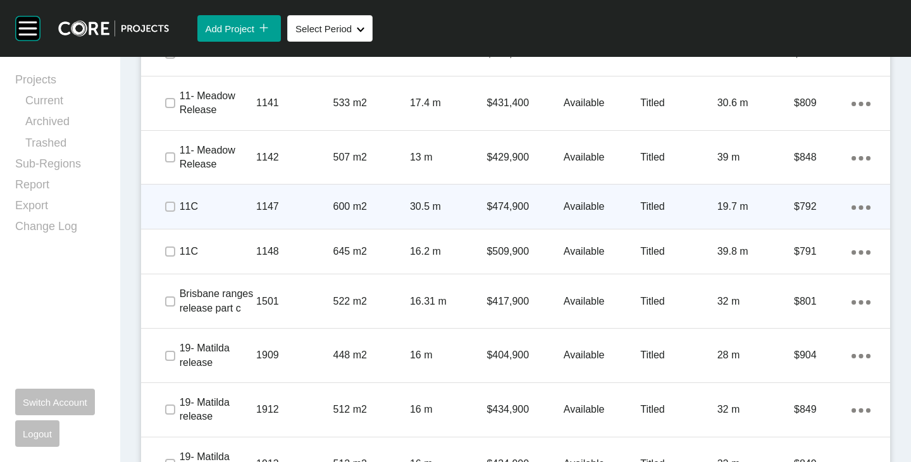
scroll to position [979, 0]
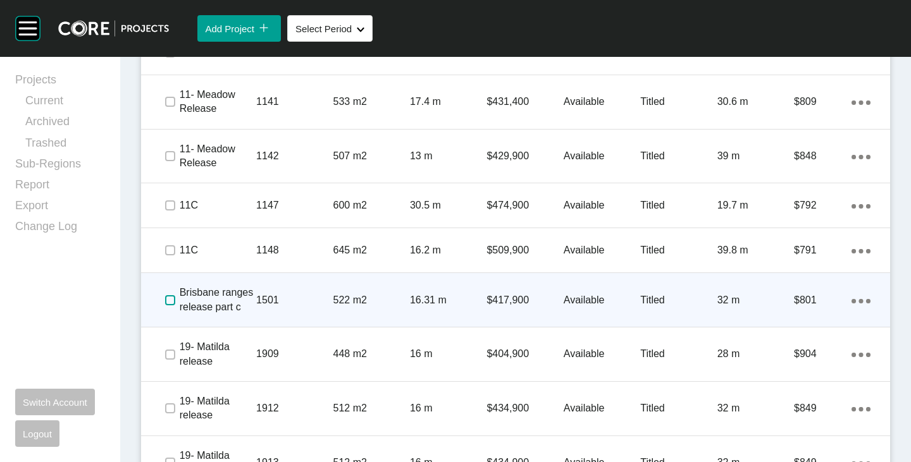
click at [168, 299] on label at bounding box center [170, 300] width 10 height 10
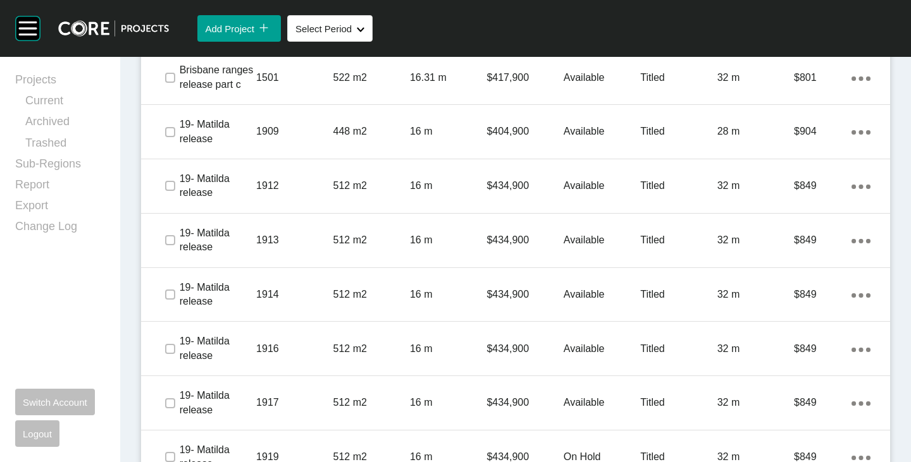
scroll to position [1160, 0]
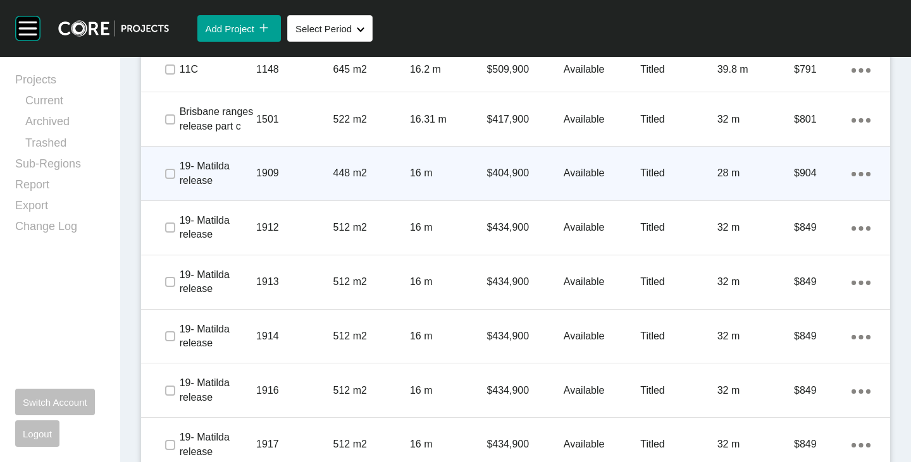
click at [586, 168] on p "Available" at bounding box center [602, 173] width 77 height 14
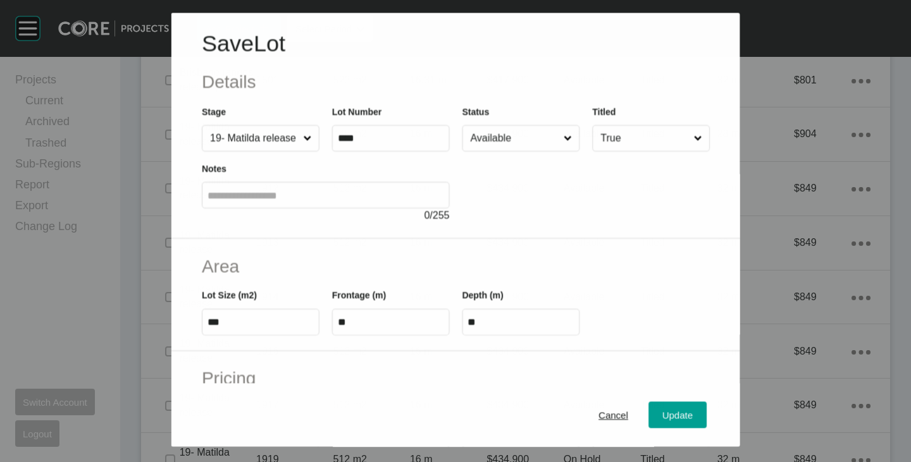
scroll to position [1120, 0]
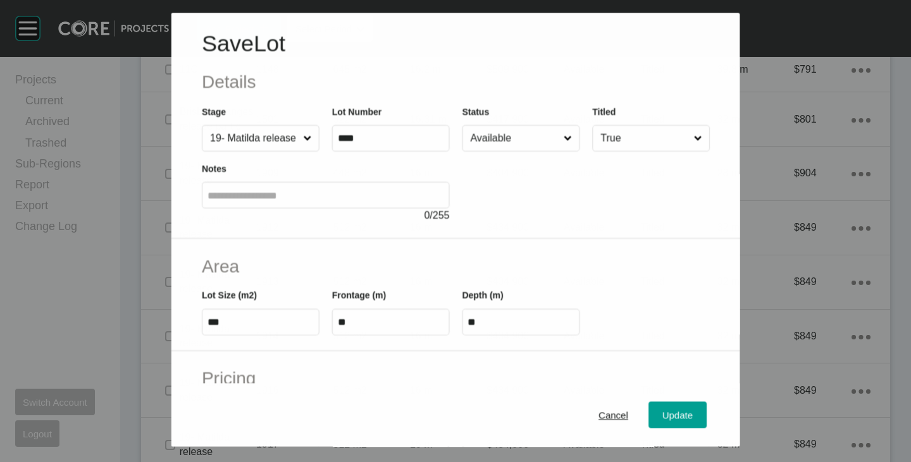
click at [507, 130] on input "Available" at bounding box center [513, 138] width 93 height 25
click at [662, 414] on span "Update" at bounding box center [677, 416] width 30 height 11
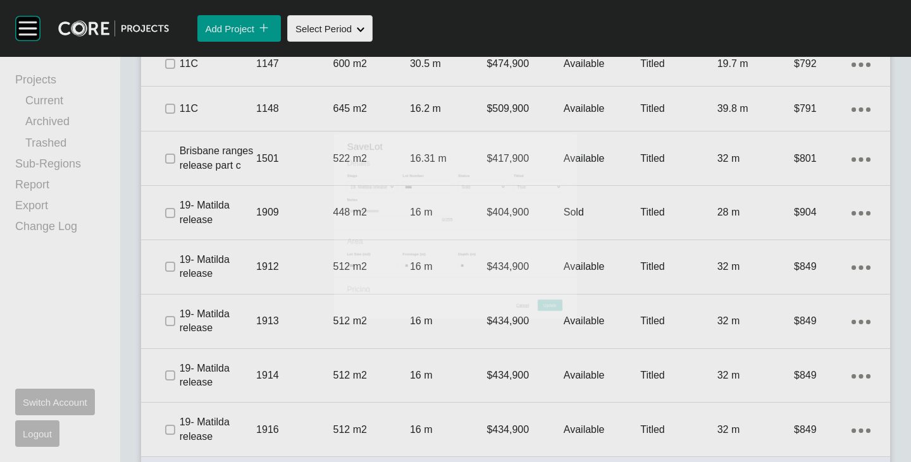
scroll to position [1160, 0]
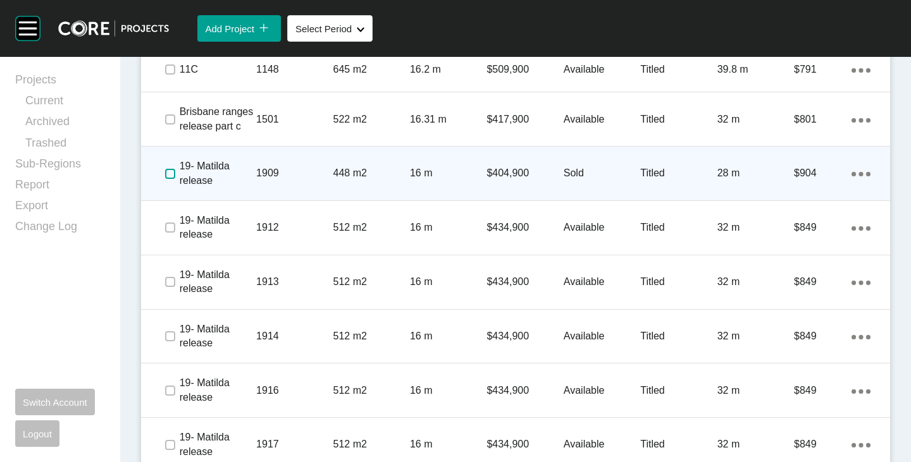
click at [171, 173] on label at bounding box center [170, 174] width 10 height 10
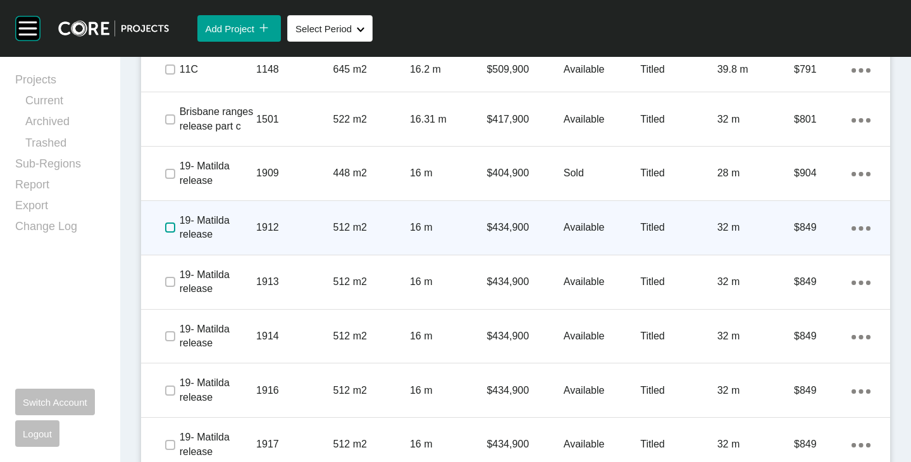
click at [171, 227] on label at bounding box center [170, 228] width 10 height 10
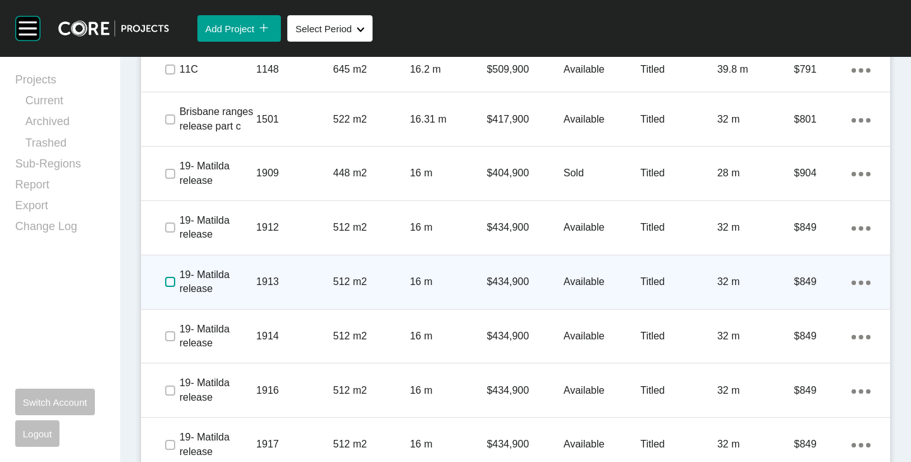
click at [166, 277] on label at bounding box center [170, 282] width 10 height 10
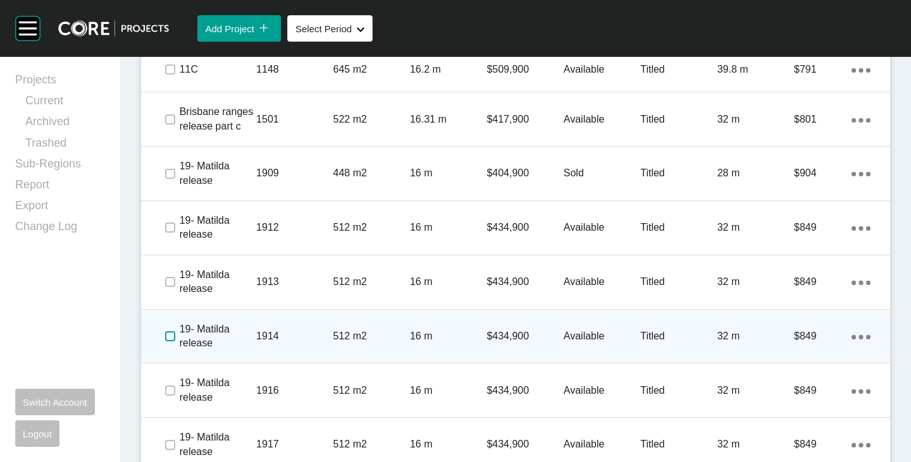
click at [174, 334] on label at bounding box center [170, 336] width 10 height 10
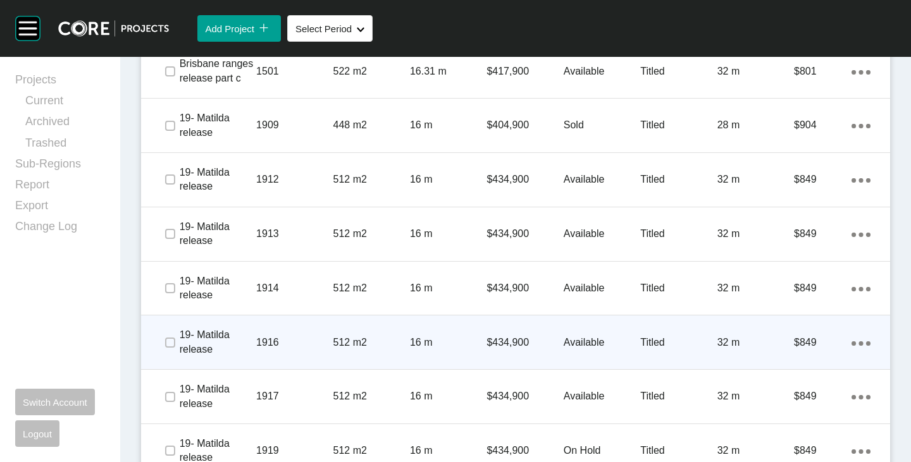
scroll to position [1223, 0]
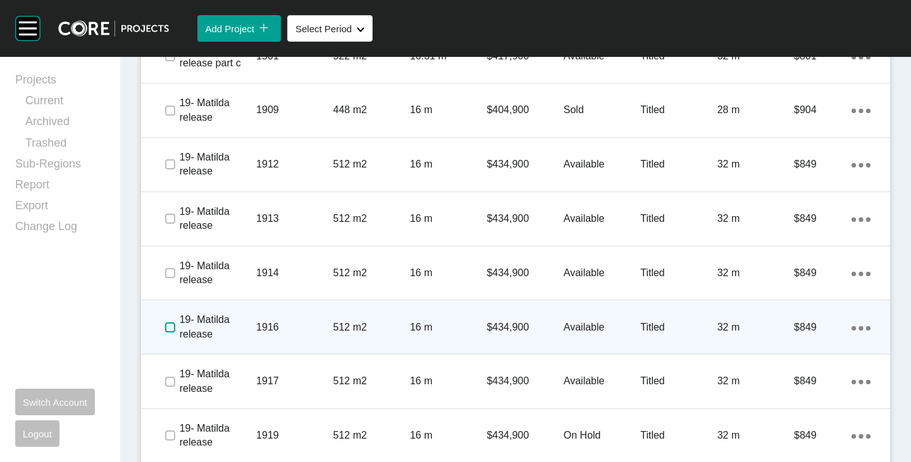
click at [173, 325] on label at bounding box center [170, 328] width 10 height 10
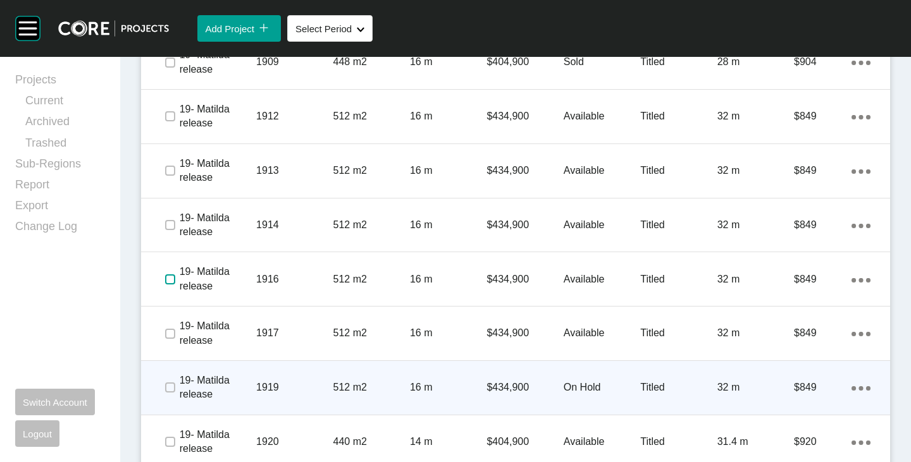
scroll to position [1286, 0]
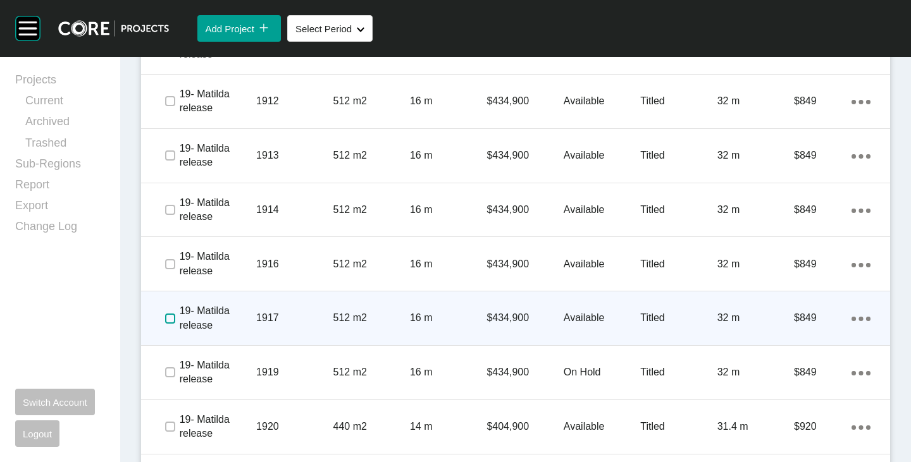
click at [173, 322] on label at bounding box center [170, 319] width 10 height 10
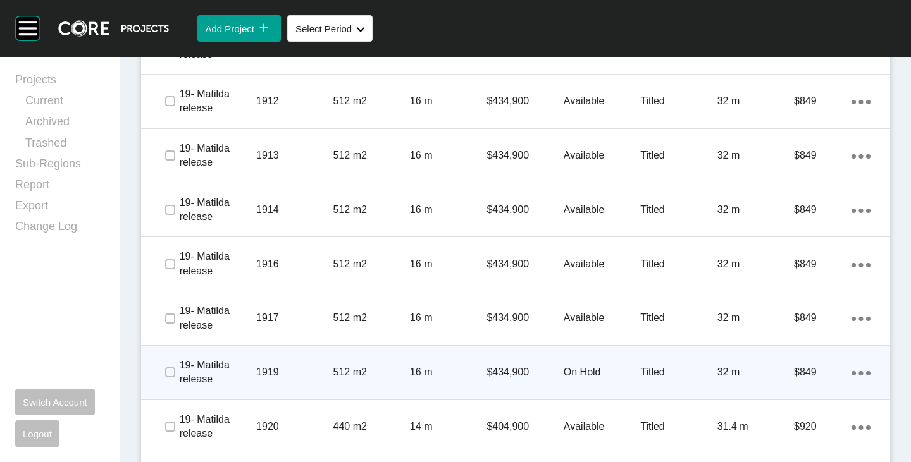
click at [578, 375] on p "On Hold" at bounding box center [602, 373] width 77 height 14
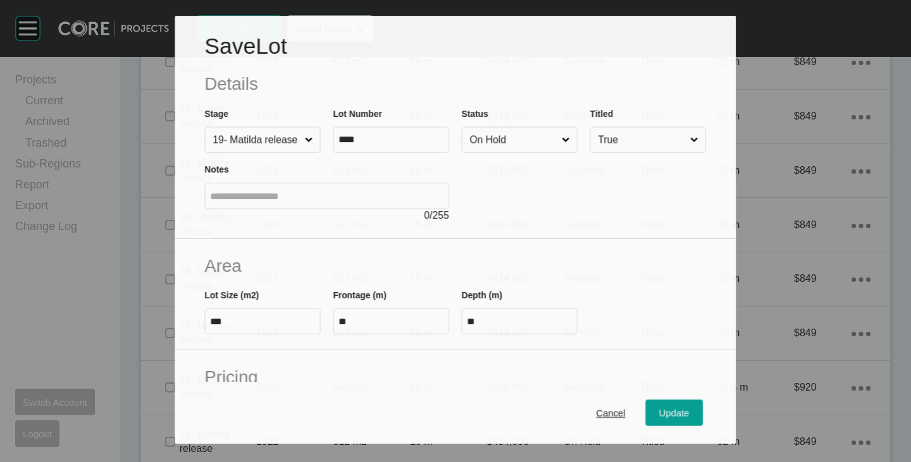
scroll to position [1247, 0]
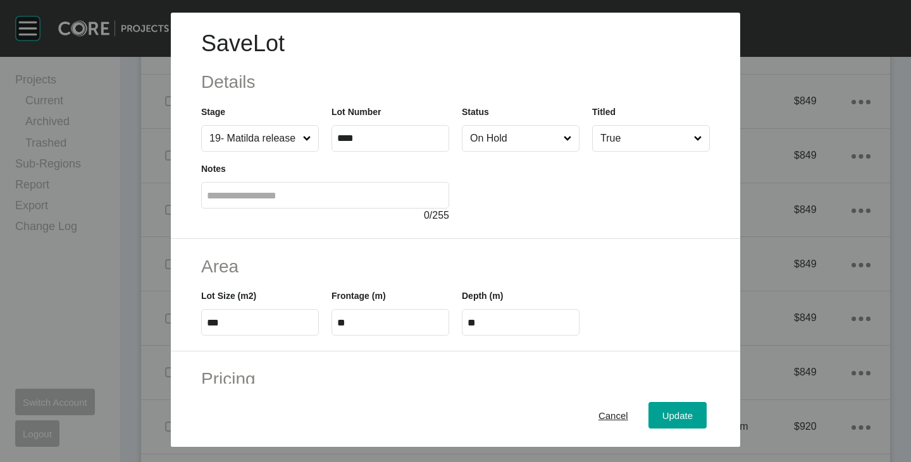
click at [502, 140] on input "On Hold" at bounding box center [514, 138] width 94 height 25
click at [659, 409] on div "Update" at bounding box center [677, 415] width 37 height 17
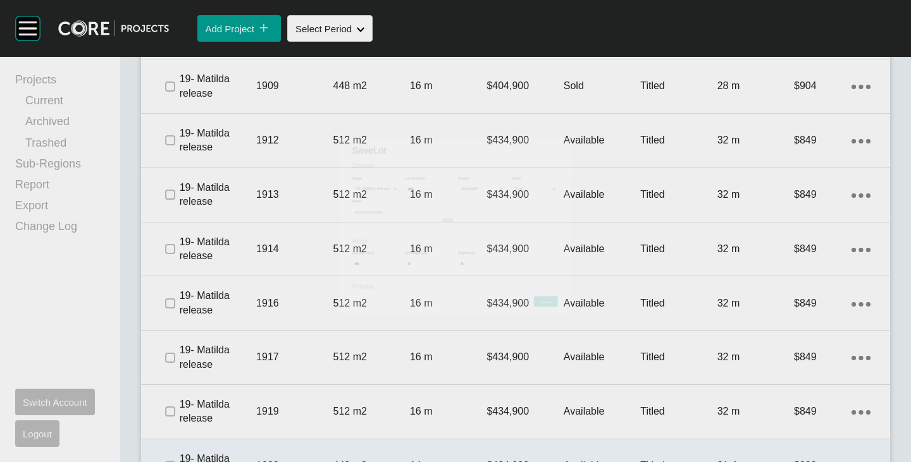
scroll to position [1286, 0]
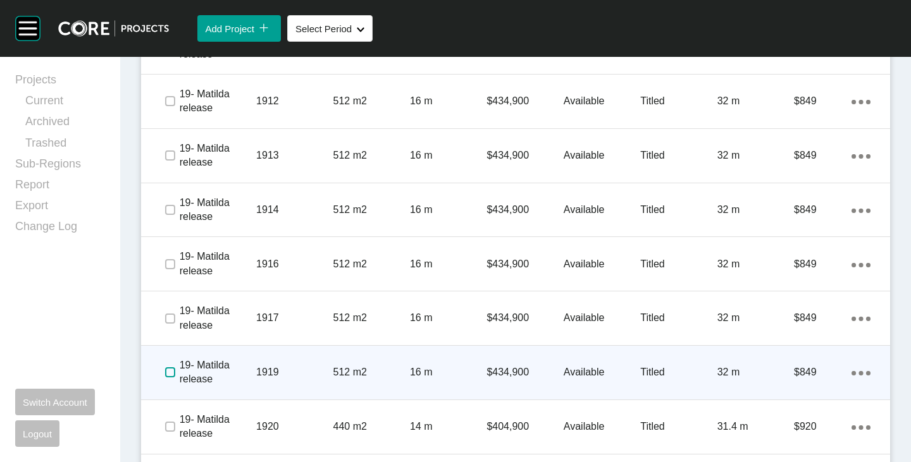
click at [168, 368] on label at bounding box center [170, 373] width 10 height 10
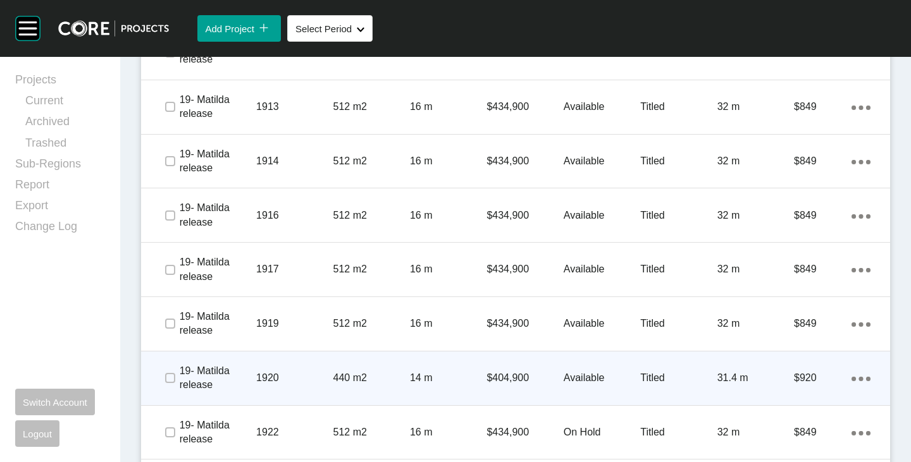
scroll to position [1349, 0]
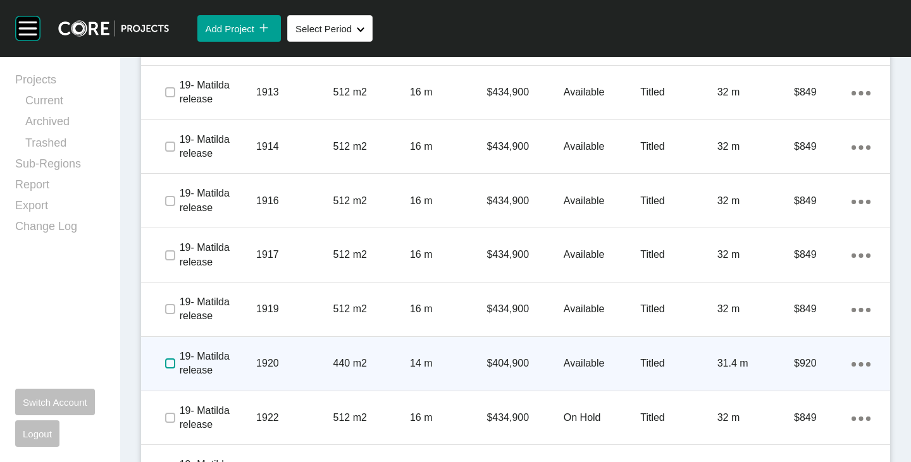
click at [168, 361] on label at bounding box center [170, 364] width 10 height 10
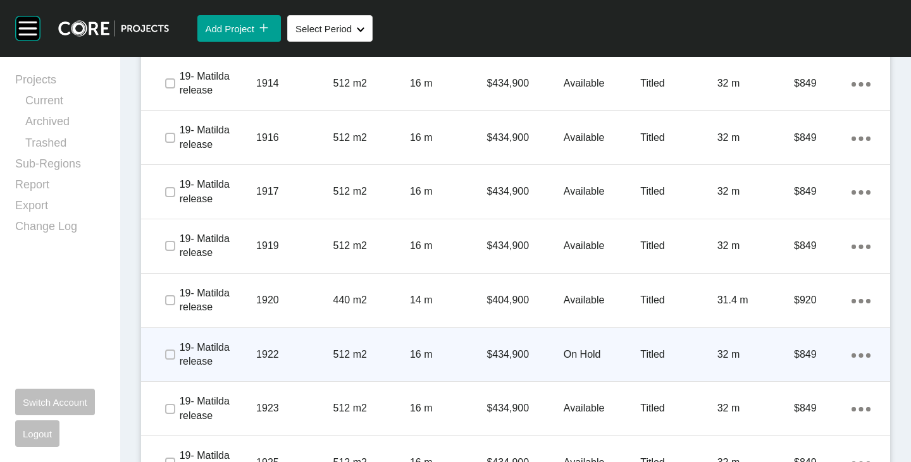
click at [577, 356] on p "On Hold" at bounding box center [602, 355] width 77 height 14
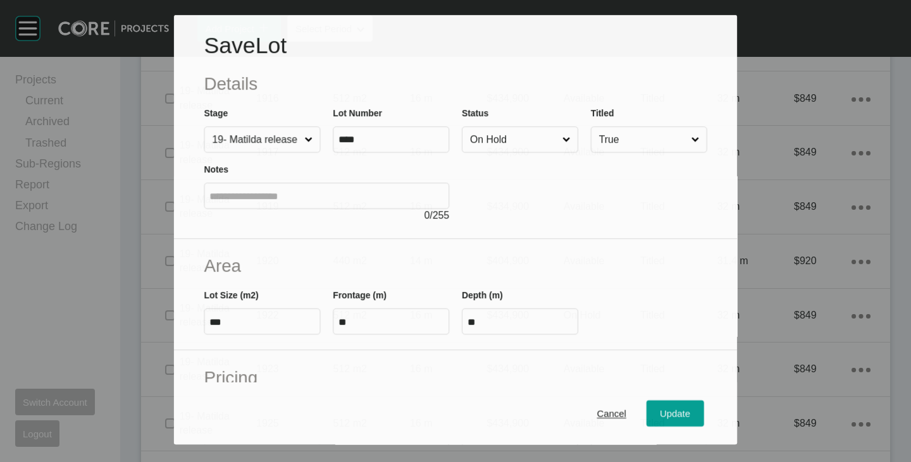
scroll to position [1373, 0]
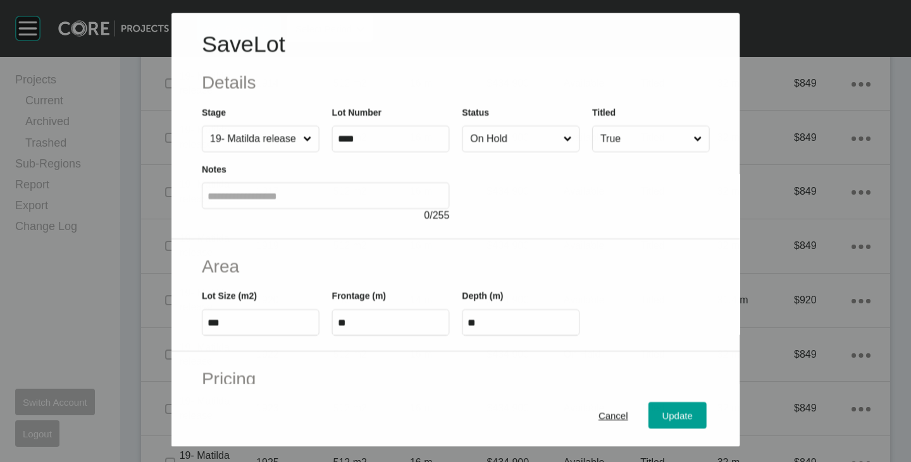
click at [493, 145] on input "On Hold" at bounding box center [513, 138] width 93 height 25
click at [663, 412] on span "Update" at bounding box center [677, 416] width 30 height 11
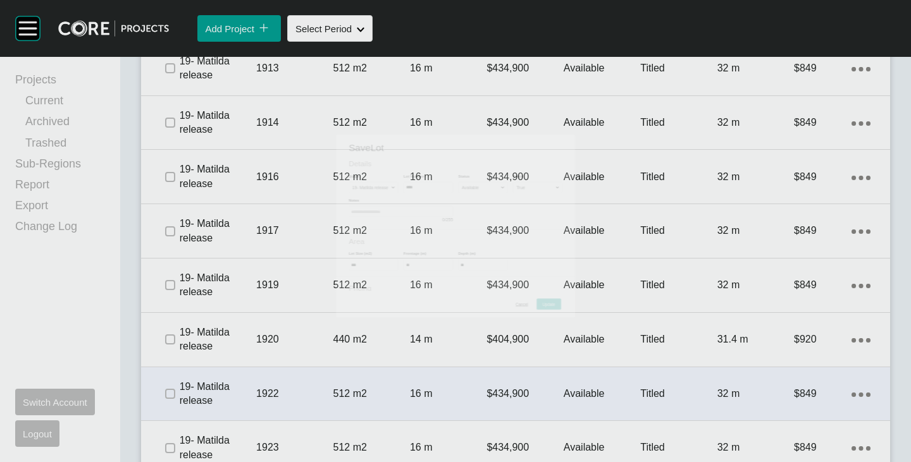
scroll to position [1413, 0]
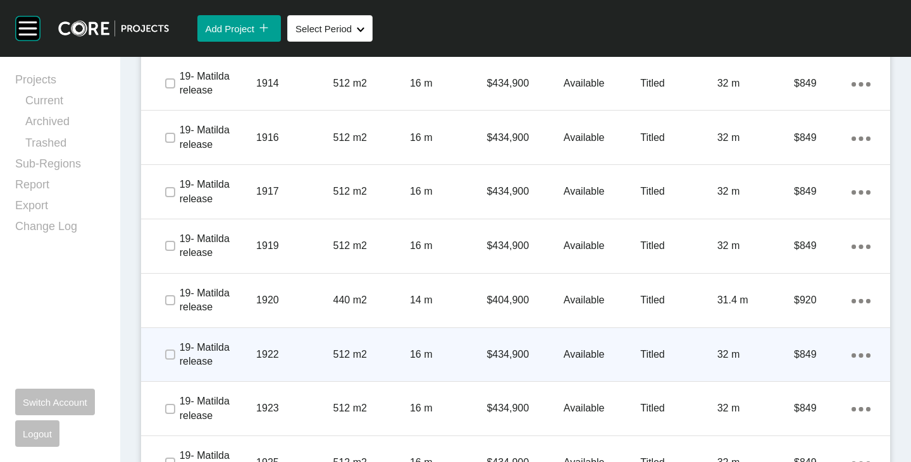
click at [175, 352] on span at bounding box center [169, 354] width 19 height 19
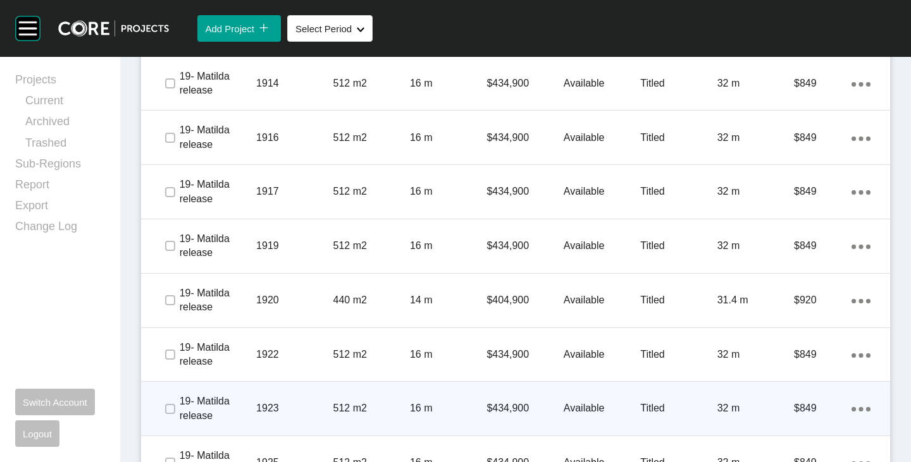
click at [174, 415] on span at bounding box center [169, 409] width 19 height 19
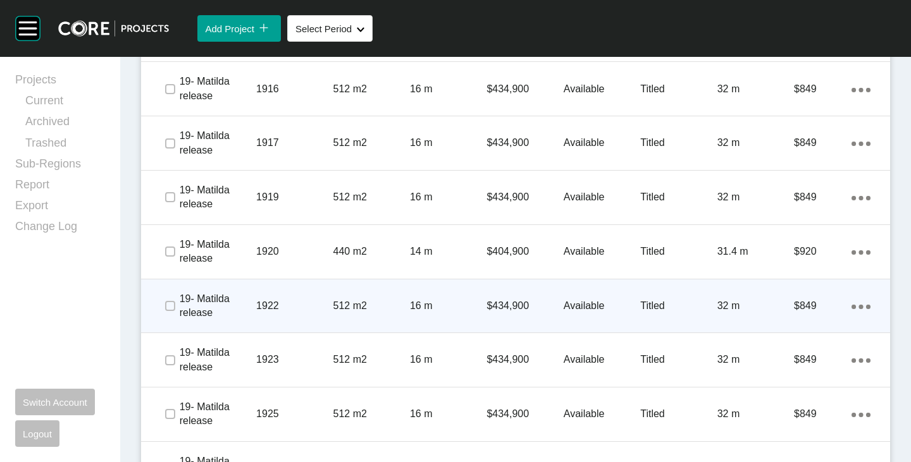
scroll to position [1476, 0]
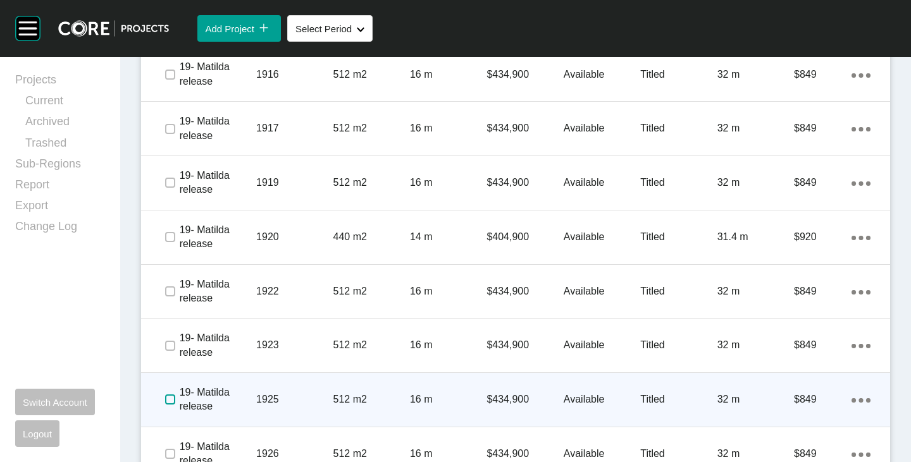
click at [171, 397] on label at bounding box center [170, 400] width 10 height 10
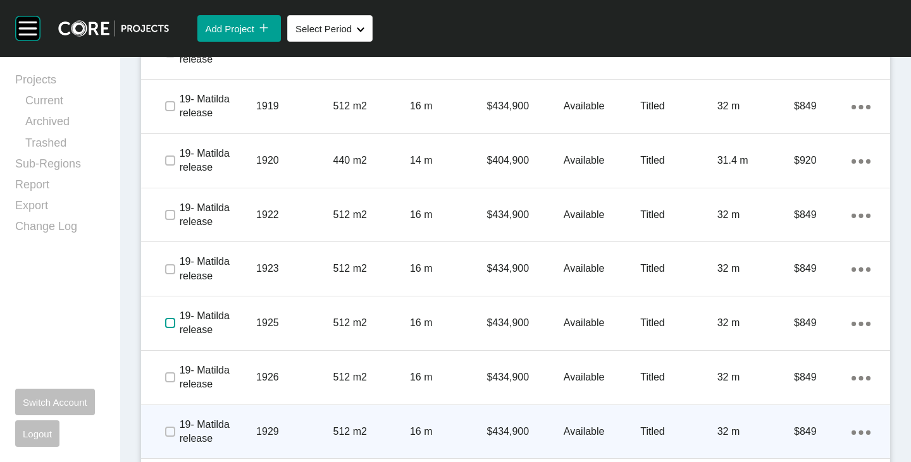
scroll to position [1602, 0]
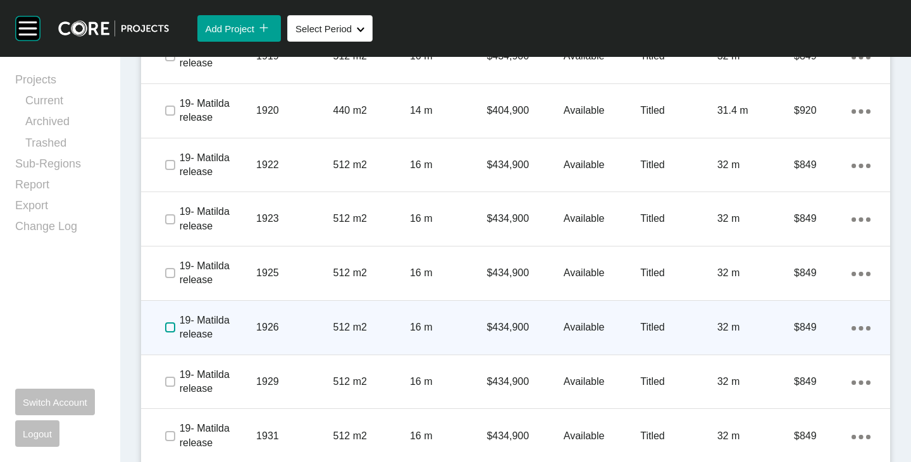
click at [170, 328] on label at bounding box center [170, 328] width 10 height 10
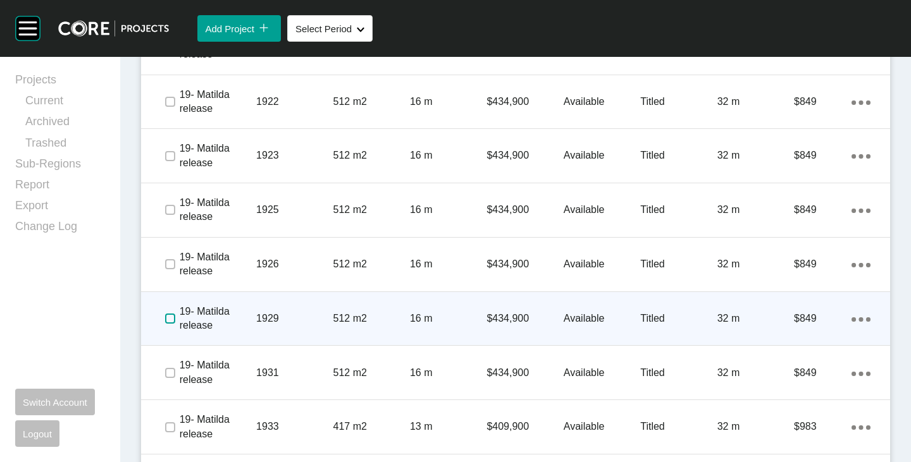
click at [167, 314] on label at bounding box center [170, 319] width 10 height 10
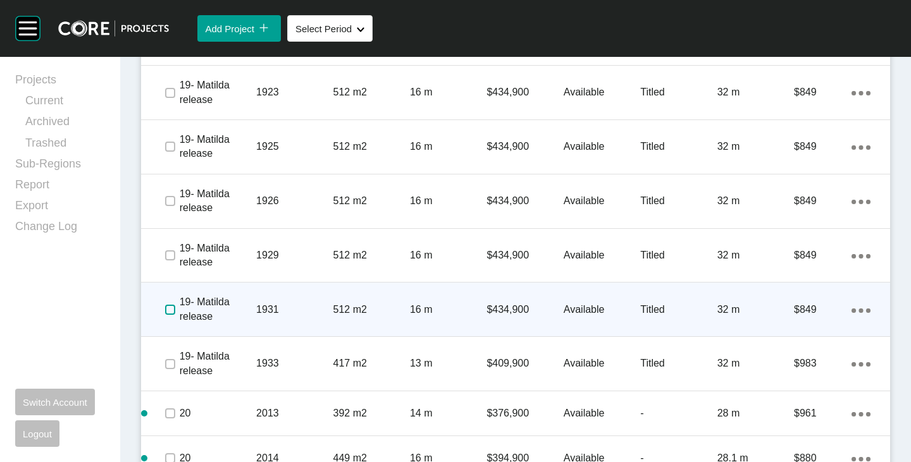
click at [168, 309] on label at bounding box center [170, 310] width 10 height 10
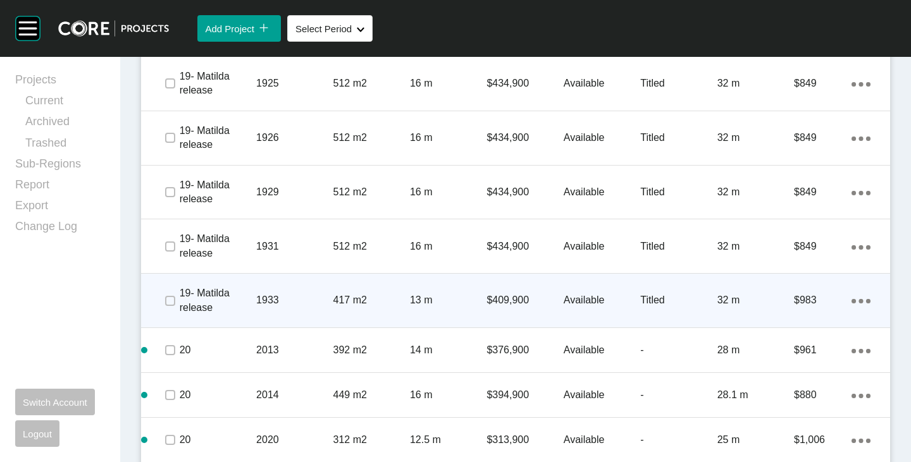
click at [163, 294] on span at bounding box center [169, 301] width 19 height 19
click at [851, 300] on icon "Action Menu Dots Copy 6 Created with Sketch." at bounding box center [860, 301] width 19 height 4
click at [793, 296] on link "Duplicate" at bounding box center [799, 303] width 47 height 19
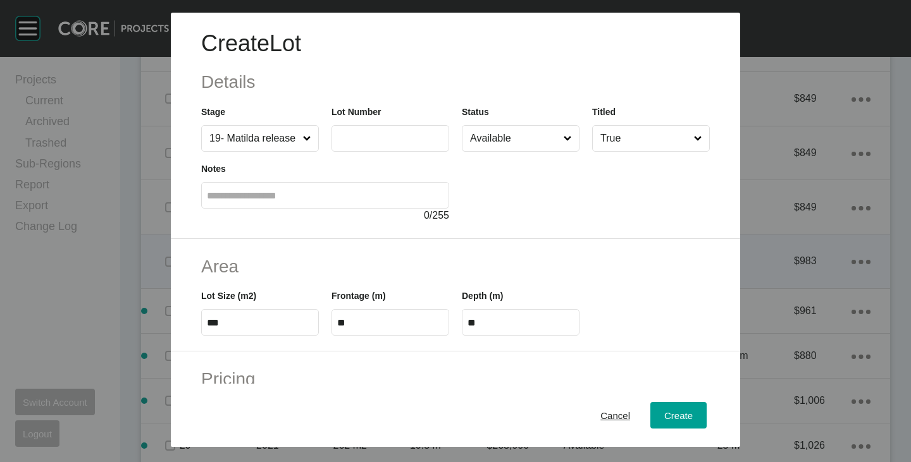
scroll to position [1753, 0]
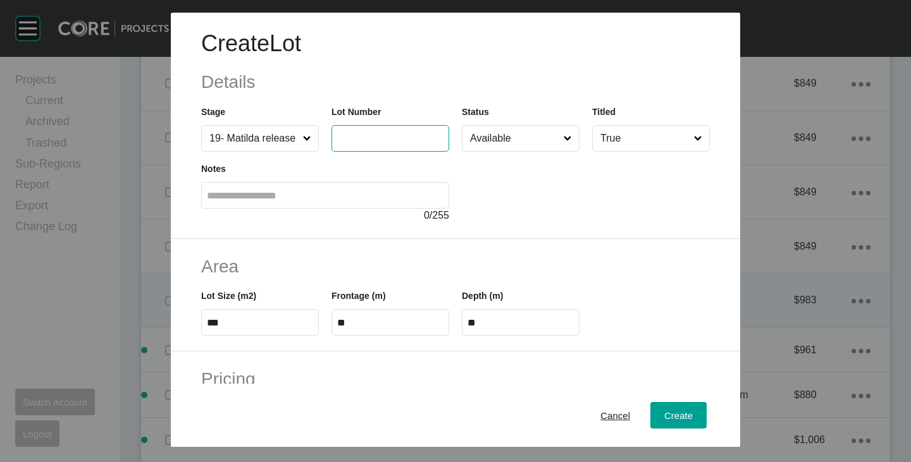
click at [366, 133] on input "text" at bounding box center [390, 138] width 106 height 11
type input "****"
click at [557, 189] on div at bounding box center [586, 187] width 248 height 71
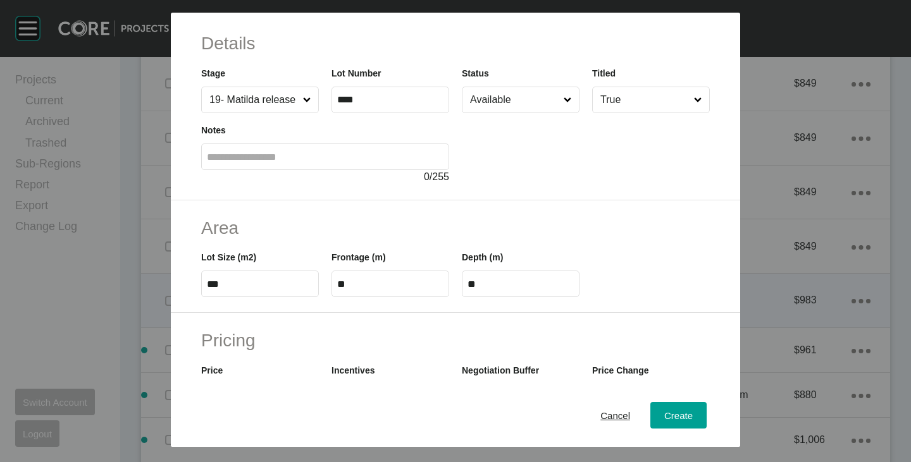
scroll to position [63, 0]
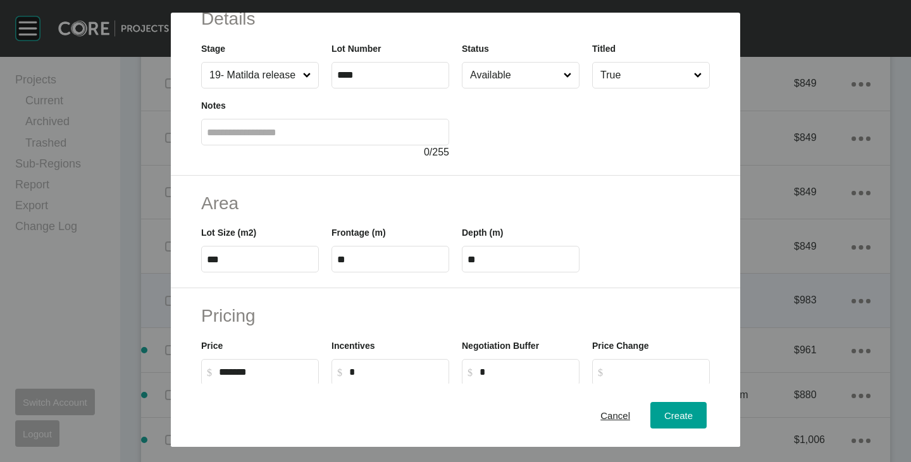
click at [222, 259] on input "***" at bounding box center [260, 259] width 106 height 11
type input "***"
type input "****"
type input "***"
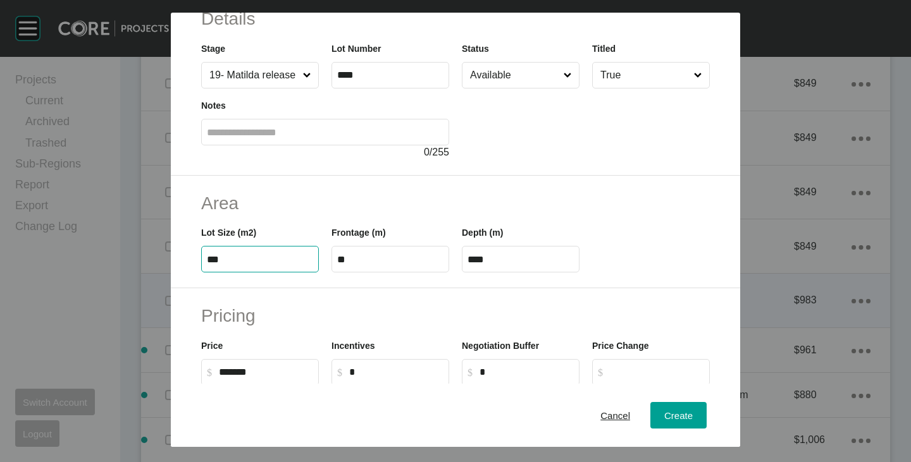
click at [330, 208] on h2 "Area" at bounding box center [455, 203] width 509 height 25
click at [355, 259] on input "**" at bounding box center [390, 259] width 106 height 11
type input "**"
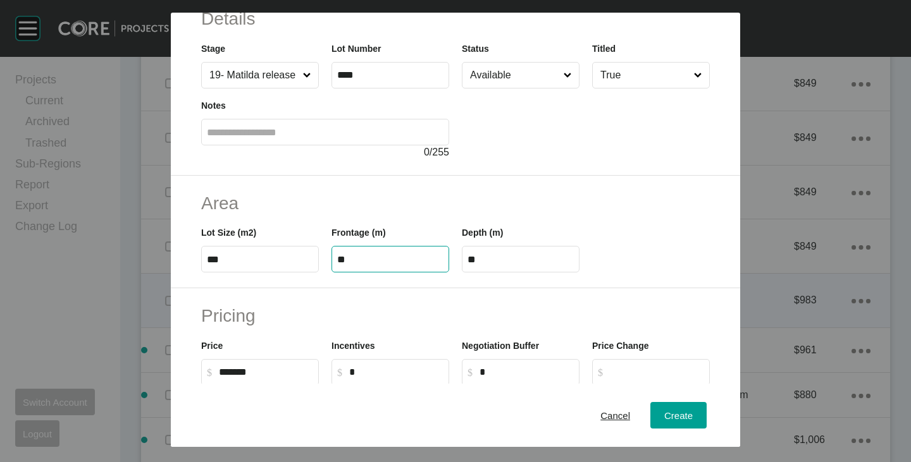
click at [383, 212] on h2 "Area" at bounding box center [455, 203] width 509 height 25
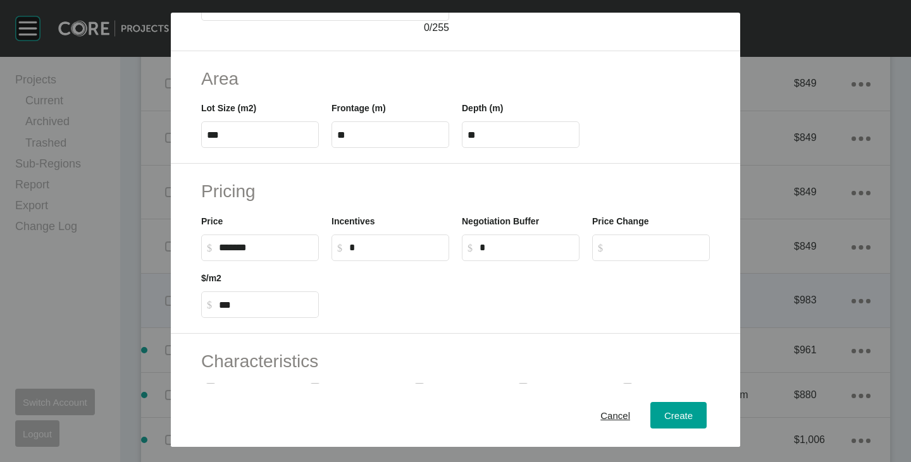
scroll to position [190, 0]
drag, startPoint x: 221, startPoint y: 246, endPoint x: 235, endPoint y: 247, distance: 14.0
click at [235, 247] on input "******" at bounding box center [266, 245] width 94 height 11
type input "*******"
type input "***"
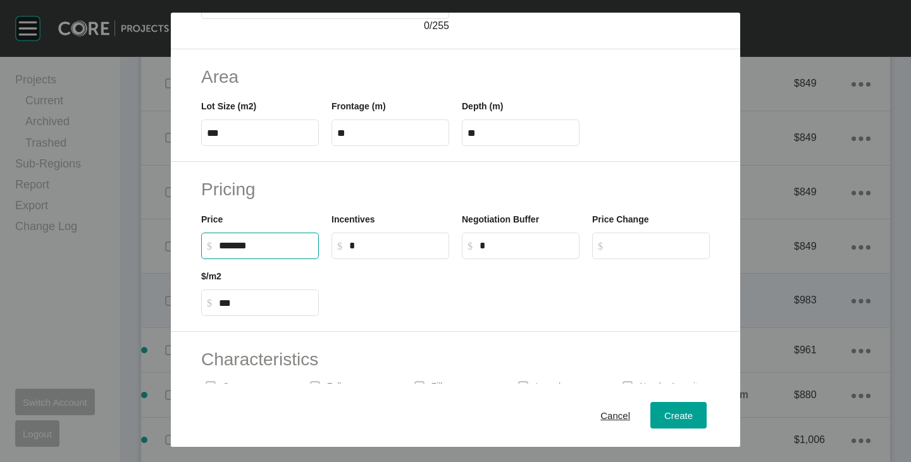
click at [397, 290] on div at bounding box center [520, 287] width 391 height 57
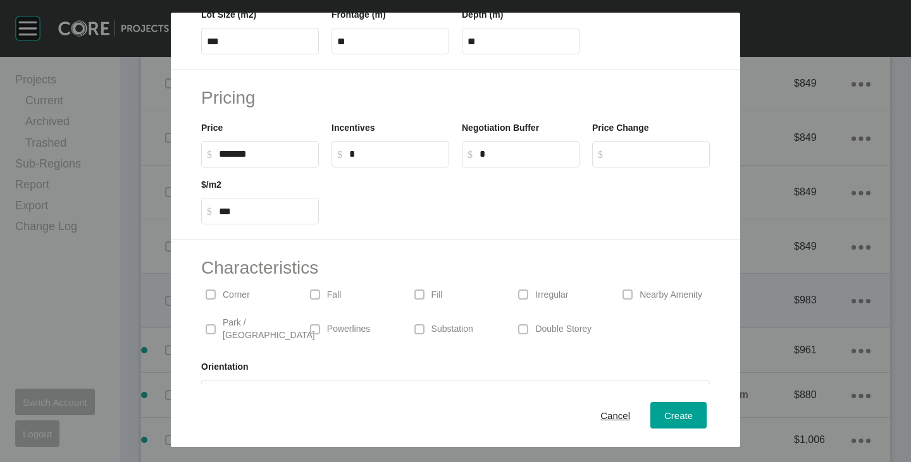
scroll to position [309, 0]
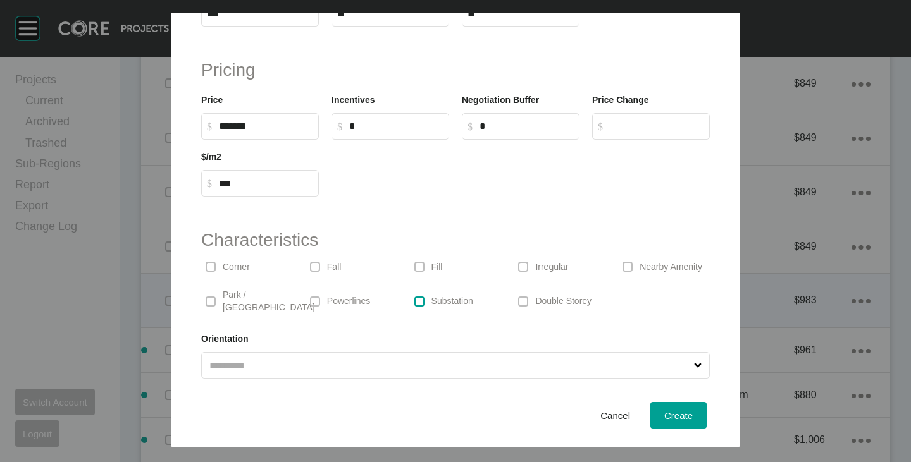
click at [420, 297] on label at bounding box center [419, 302] width 10 height 10
click at [667, 418] on span "Create" at bounding box center [678, 416] width 28 height 11
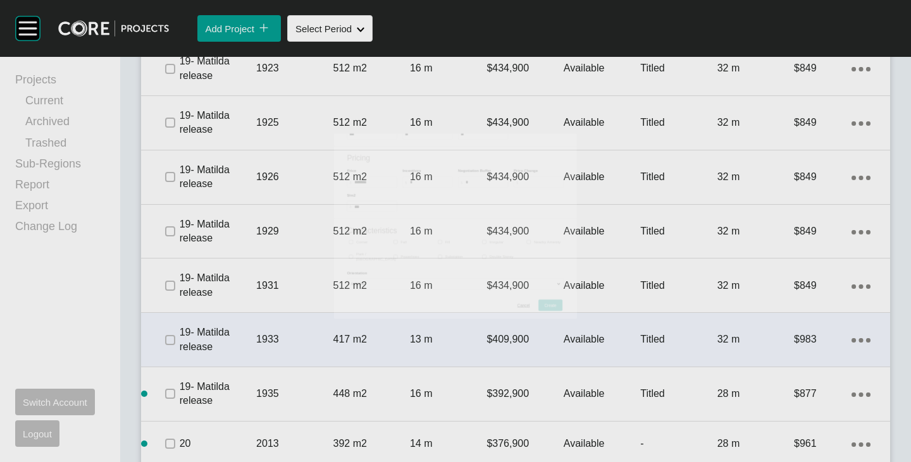
scroll to position [1792, 0]
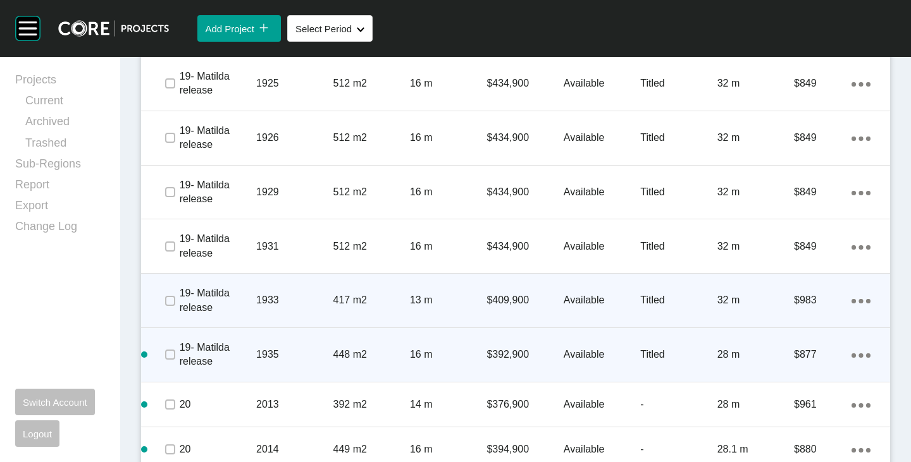
click at [851, 354] on icon "Action Menu Dots Copy 6 Created with Sketch." at bounding box center [860, 356] width 19 height 4
click at [807, 354] on link "Duplicate" at bounding box center [799, 357] width 47 height 19
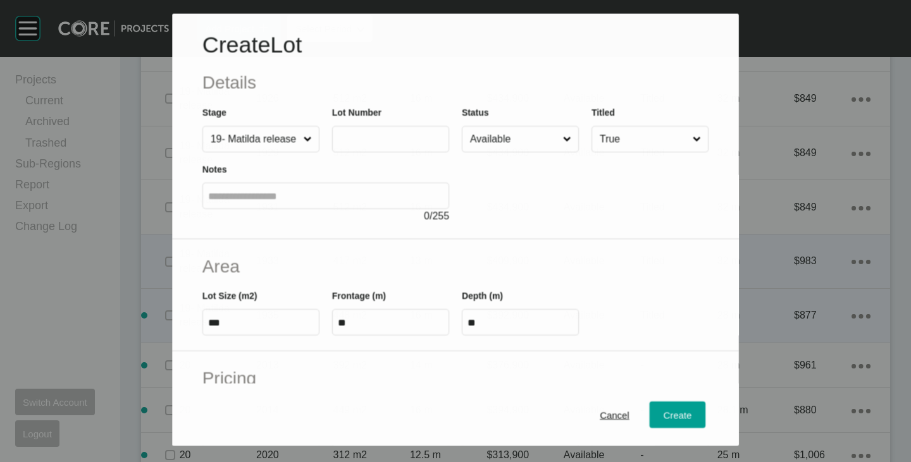
scroll to position [1753, 0]
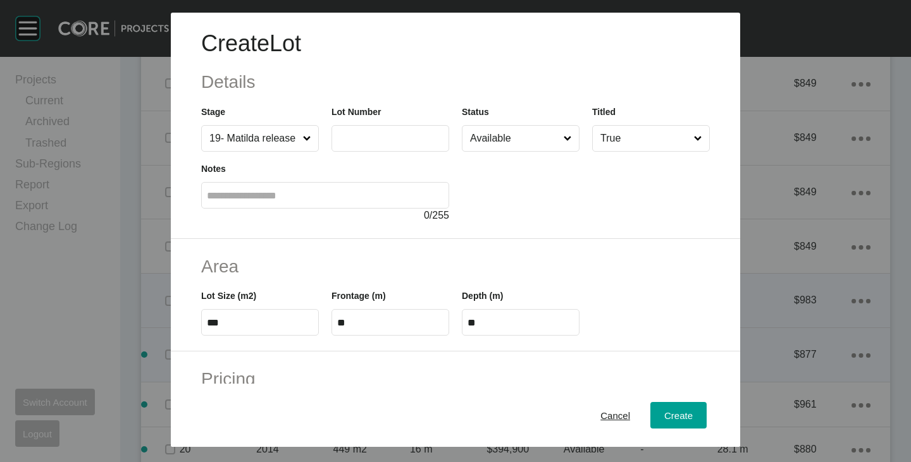
click at [332, 131] on label at bounding box center [390, 138] width 118 height 27
click at [337, 133] on input "text" at bounding box center [390, 138] width 106 height 11
type input "****"
click at [468, 213] on div at bounding box center [586, 187] width 248 height 71
click at [256, 319] on input "***" at bounding box center [260, 323] width 106 height 11
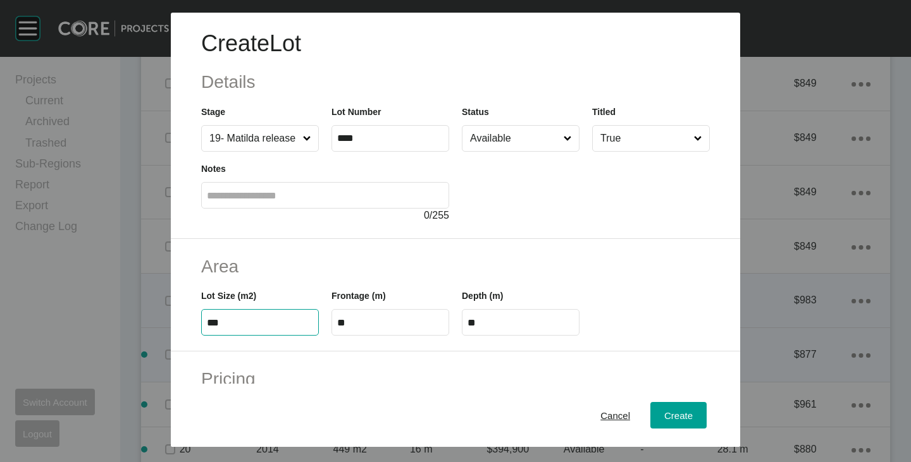
click at [256, 319] on input "***" at bounding box center [260, 323] width 106 height 11
type input "***"
type input "****"
type input "***"
click at [292, 275] on h2 "Area" at bounding box center [455, 266] width 509 height 25
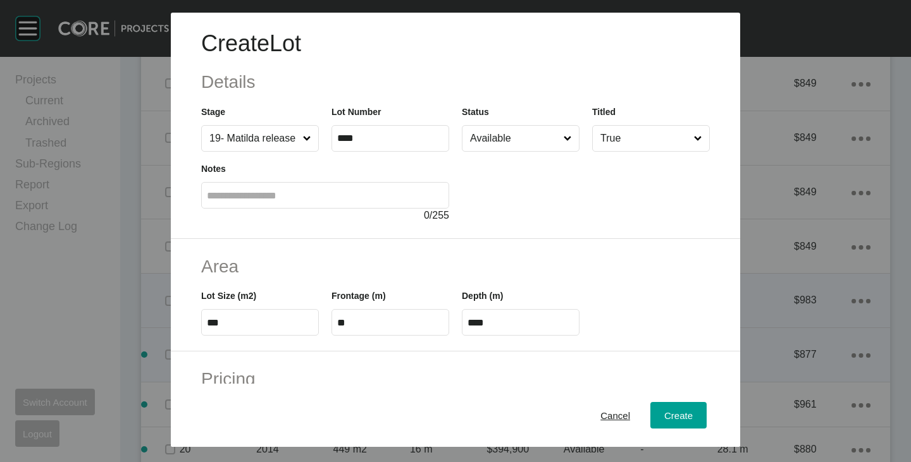
click at [358, 329] on label "**" at bounding box center [390, 322] width 118 height 27
click at [358, 328] on input "**" at bounding box center [390, 323] width 106 height 11
click at [359, 324] on input "**" at bounding box center [390, 323] width 106 height 11
type input "*****"
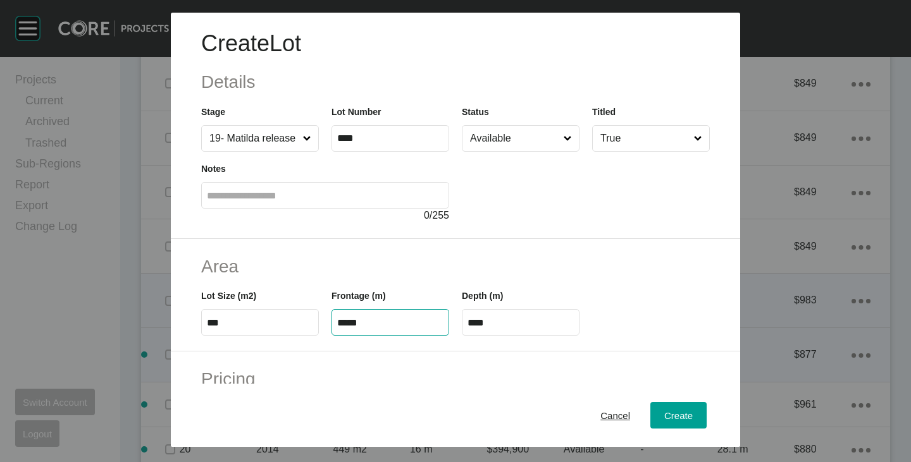
type input "**"
click at [380, 275] on h2 "Area" at bounding box center [455, 266] width 509 height 25
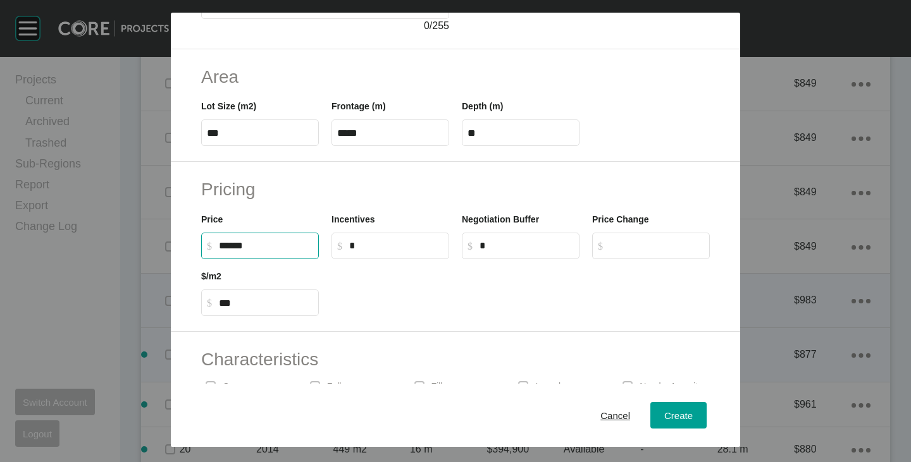
drag, startPoint x: 220, startPoint y: 245, endPoint x: 234, endPoint y: 249, distance: 14.4
click at [234, 249] on input "******" at bounding box center [266, 245] width 94 height 11
type input "*******"
type input "***"
click at [387, 297] on div at bounding box center [520, 287] width 391 height 57
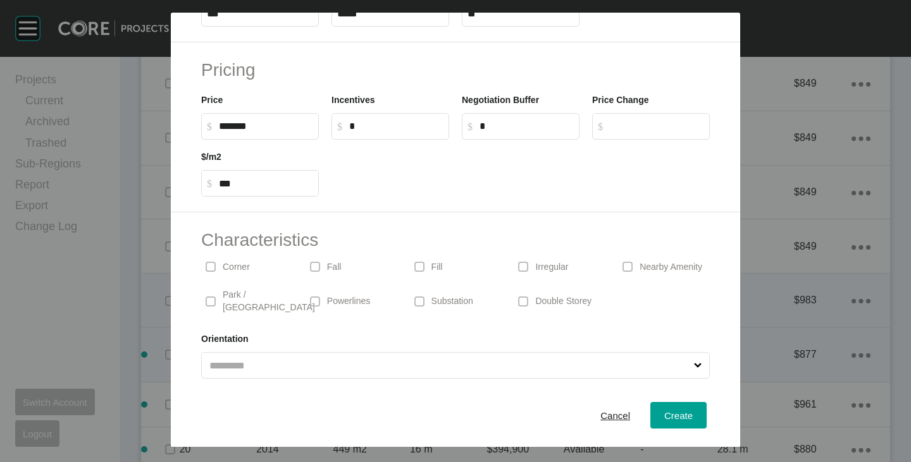
scroll to position [0, 0]
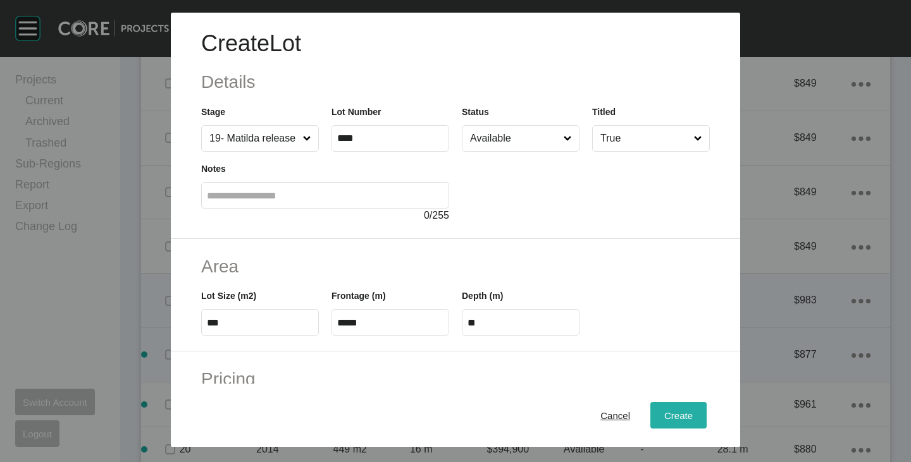
click at [664, 416] on span "Create" at bounding box center [678, 416] width 28 height 11
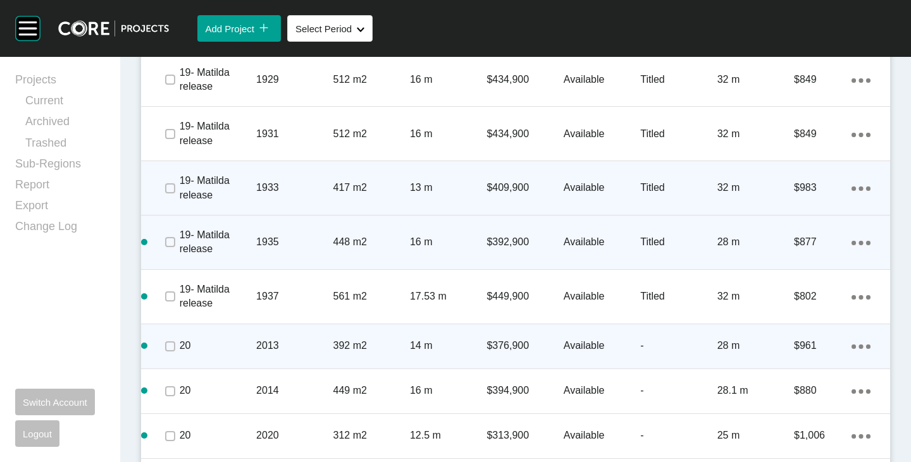
scroll to position [1919, 0]
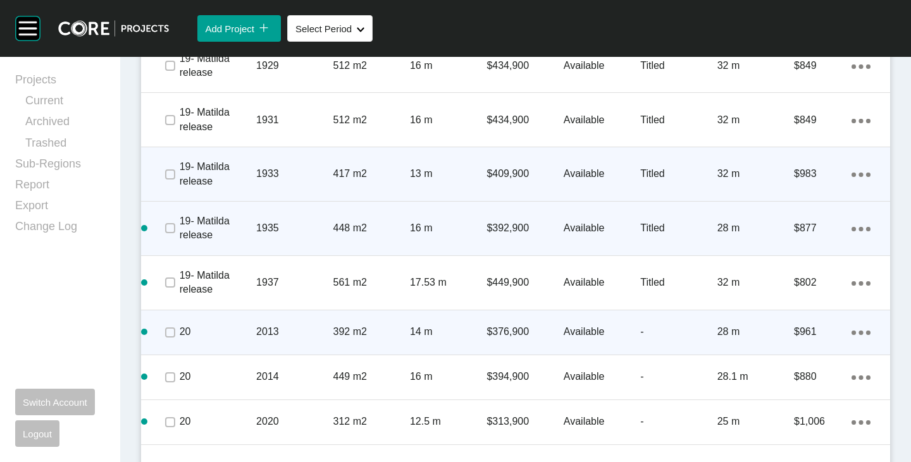
click at [852, 328] on div "Action Menu Dots Copy 6 Created with Sketch." at bounding box center [860, 332] width 19 height 14
click at [810, 333] on link "Duplicate" at bounding box center [799, 334] width 47 height 19
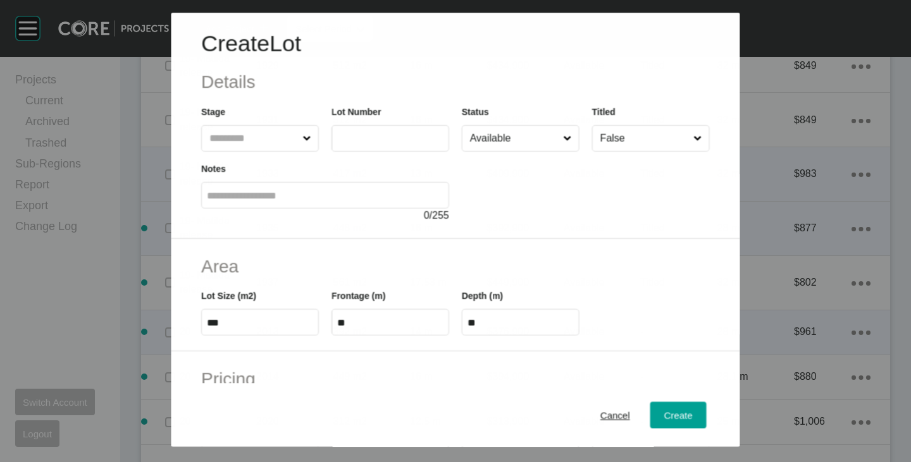
click at [358, 144] on input "text" at bounding box center [379, 138] width 84 height 11
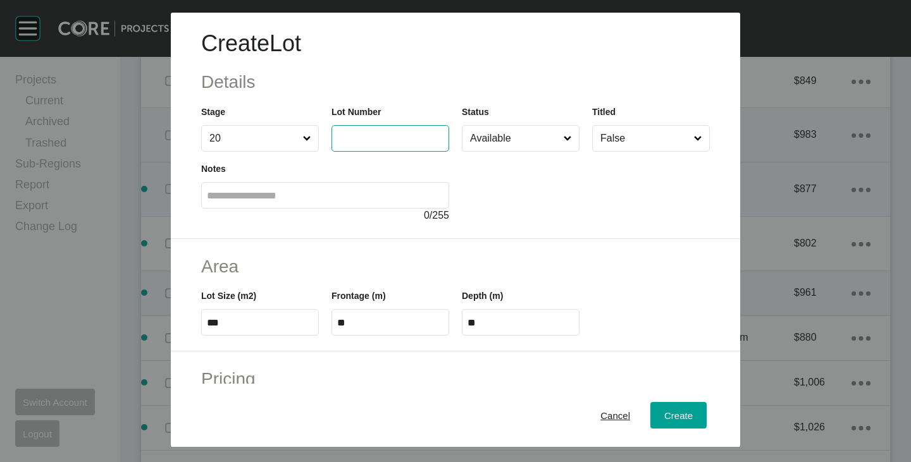
scroll to position [1879, 0]
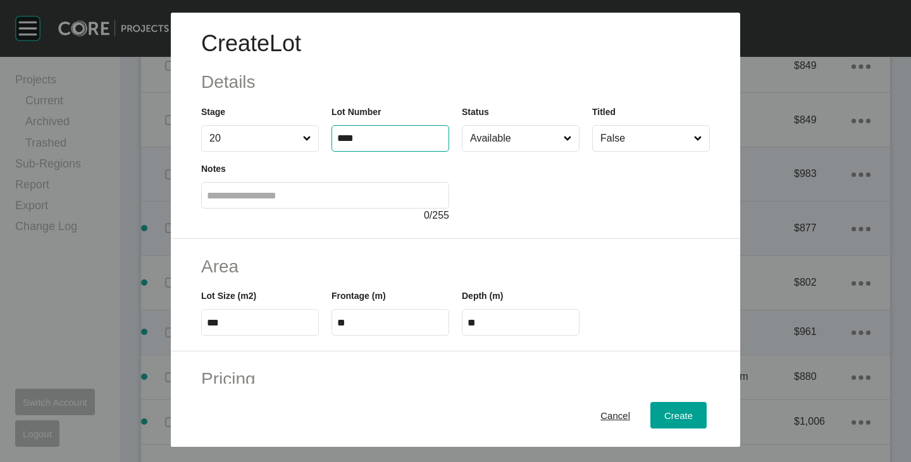
type input "****"
click at [566, 278] on h2 "Area" at bounding box center [455, 266] width 509 height 25
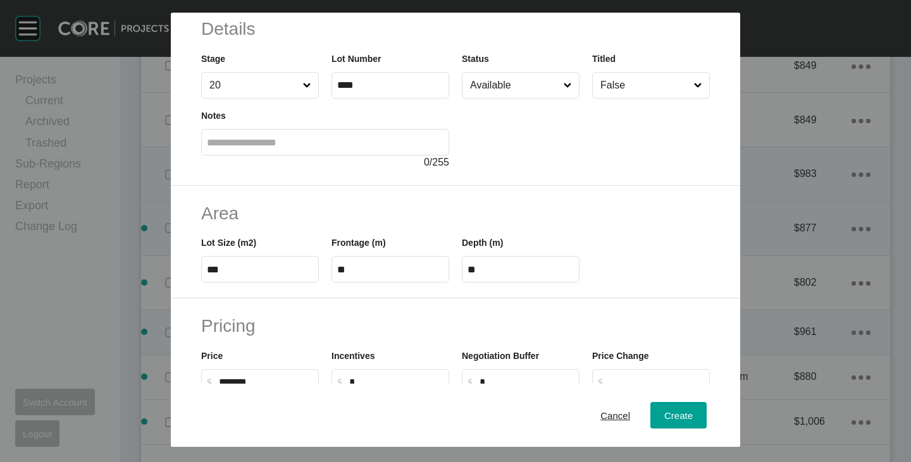
scroll to position [0, 0]
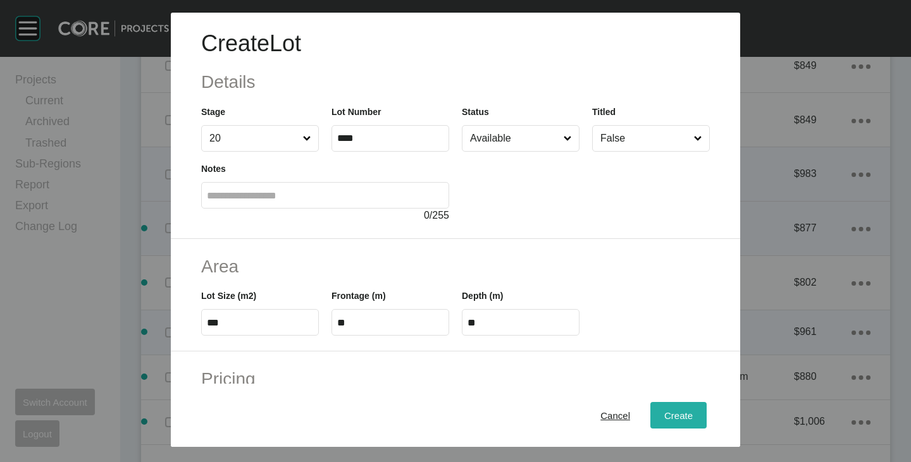
click at [665, 425] on button "Create" at bounding box center [678, 415] width 56 height 27
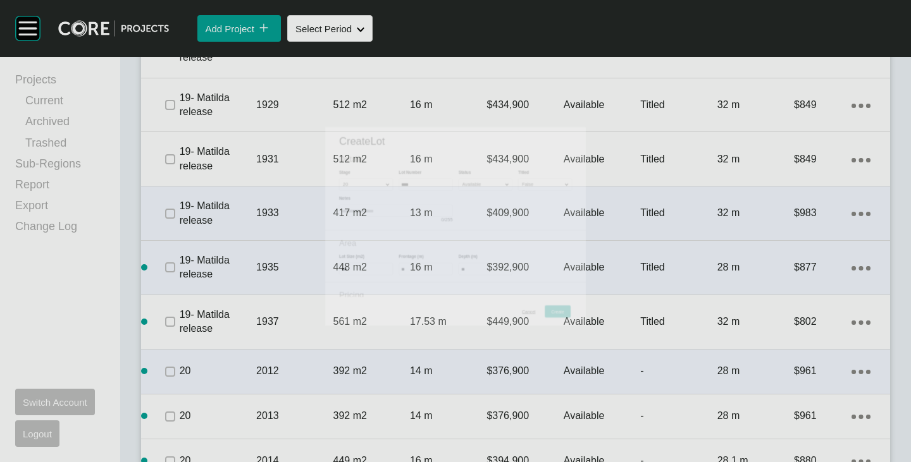
scroll to position [1919, 0]
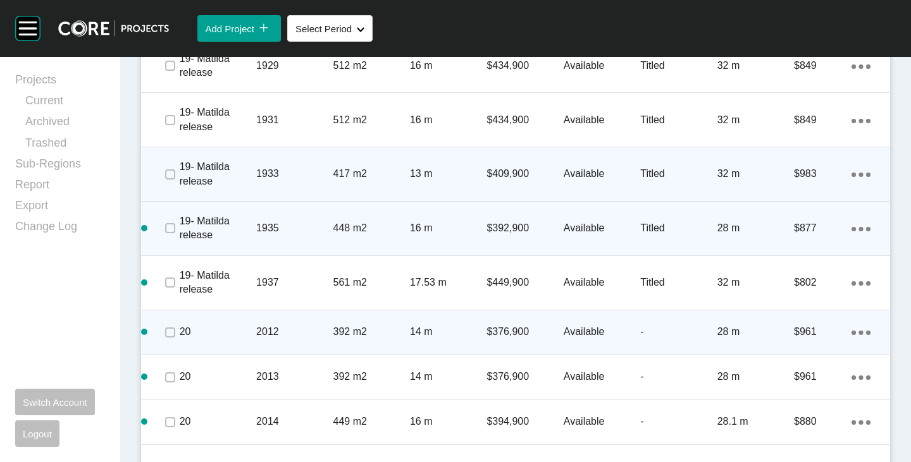
click at [851, 330] on div "Action Menu Dots Copy 6 Created with Sketch." at bounding box center [860, 332] width 19 height 14
click at [803, 335] on link "Duplicate" at bounding box center [799, 334] width 47 height 19
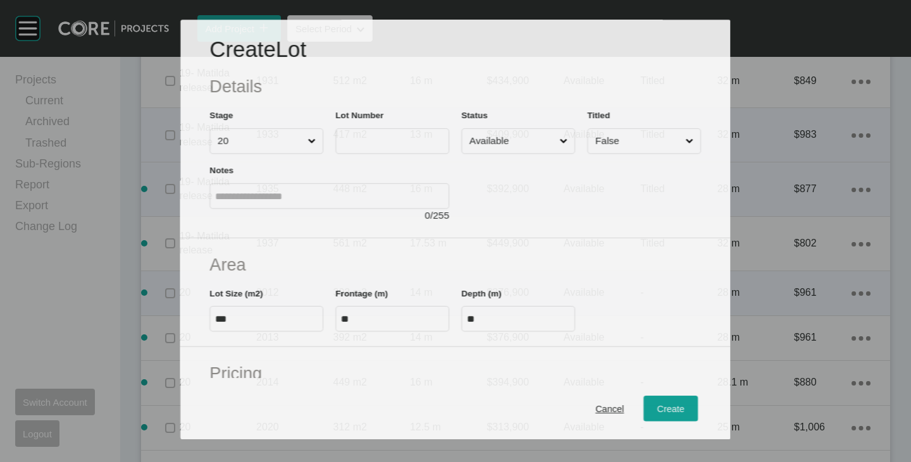
scroll to position [1879, 0]
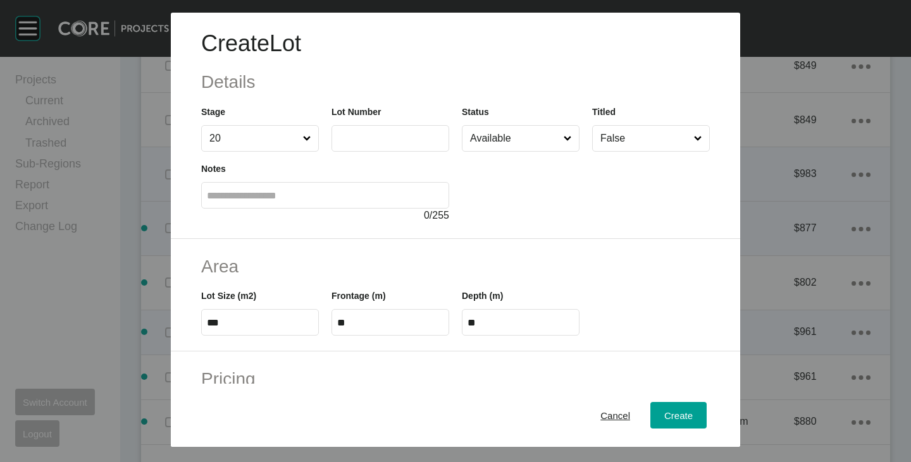
click at [376, 147] on label at bounding box center [390, 138] width 118 height 27
click at [376, 144] on input "text" at bounding box center [390, 138] width 106 height 11
type input "****"
click at [543, 238] on div "Create Lot Details Stage 20 Lot Number **** Status Available Titled False Notes…" at bounding box center [455, 126] width 569 height 226
click at [506, 139] on input "Available" at bounding box center [514, 138] width 94 height 25
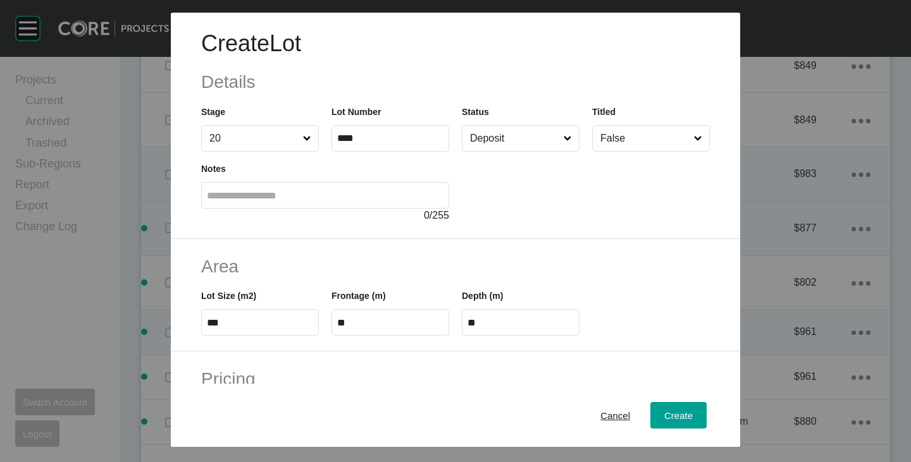
click at [240, 323] on input "***" at bounding box center [260, 323] width 106 height 11
type input "***"
type input "**"
type input "*****"
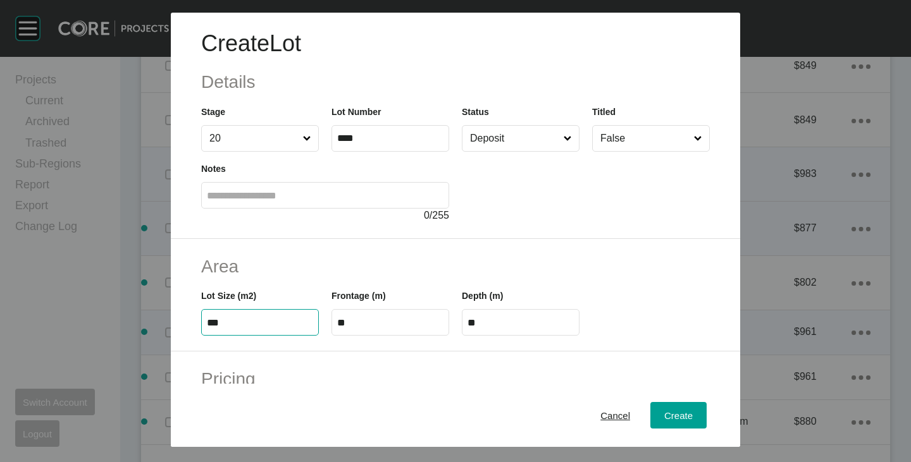
click at [346, 320] on input "**" at bounding box center [390, 323] width 106 height 11
type input "****"
type input "**"
click at [364, 277] on h2 "Area" at bounding box center [455, 266] width 509 height 25
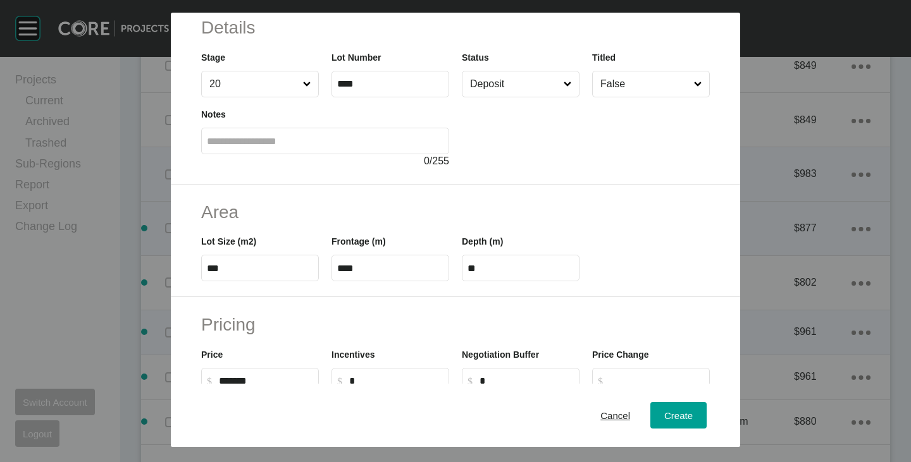
scroll to position [127, 0]
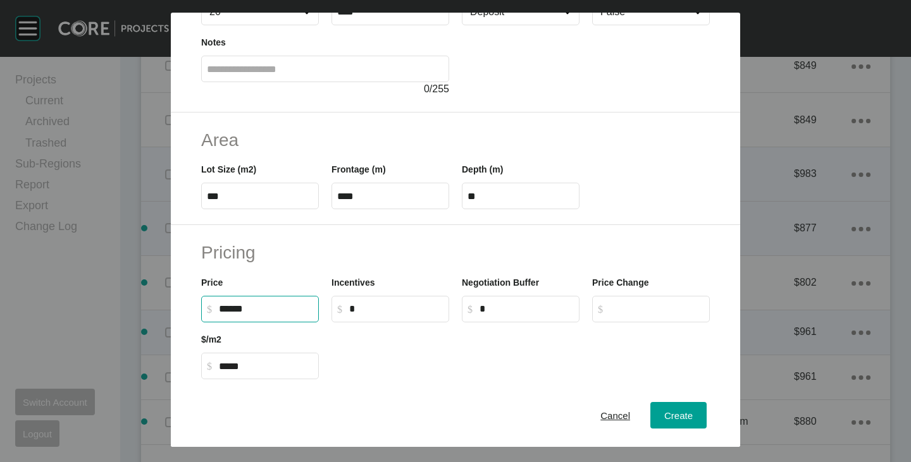
drag, startPoint x: 226, startPoint y: 308, endPoint x: 233, endPoint y: 311, distance: 8.2
click at [234, 311] on input "******" at bounding box center [266, 309] width 94 height 11
type input "*******"
type input "***"
click at [412, 355] on div at bounding box center [520, 351] width 391 height 57
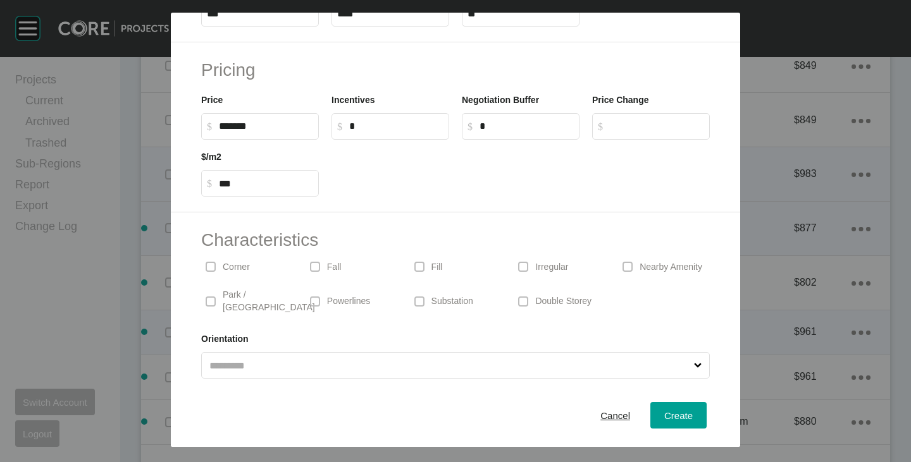
scroll to position [0, 0]
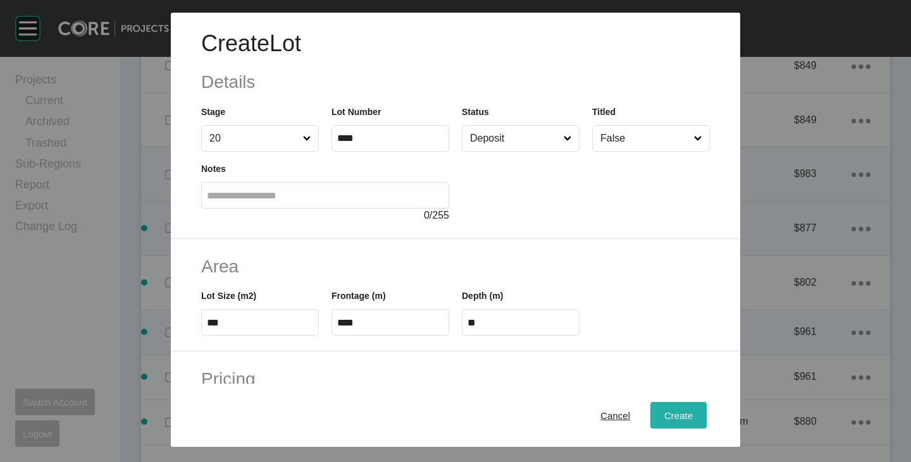
click at [664, 414] on span "Create" at bounding box center [678, 416] width 28 height 11
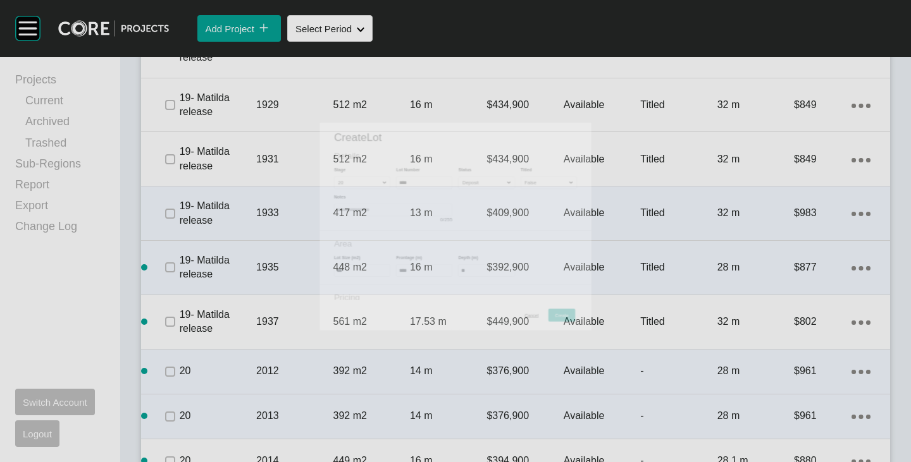
scroll to position [1919, 0]
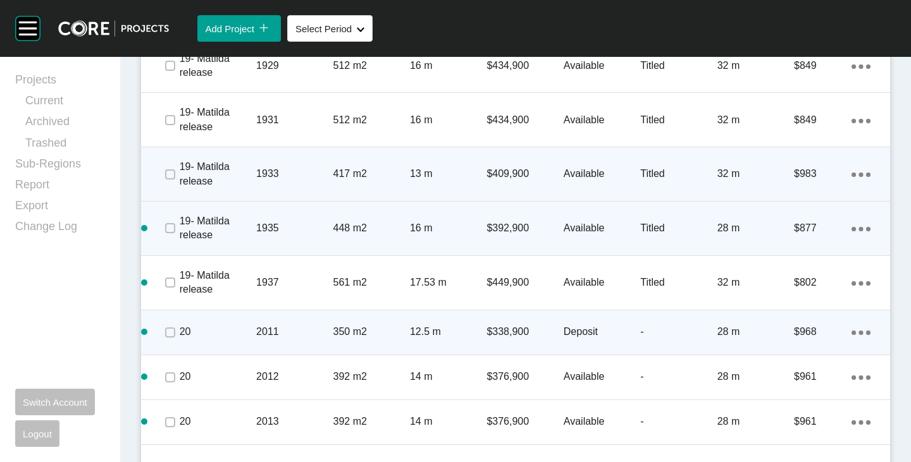
click at [795, 334] on link "Duplicate" at bounding box center [799, 334] width 47 height 19
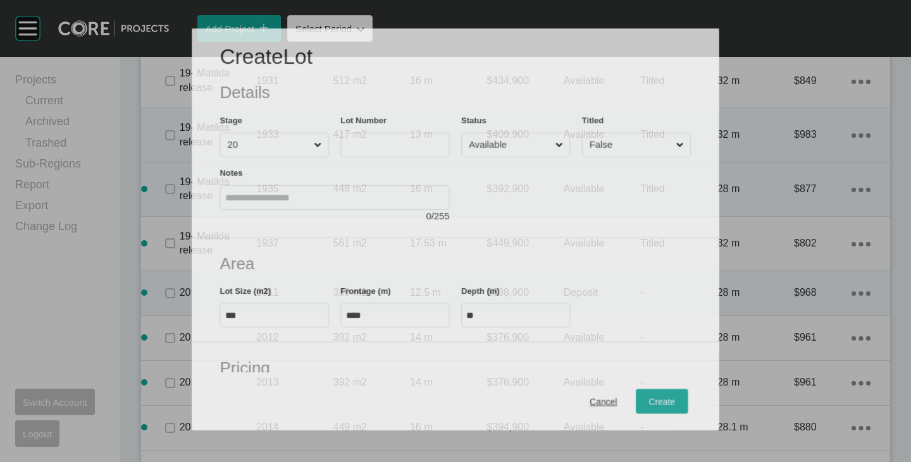
scroll to position [1879, 0]
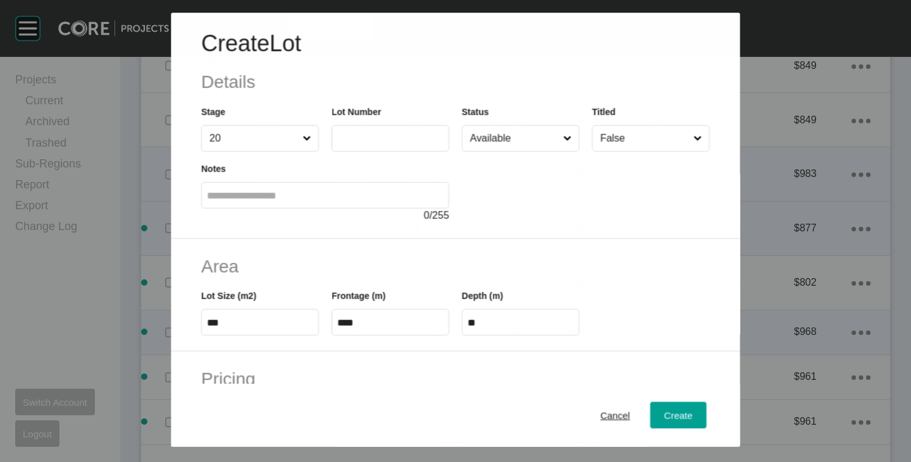
click at [331, 143] on label at bounding box center [390, 138] width 118 height 27
click at [337, 143] on input "text" at bounding box center [390, 138] width 106 height 11
type input "****"
click at [496, 192] on div at bounding box center [586, 187] width 248 height 71
click at [506, 130] on input "Available" at bounding box center [514, 138] width 94 height 25
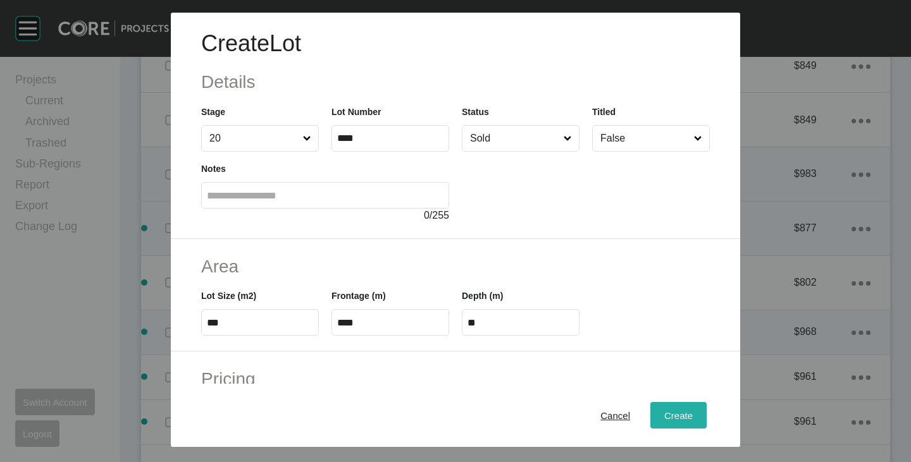
click at [675, 412] on span "Create" at bounding box center [678, 416] width 28 height 11
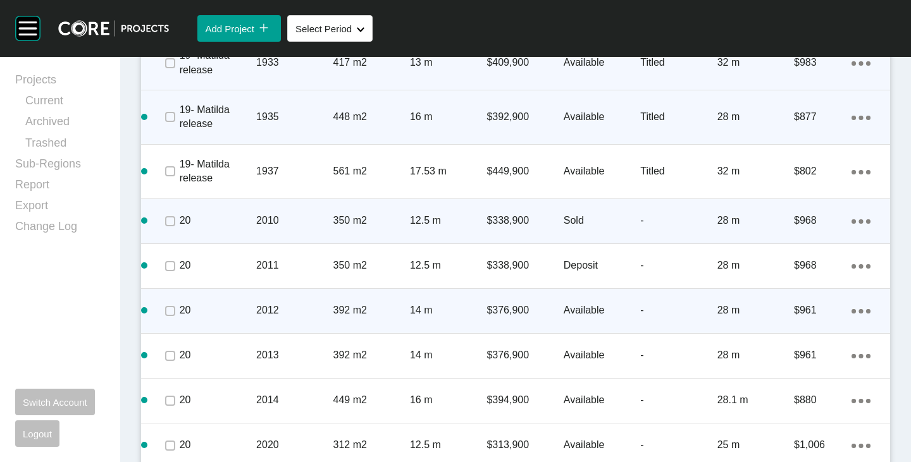
scroll to position [2045, 0]
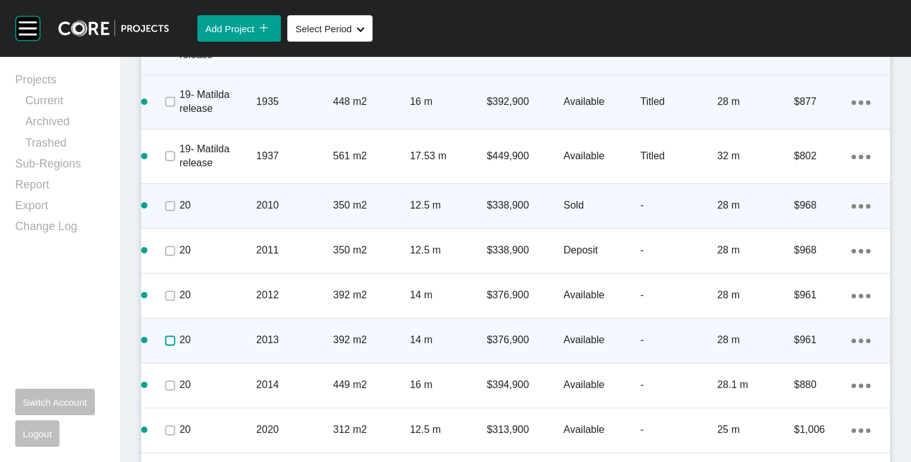
click at [165, 342] on label at bounding box center [170, 341] width 10 height 10
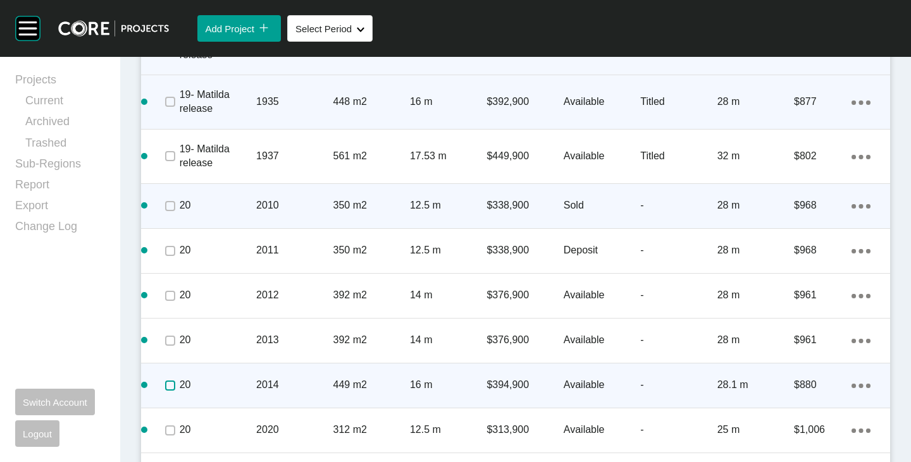
click at [172, 385] on label at bounding box center [170, 386] width 10 height 10
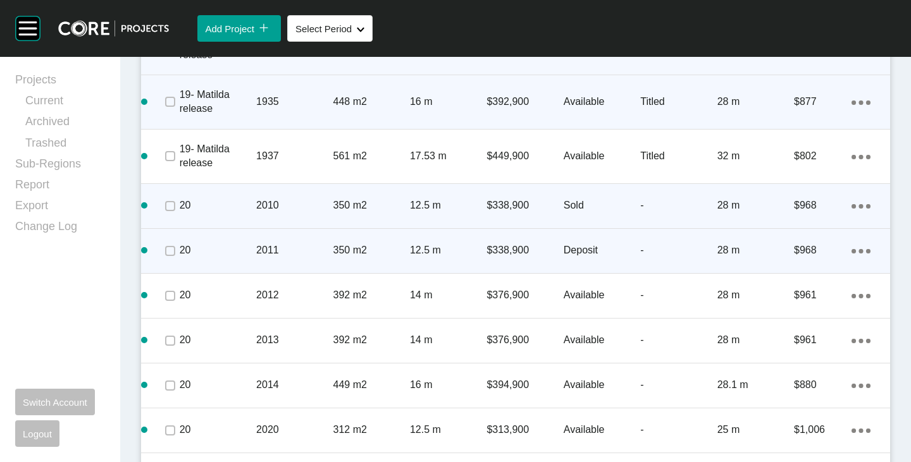
scroll to position [2108, 0]
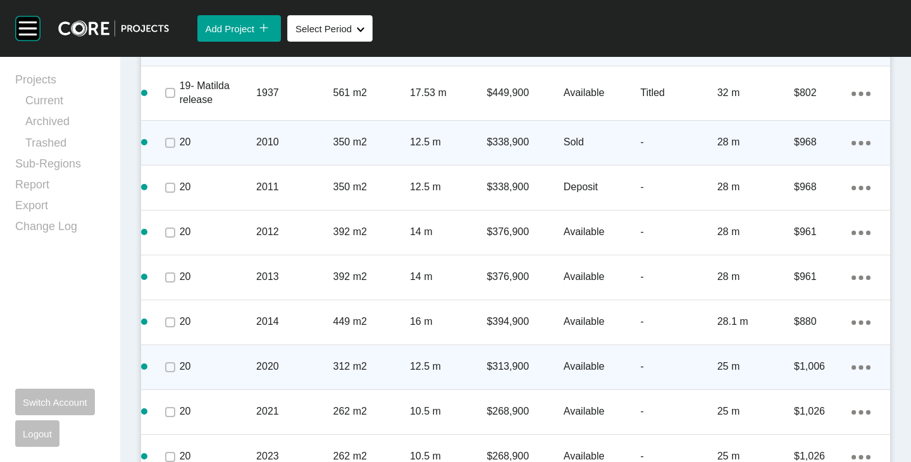
click at [349, 366] on p "312 m2" at bounding box center [371, 367] width 77 height 14
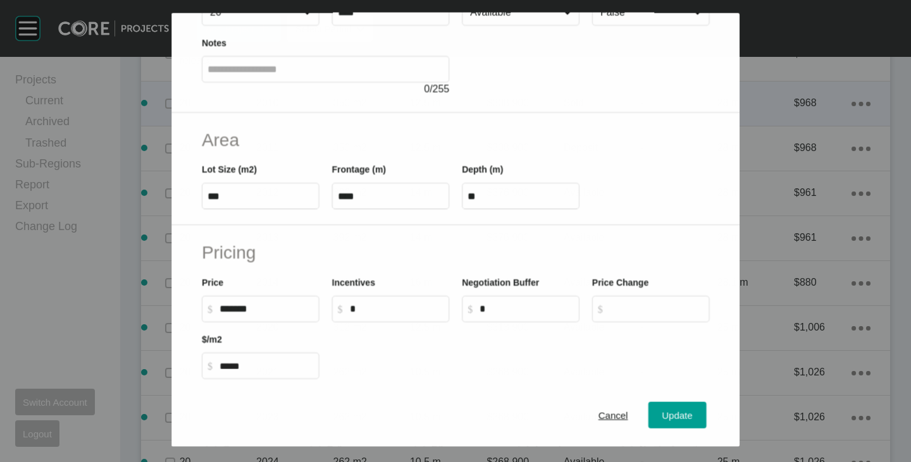
scroll to position [2069, 0]
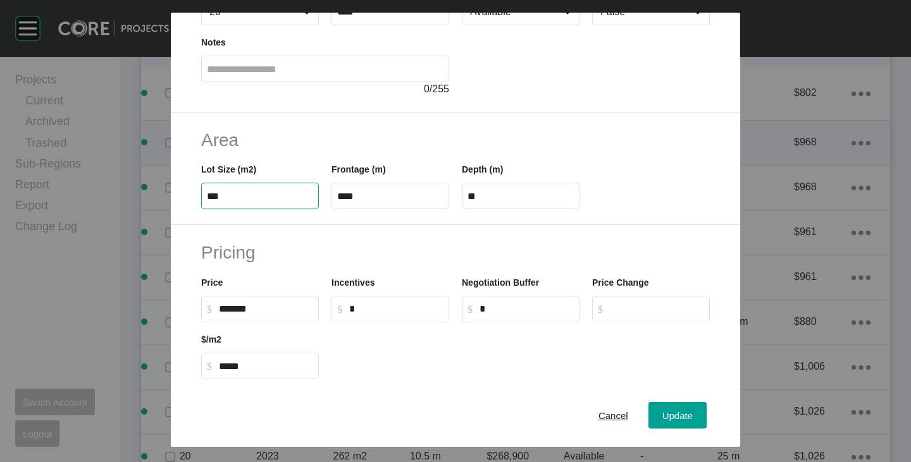
click at [223, 202] on input "***" at bounding box center [260, 196] width 106 height 11
type input "***"
type input "*****"
click at [342, 144] on h2 "Area" at bounding box center [455, 140] width 509 height 25
click at [668, 414] on span "Update" at bounding box center [677, 416] width 30 height 11
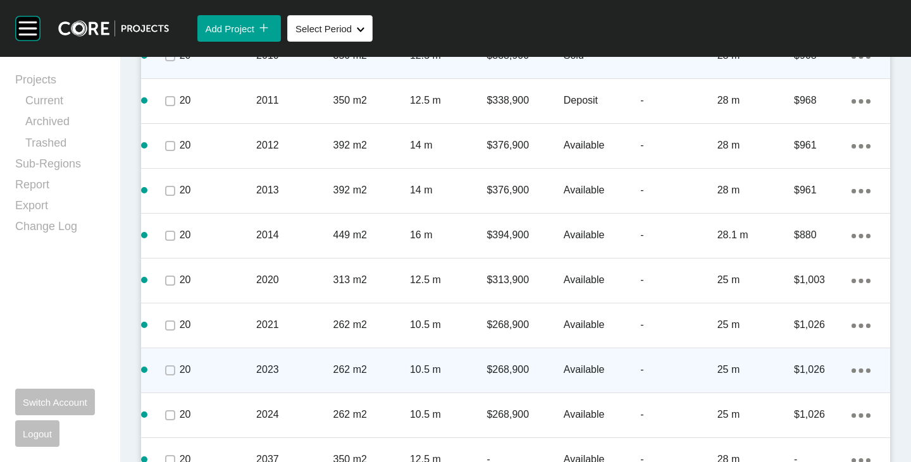
scroll to position [2235, 0]
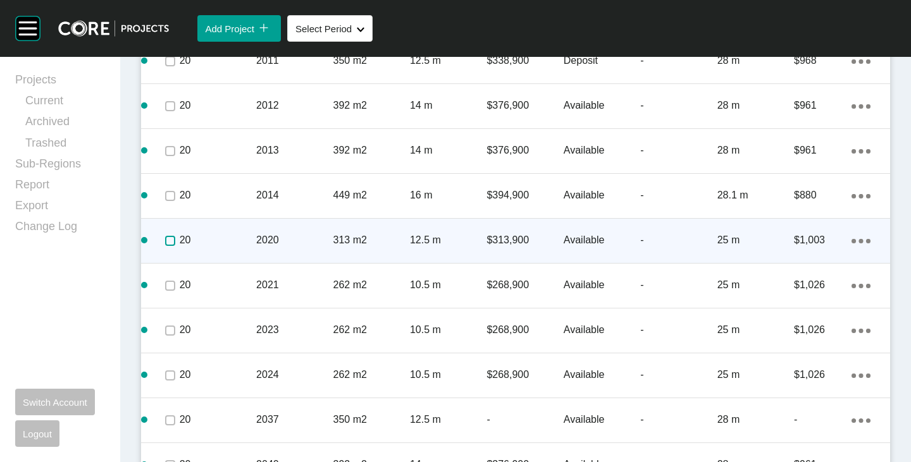
click at [166, 240] on label at bounding box center [170, 241] width 10 height 10
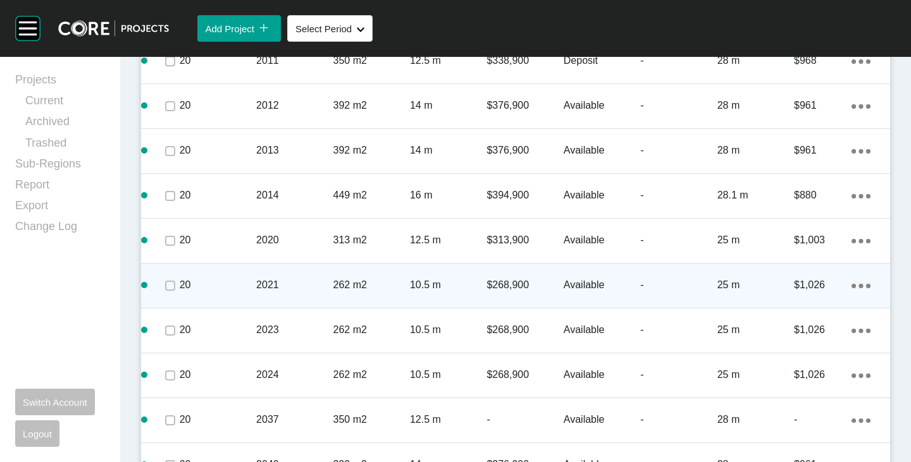
click at [352, 285] on p "262 m2" at bounding box center [371, 285] width 77 height 14
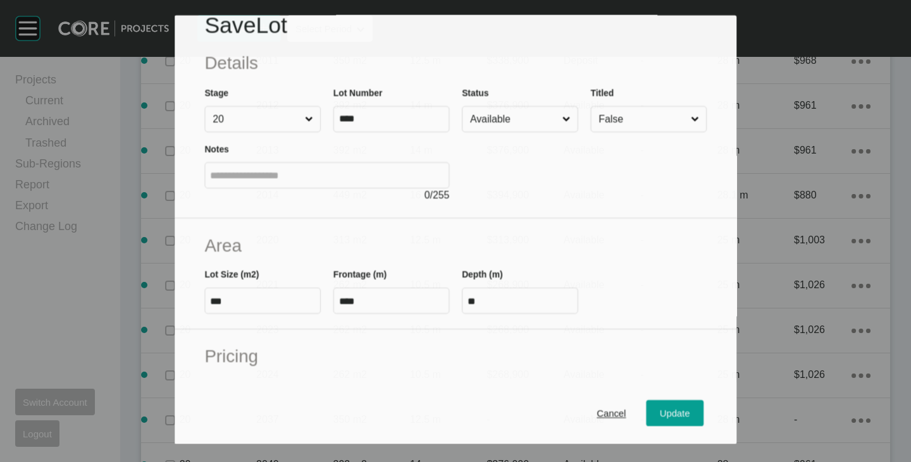
scroll to position [127, 0]
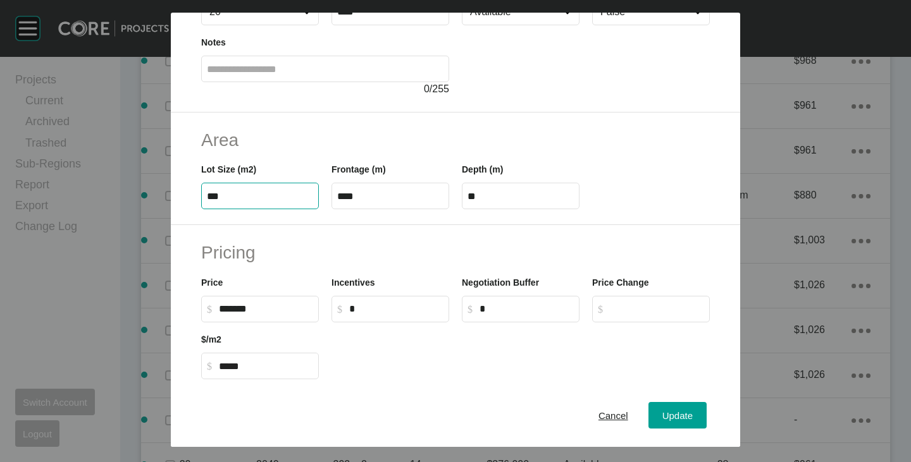
click at [220, 193] on input "***" at bounding box center [260, 196] width 106 height 11
type input "***"
type input "*****"
click at [334, 151] on h2 "Area" at bounding box center [455, 140] width 509 height 25
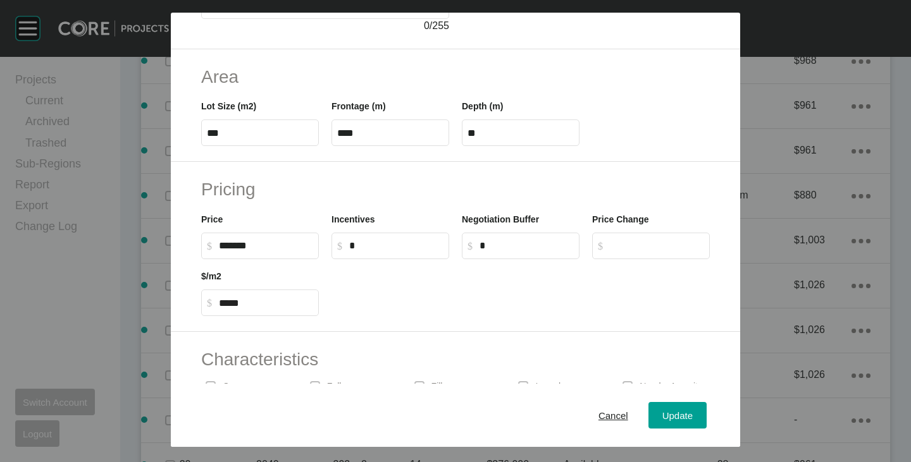
scroll to position [0, 0]
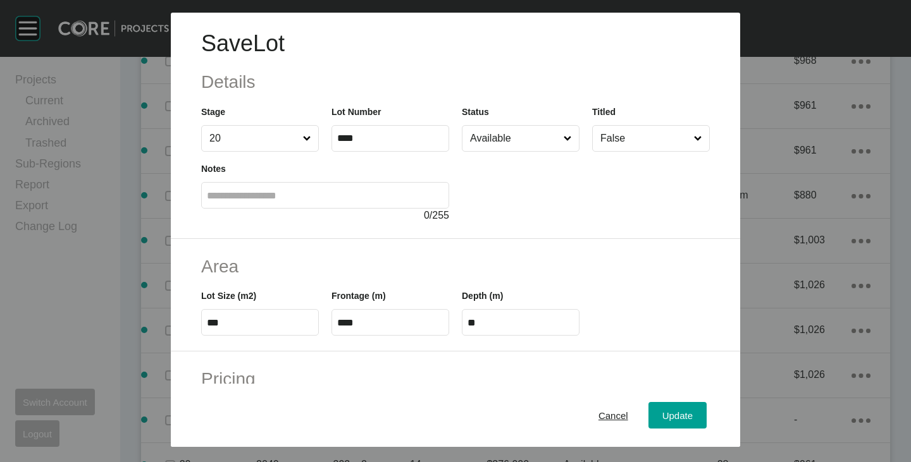
click at [495, 137] on input "Available" at bounding box center [514, 138] width 94 height 25
click at [684, 412] on div "Update" at bounding box center [677, 415] width 37 height 17
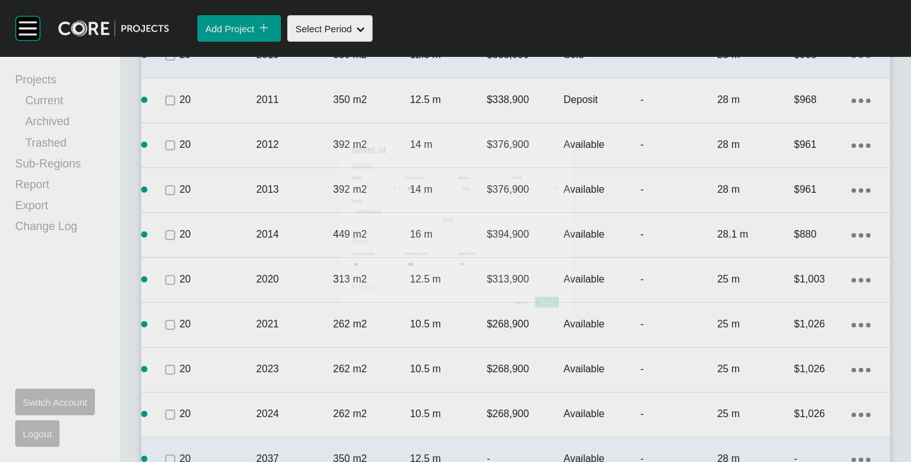
scroll to position [2235, 0]
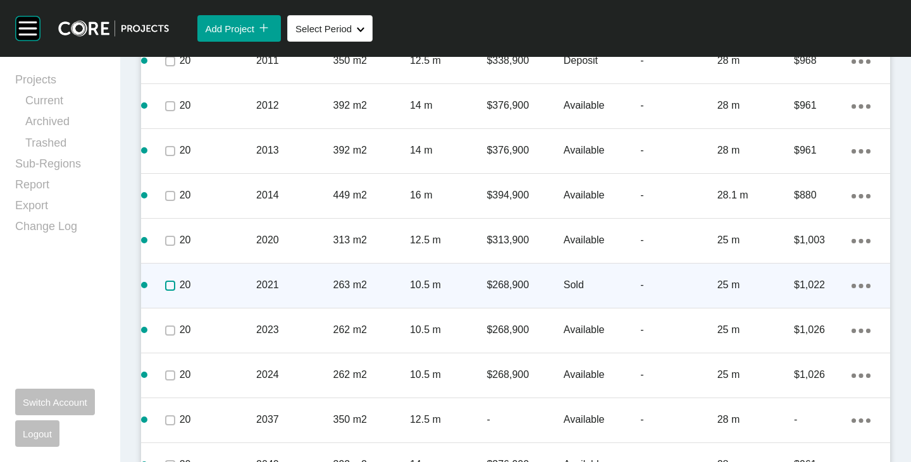
click at [166, 285] on label at bounding box center [170, 286] width 10 height 10
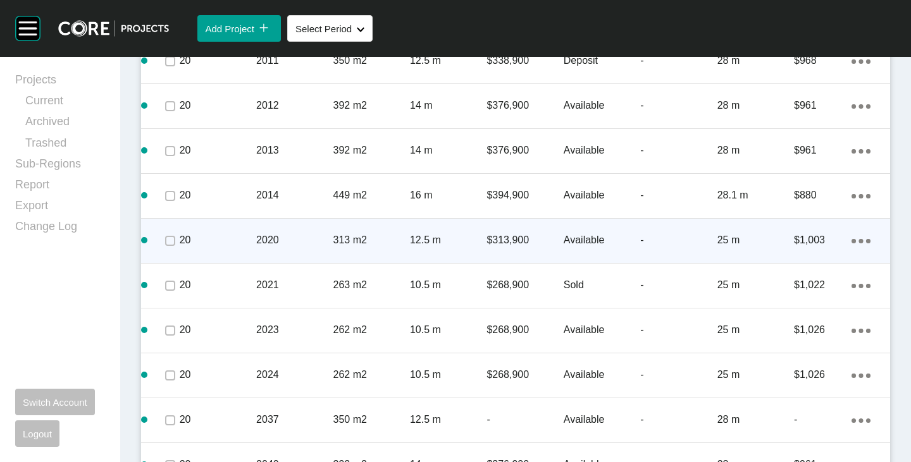
click at [812, 240] on link "Duplicate" at bounding box center [799, 242] width 47 height 19
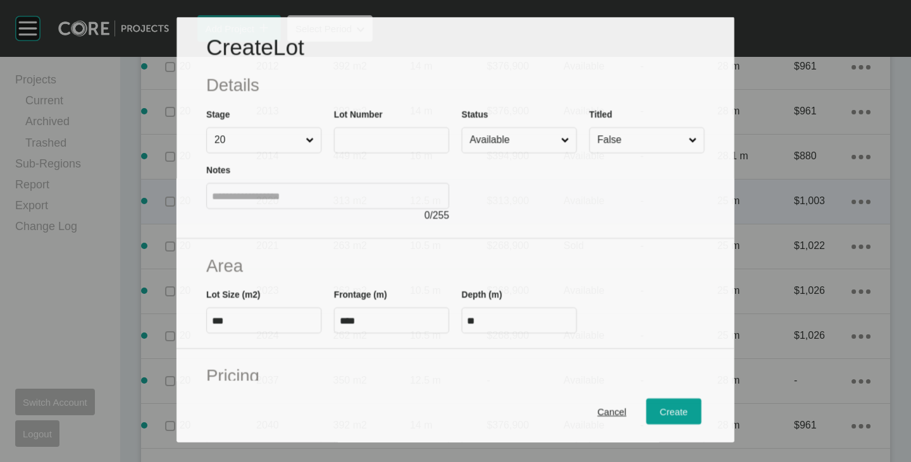
scroll to position [2196, 0]
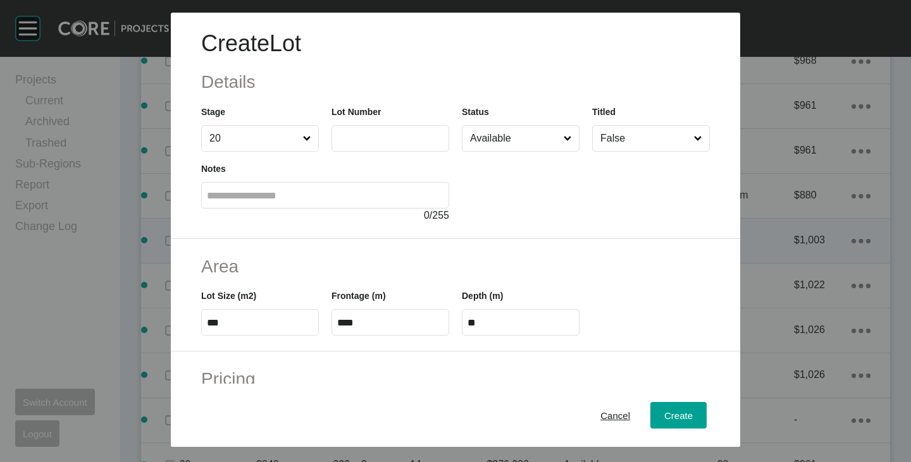
click at [359, 154] on div "Notes 0 / 255" at bounding box center [325, 187] width 261 height 71
click at [360, 148] on label at bounding box center [390, 138] width 118 height 27
click at [360, 144] on input "text" at bounding box center [390, 138] width 106 height 11
type input "****"
click at [464, 176] on div at bounding box center [586, 187] width 248 height 71
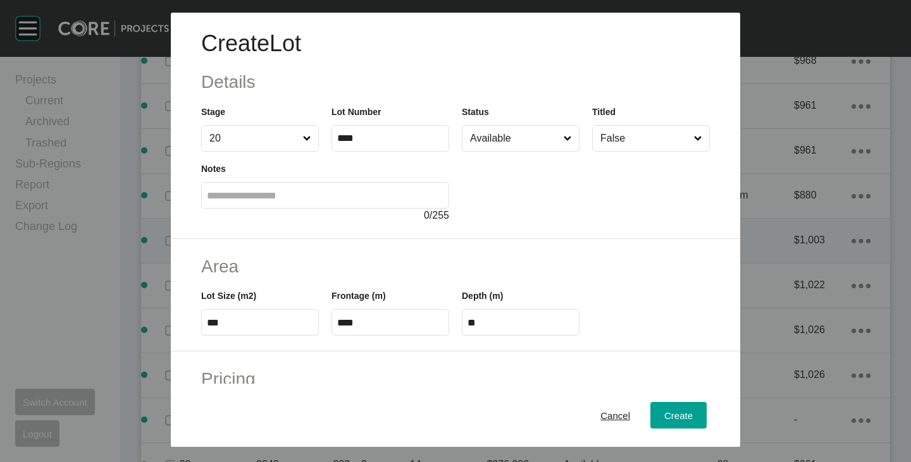
click at [494, 134] on input "Available" at bounding box center [514, 138] width 94 height 25
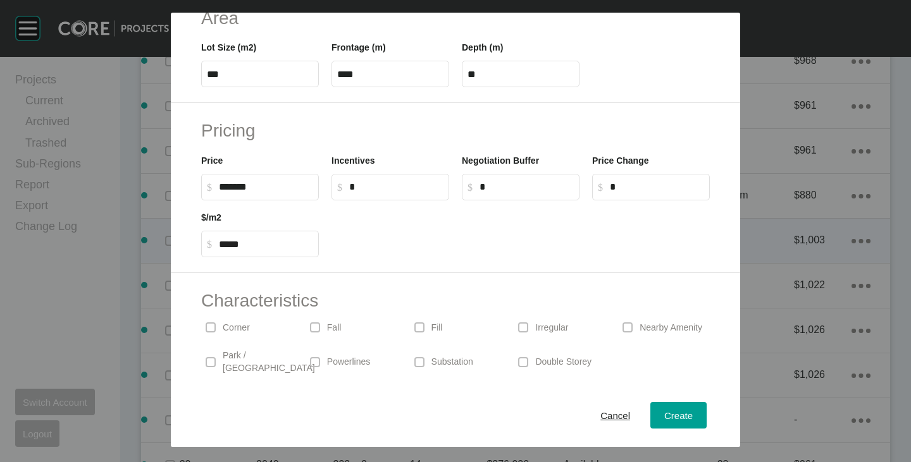
scroll to position [309, 0]
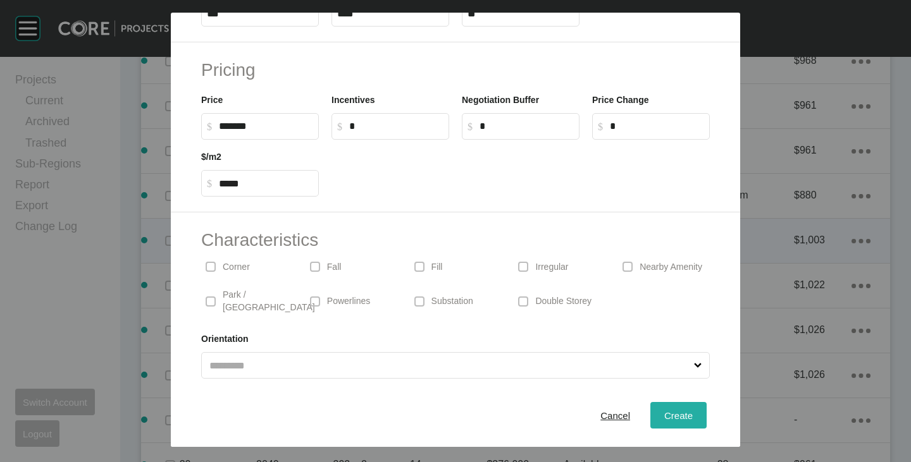
click at [666, 402] on button "Create" at bounding box center [678, 415] width 56 height 27
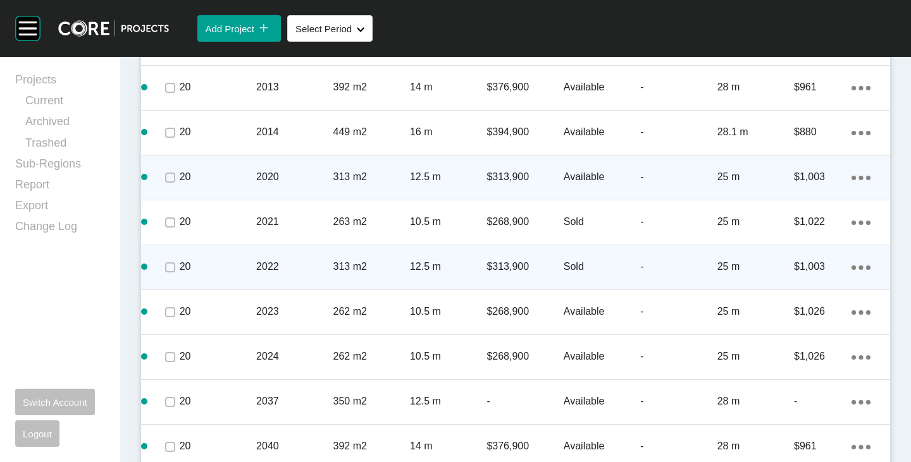
scroll to position [2361, 0]
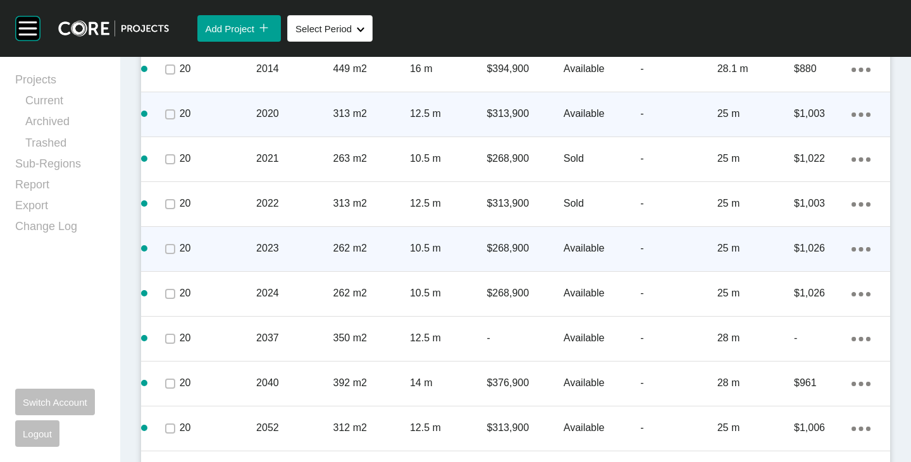
click at [350, 251] on p "262 m2" at bounding box center [371, 249] width 77 height 14
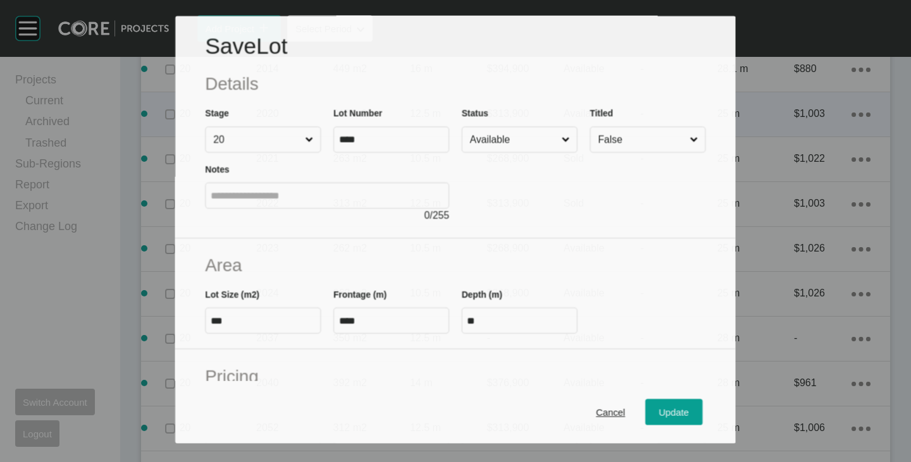
scroll to position [127, 0]
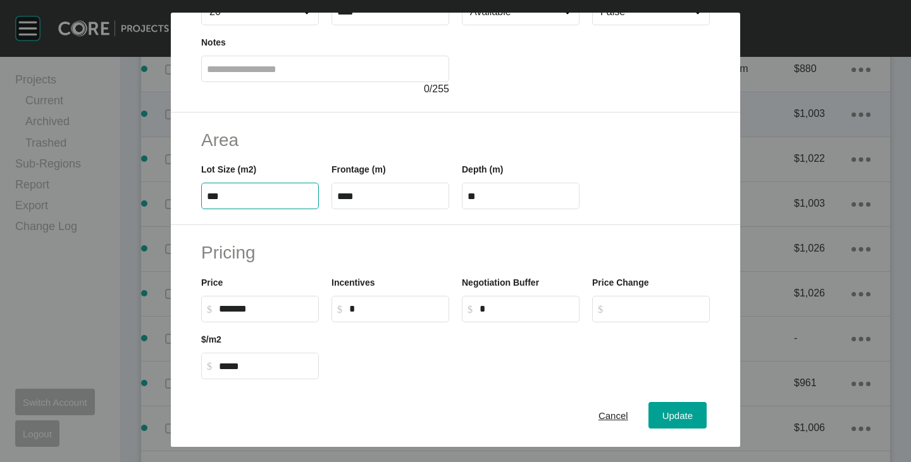
click at [220, 201] on input "***" at bounding box center [260, 196] width 106 height 11
type input "***"
type input "*****"
click at [373, 140] on h2 "Area" at bounding box center [455, 140] width 509 height 25
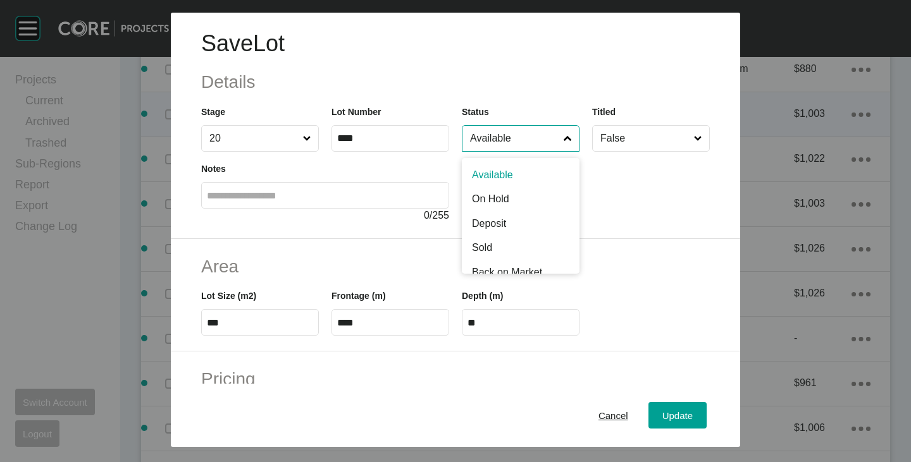
click at [507, 145] on input "Available" at bounding box center [514, 138] width 94 height 25
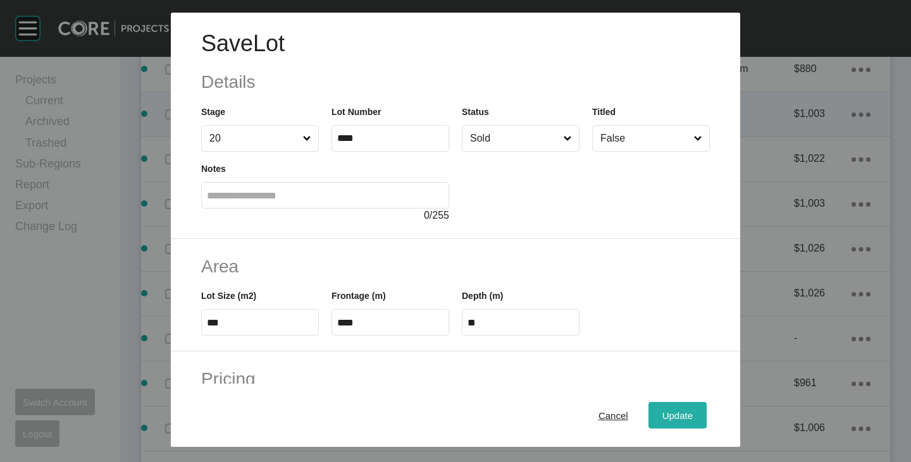
click at [674, 412] on span "Update" at bounding box center [677, 416] width 30 height 11
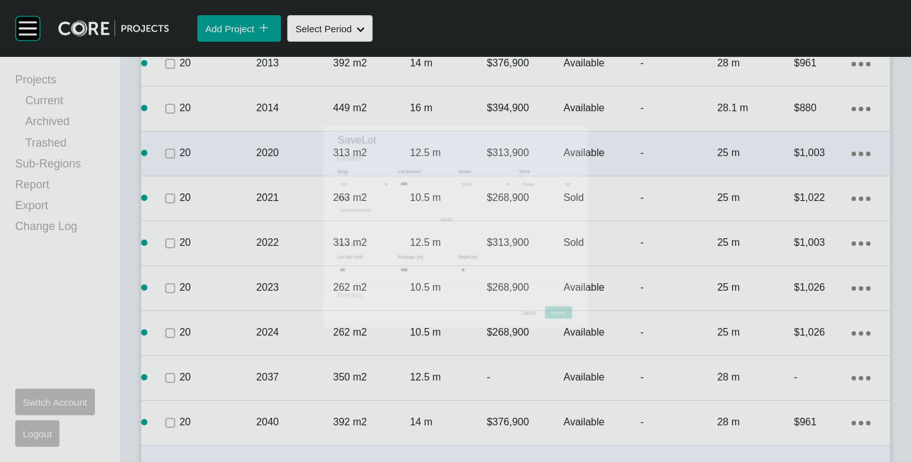
scroll to position [2361, 0]
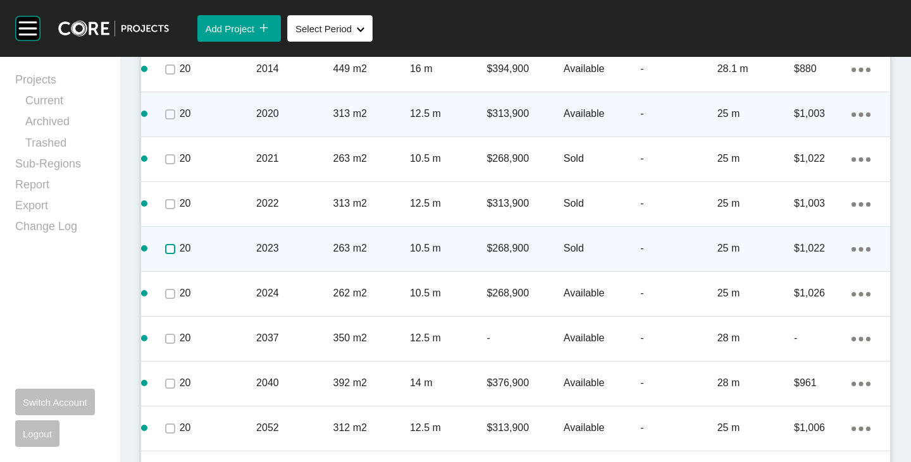
click at [167, 248] on label at bounding box center [170, 249] width 10 height 10
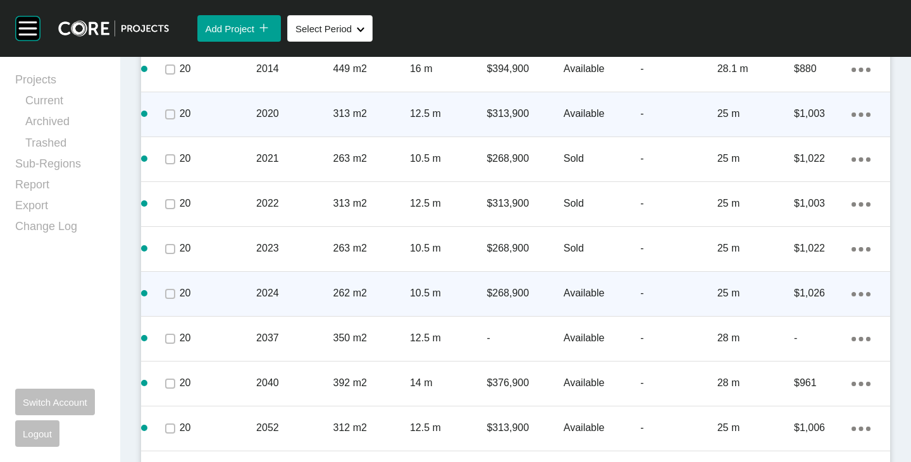
click at [340, 288] on p "262 m2" at bounding box center [371, 294] width 77 height 14
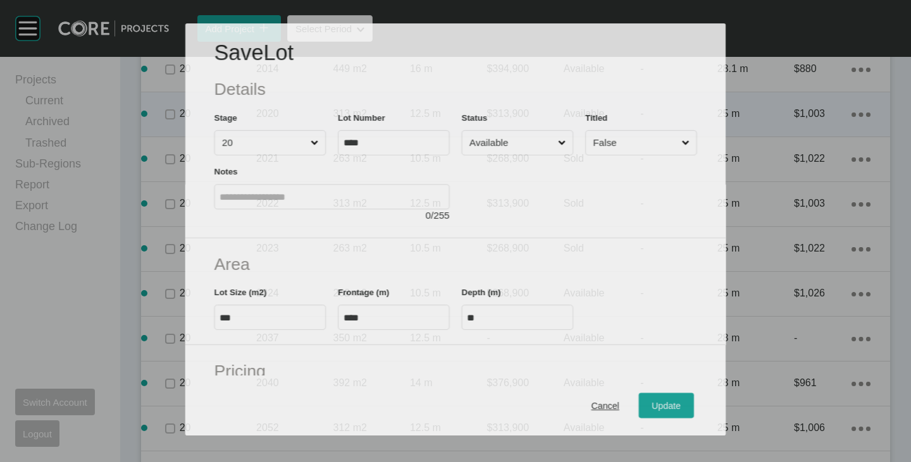
scroll to position [190, 0]
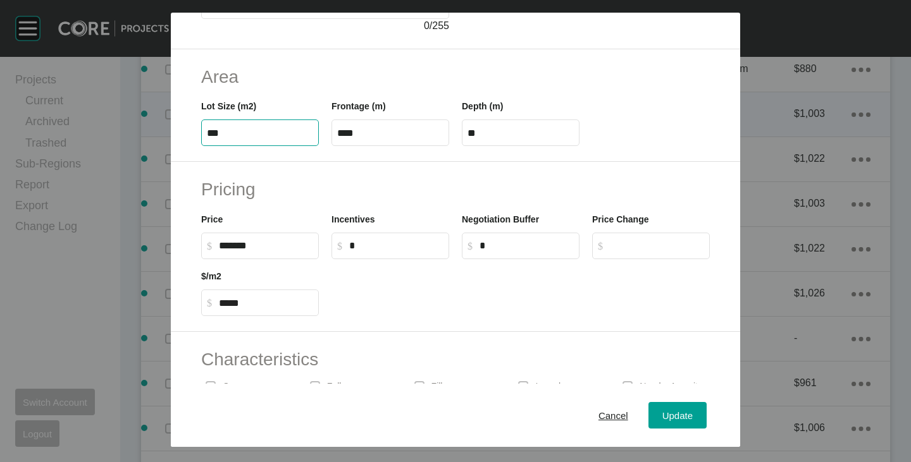
click at [223, 134] on input "***" at bounding box center [260, 133] width 106 height 11
type input "***"
type input "*****"
click at [394, 173] on div "Pricing Price $ Created with Sketch. $ ******* Incentives $ Created with Sketch…" at bounding box center [455, 247] width 569 height 170
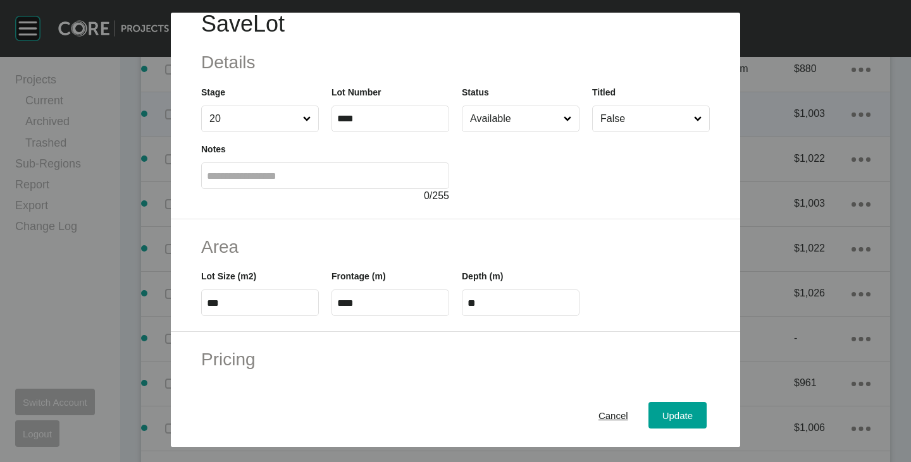
scroll to position [0, 0]
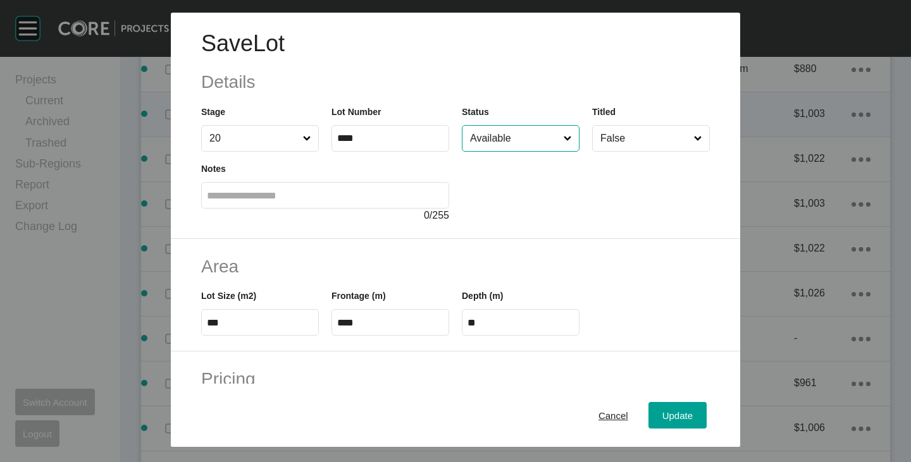
click at [526, 140] on input "Available" at bounding box center [514, 138] width 94 height 25
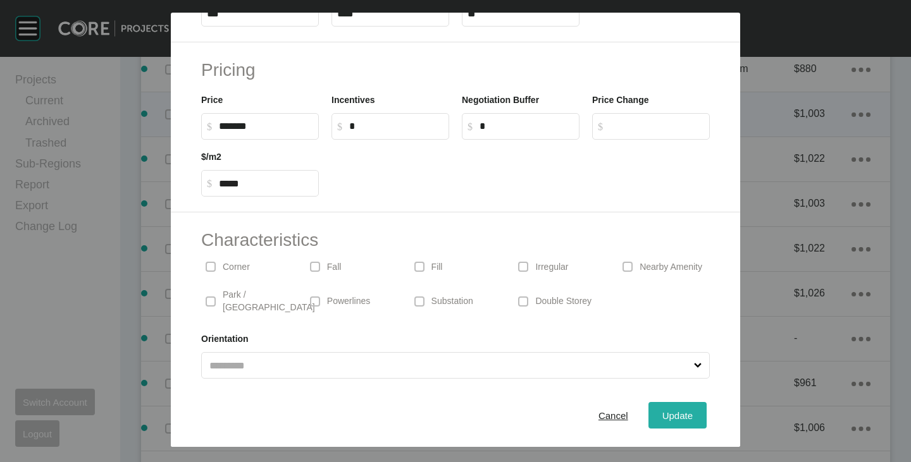
click at [688, 418] on button "Update" at bounding box center [677, 415] width 58 height 27
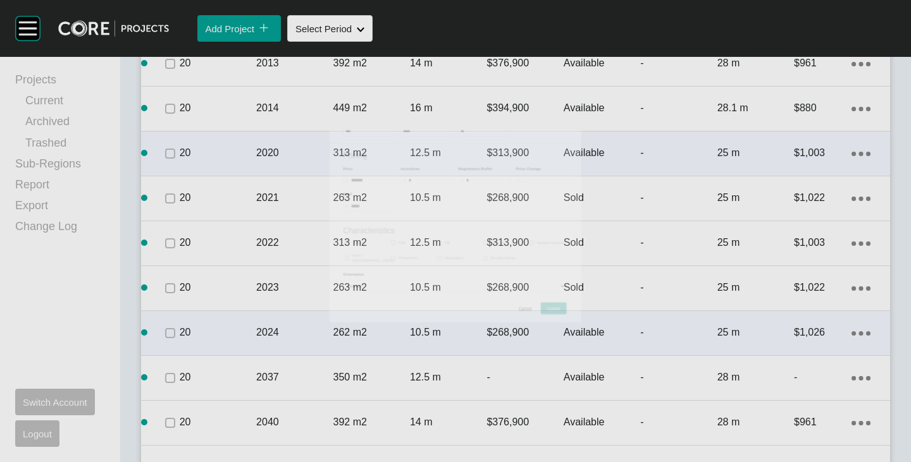
scroll to position [2361, 0]
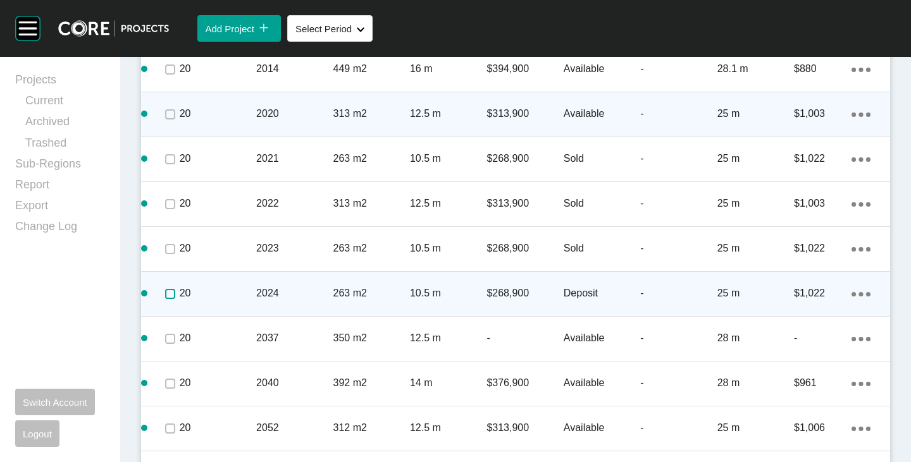
click at [166, 296] on label at bounding box center [170, 294] width 10 height 10
click at [803, 295] on link "Duplicate" at bounding box center [799, 296] width 47 height 19
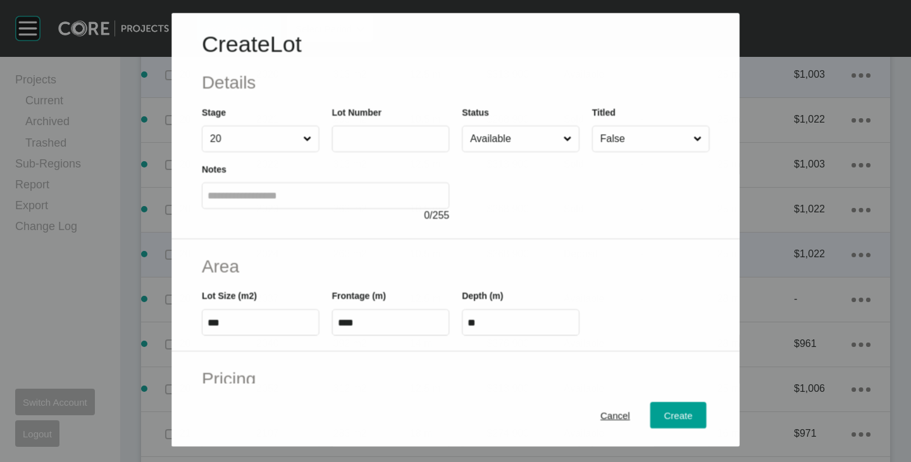
scroll to position [2322, 0]
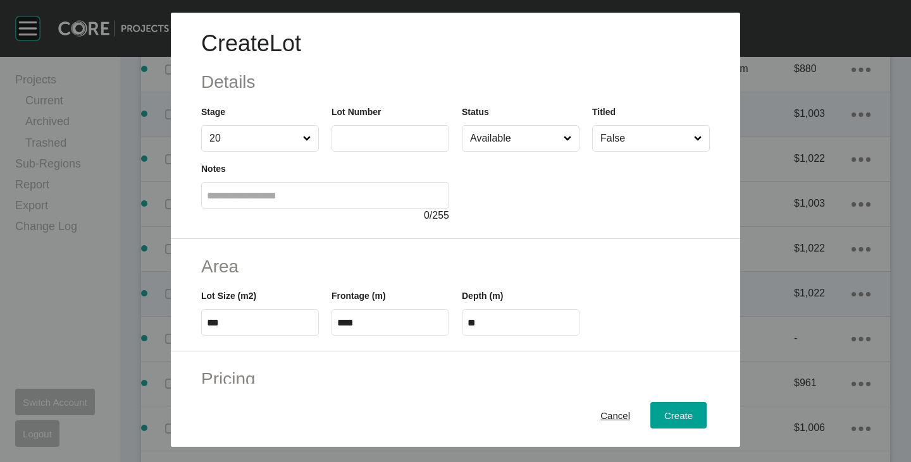
click at [365, 151] on label at bounding box center [390, 138] width 118 height 27
click at [365, 144] on input "text" at bounding box center [390, 138] width 106 height 11
type input "****"
click at [530, 210] on div at bounding box center [586, 187] width 248 height 71
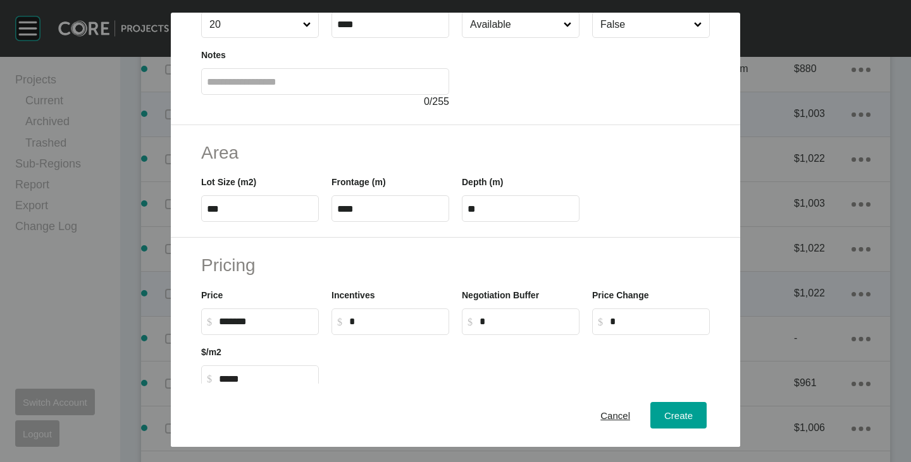
scroll to position [0, 0]
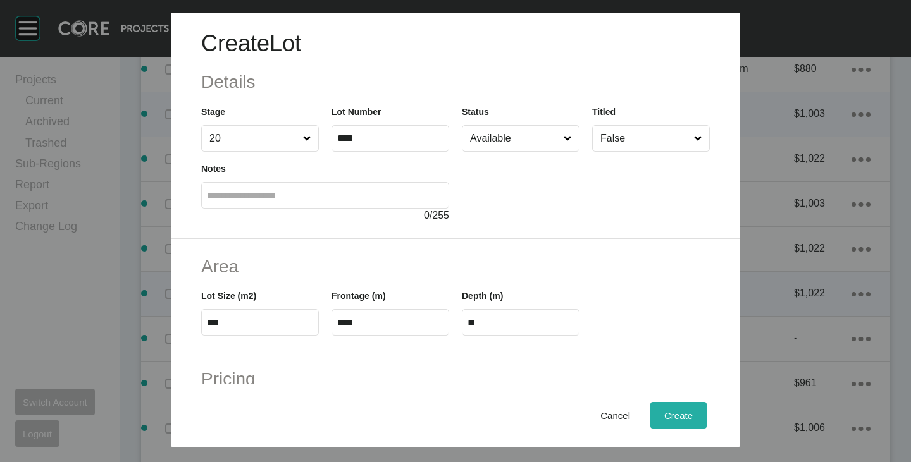
click at [664, 416] on span "Create" at bounding box center [678, 416] width 28 height 11
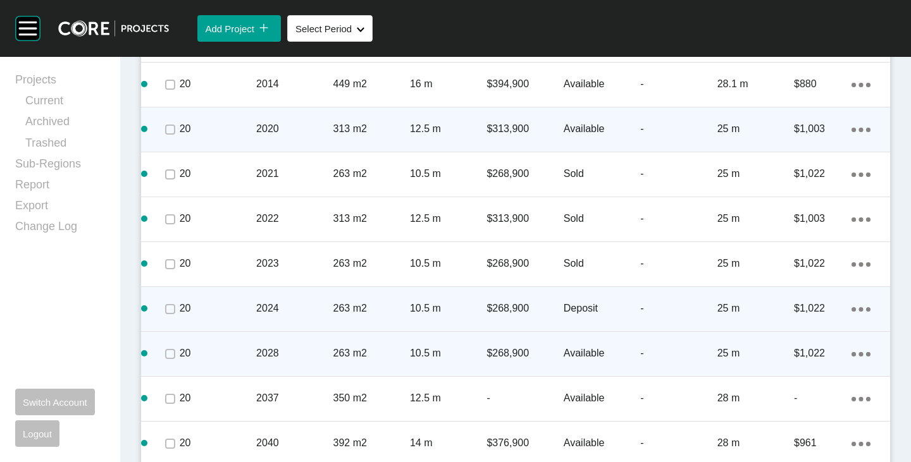
scroll to position [2361, 0]
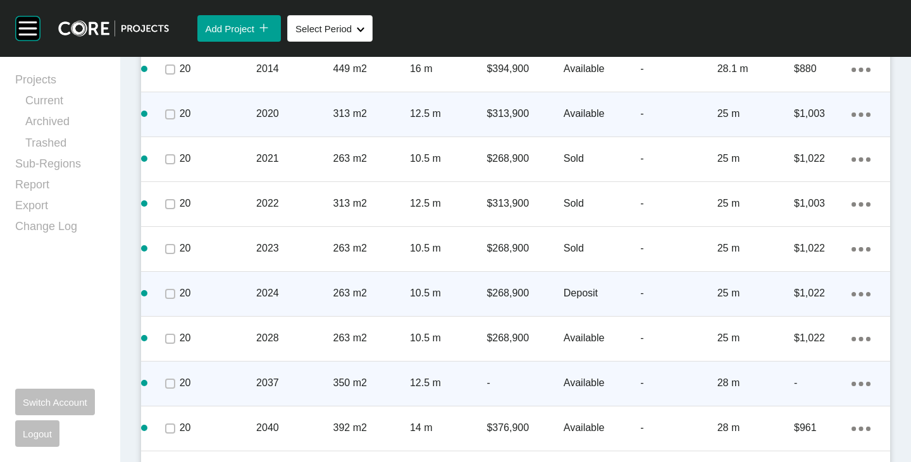
click at [519, 385] on p "-" at bounding box center [524, 383] width 77 height 14
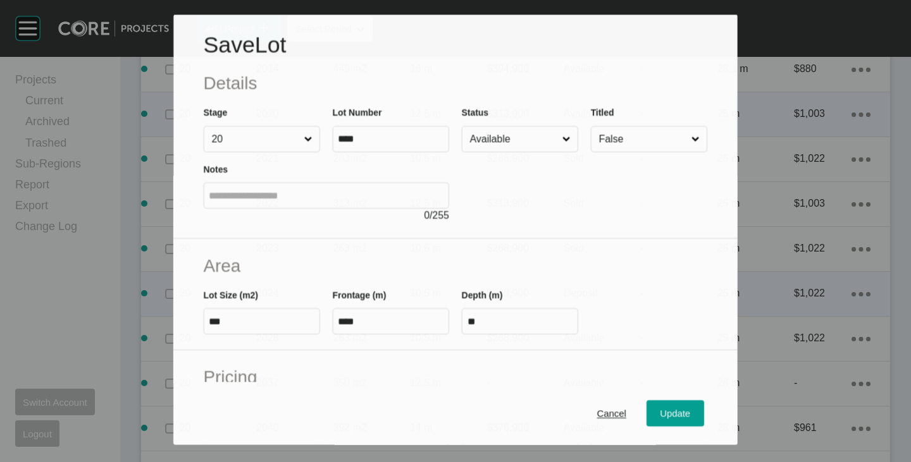
scroll to position [127, 0]
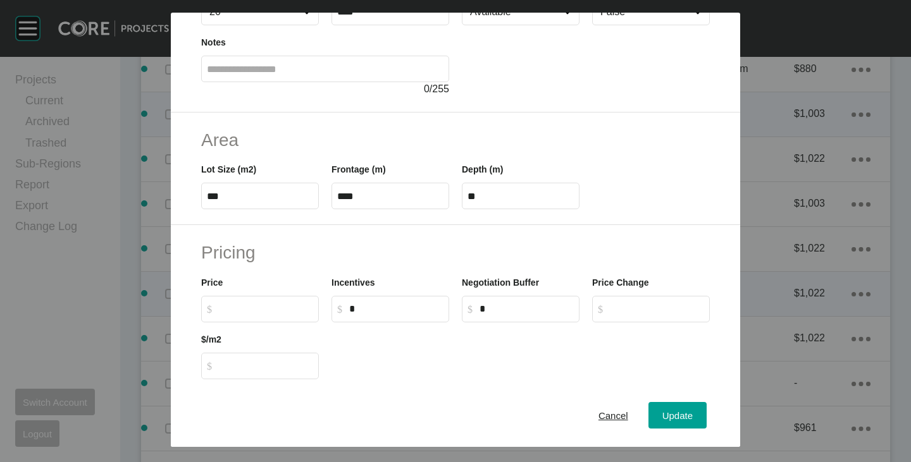
click at [253, 309] on input "$ Created with Sketch. $" at bounding box center [266, 309] width 94 height 11
type input "*******"
type input "***"
click at [337, 234] on div "Pricing Price $ Created with Sketch. $ ******* Incentives $ Created with Sketch…" at bounding box center [455, 310] width 569 height 170
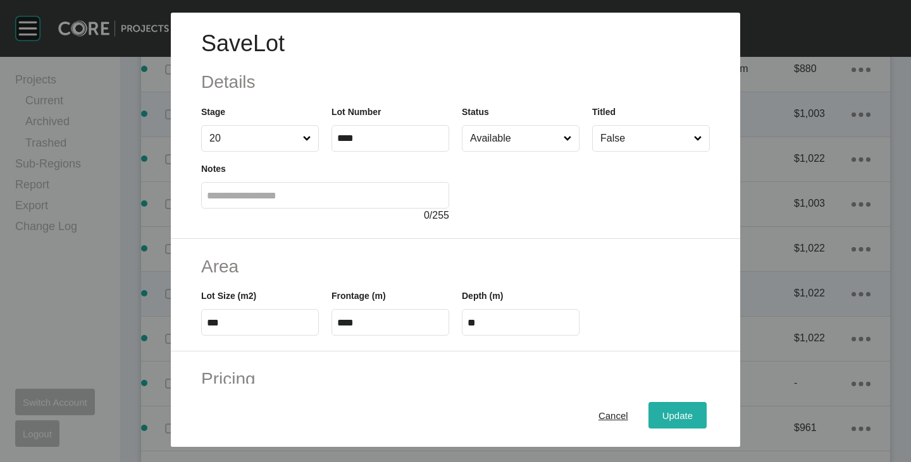
click at [676, 417] on span "Update" at bounding box center [677, 416] width 30 height 11
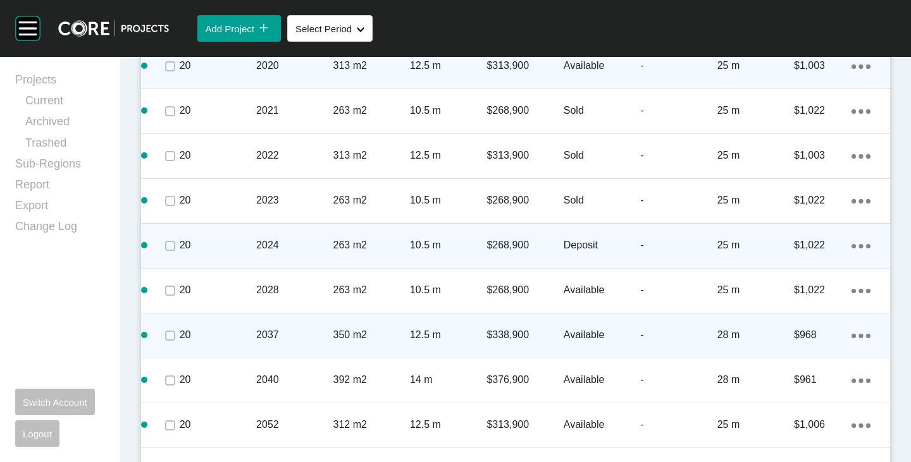
scroll to position [2425, 0]
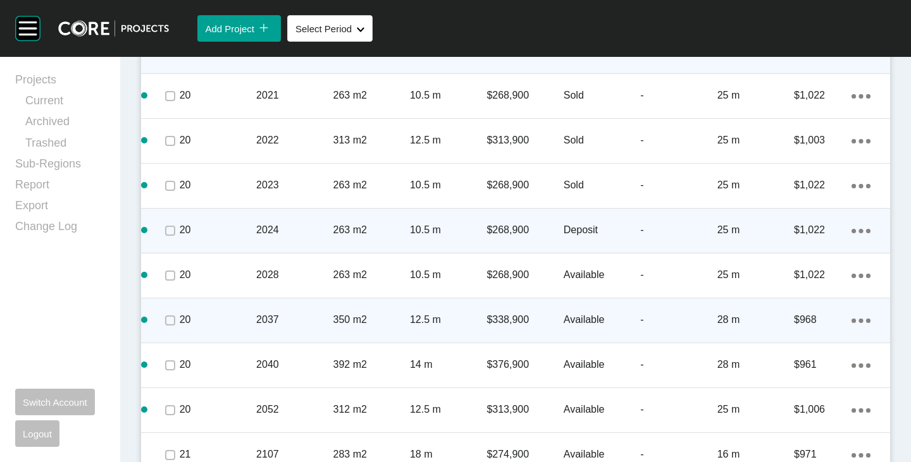
click at [176, 320] on span at bounding box center [169, 320] width 19 height 19
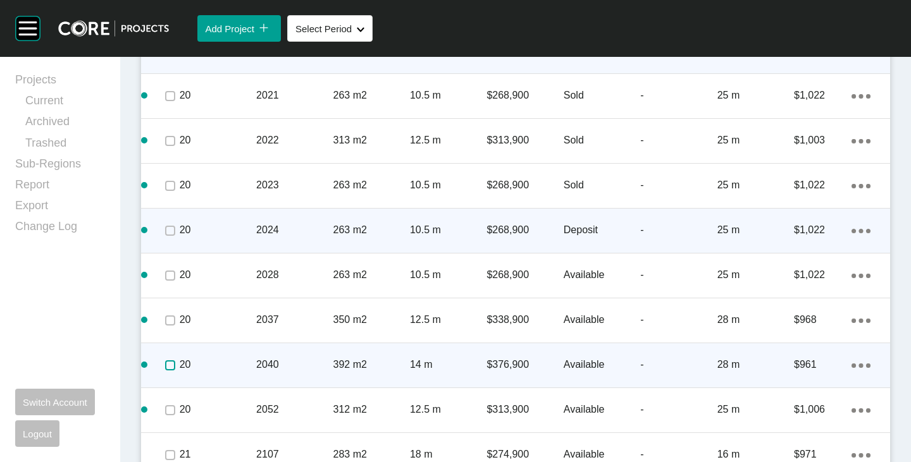
click at [168, 362] on label at bounding box center [170, 366] width 10 height 10
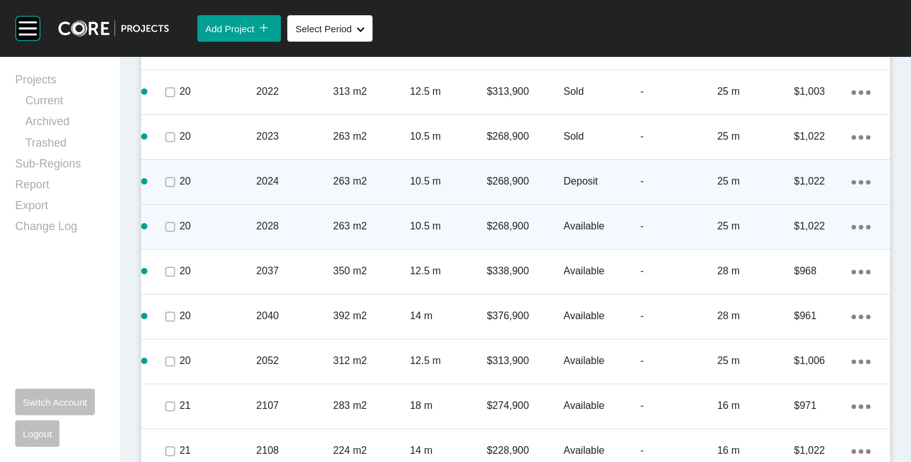
scroll to position [2488, 0]
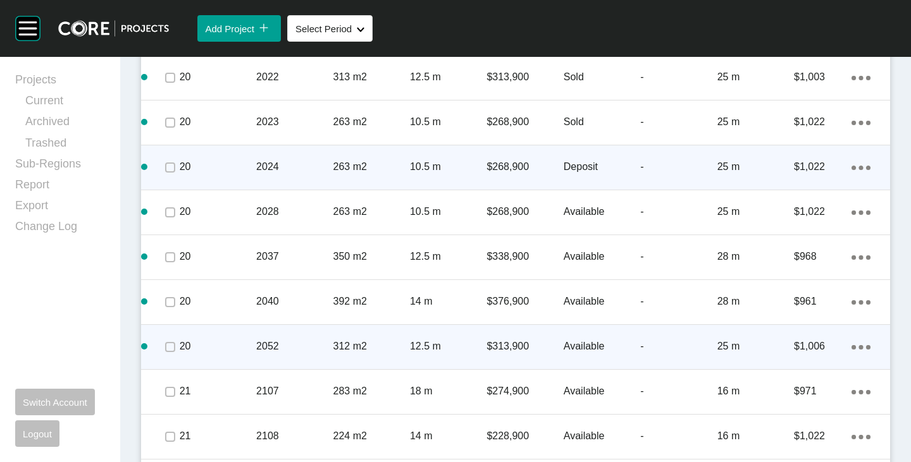
click at [347, 343] on p "312 m2" at bounding box center [371, 347] width 77 height 14
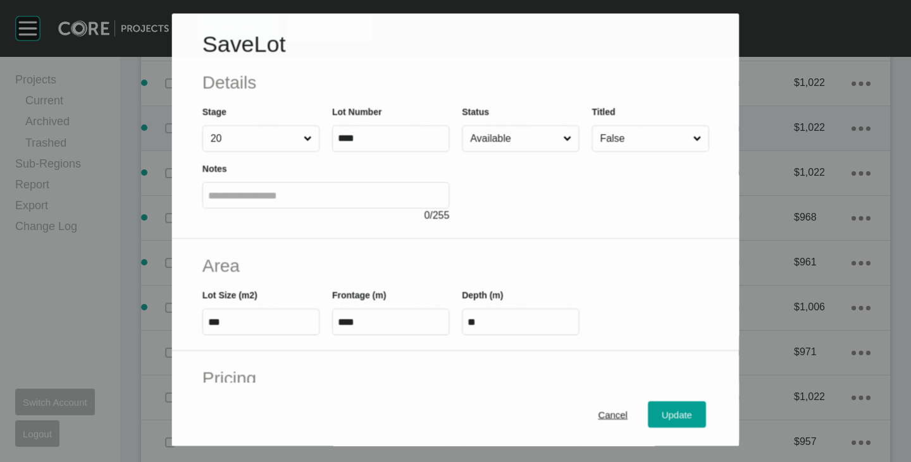
scroll to position [2449, 0]
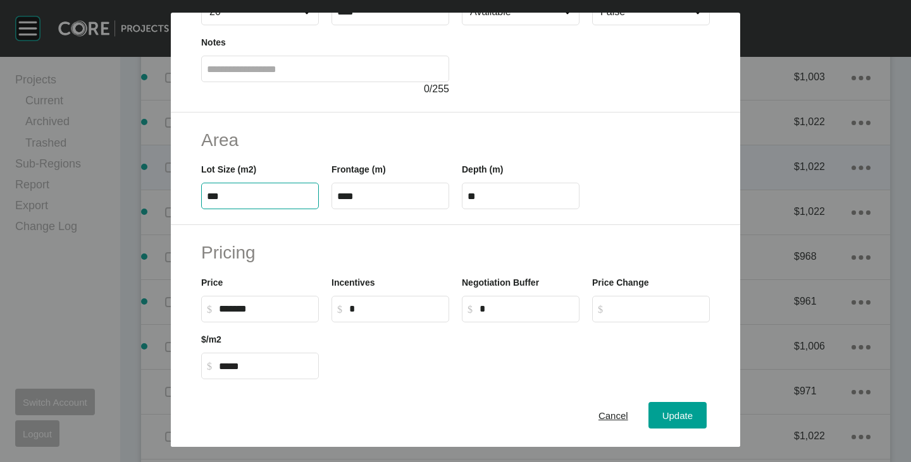
click at [221, 202] on input "***" at bounding box center [260, 196] width 106 height 11
type input "***"
type input "*****"
click at [337, 129] on h2 "Area" at bounding box center [455, 140] width 509 height 25
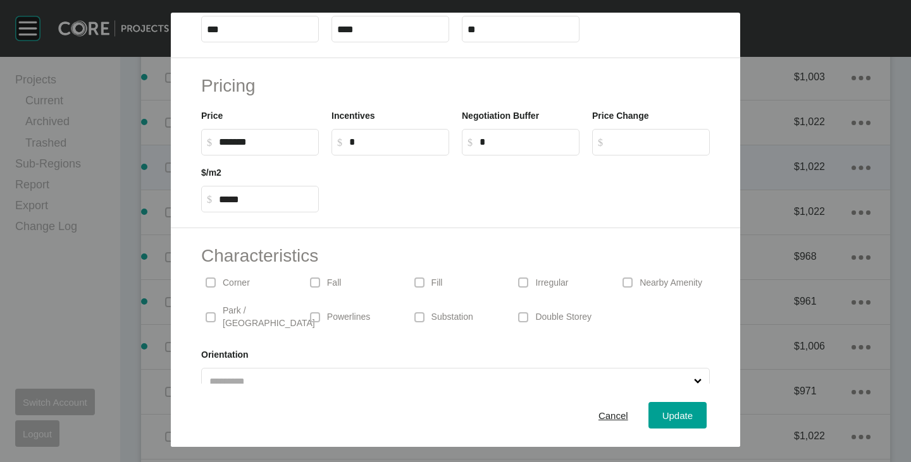
scroll to position [309, 0]
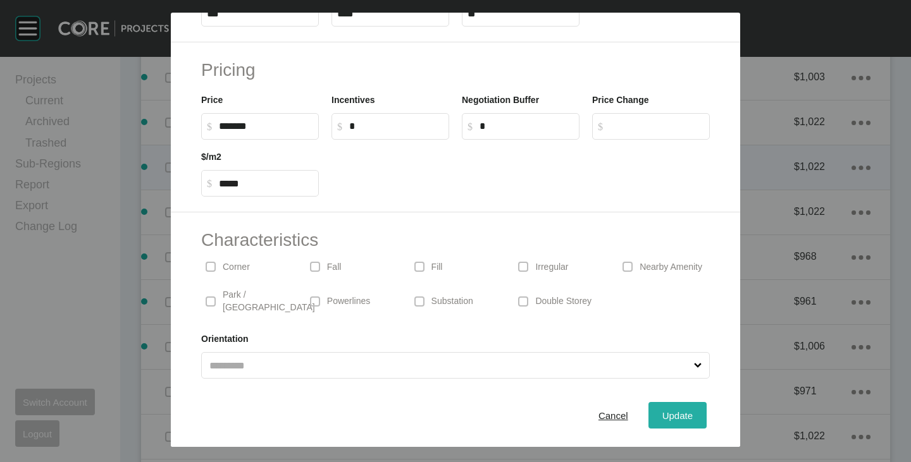
click at [659, 411] on div "Update" at bounding box center [677, 415] width 37 height 17
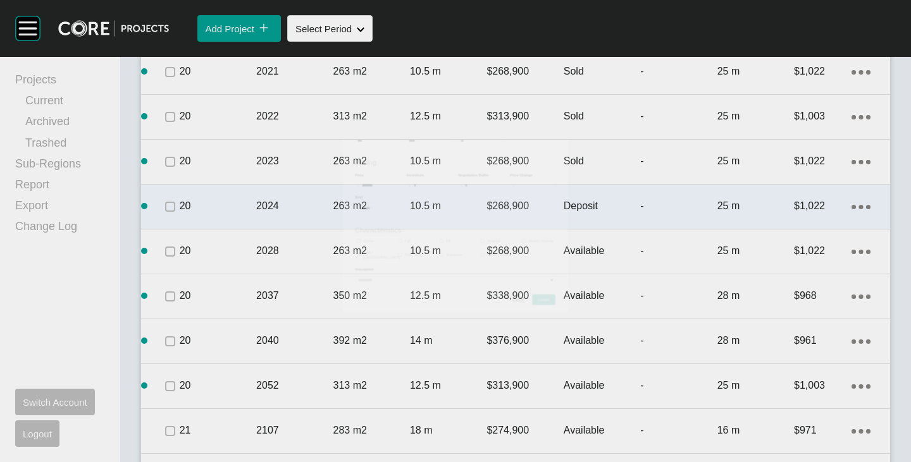
scroll to position [2488, 0]
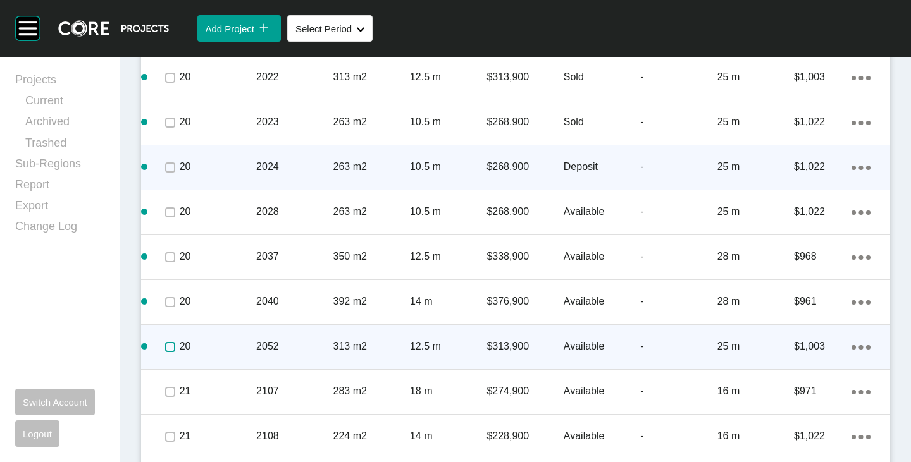
click at [169, 342] on label at bounding box center [170, 347] width 10 height 10
click at [851, 345] on icon "Action Menu Dots Copy 6 Created with Sketch." at bounding box center [860, 347] width 19 height 4
click at [811, 345] on link "Duplicate" at bounding box center [799, 349] width 47 height 19
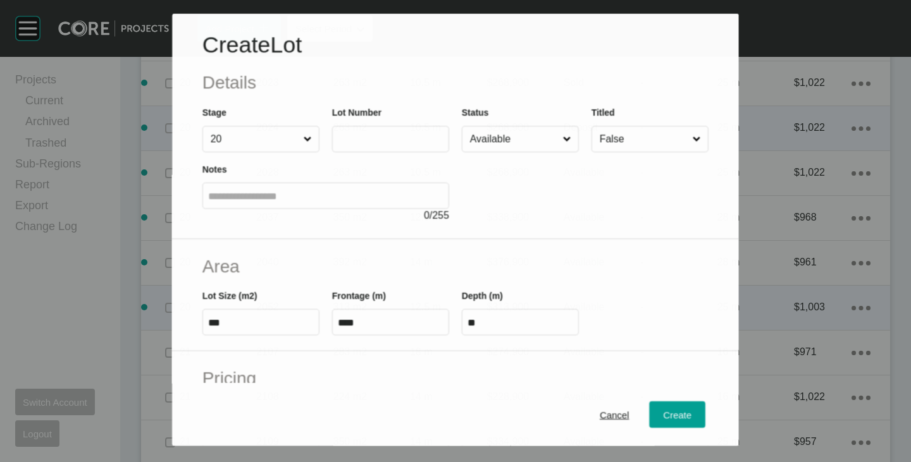
scroll to position [2449, 0]
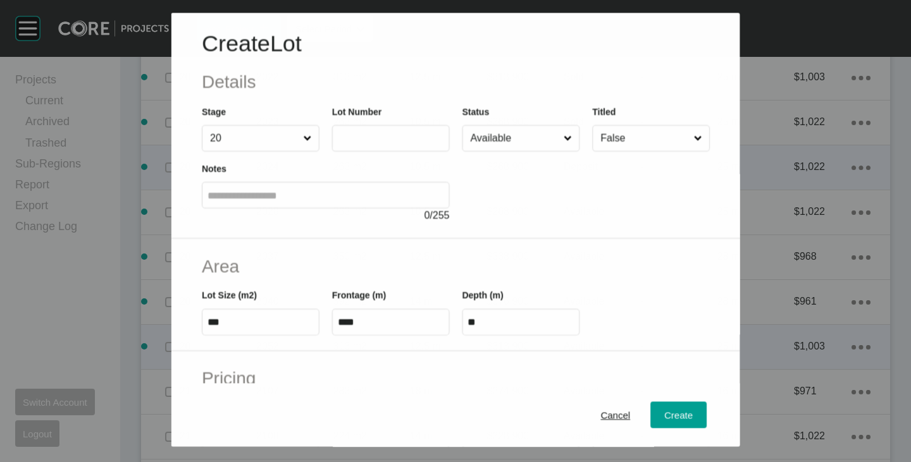
click at [374, 145] on label at bounding box center [390, 138] width 118 height 27
click at [374, 144] on input "text" at bounding box center [390, 138] width 106 height 11
type input "****"
click at [517, 200] on div at bounding box center [586, 187] width 248 height 71
click at [233, 321] on input "***" at bounding box center [260, 323] width 106 height 11
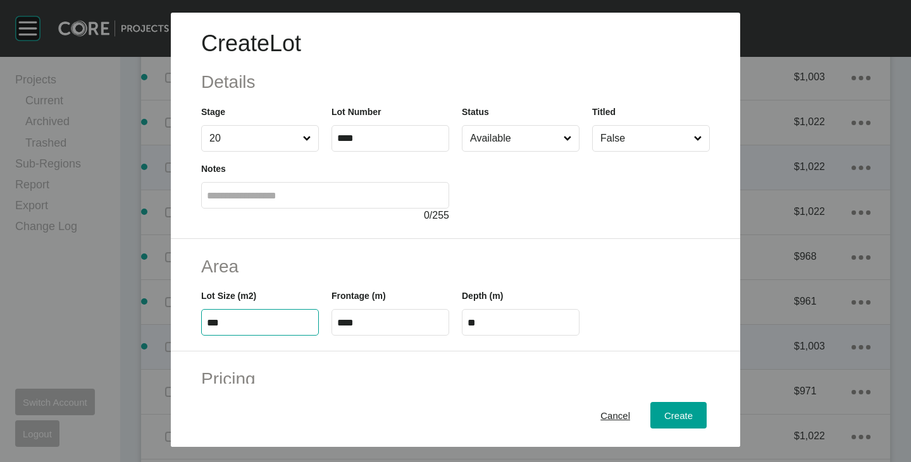
click at [233, 321] on input "***" at bounding box center [260, 323] width 106 height 11
type input "***"
type input "**"
type input "*****"
click at [369, 328] on input "****" at bounding box center [390, 323] width 106 height 11
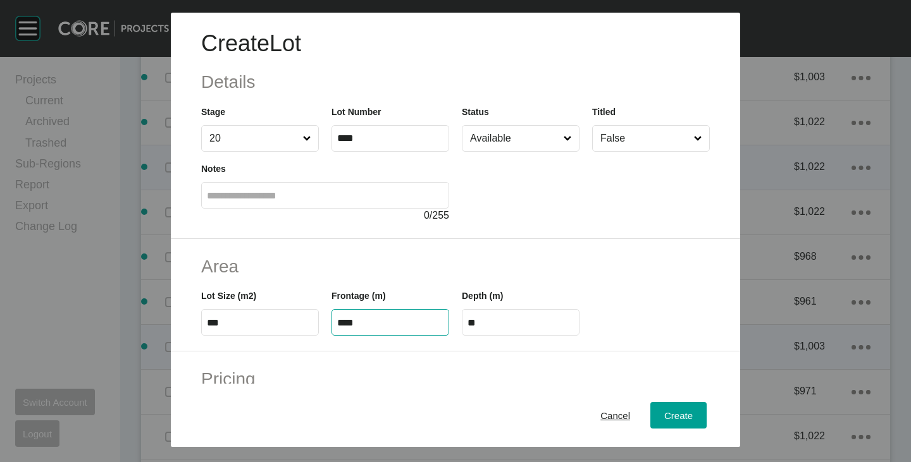
click at [369, 328] on input "****" at bounding box center [390, 323] width 106 height 11
type input "***"
click at [380, 247] on div "Area Lot Size (m2) *** Frontage (m) *** Depth (m) ****" at bounding box center [455, 295] width 569 height 113
click at [505, 319] on input "****" at bounding box center [520, 323] width 106 height 11
type input "**"
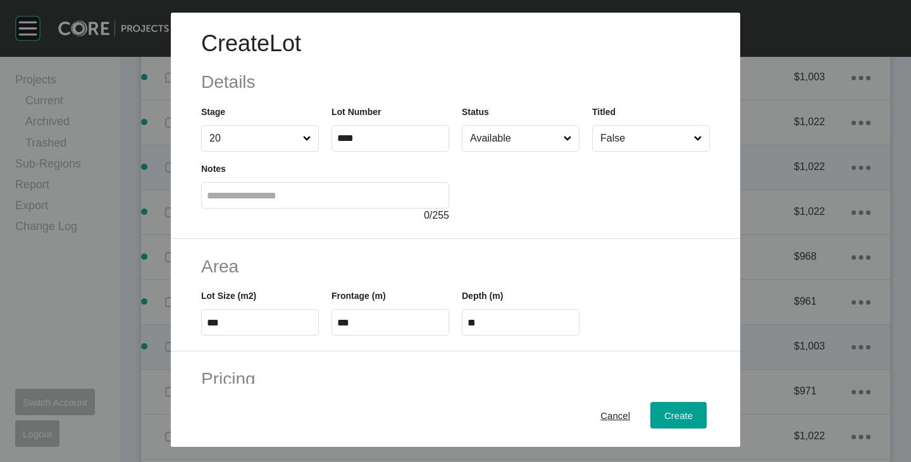
click at [531, 237] on div "Create Lot Details Stage 20 Lot Number **** Status Available Titled False Notes…" at bounding box center [455, 126] width 569 height 226
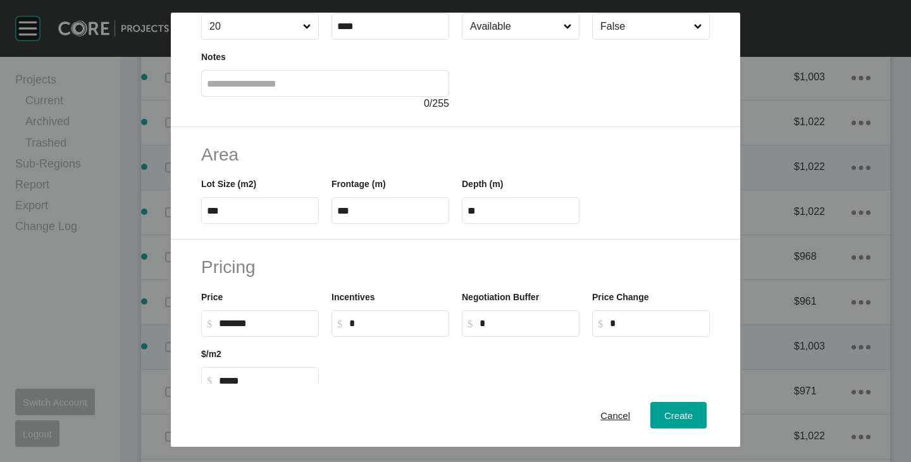
scroll to position [127, 0]
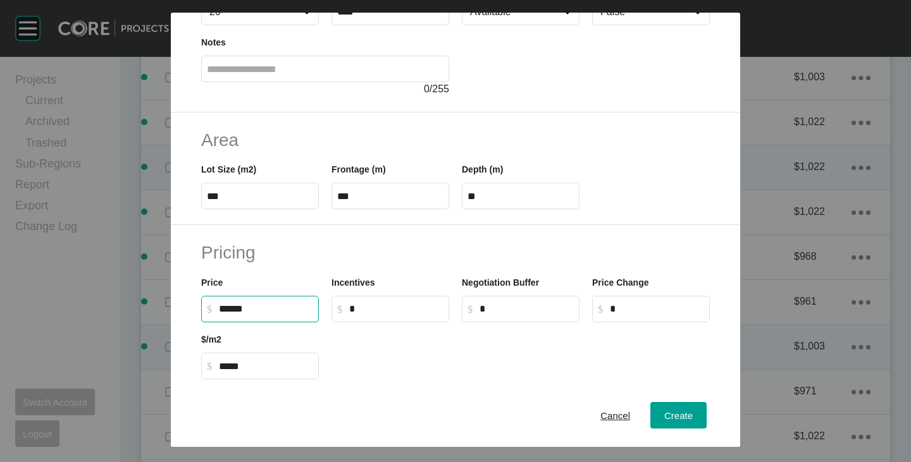
drag, startPoint x: 219, startPoint y: 309, endPoint x: 237, endPoint y: 314, distance: 18.4
click at [237, 314] on input "******" at bounding box center [266, 309] width 94 height 11
type input "*******"
type input "*****"
click at [369, 353] on div at bounding box center [520, 351] width 391 height 57
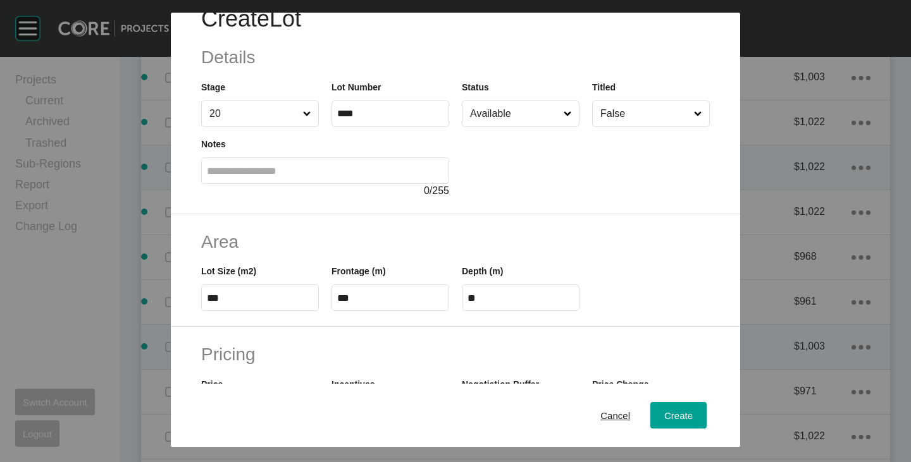
scroll to position [0, 0]
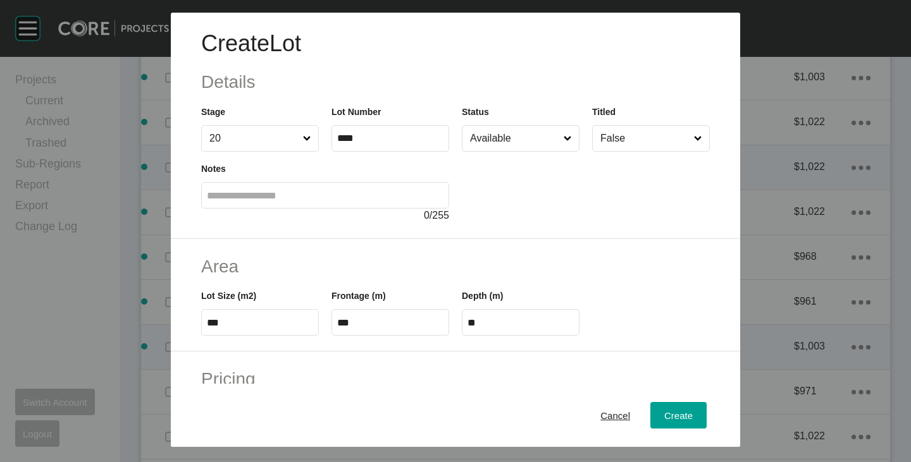
click at [516, 132] on input "Available" at bounding box center [514, 138] width 94 height 25
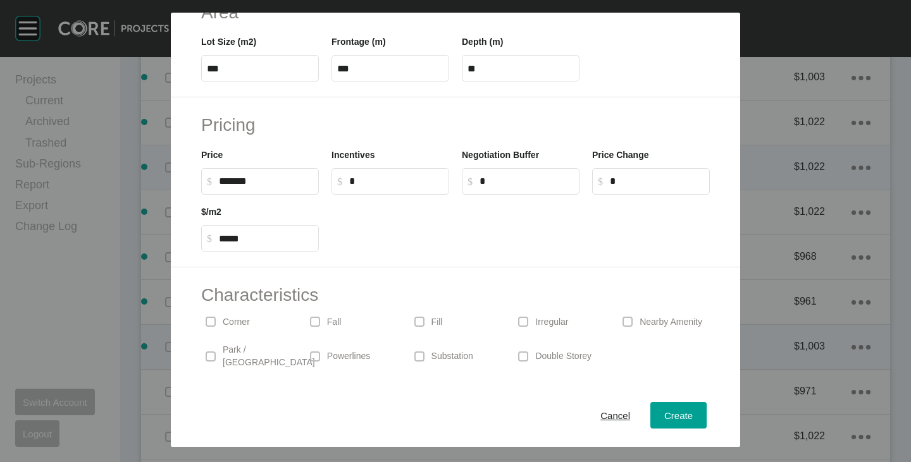
scroll to position [309, 0]
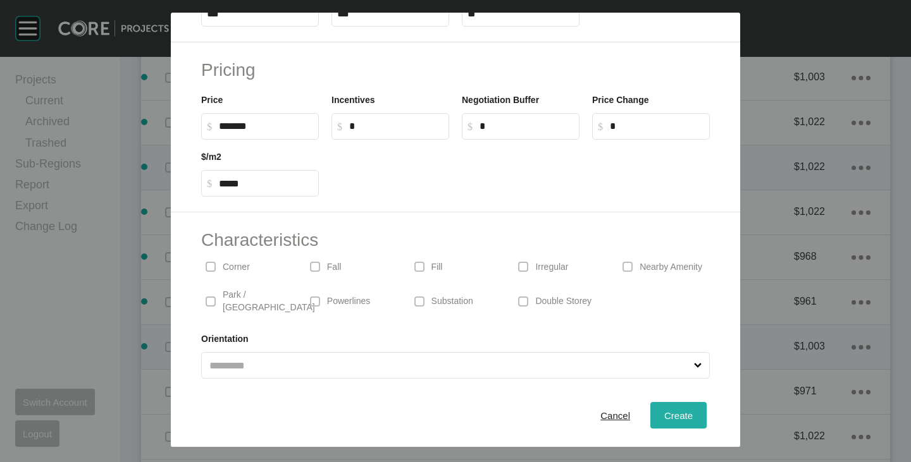
click at [684, 402] on button "Create" at bounding box center [678, 415] width 56 height 27
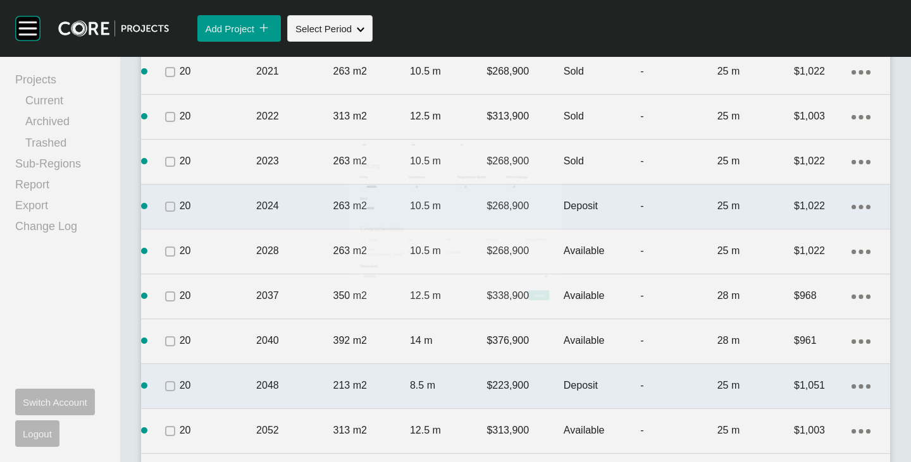
scroll to position [2488, 0]
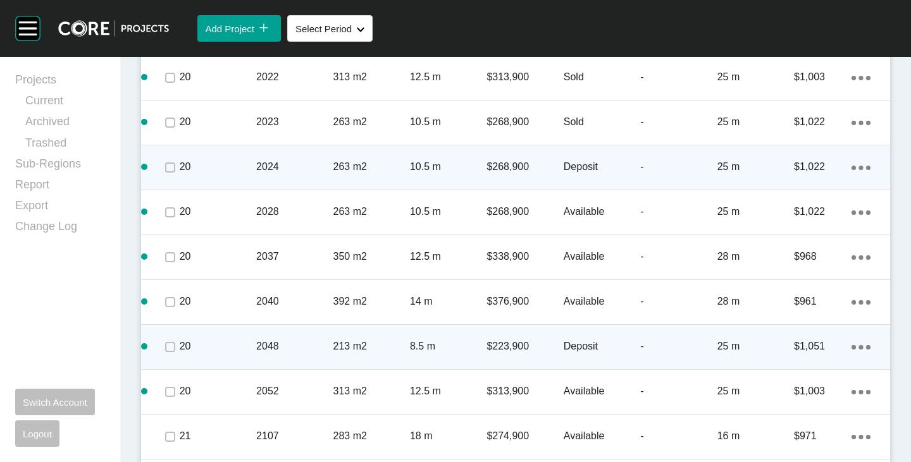
click at [851, 343] on div "Action Menu Dots Copy 6 Created with Sketch." at bounding box center [860, 347] width 19 height 14
click at [781, 346] on link "Duplicate" at bounding box center [799, 349] width 47 height 19
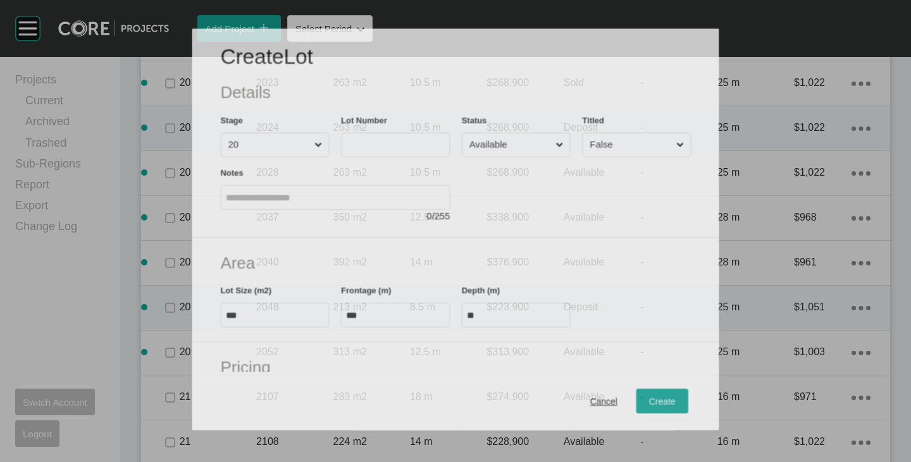
scroll to position [2449, 0]
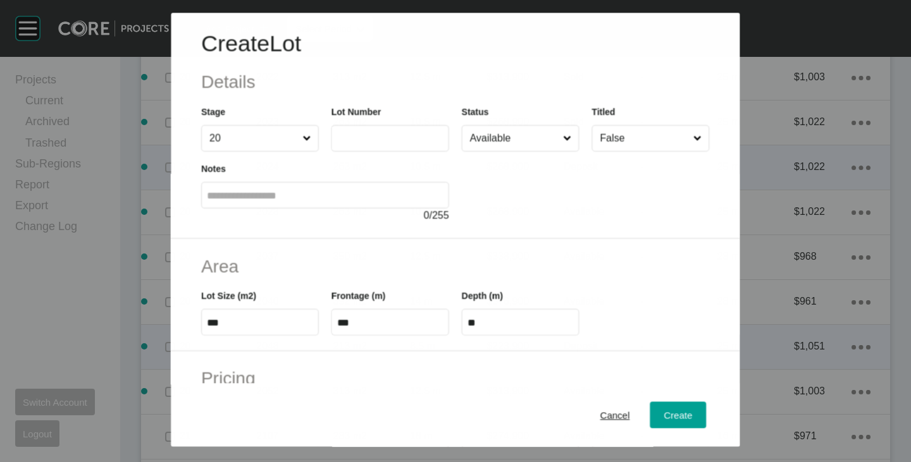
click at [389, 140] on input "text" at bounding box center [390, 138] width 106 height 11
type input "****"
click at [502, 173] on div at bounding box center [586, 187] width 248 height 71
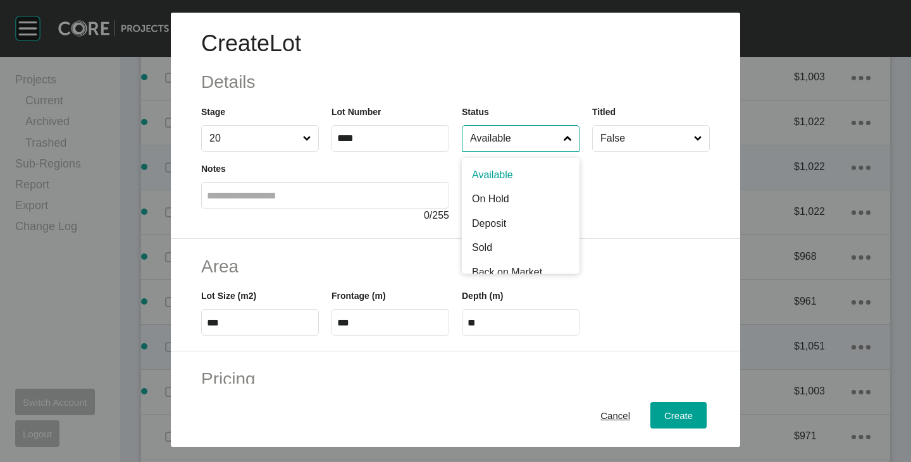
click at [516, 133] on input "Available" at bounding box center [514, 138] width 94 height 25
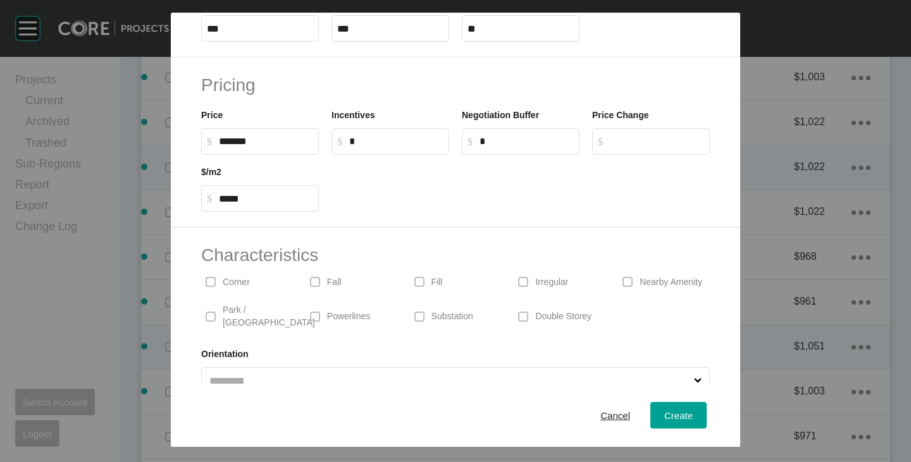
scroll to position [309, 0]
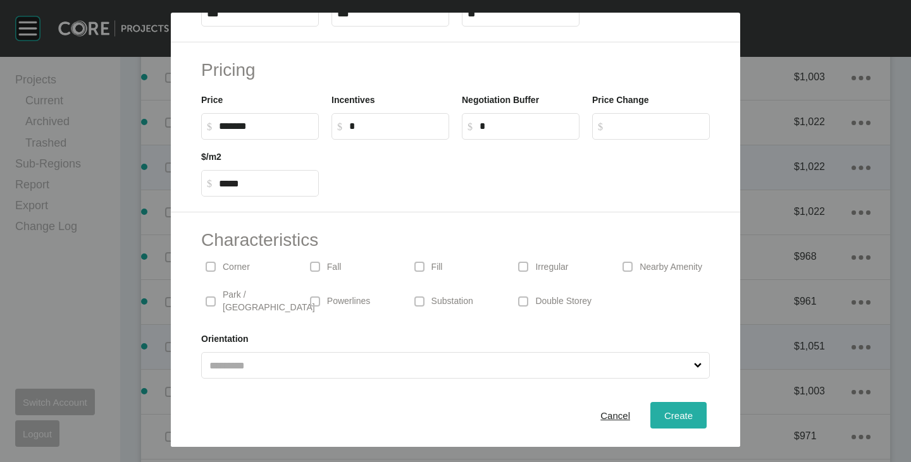
click at [661, 407] on div "Create" at bounding box center [678, 415] width 35 height 17
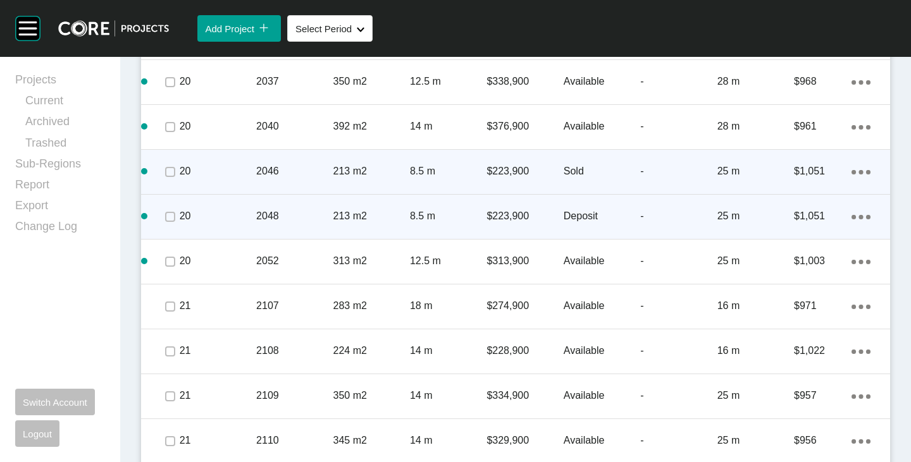
scroll to position [2678, 0]
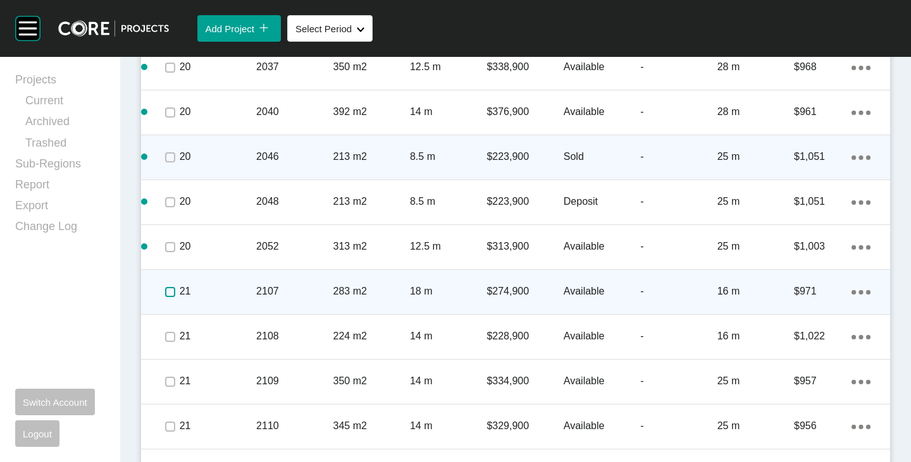
click at [170, 292] on label at bounding box center [170, 292] width 10 height 10
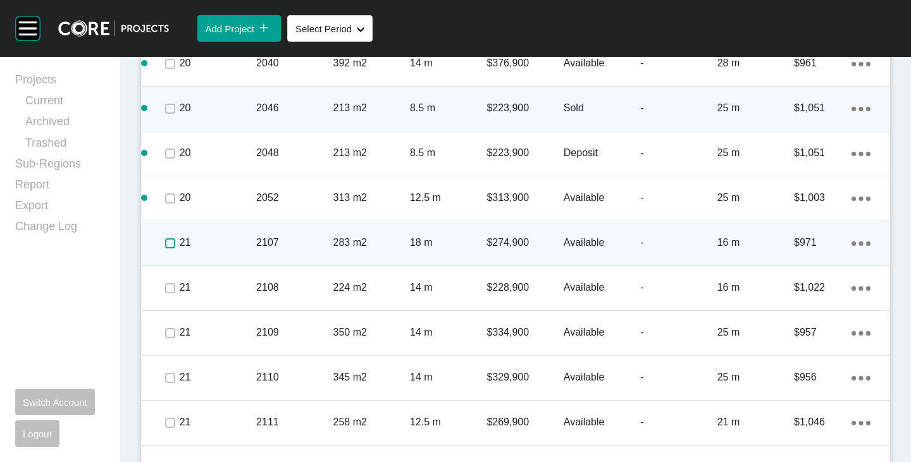
scroll to position [2741, 0]
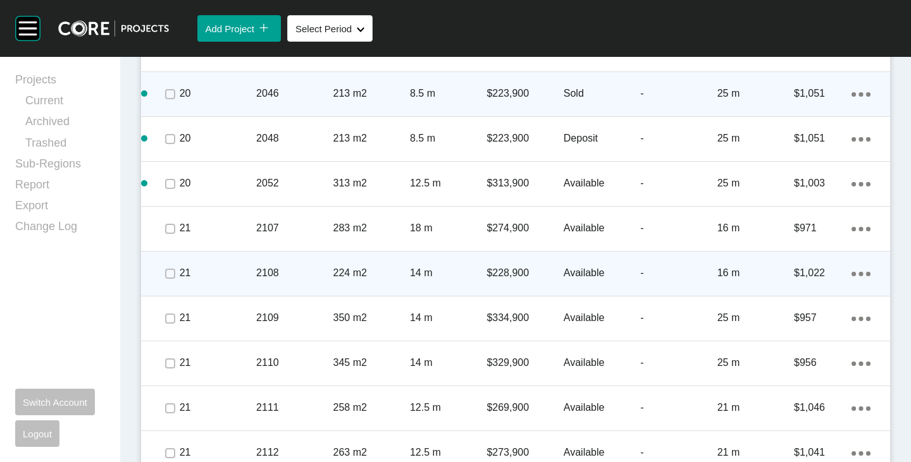
click at [170, 282] on span at bounding box center [169, 273] width 19 height 19
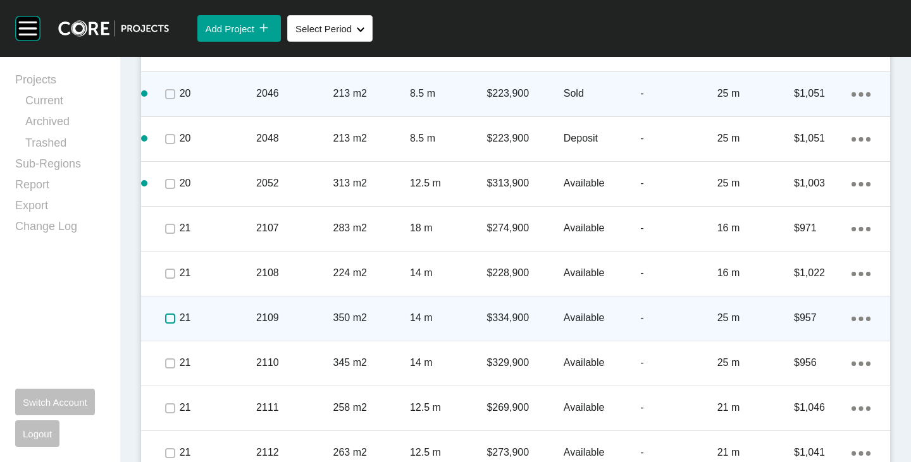
click at [169, 314] on label at bounding box center [170, 319] width 10 height 10
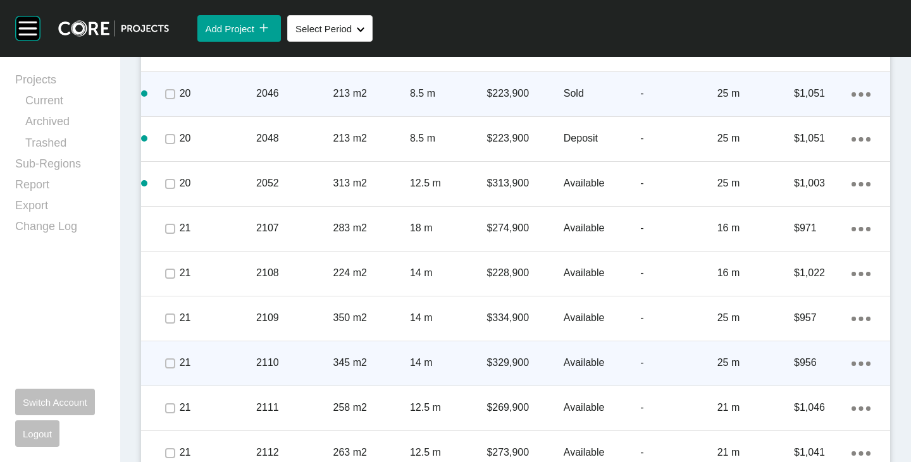
click at [168, 369] on span at bounding box center [169, 363] width 19 height 19
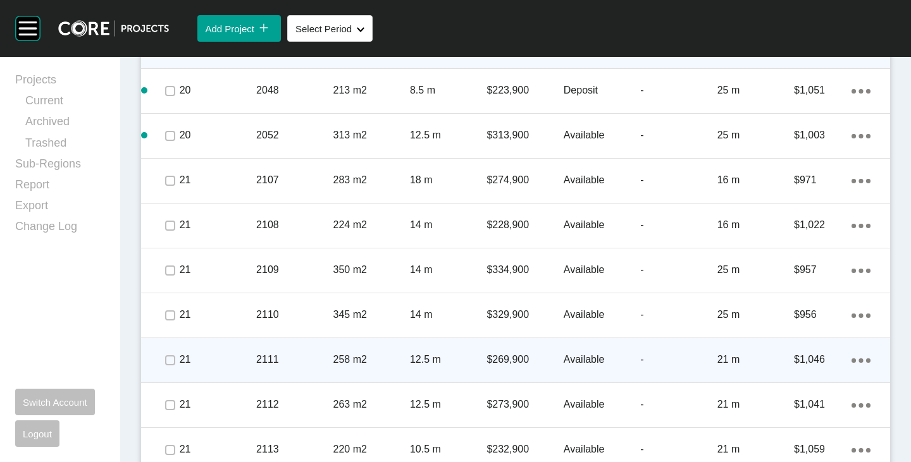
scroll to position [2804, 0]
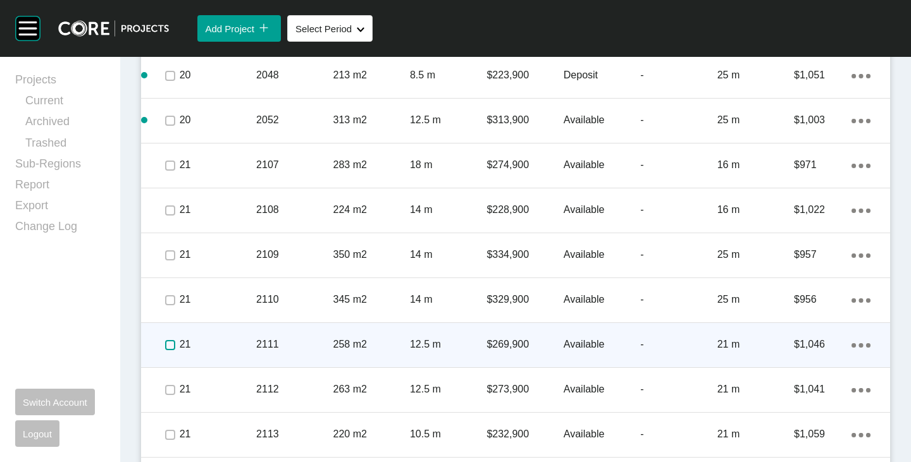
click at [171, 350] on label at bounding box center [170, 345] width 10 height 10
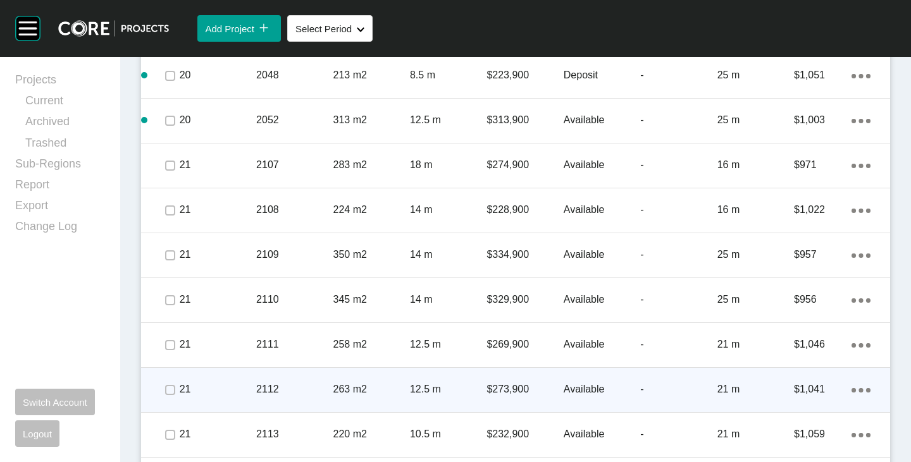
click at [566, 389] on p "Available" at bounding box center [602, 390] width 77 height 14
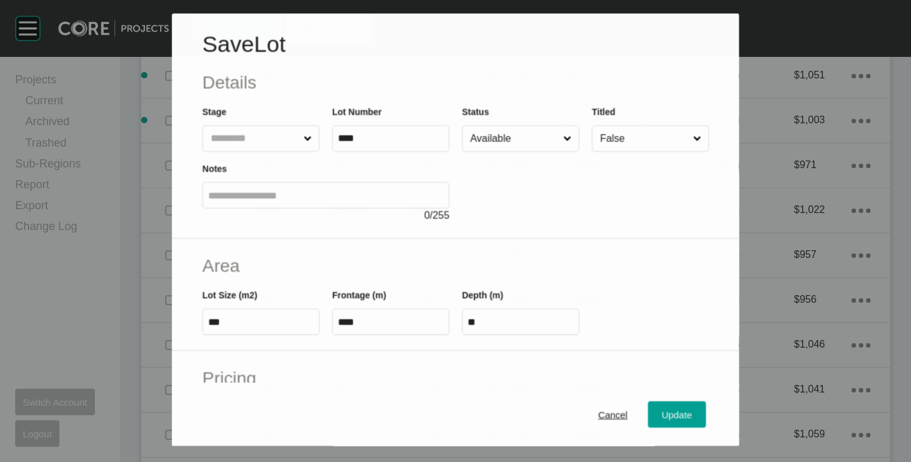
click at [497, 145] on input "Available" at bounding box center [513, 139] width 93 height 25
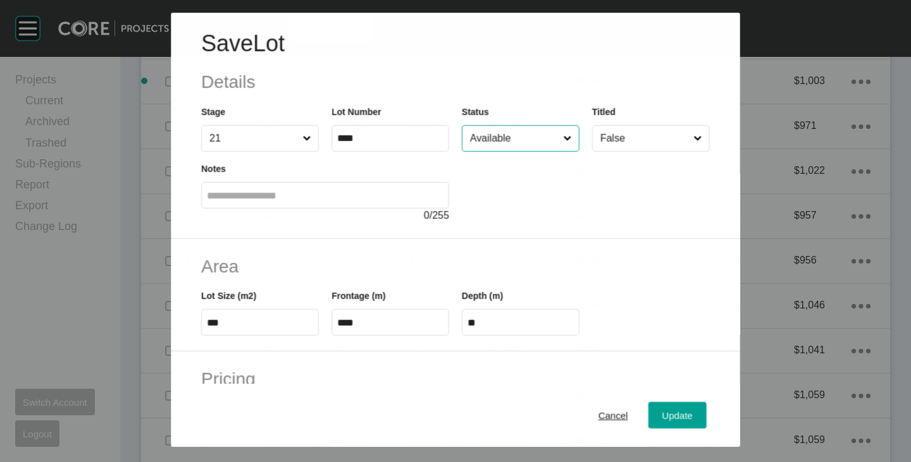
scroll to position [2765, 0]
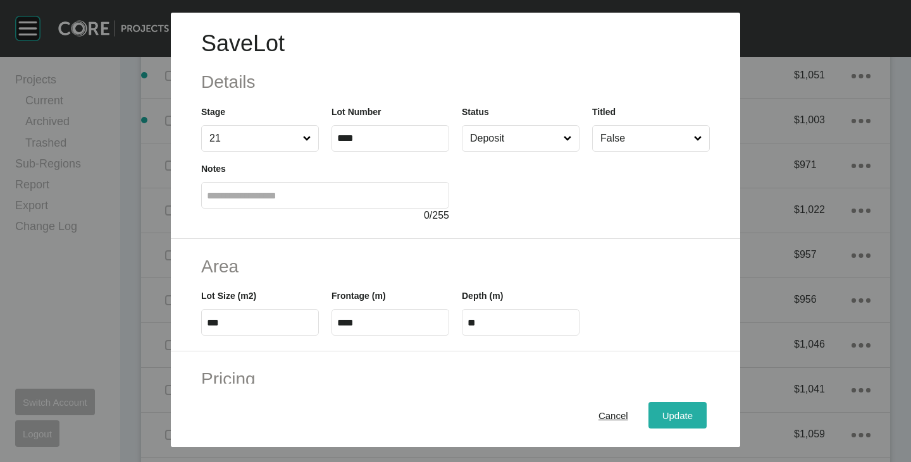
click at [669, 405] on button "Update" at bounding box center [677, 415] width 58 height 27
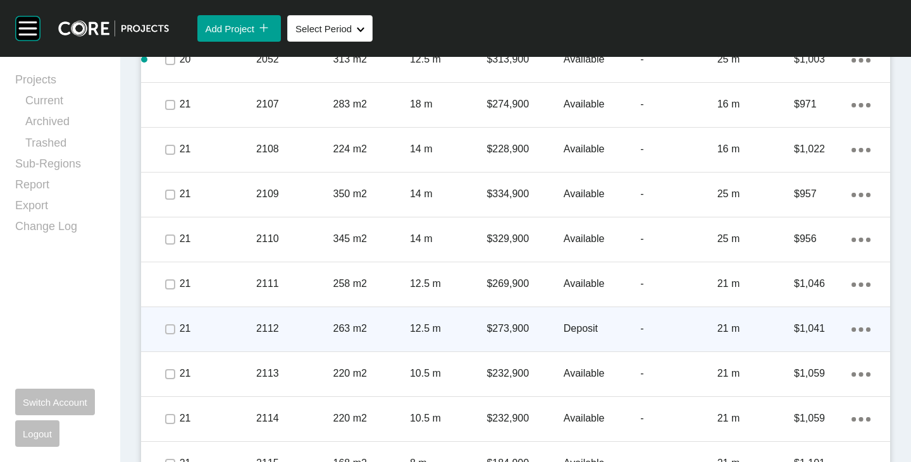
scroll to position [2868, 0]
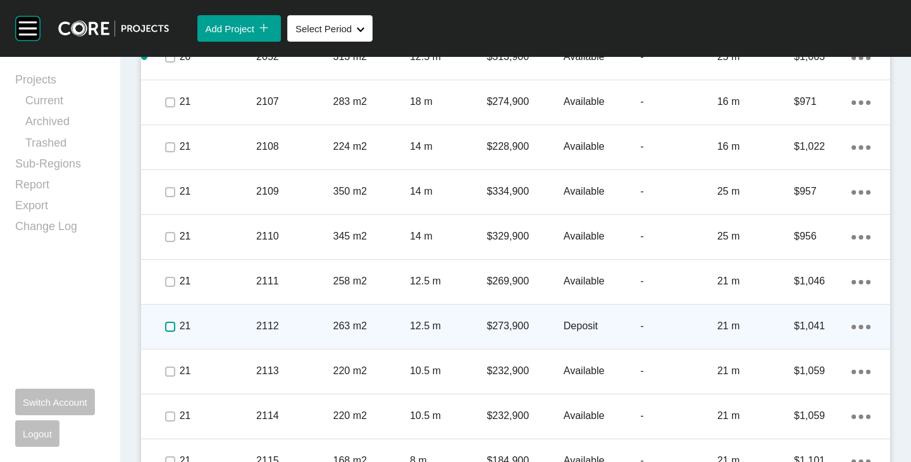
click at [167, 327] on label at bounding box center [170, 327] width 10 height 10
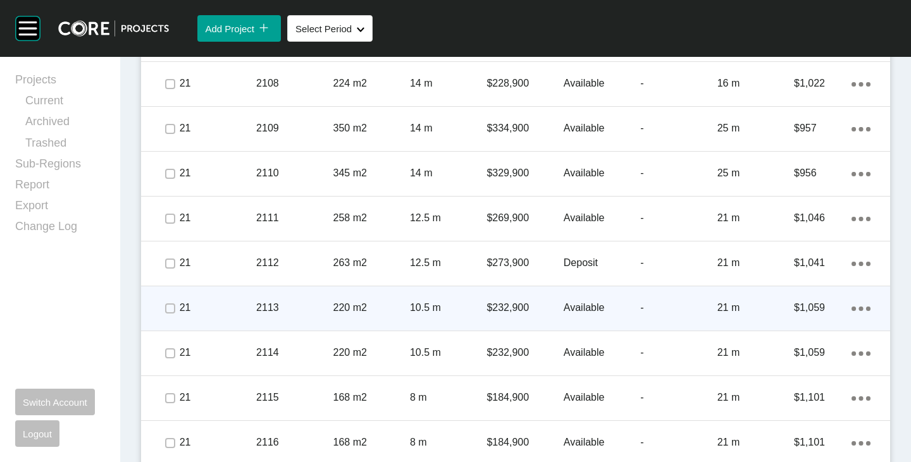
click at [575, 307] on p "Available" at bounding box center [602, 308] width 77 height 14
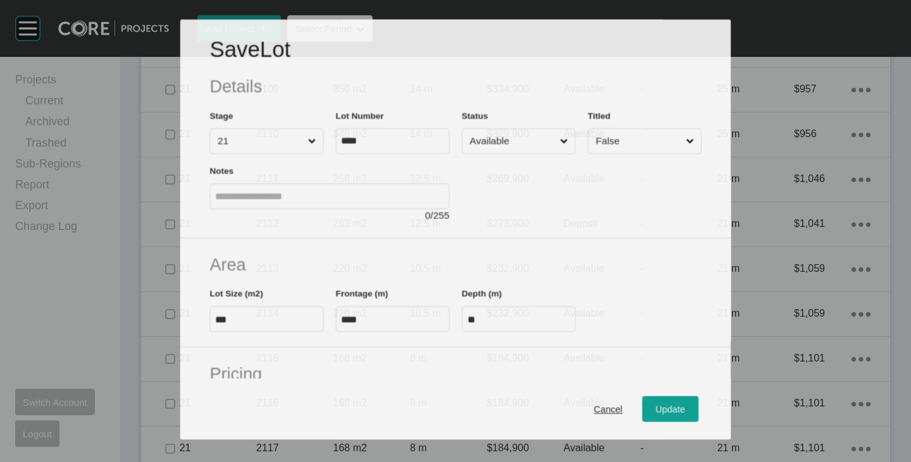
scroll to position [2892, 0]
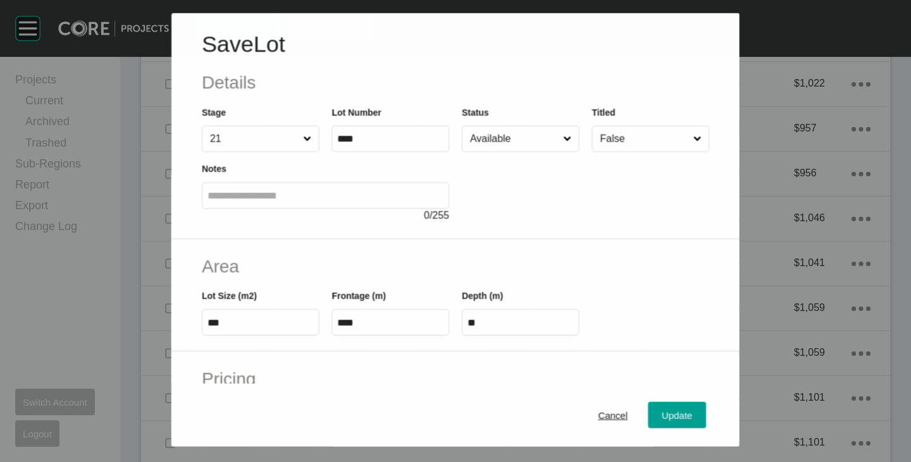
click at [511, 136] on input "Available" at bounding box center [513, 138] width 93 height 25
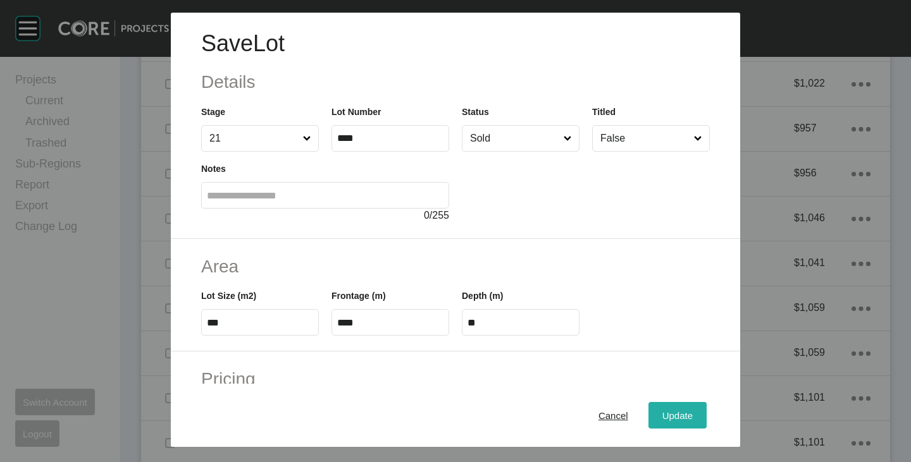
click at [662, 411] on span "Update" at bounding box center [677, 416] width 30 height 11
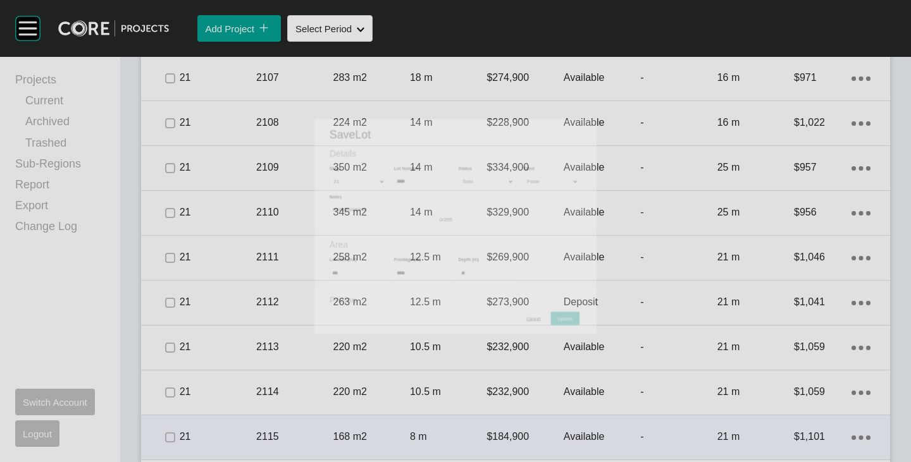
scroll to position [2931, 0]
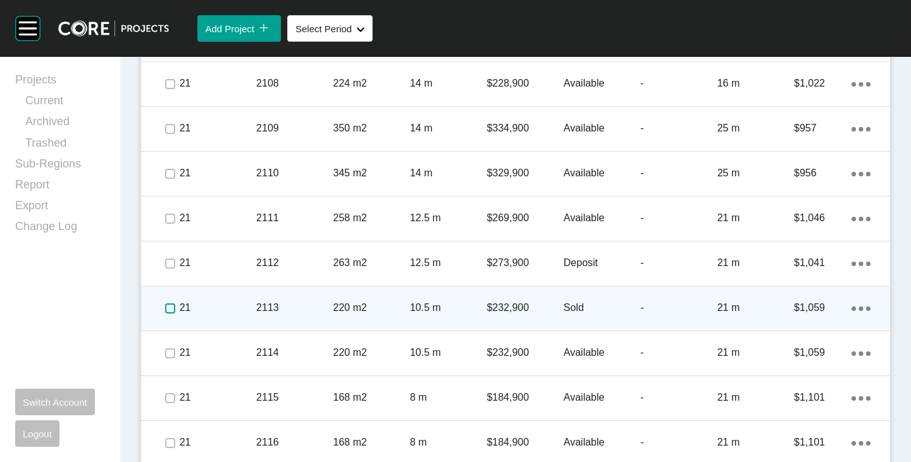
click at [173, 304] on label at bounding box center [170, 309] width 10 height 10
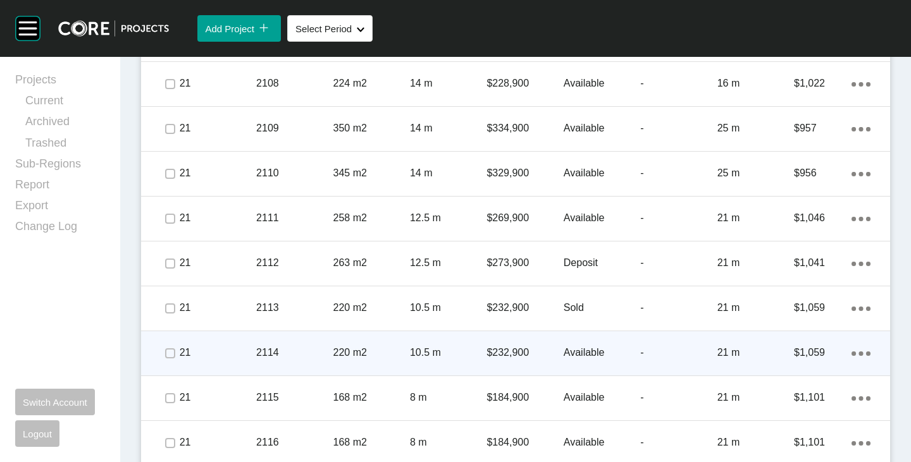
click at [573, 350] on p "Available" at bounding box center [602, 353] width 77 height 14
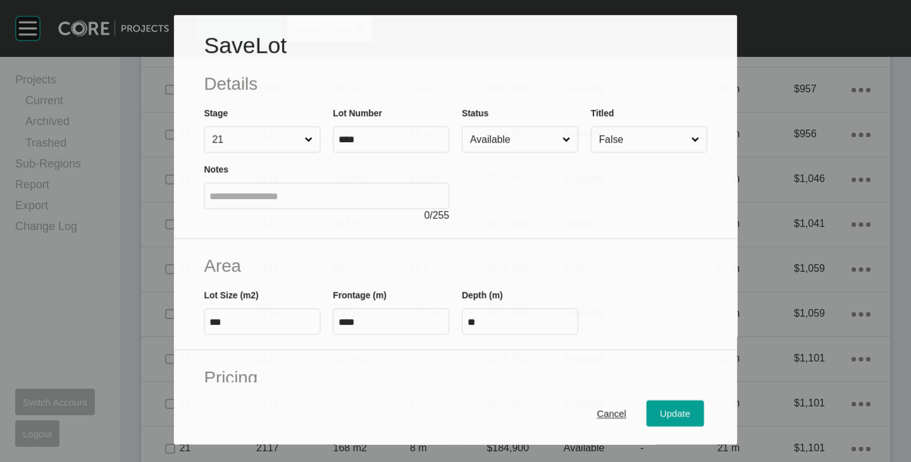
scroll to position [2892, 0]
click at [499, 133] on input "Available" at bounding box center [513, 139] width 92 height 25
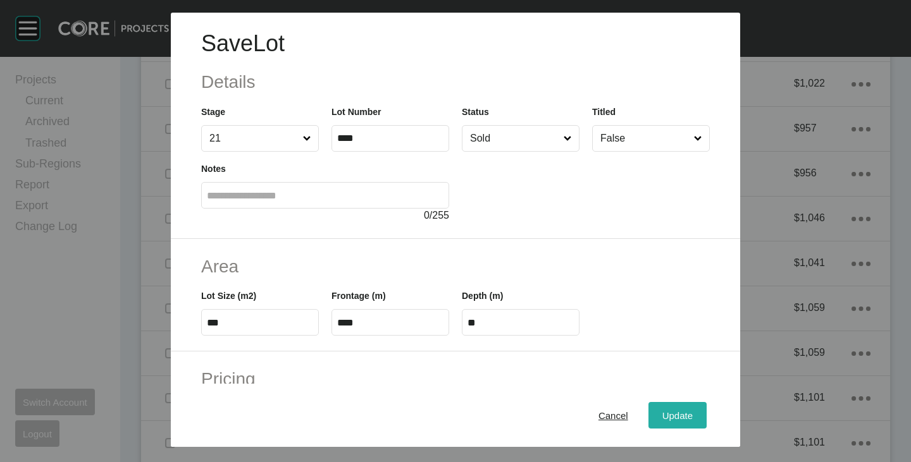
click at [674, 409] on div "Update" at bounding box center [677, 415] width 37 height 17
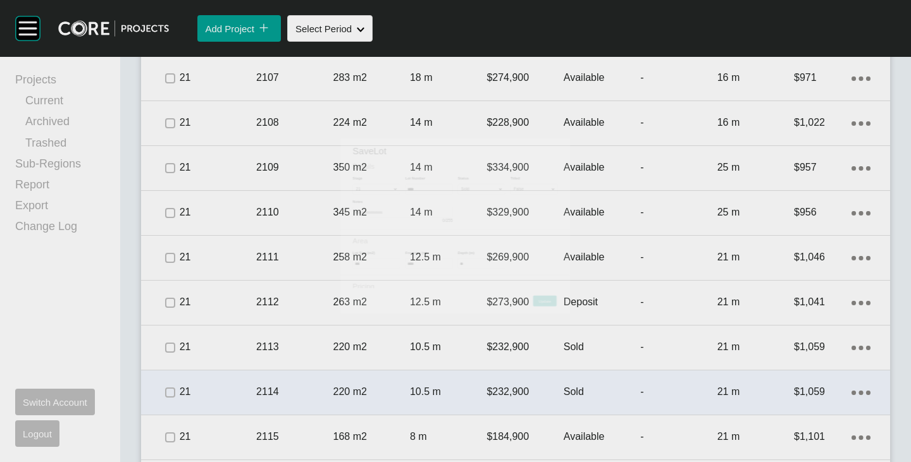
scroll to position [2931, 0]
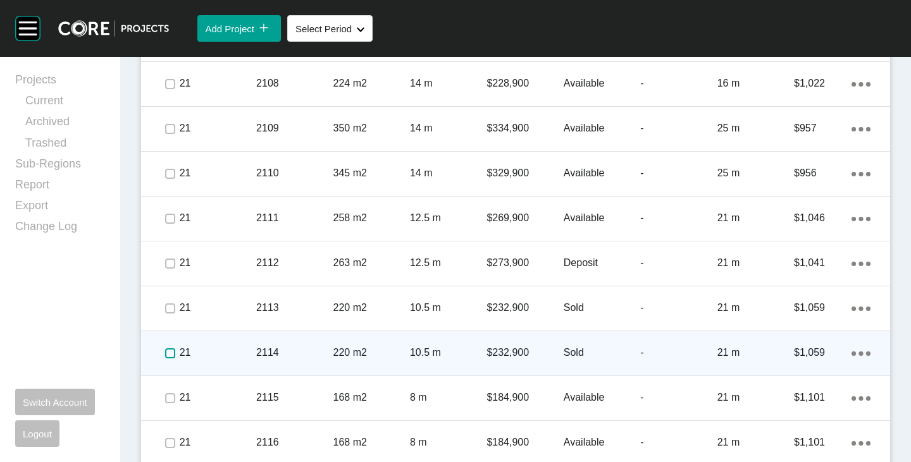
click at [171, 354] on label at bounding box center [170, 354] width 10 height 10
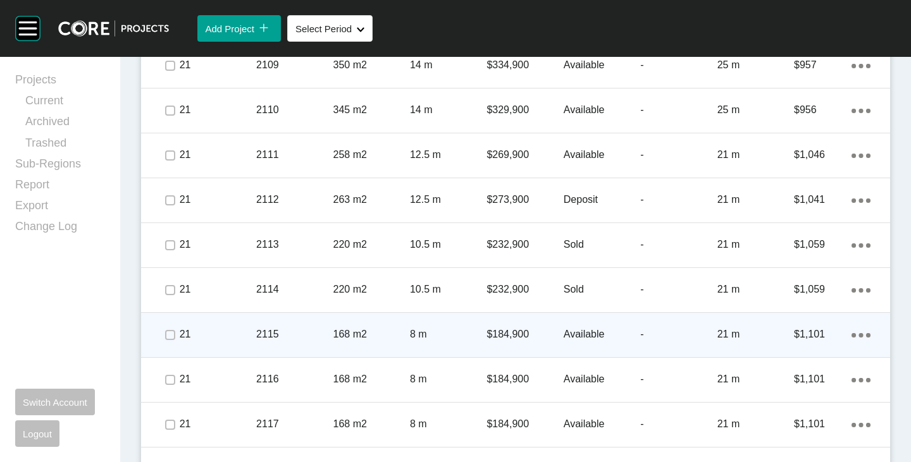
click at [588, 338] on p "Available" at bounding box center [602, 335] width 77 height 14
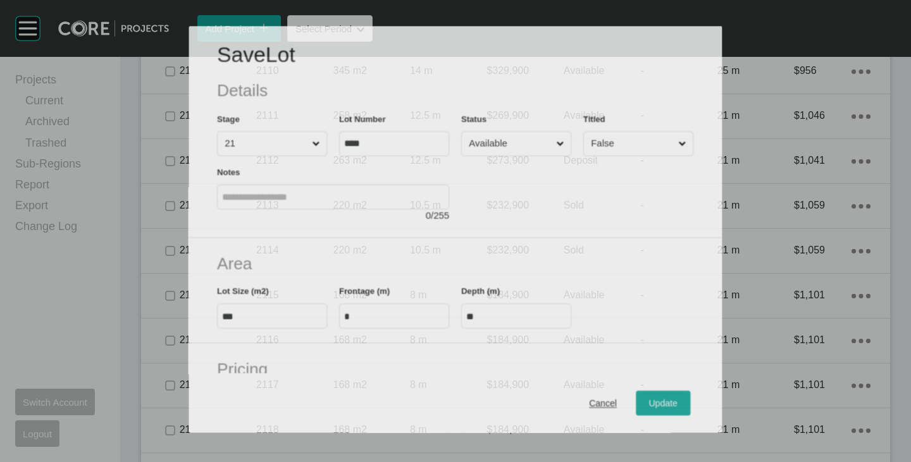
scroll to position [2955, 0]
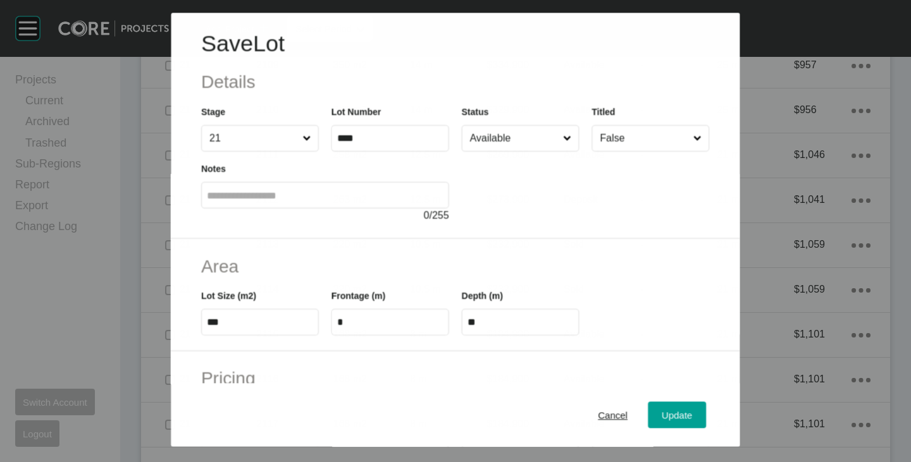
click at [509, 139] on input "Available" at bounding box center [513, 138] width 93 height 25
click at [665, 420] on span "Update" at bounding box center [677, 416] width 30 height 11
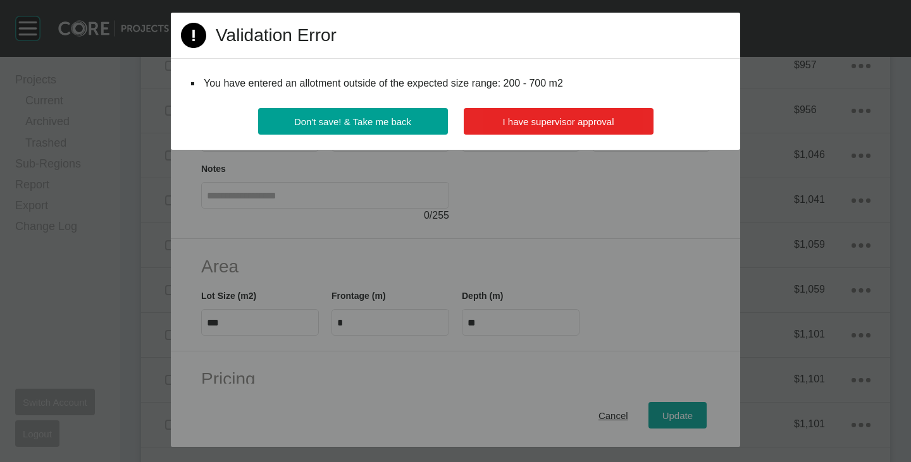
click at [577, 128] on button "I have supervisor approval" at bounding box center [559, 121] width 190 height 27
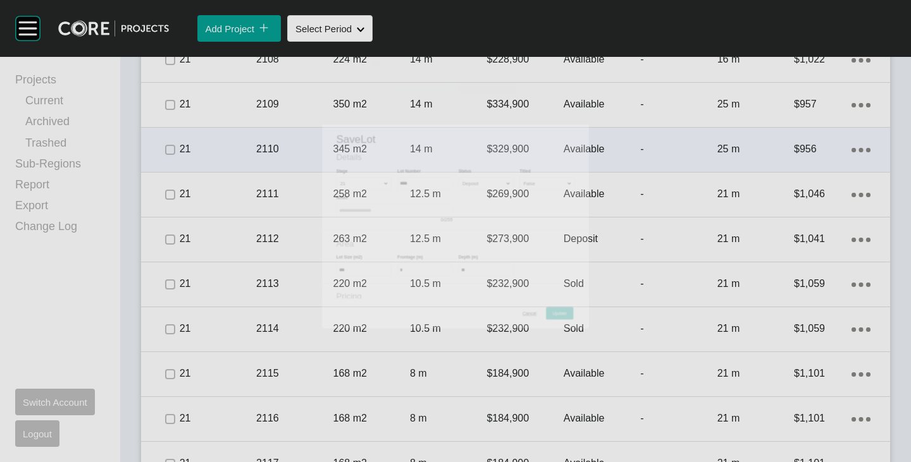
scroll to position [2994, 0]
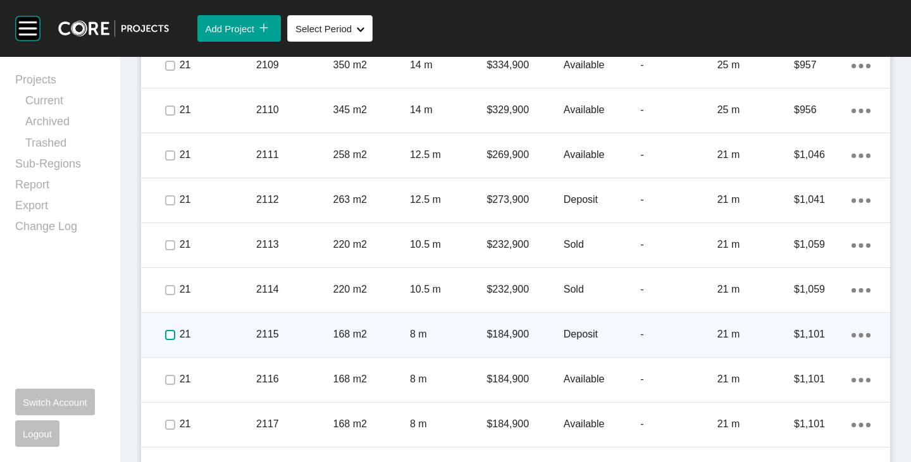
click at [168, 335] on label at bounding box center [170, 335] width 10 height 10
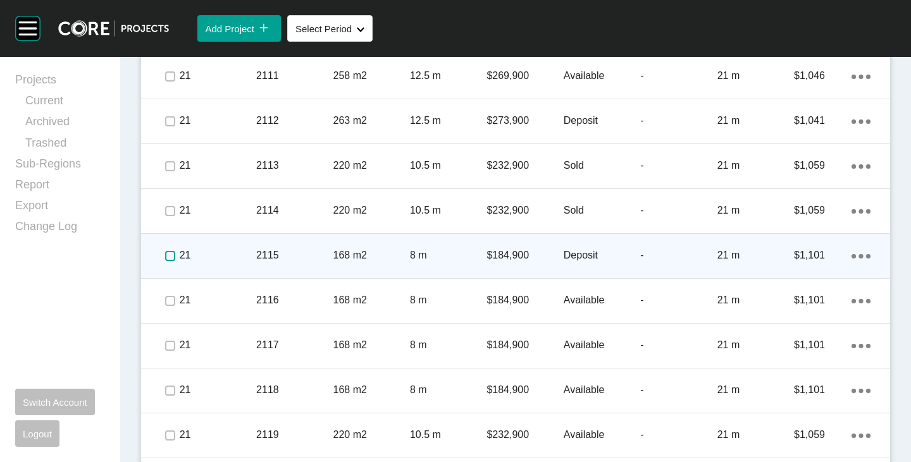
scroll to position [3121, 0]
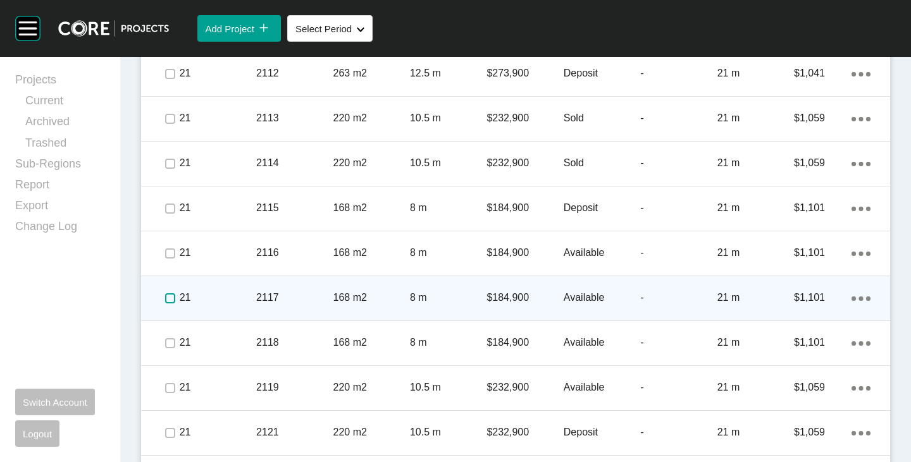
click at [165, 300] on label at bounding box center [170, 299] width 10 height 10
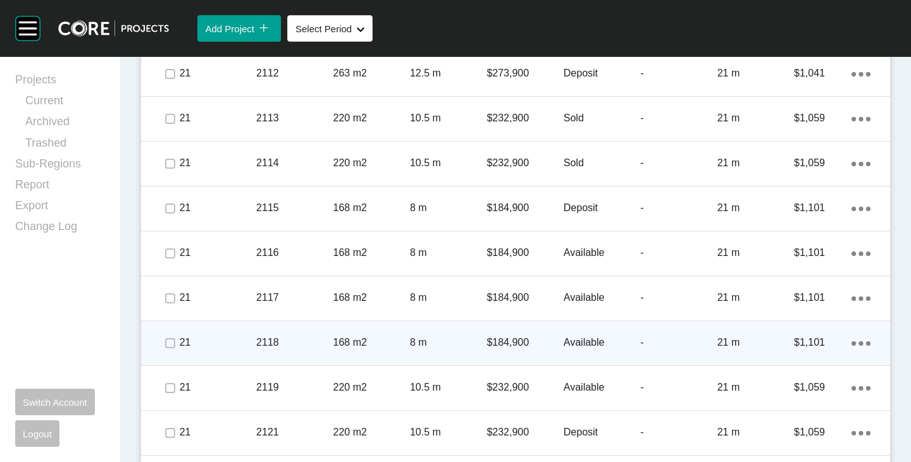
click at [582, 345] on p "Available" at bounding box center [602, 343] width 77 height 14
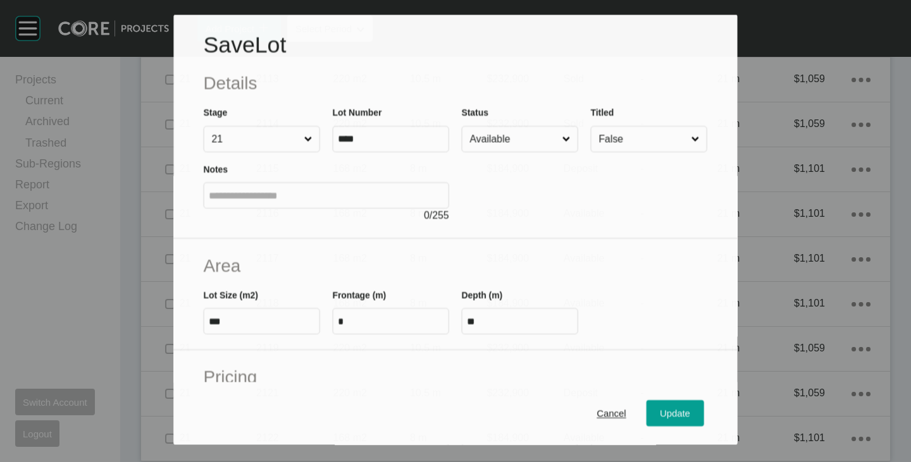
scroll to position [3081, 0]
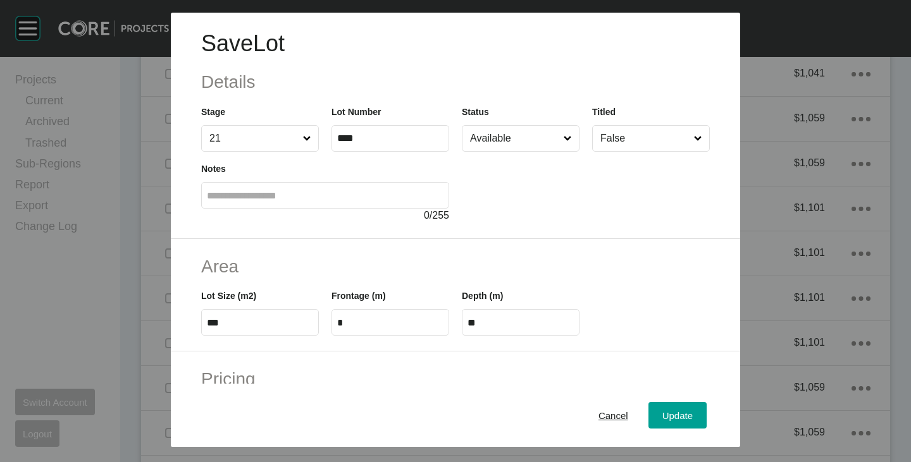
click at [493, 139] on input "Available" at bounding box center [514, 138] width 94 height 25
click at [662, 415] on span "Update" at bounding box center [677, 416] width 30 height 11
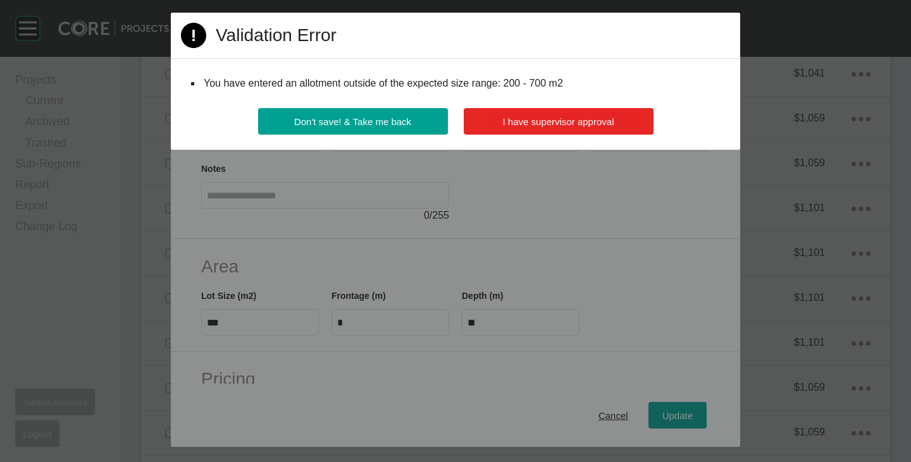
click at [554, 113] on button "I have supervisor approval" at bounding box center [559, 121] width 190 height 27
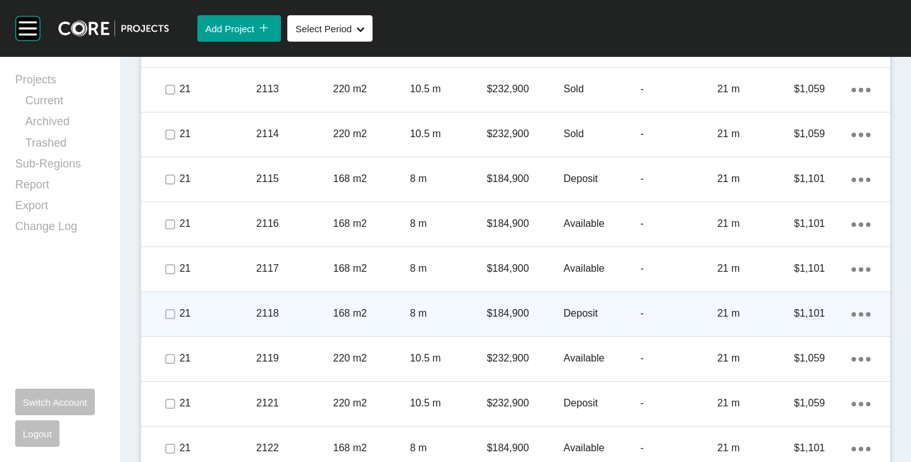
scroll to position [3164, 0]
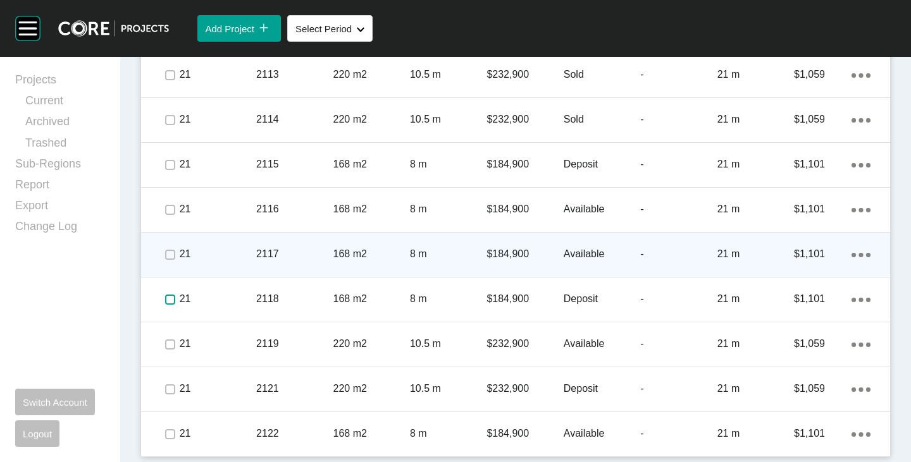
drag, startPoint x: 165, startPoint y: 297, endPoint x: 183, endPoint y: 273, distance: 30.2
click at [165, 297] on label at bounding box center [170, 300] width 10 height 10
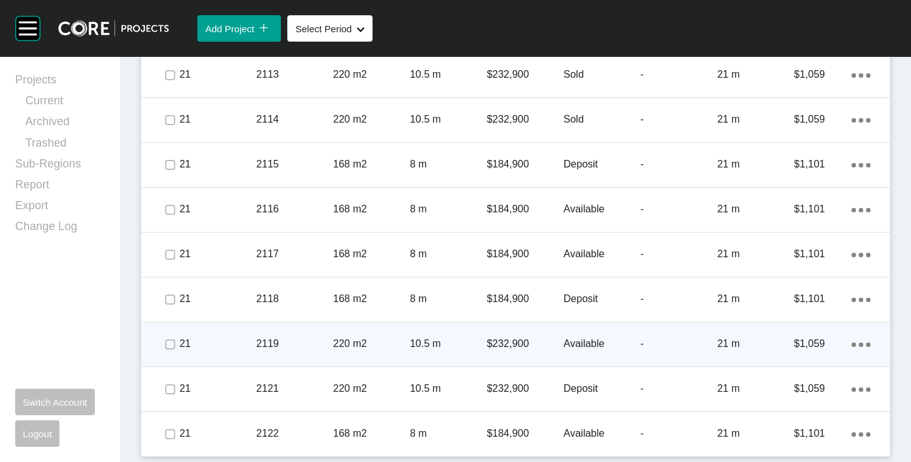
click at [575, 345] on p "Available" at bounding box center [602, 344] width 77 height 14
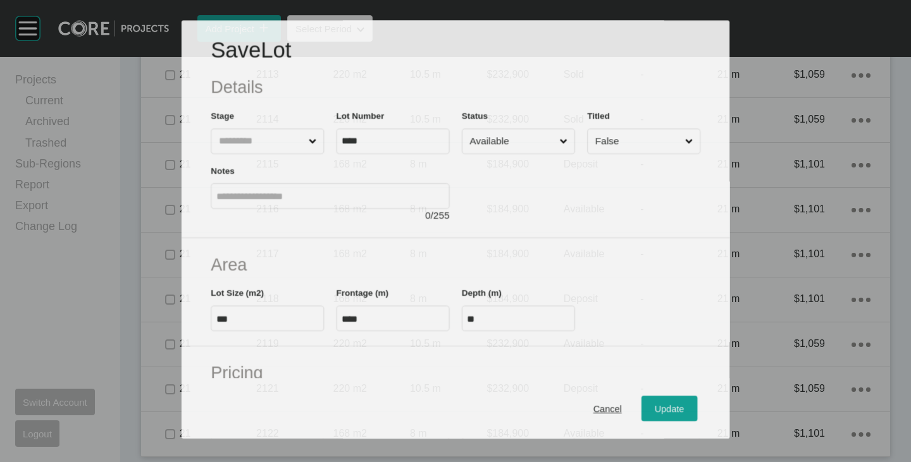
click at [515, 137] on input "Available" at bounding box center [512, 142] width 90 height 25
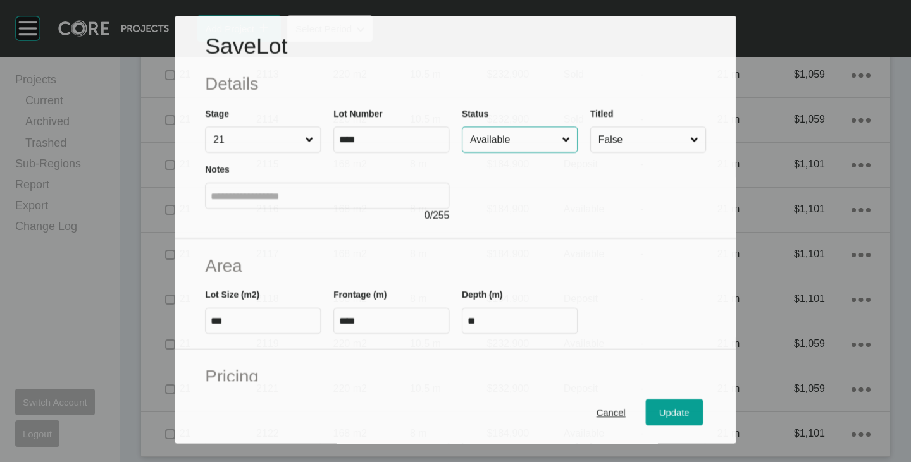
scroll to position [3125, 0]
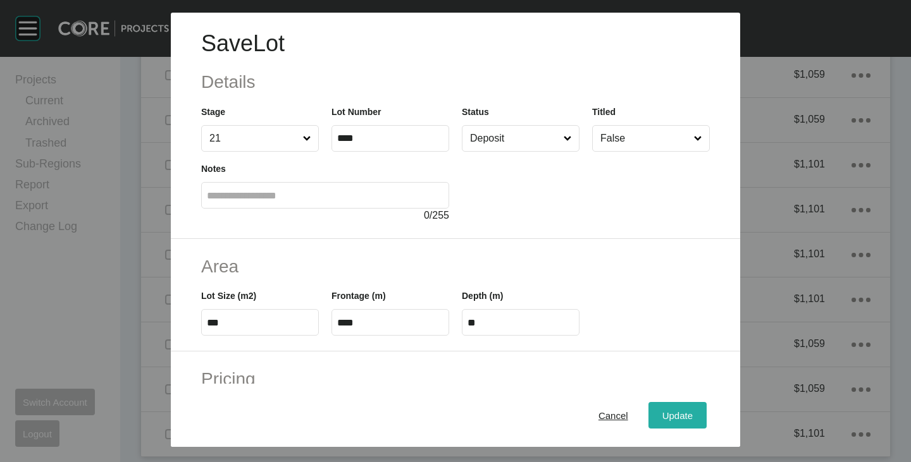
click at [664, 409] on div "Update" at bounding box center [677, 415] width 37 height 17
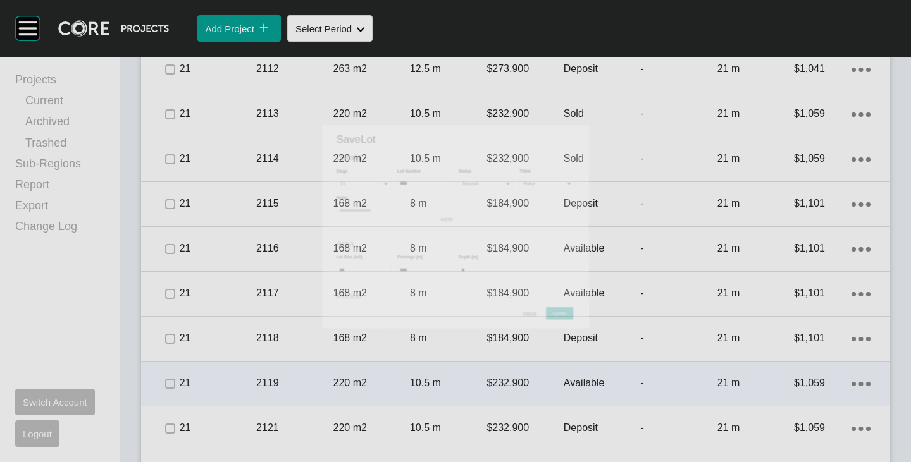
scroll to position [3164, 0]
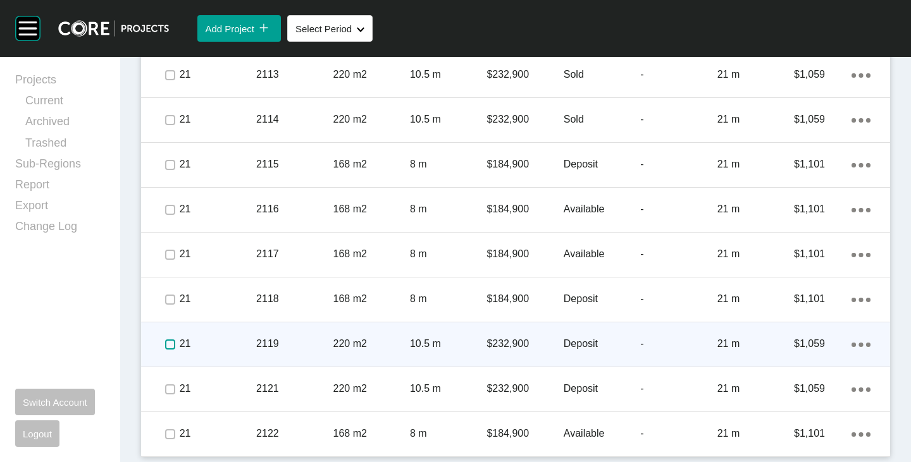
click at [169, 343] on label at bounding box center [170, 345] width 10 height 10
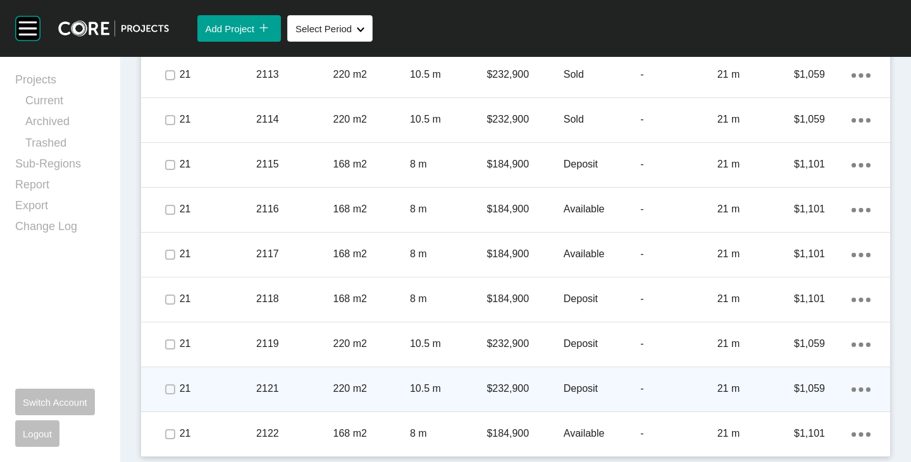
click at [579, 392] on p "Deposit" at bounding box center [602, 389] width 77 height 14
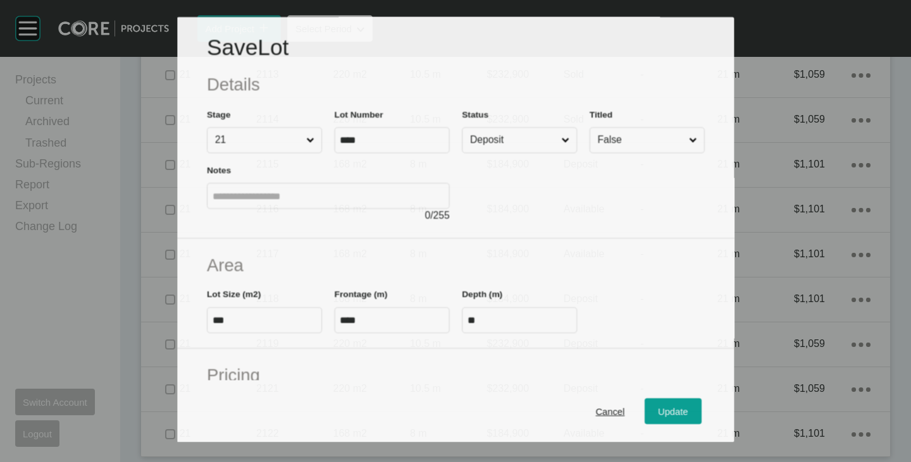
scroll to position [3125, 0]
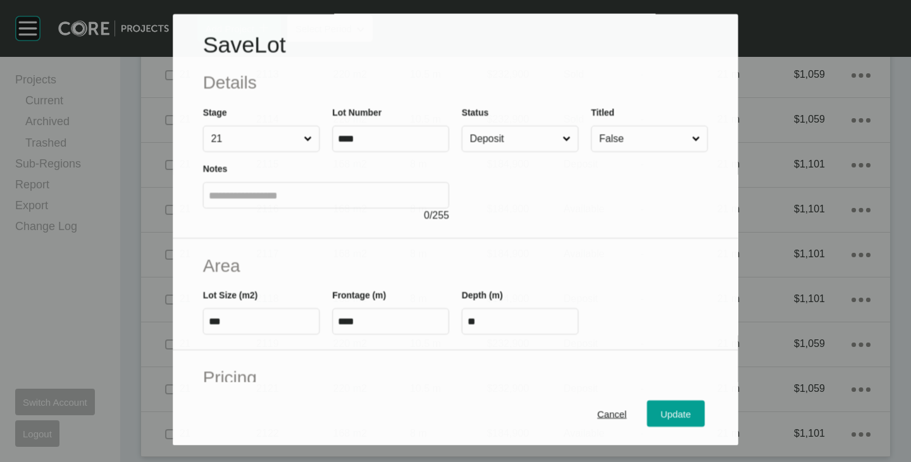
click at [497, 132] on input "Deposit" at bounding box center [513, 139] width 92 height 25
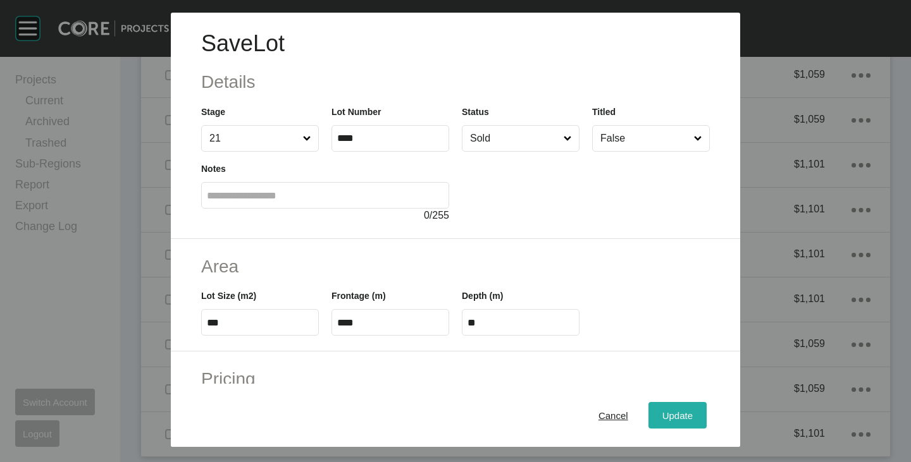
click at [674, 423] on div "Update" at bounding box center [677, 415] width 37 height 17
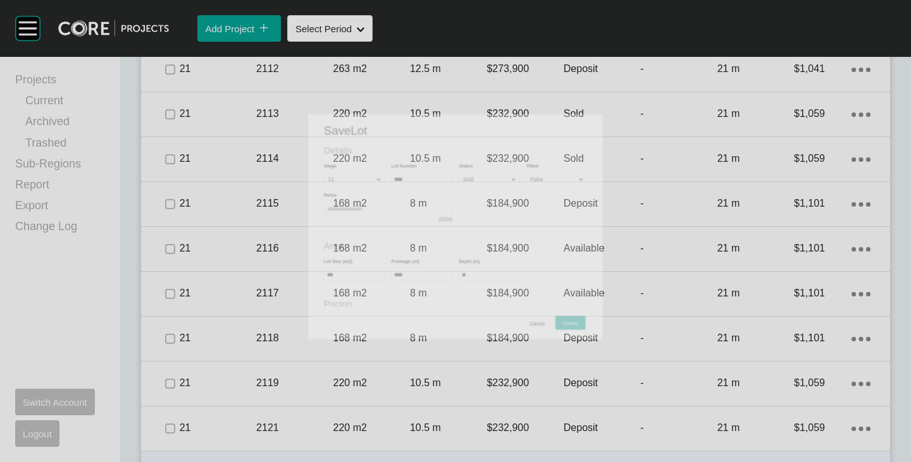
scroll to position [3164, 0]
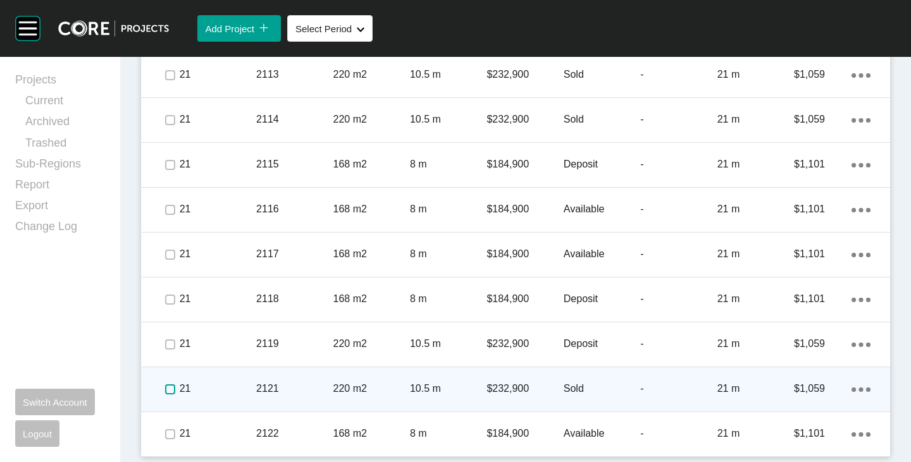
click at [170, 389] on label at bounding box center [170, 390] width 10 height 10
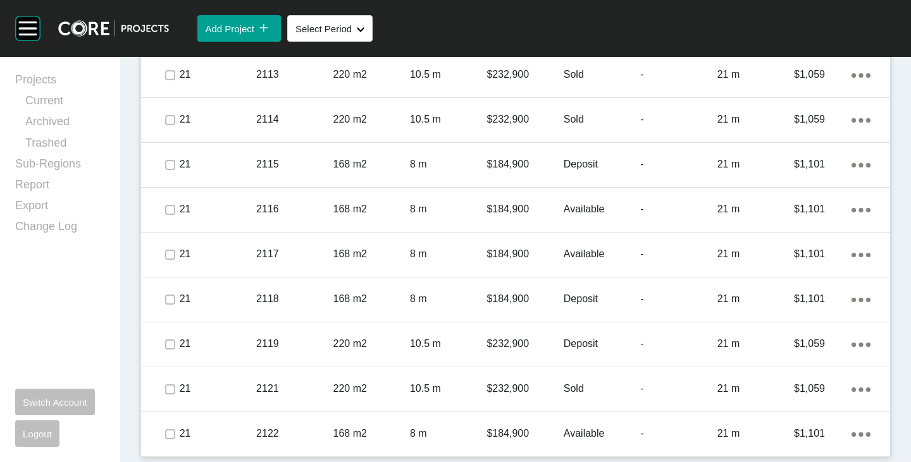
click at [580, 434] on p "Available" at bounding box center [602, 434] width 77 height 14
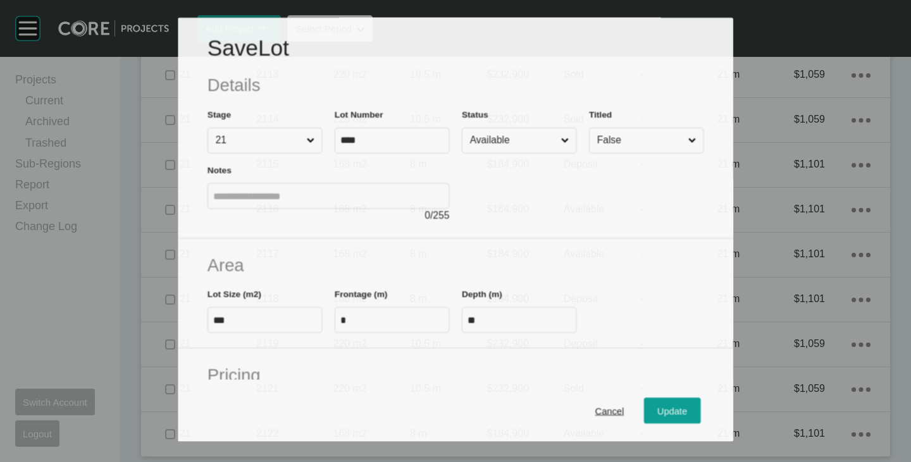
scroll to position [3125, 0]
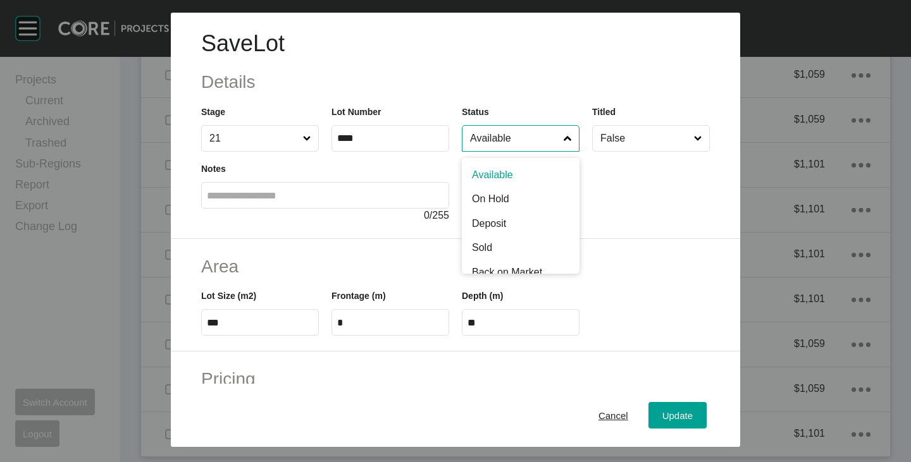
click at [475, 137] on input "Available" at bounding box center [514, 138] width 94 height 25
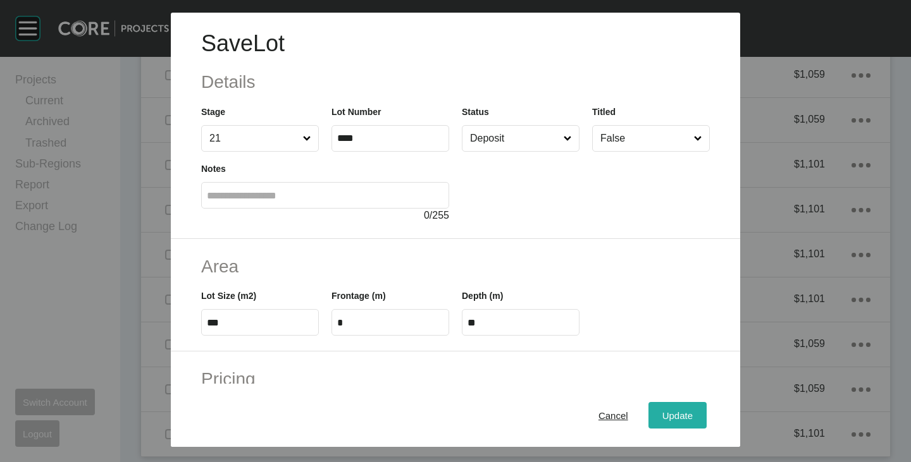
click at [659, 424] on div "Update" at bounding box center [677, 415] width 37 height 17
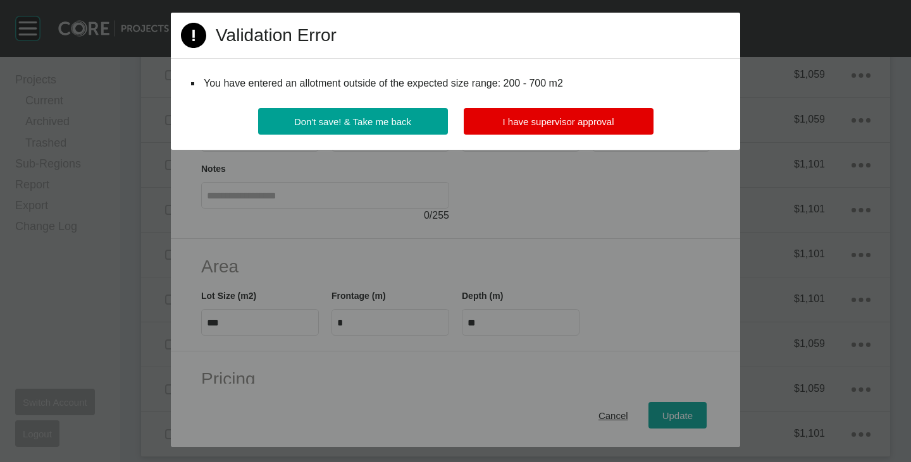
click at [547, 93] on div "You have entered an allotment outside of the expected size range: 200 - 700 m2" at bounding box center [455, 83] width 509 height 19
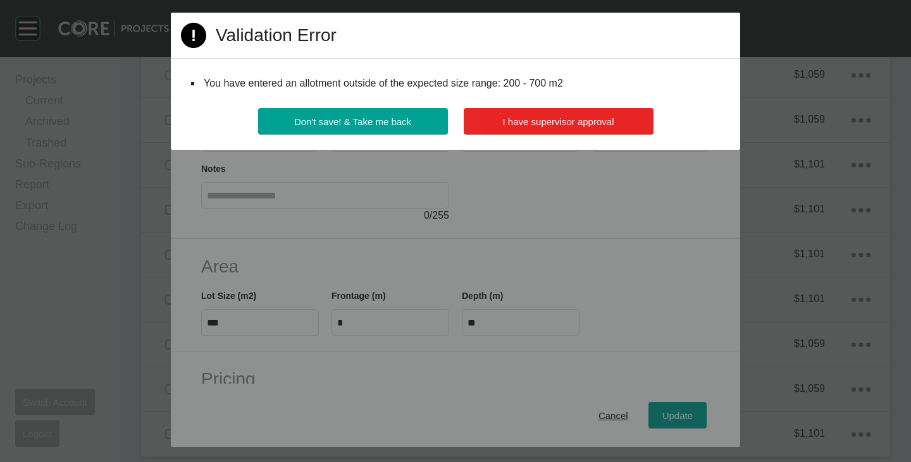
click at [560, 120] on span "I have supervisor approval" at bounding box center [558, 121] width 111 height 11
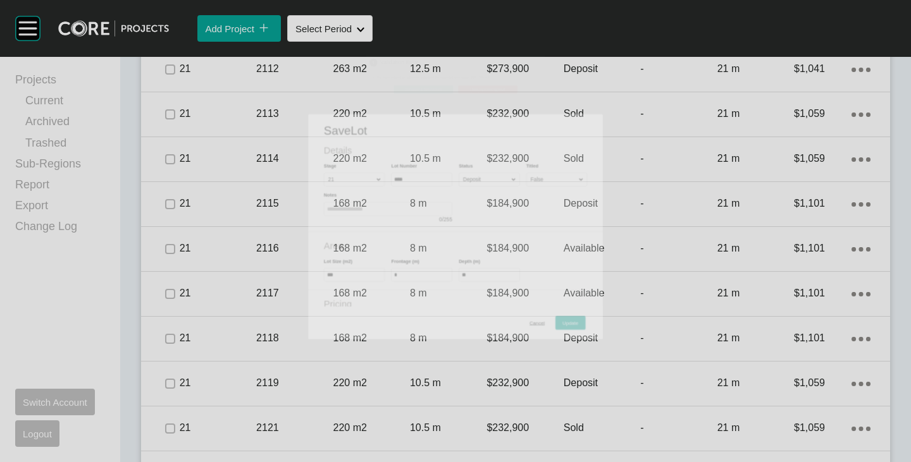
scroll to position [3164, 0]
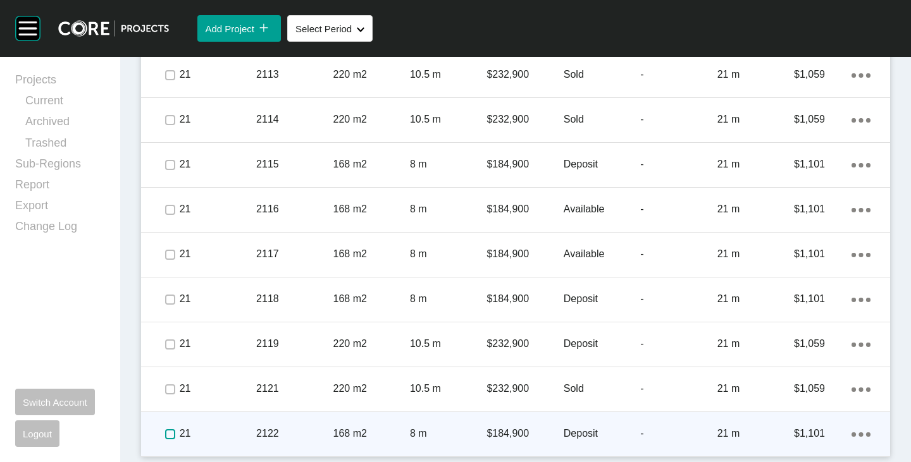
click at [170, 436] on label at bounding box center [170, 435] width 10 height 10
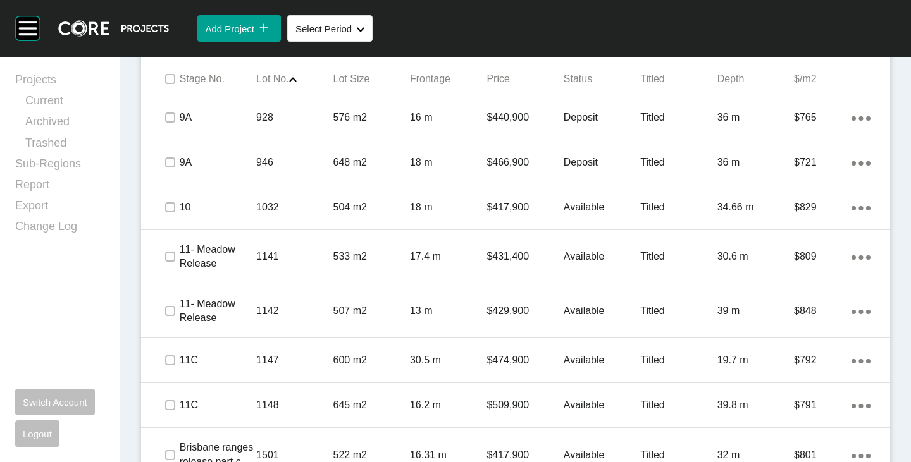
scroll to position [697, 0]
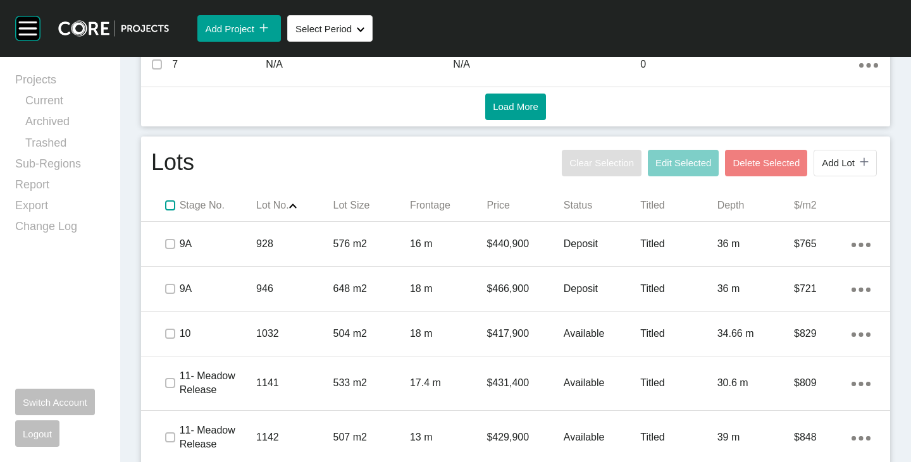
drag, startPoint x: 171, startPoint y: 204, endPoint x: 471, endPoint y: 206, distance: 299.2
click at [171, 204] on label at bounding box center [170, 206] width 10 height 10
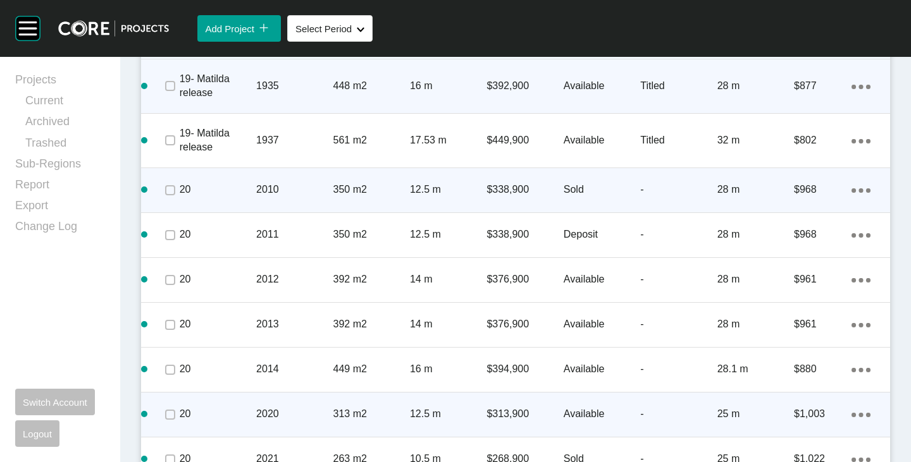
scroll to position [2089, 0]
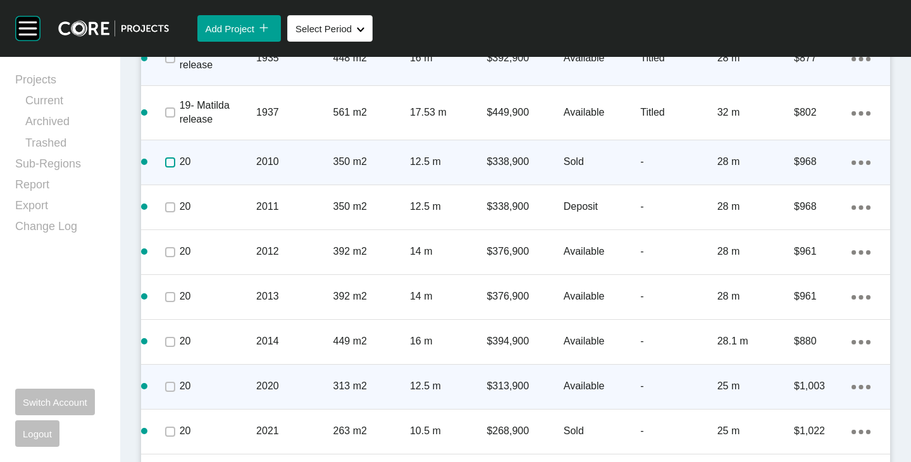
click at [166, 166] on label at bounding box center [170, 163] width 10 height 10
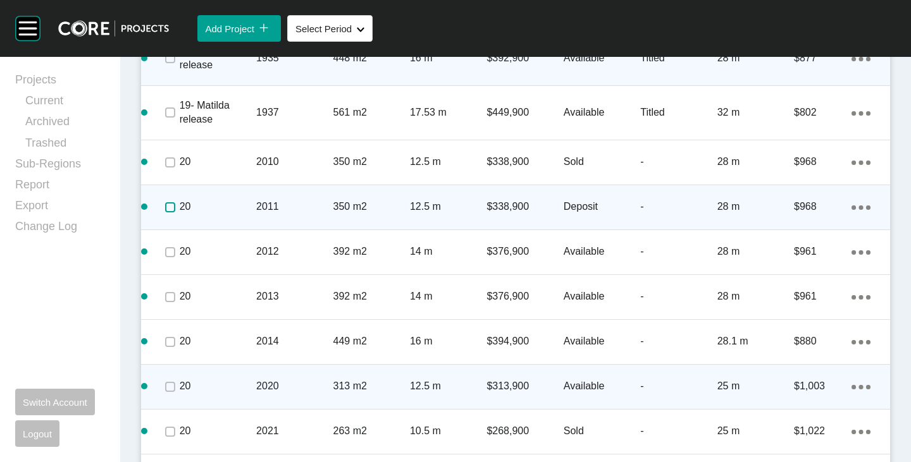
click at [165, 203] on label at bounding box center [170, 207] width 10 height 10
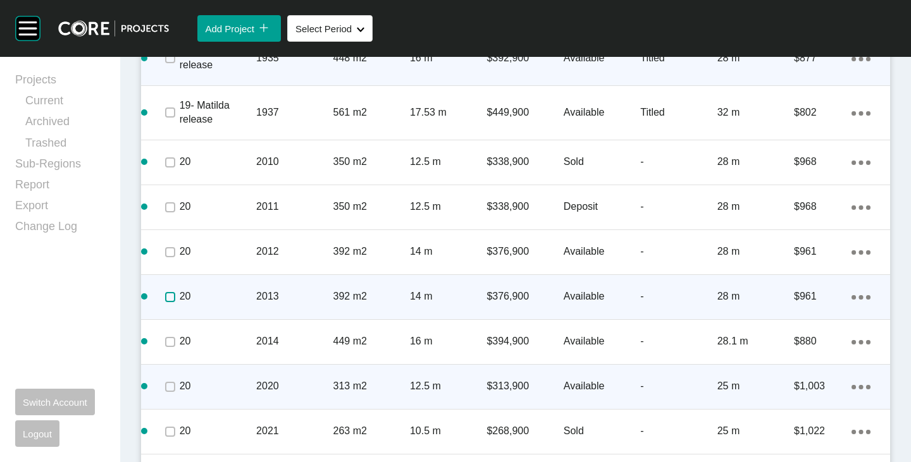
click at [169, 298] on label at bounding box center [170, 297] width 10 height 10
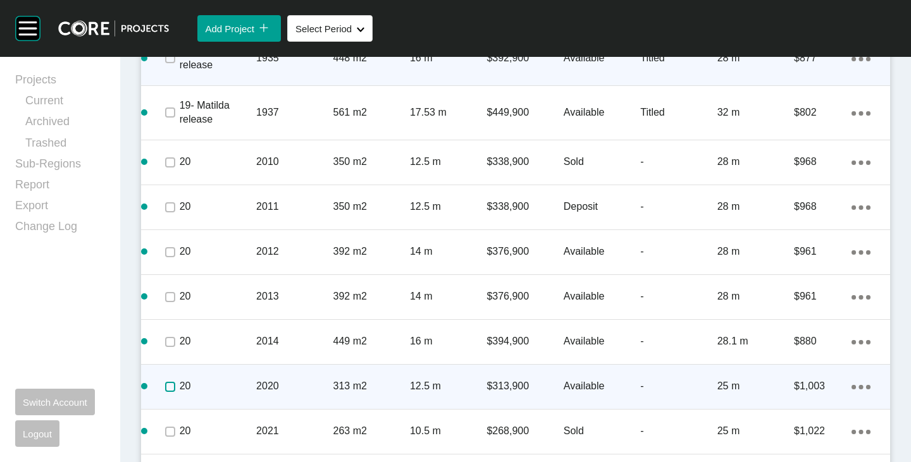
click at [170, 382] on label at bounding box center [170, 387] width 10 height 10
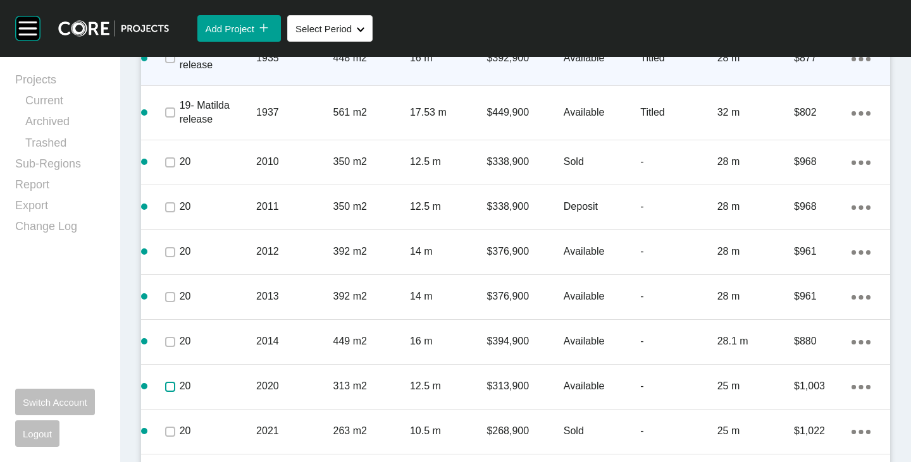
scroll to position [2279, 0]
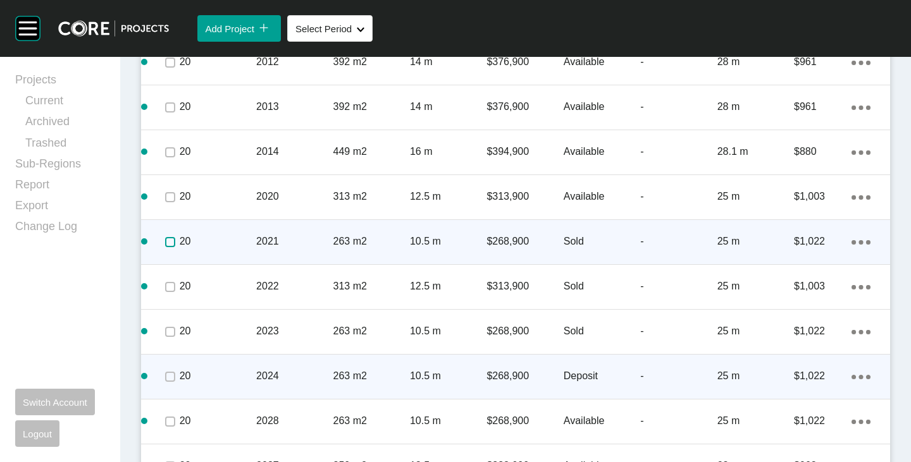
click at [169, 247] on label at bounding box center [170, 242] width 10 height 10
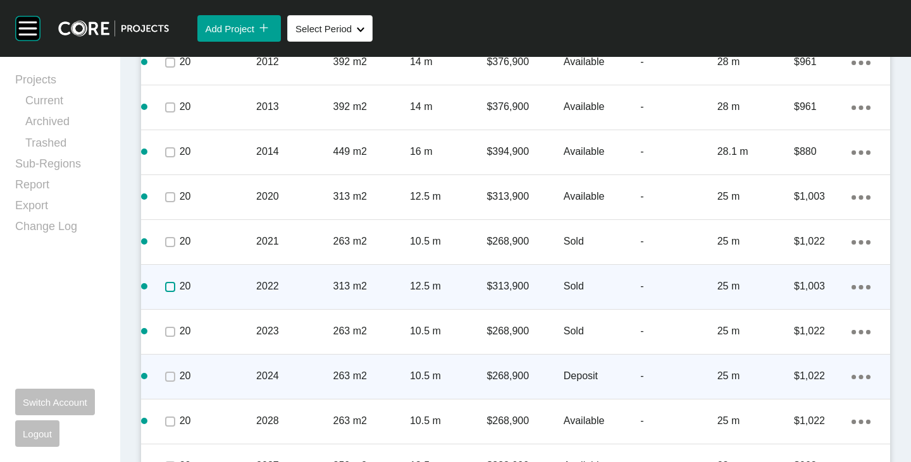
click at [168, 287] on label at bounding box center [170, 287] width 10 height 10
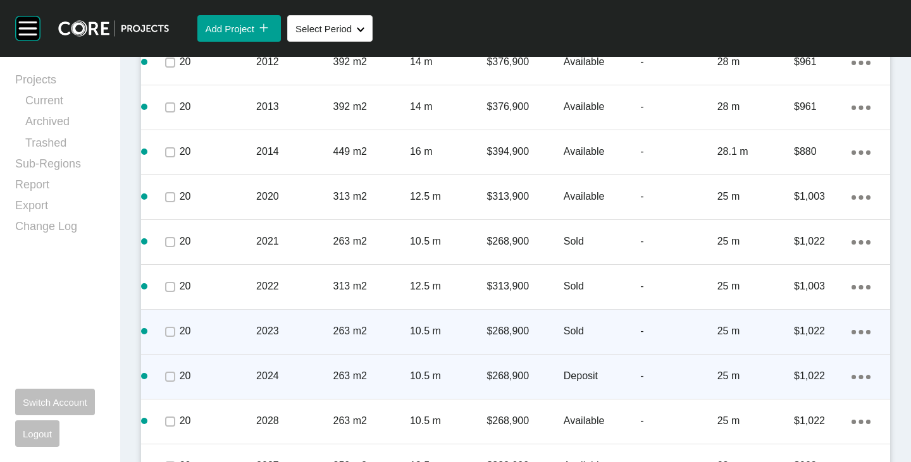
drag, startPoint x: 166, startPoint y: 324, endPoint x: 168, endPoint y: 352, distance: 27.9
click at [166, 331] on span at bounding box center [169, 332] width 19 height 19
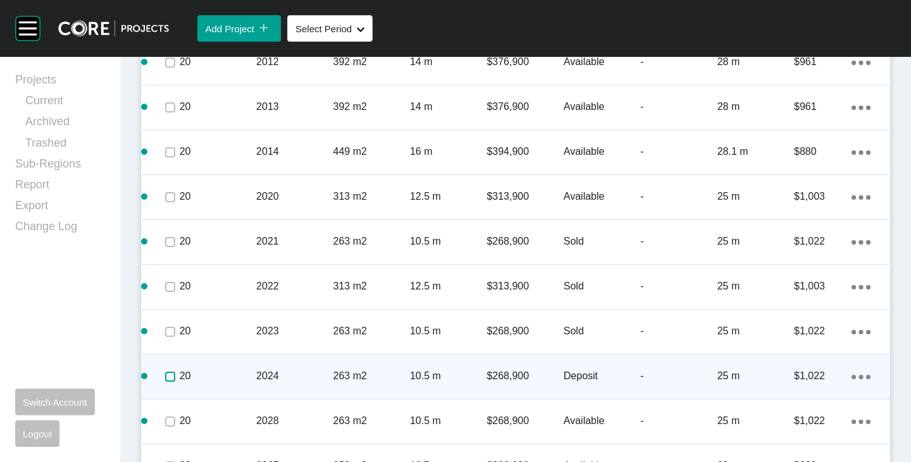
click at [170, 372] on label at bounding box center [170, 377] width 10 height 10
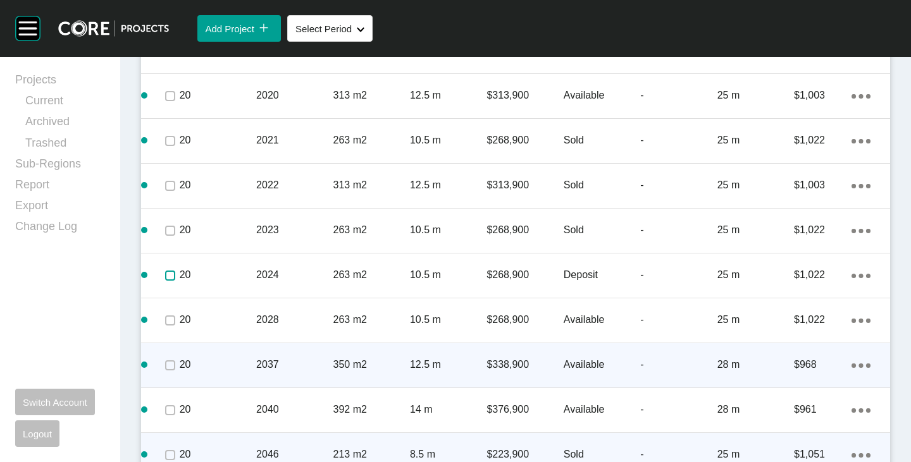
scroll to position [2405, 0]
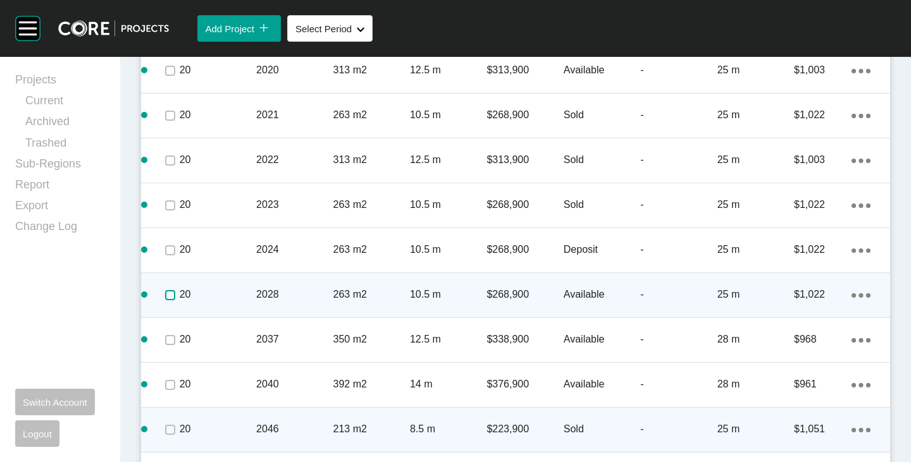
click at [169, 300] on label at bounding box center [170, 295] width 10 height 10
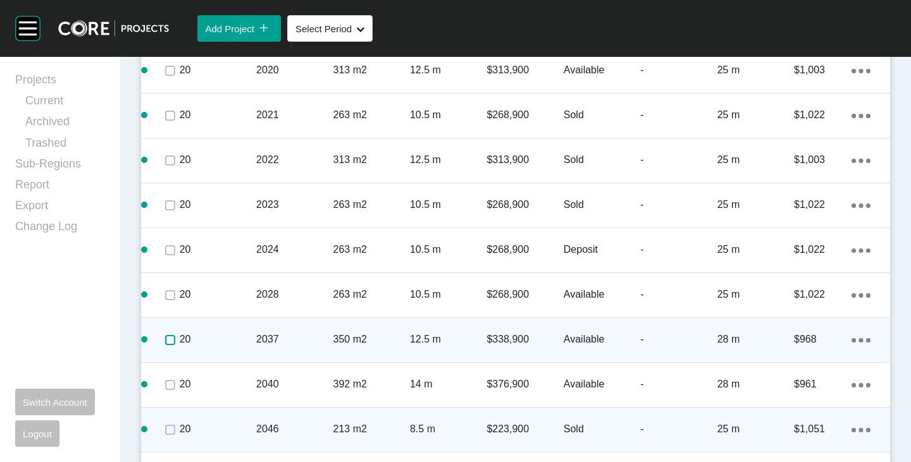
click at [171, 337] on label at bounding box center [170, 340] width 10 height 10
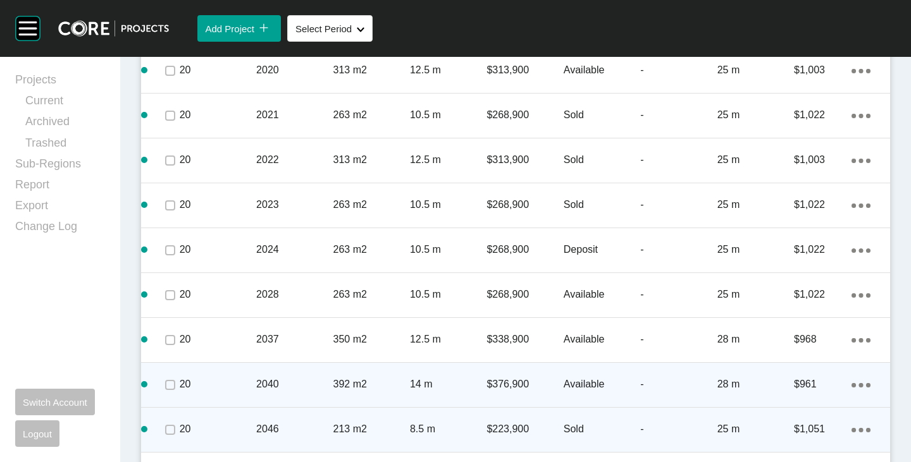
drag, startPoint x: 170, startPoint y: 373, endPoint x: 170, endPoint y: 388, distance: 15.8
click at [170, 373] on div at bounding box center [169, 385] width 19 height 44
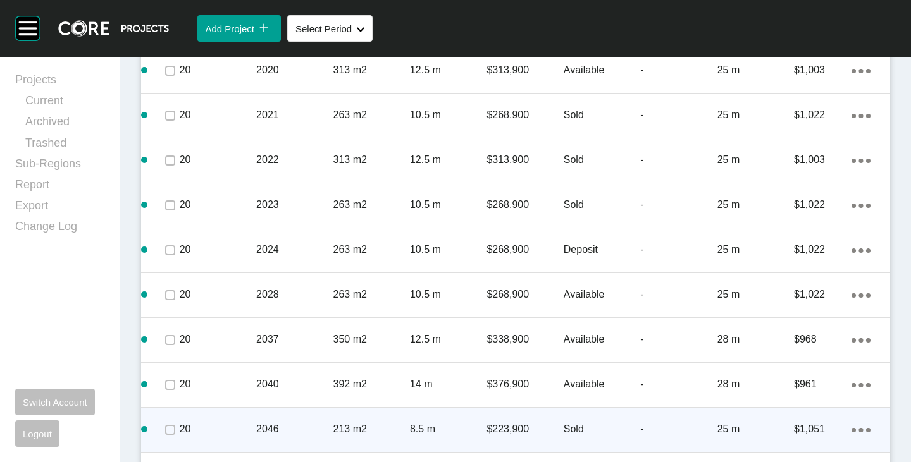
drag, startPoint x: 173, startPoint y: 413, endPoint x: 171, endPoint y: 419, distance: 6.6
click at [172, 416] on div at bounding box center [169, 430] width 19 height 44
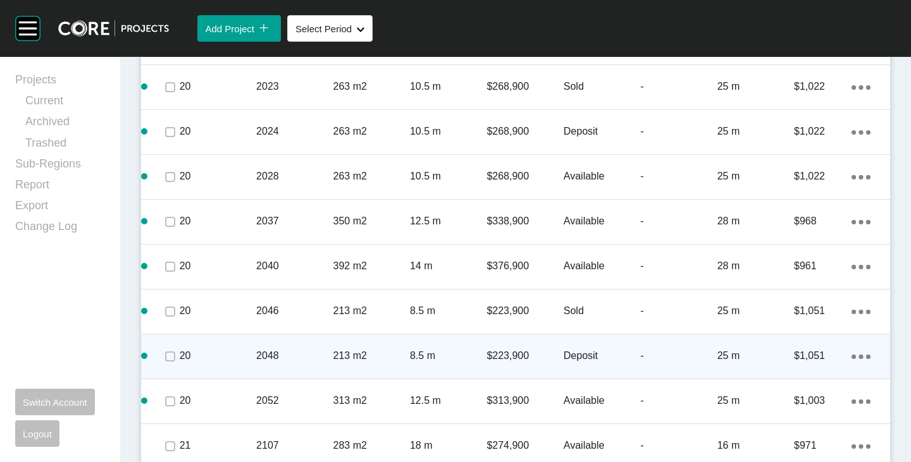
scroll to position [2532, 0]
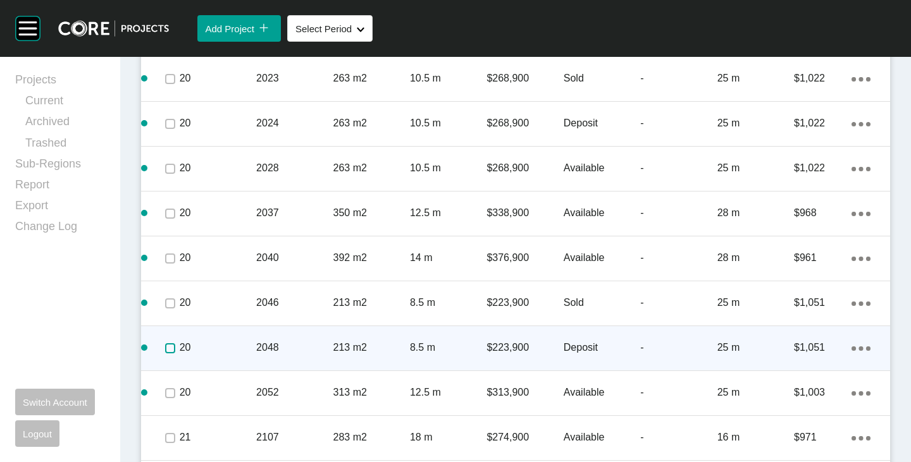
click at [171, 349] on label at bounding box center [170, 348] width 10 height 10
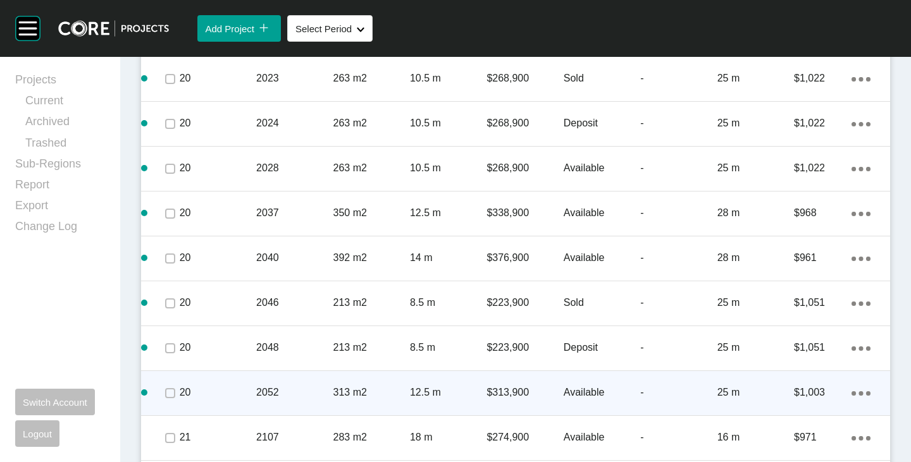
click at [171, 384] on span at bounding box center [169, 393] width 19 height 19
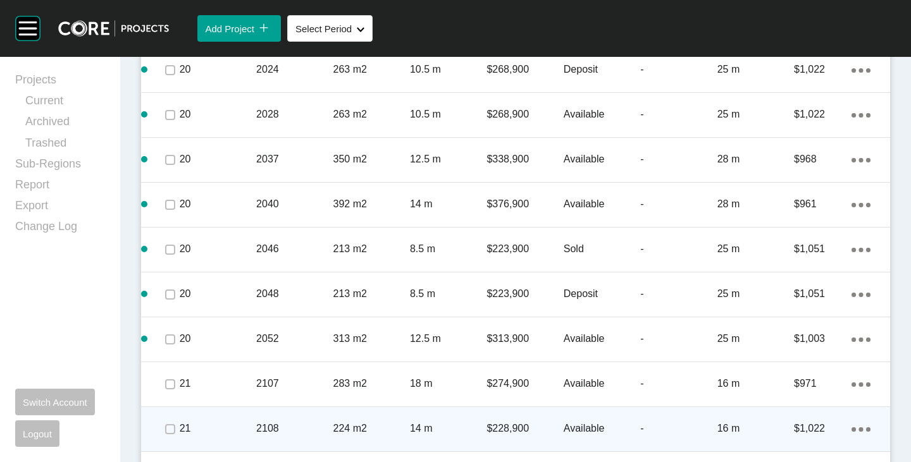
scroll to position [2658, 0]
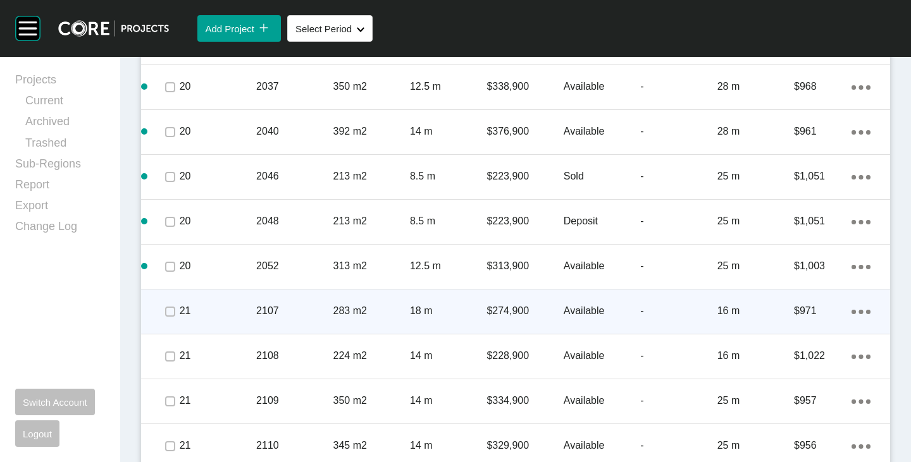
click at [175, 315] on span at bounding box center [169, 311] width 19 height 19
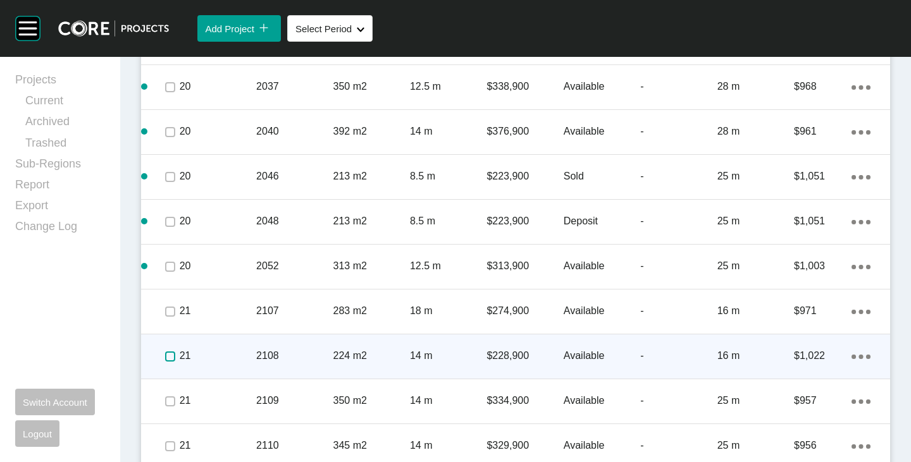
click at [170, 357] on label at bounding box center [170, 357] width 10 height 10
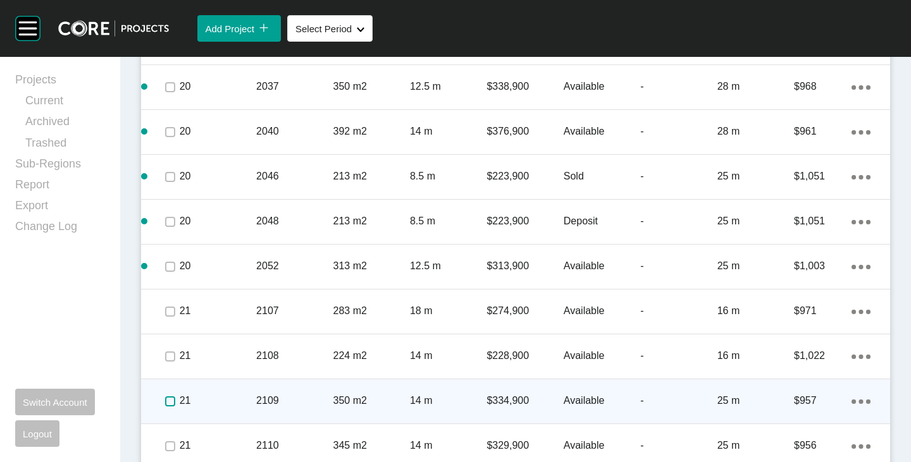
click at [173, 397] on label at bounding box center [170, 402] width 10 height 10
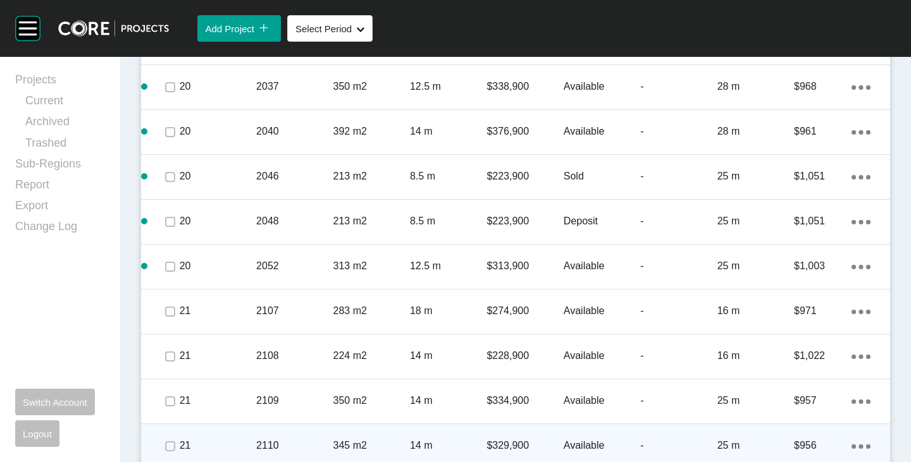
click at [168, 431] on div at bounding box center [169, 446] width 19 height 44
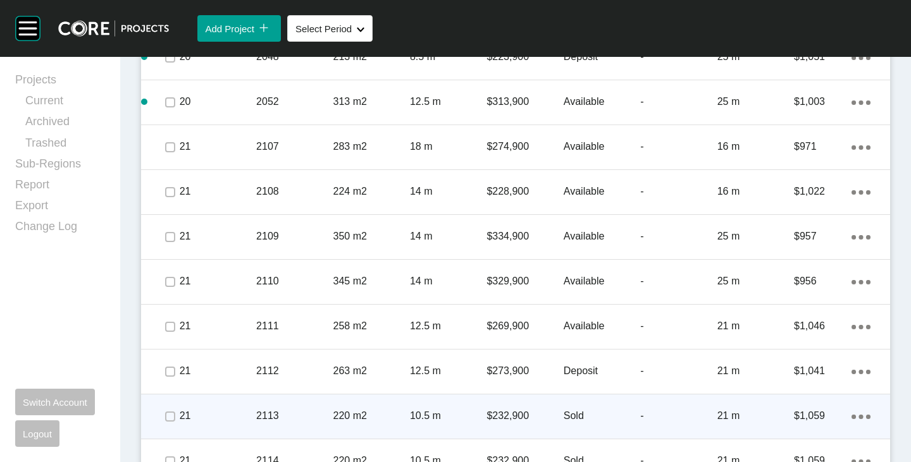
scroll to position [2911, 0]
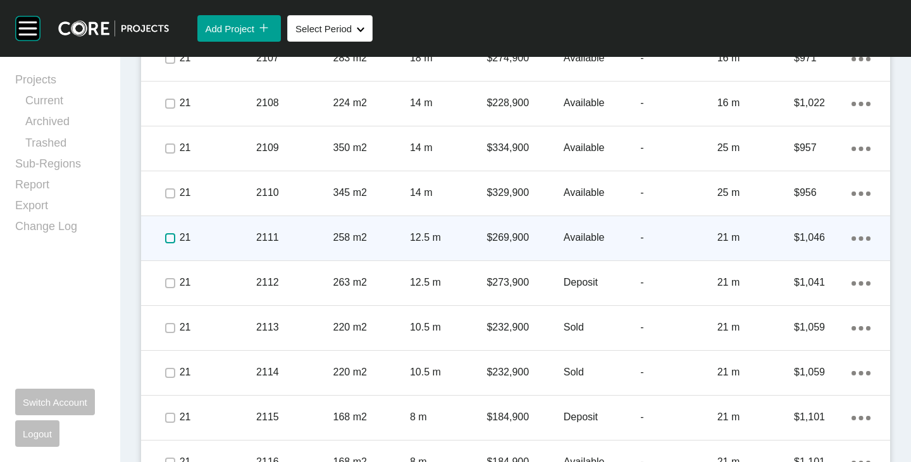
click at [170, 243] on label at bounding box center [170, 238] width 10 height 10
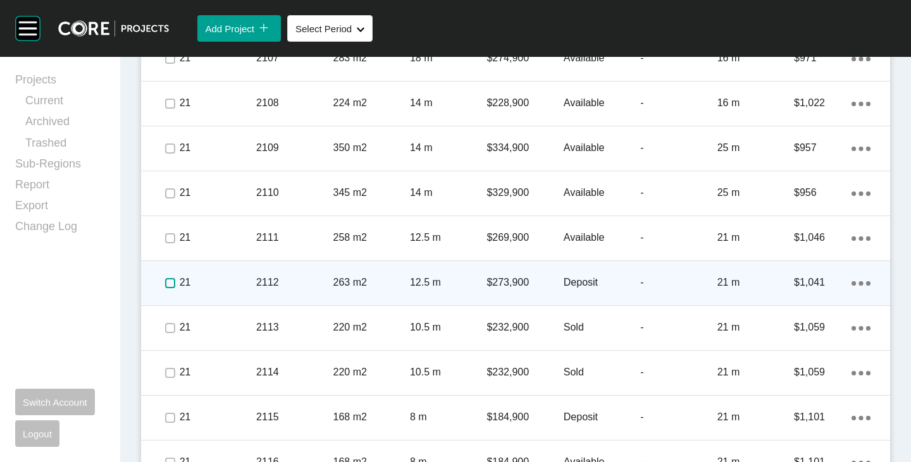
click at [166, 278] on label at bounding box center [170, 283] width 10 height 10
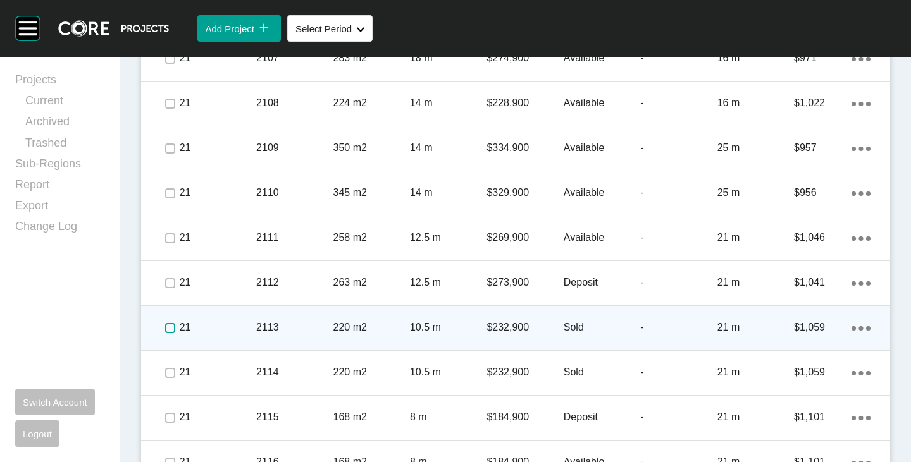
click at [168, 326] on label at bounding box center [170, 328] width 10 height 10
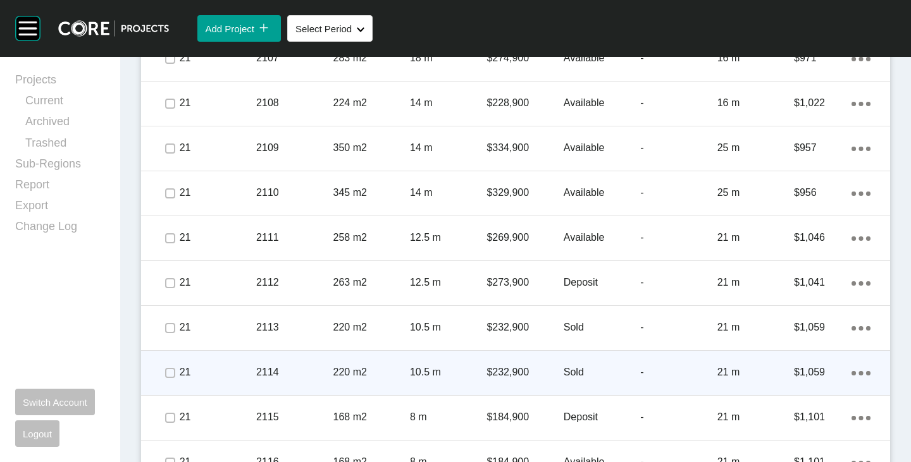
drag, startPoint x: 171, startPoint y: 365, endPoint x: 171, endPoint y: 374, distance: 8.9
click at [171, 365] on div at bounding box center [169, 373] width 19 height 44
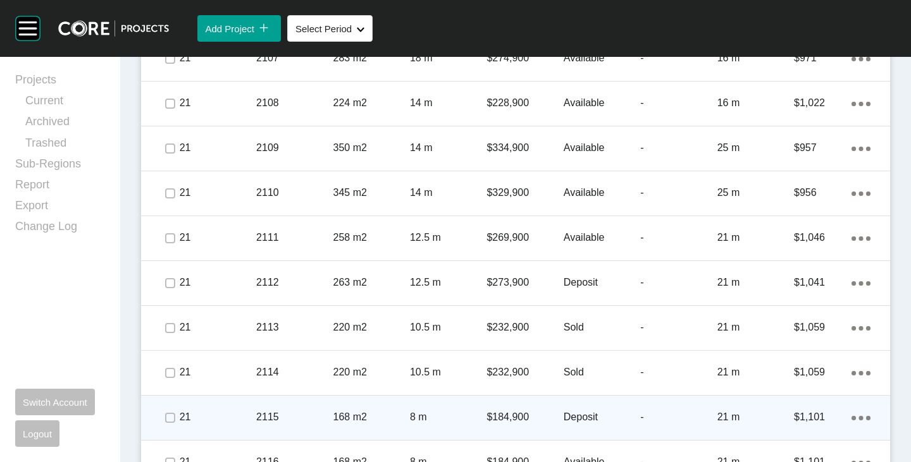
click at [172, 401] on div at bounding box center [169, 418] width 19 height 44
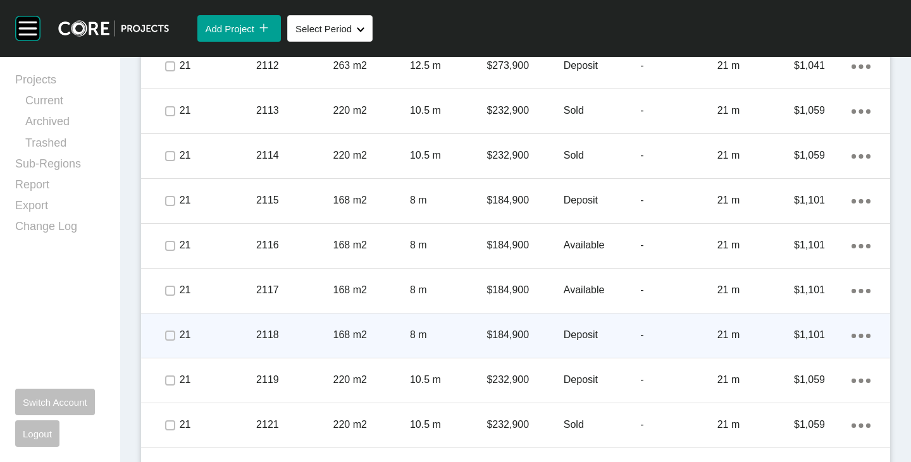
scroll to position [3164, 0]
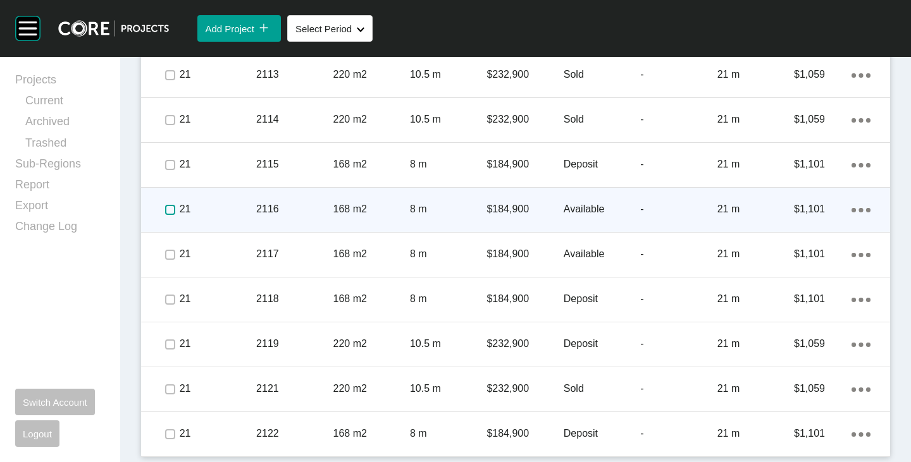
click at [168, 212] on label at bounding box center [170, 210] width 10 height 10
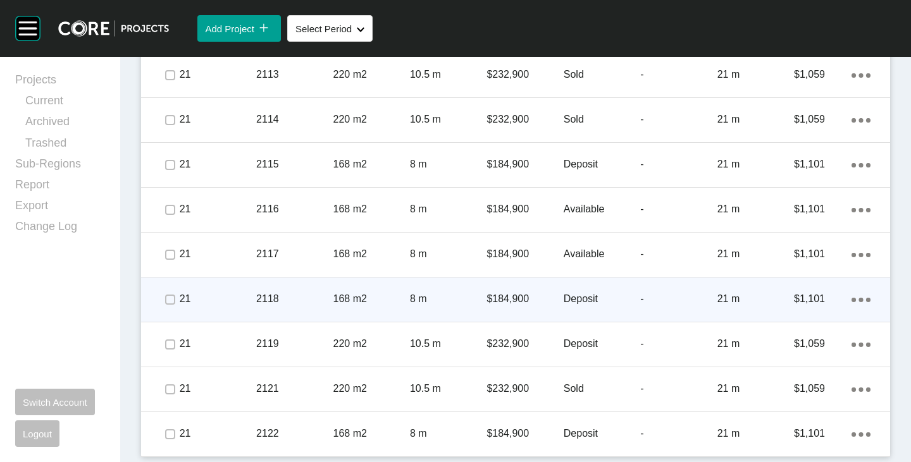
drag, startPoint x: 166, startPoint y: 263, endPoint x: 163, endPoint y: 284, distance: 21.7
click at [166, 264] on span at bounding box center [169, 254] width 19 height 19
drag, startPoint x: 163, startPoint y: 302, endPoint x: 164, endPoint y: 314, distance: 12.7
click at [163, 307] on span at bounding box center [169, 299] width 19 height 19
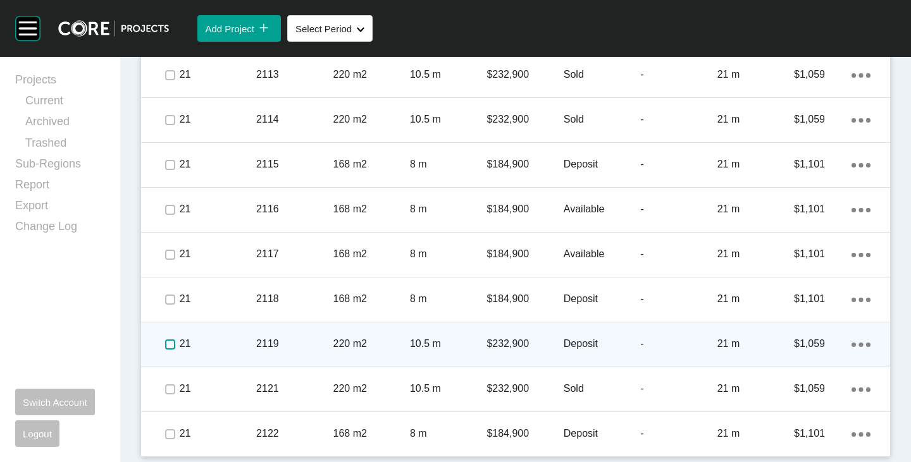
click at [168, 352] on span at bounding box center [169, 344] width 19 height 19
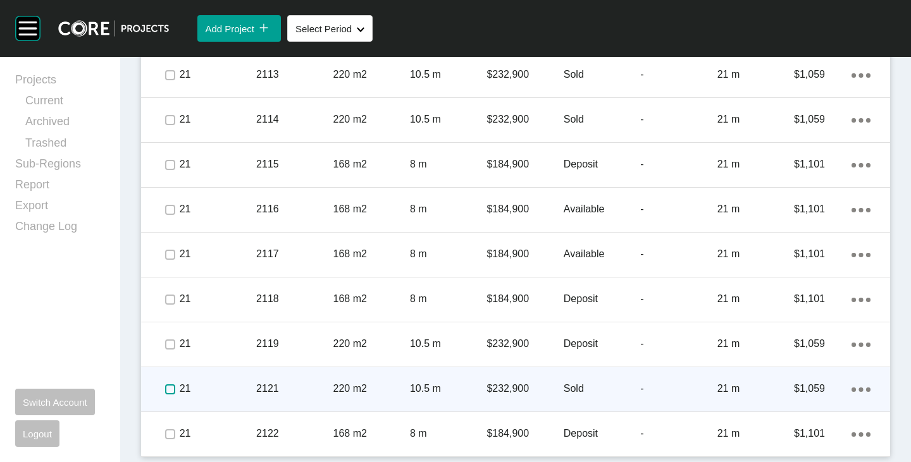
click at [171, 393] on label at bounding box center [170, 390] width 10 height 10
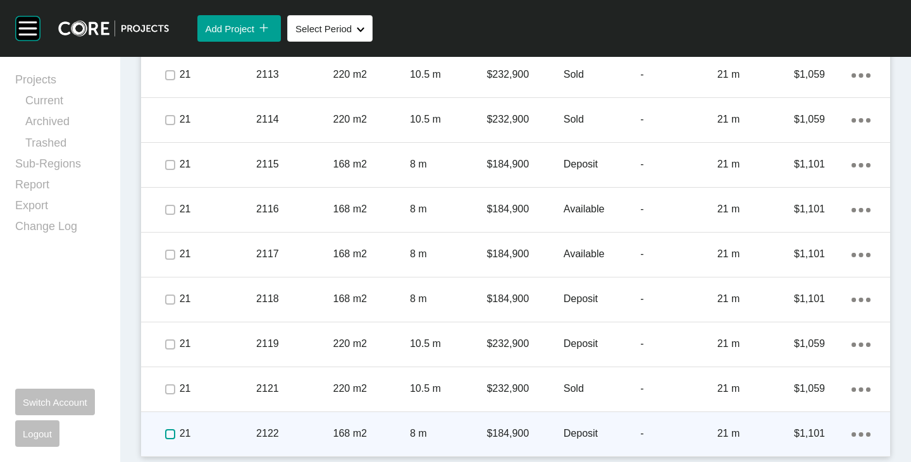
click at [173, 434] on label at bounding box center [170, 435] width 10 height 10
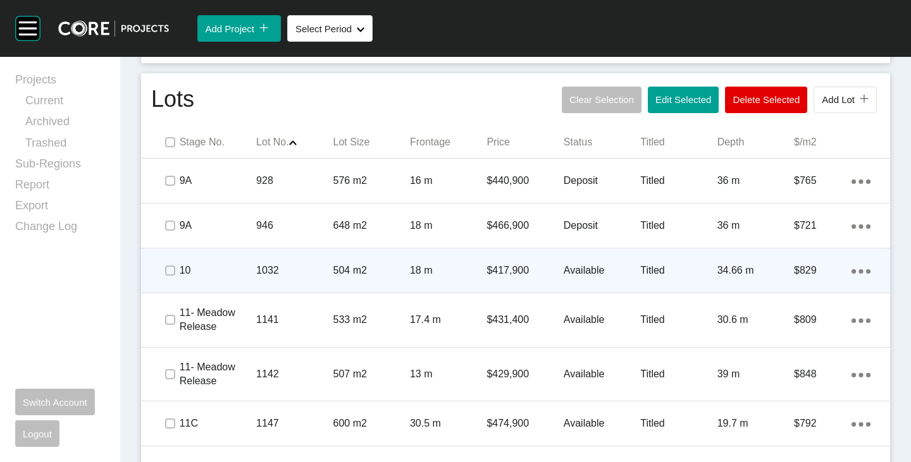
scroll to position [571, 0]
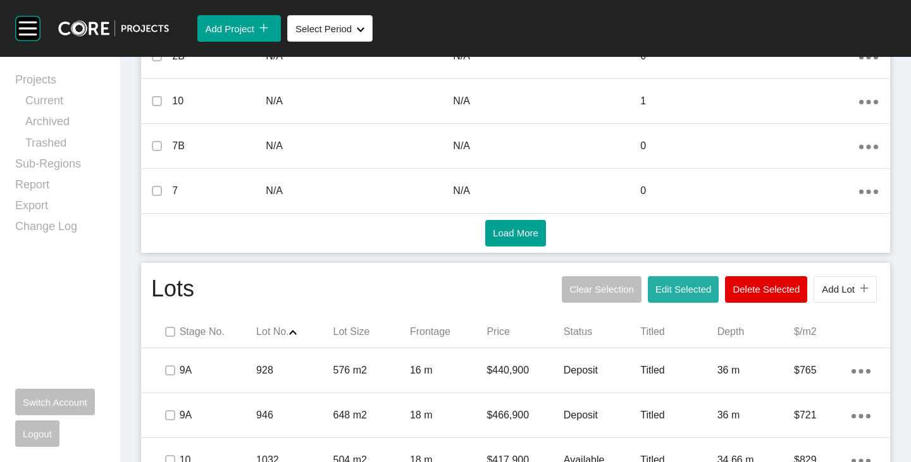
click at [664, 288] on span "Edit Selected" at bounding box center [683, 289] width 56 height 11
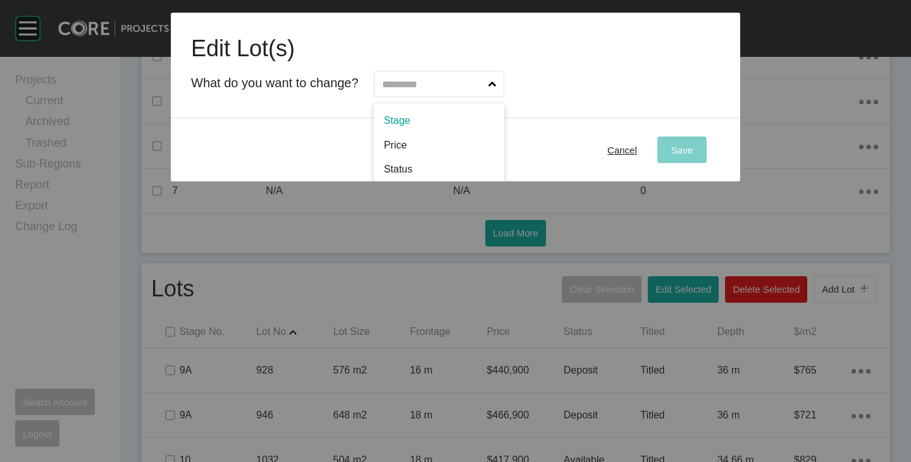
click at [432, 81] on input "text" at bounding box center [433, 83] width 106 height 25
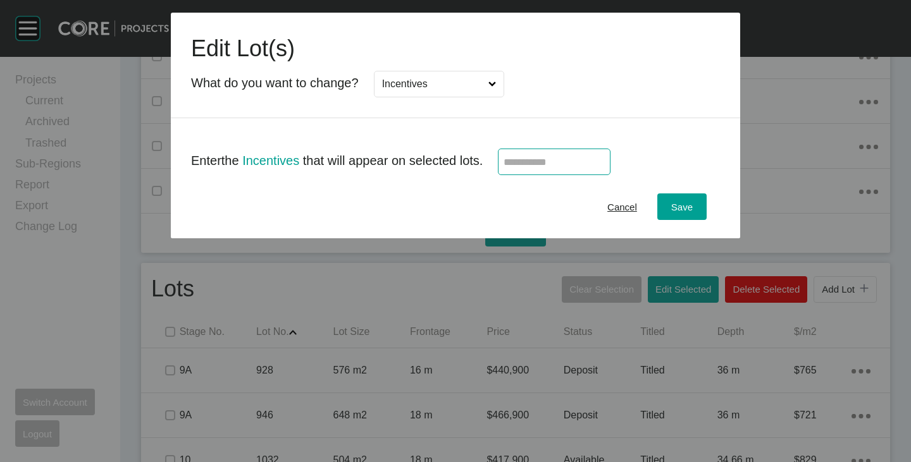
click at [521, 158] on input "text" at bounding box center [554, 162] width 101 height 11
type input "******"
click at [520, 190] on div "Cancel Save" at bounding box center [455, 206] width 569 height 63
click at [687, 202] on span "Save" at bounding box center [682, 207] width 22 height 11
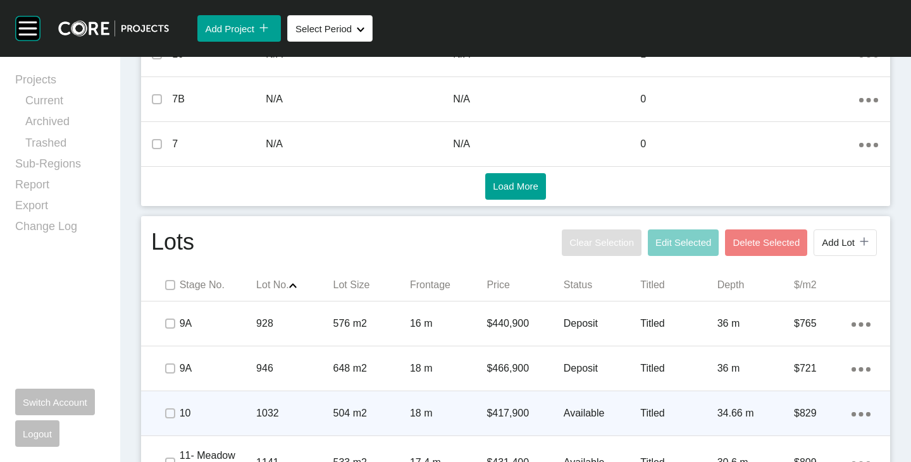
scroll to position [697, 0]
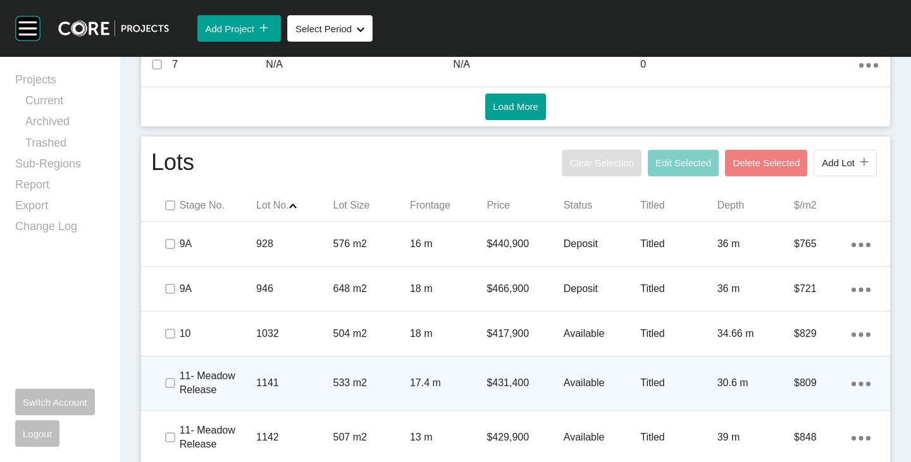
click at [505, 382] on p "$431,400" at bounding box center [524, 383] width 77 height 14
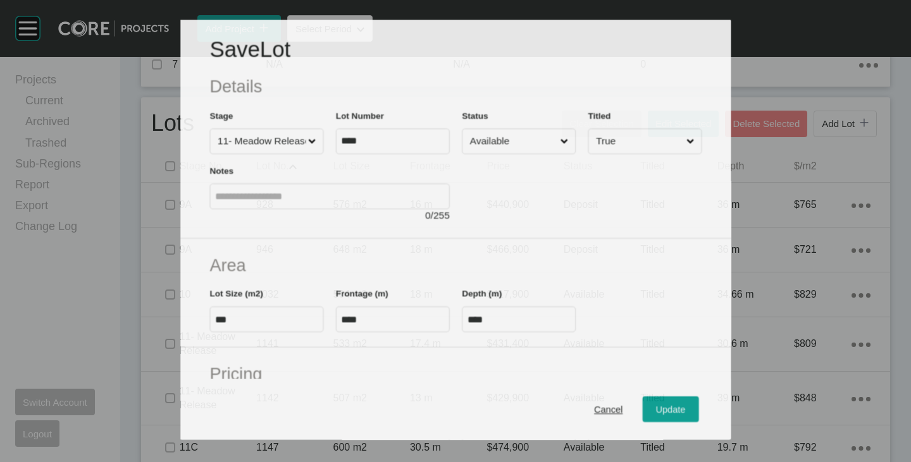
scroll to position [127, 0]
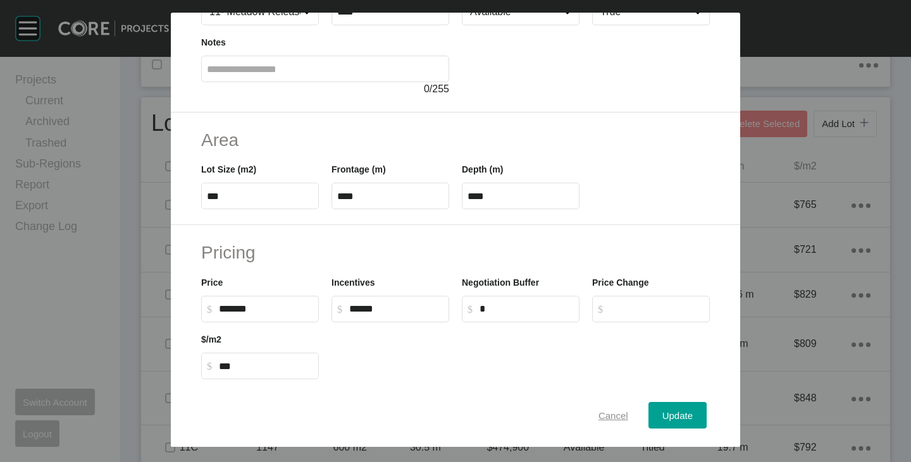
click at [595, 407] on div "Cancel" at bounding box center [613, 415] width 36 height 17
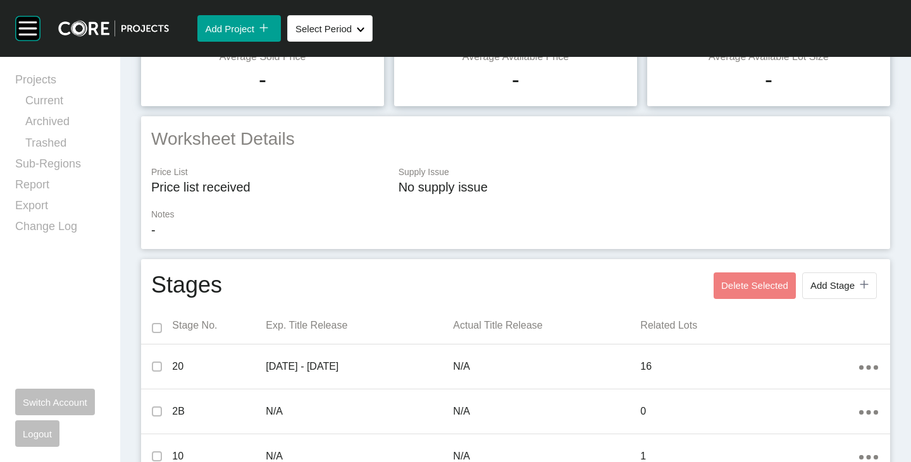
scroll to position [0, 0]
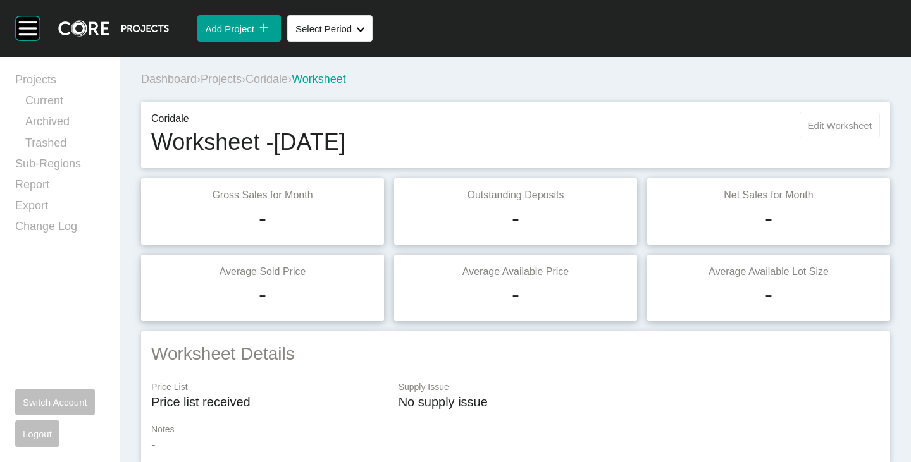
click at [829, 119] on button "Edit Worksheet" at bounding box center [840, 125] width 80 height 27
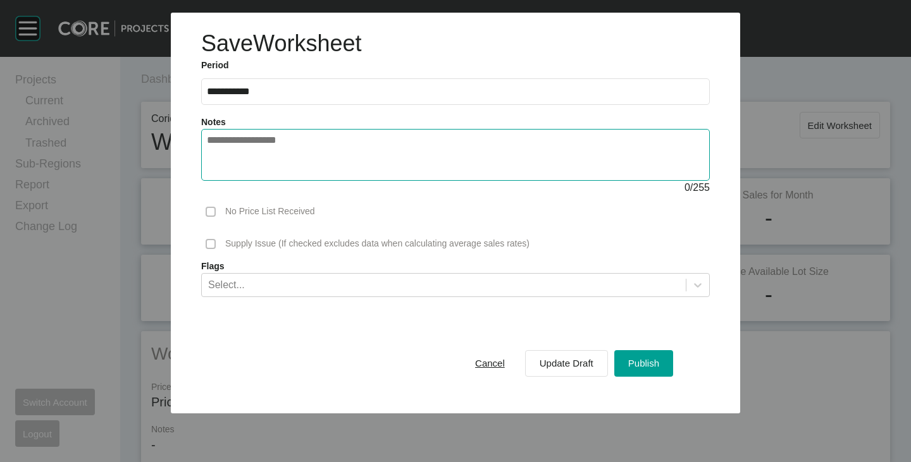
click at [486, 156] on textarea at bounding box center [455, 155] width 497 height 40
type textarea "**********"
click at [662, 357] on button "Publish" at bounding box center [643, 363] width 59 height 27
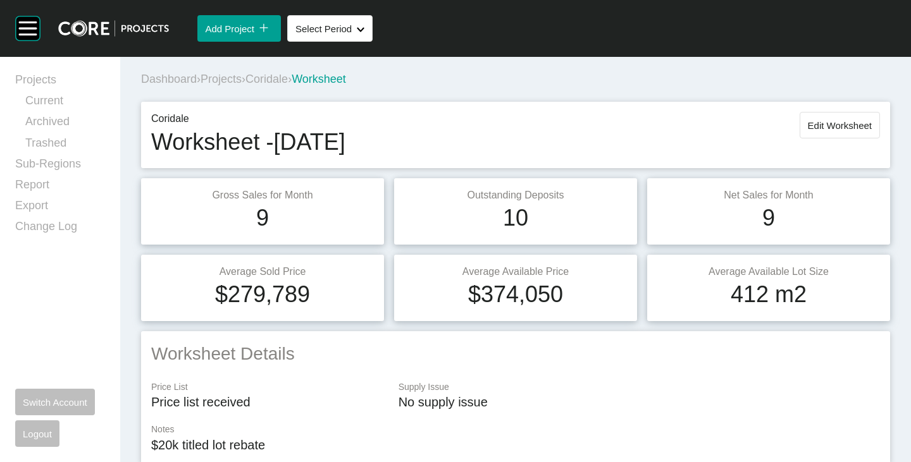
click at [285, 81] on span "Coridale" at bounding box center [266, 79] width 42 height 13
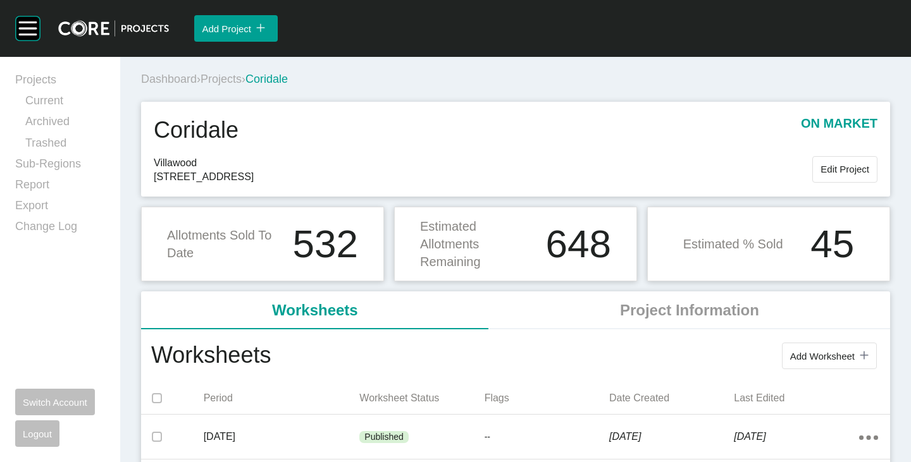
click at [209, 79] on span "Projects" at bounding box center [221, 79] width 41 height 13
